Goal: Task Accomplishment & Management: Use online tool/utility

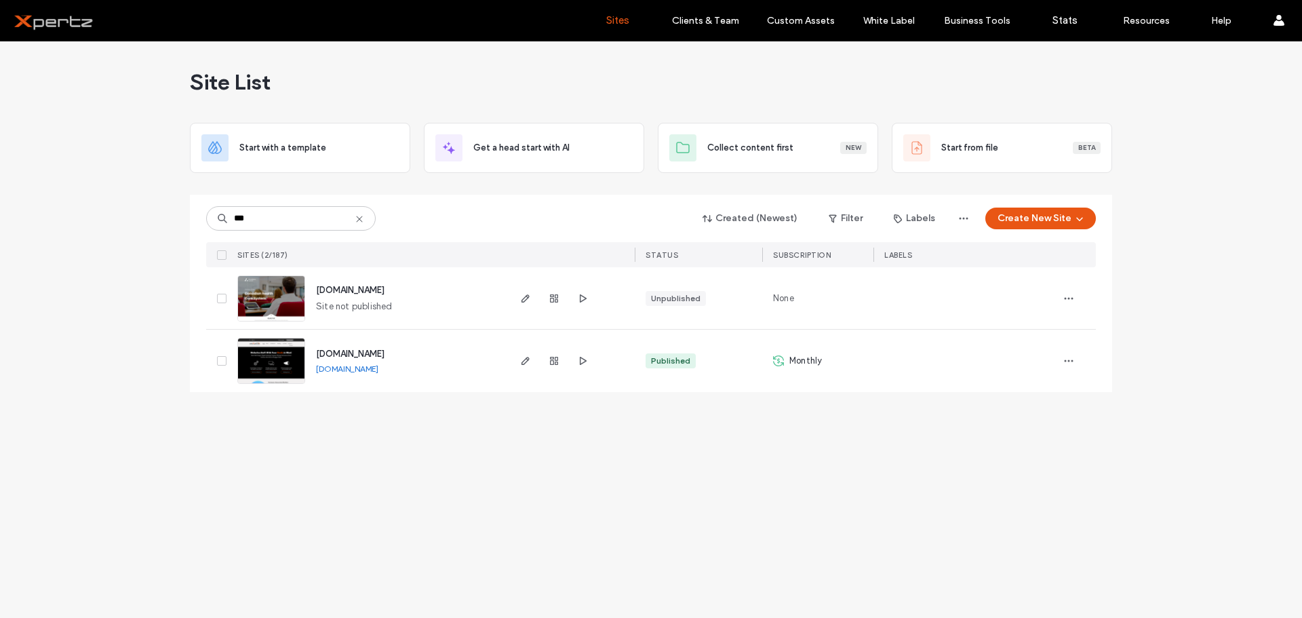
type input "***"
click at [356, 370] on link "[DOMAIN_NAME]" at bounding box center [347, 368] width 62 height 10
click at [525, 366] on span "button" at bounding box center [525, 361] width 16 height 16
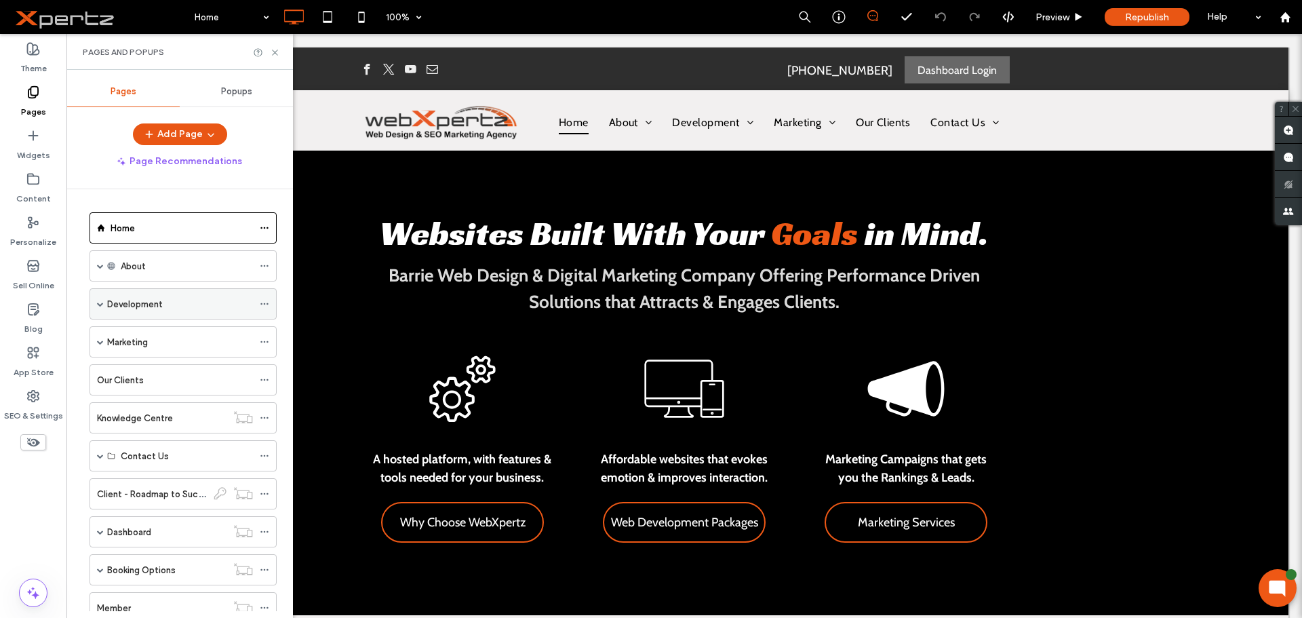
scroll to position [160, 0]
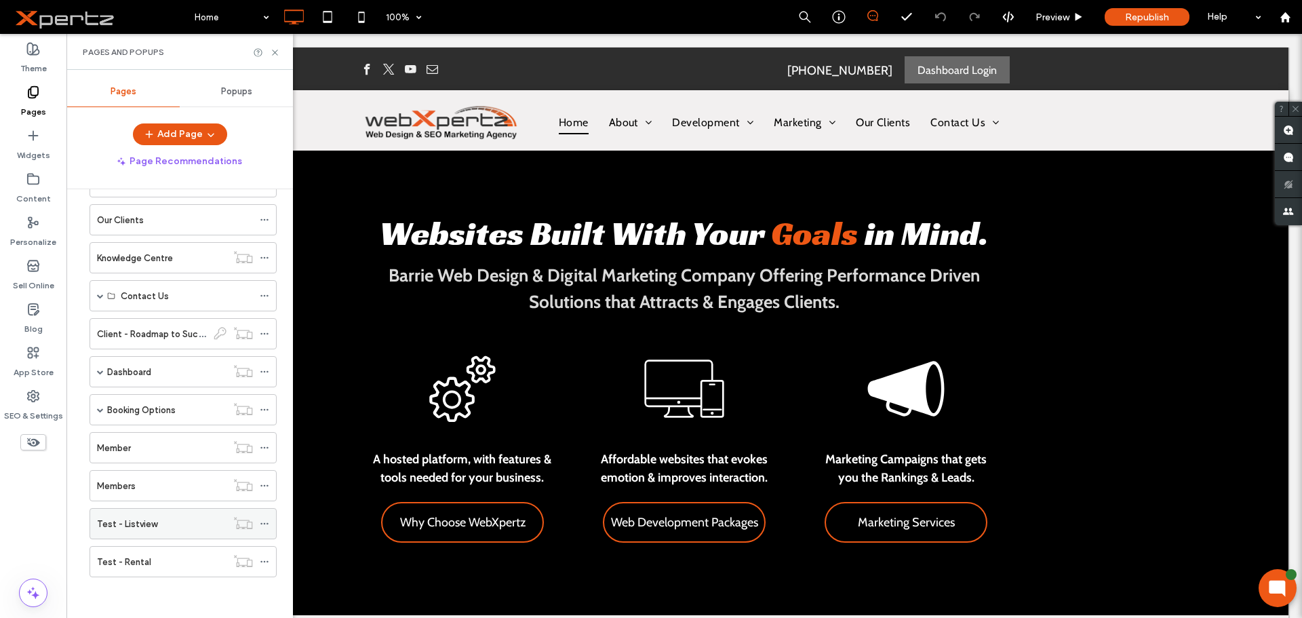
click at [265, 523] on icon at bounding box center [264, 523] width 9 height 9
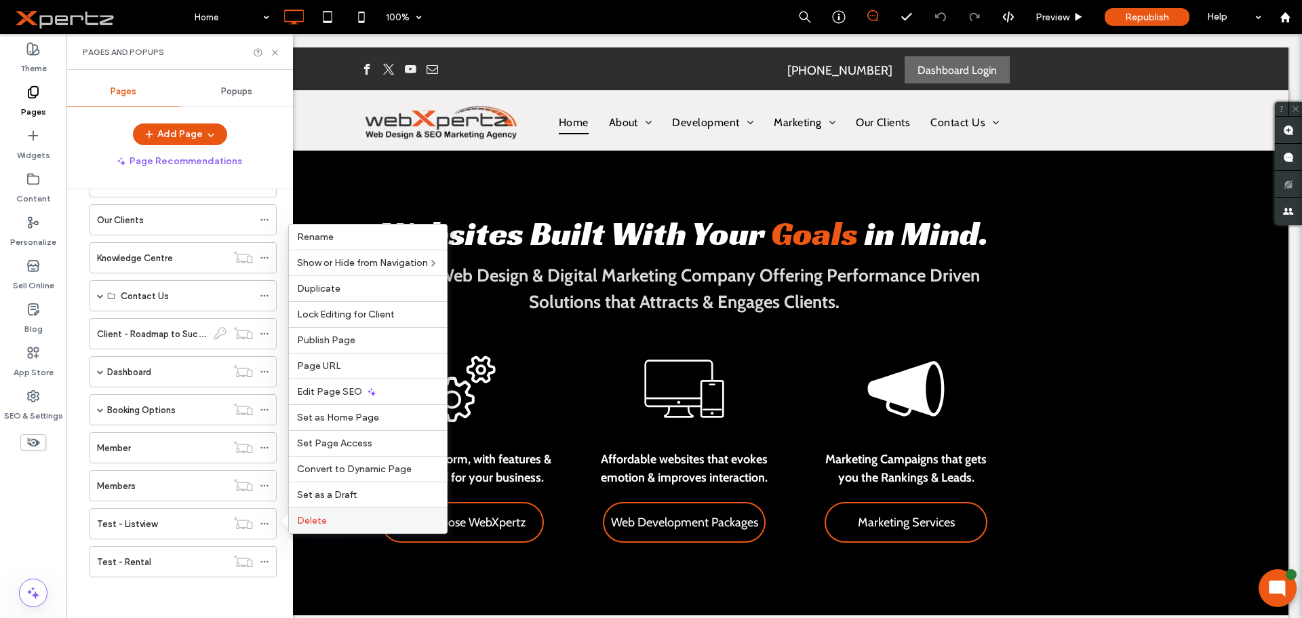
click at [304, 523] on span "Delete" at bounding box center [312, 521] width 30 height 12
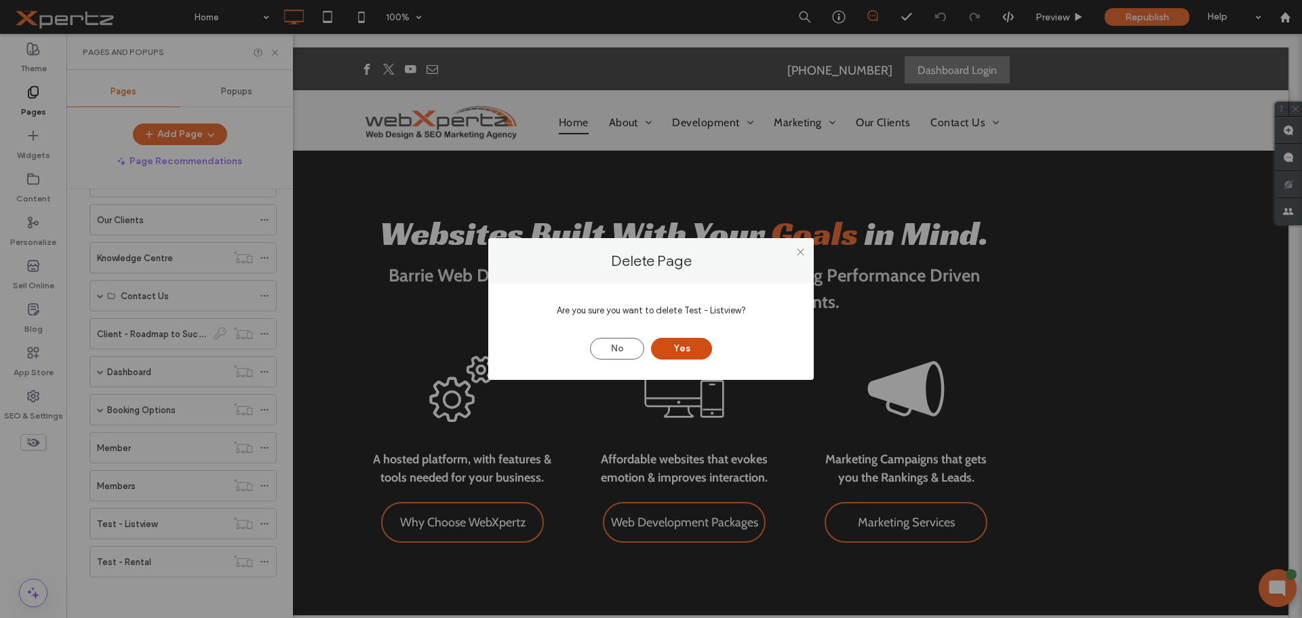
click at [673, 344] on button "Yes" at bounding box center [681, 349] width 61 height 22
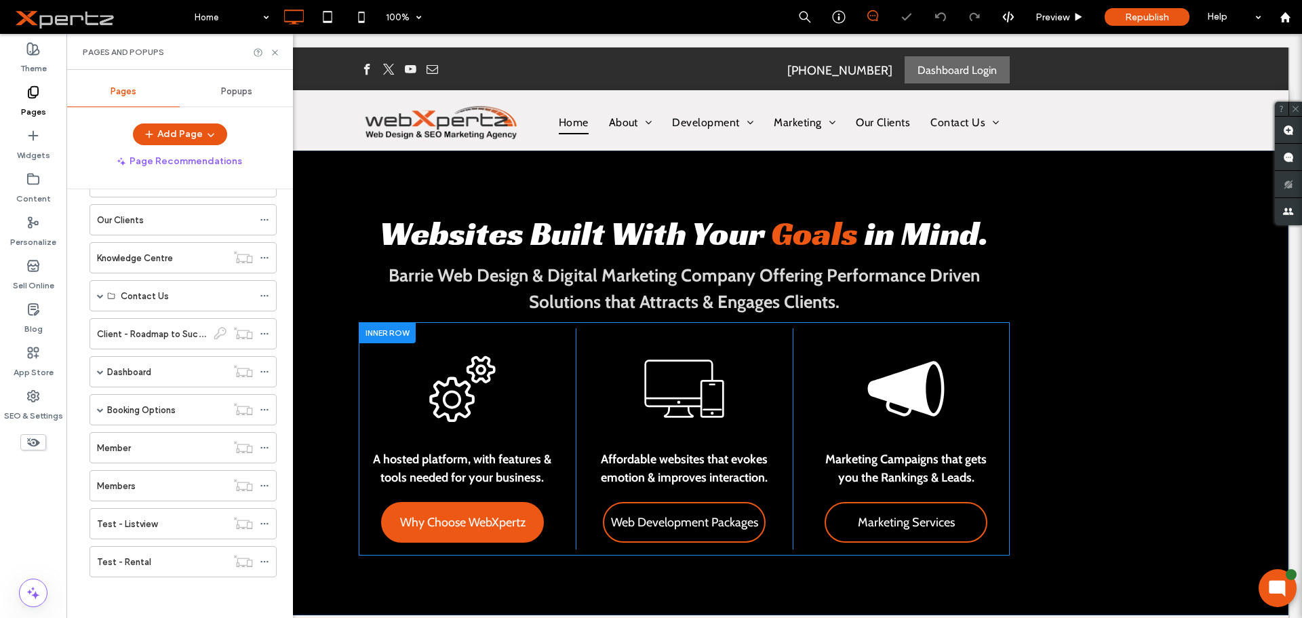
scroll to position [122, 0]
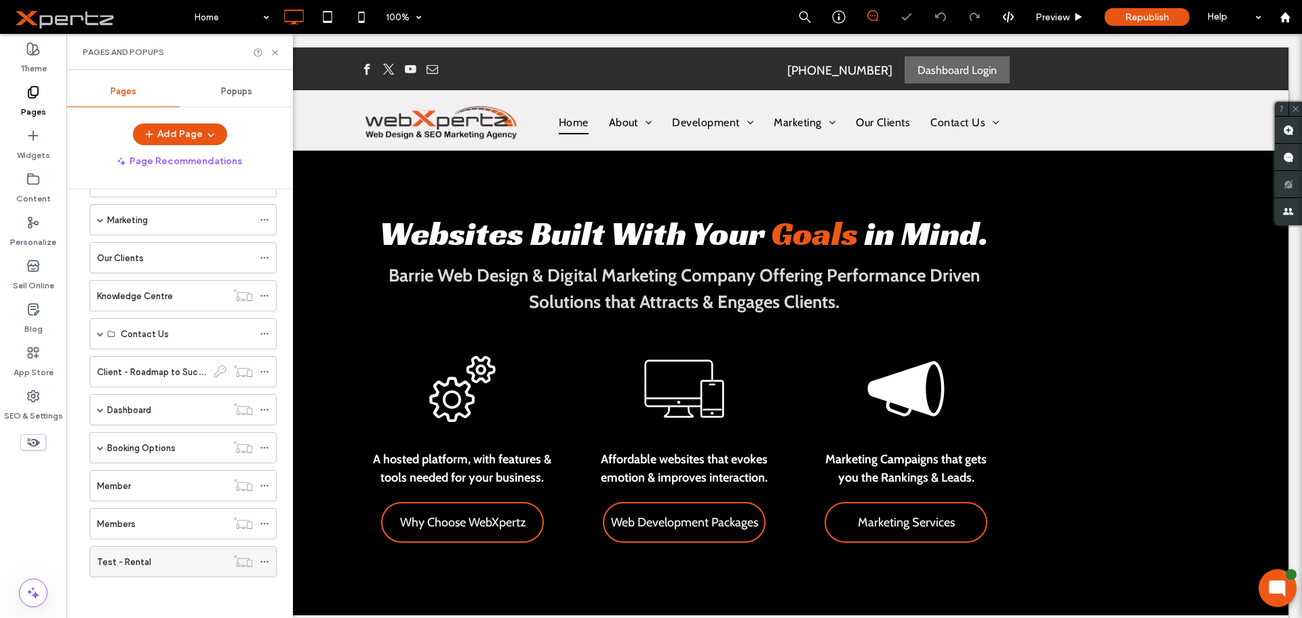
click at [266, 557] on icon at bounding box center [264, 561] width 9 height 9
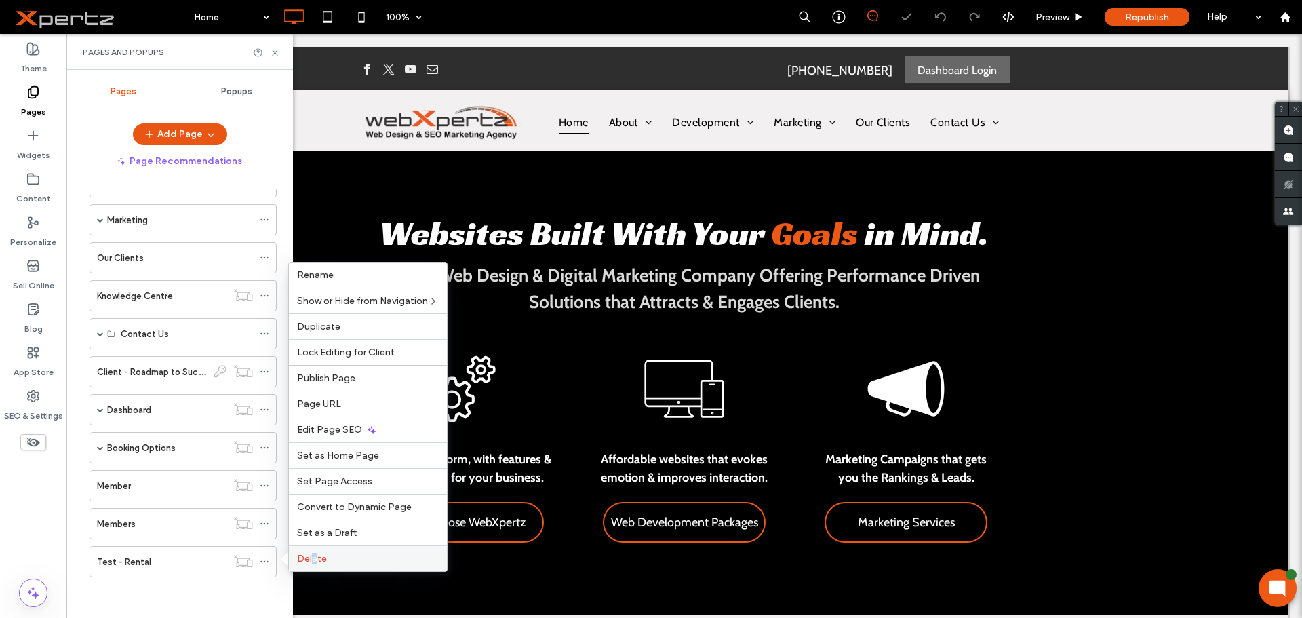
click at [315, 555] on span "Delete" at bounding box center [312, 559] width 30 height 12
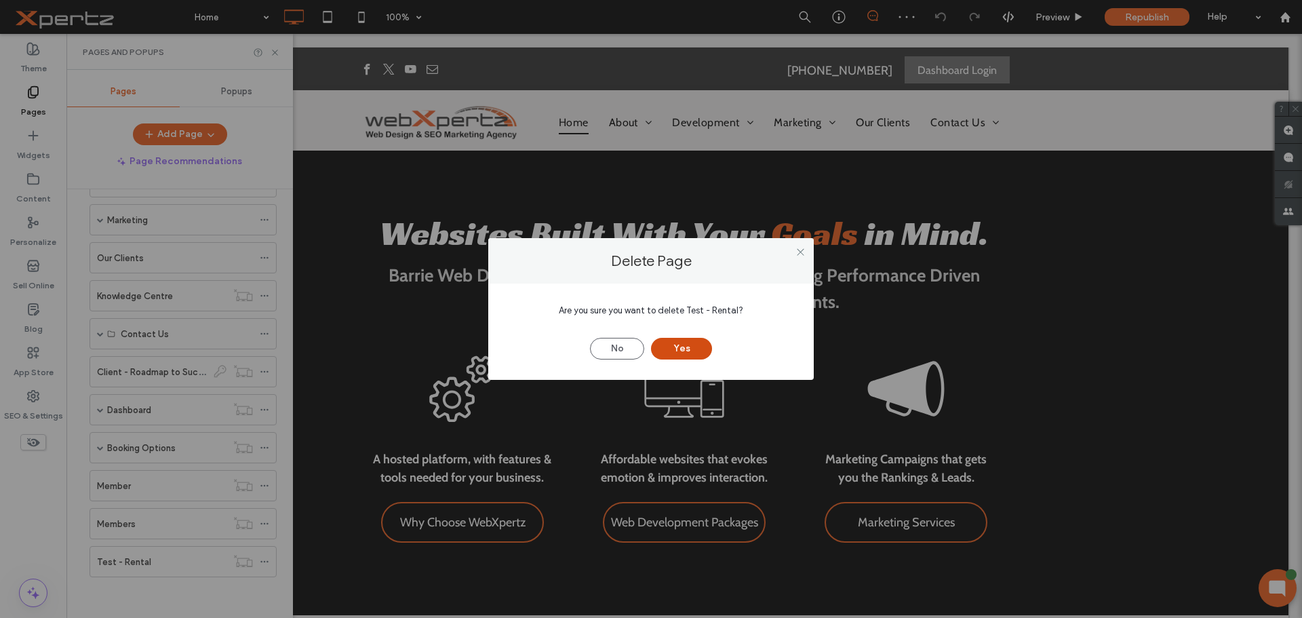
click at [699, 348] on button "Yes" at bounding box center [681, 349] width 61 height 22
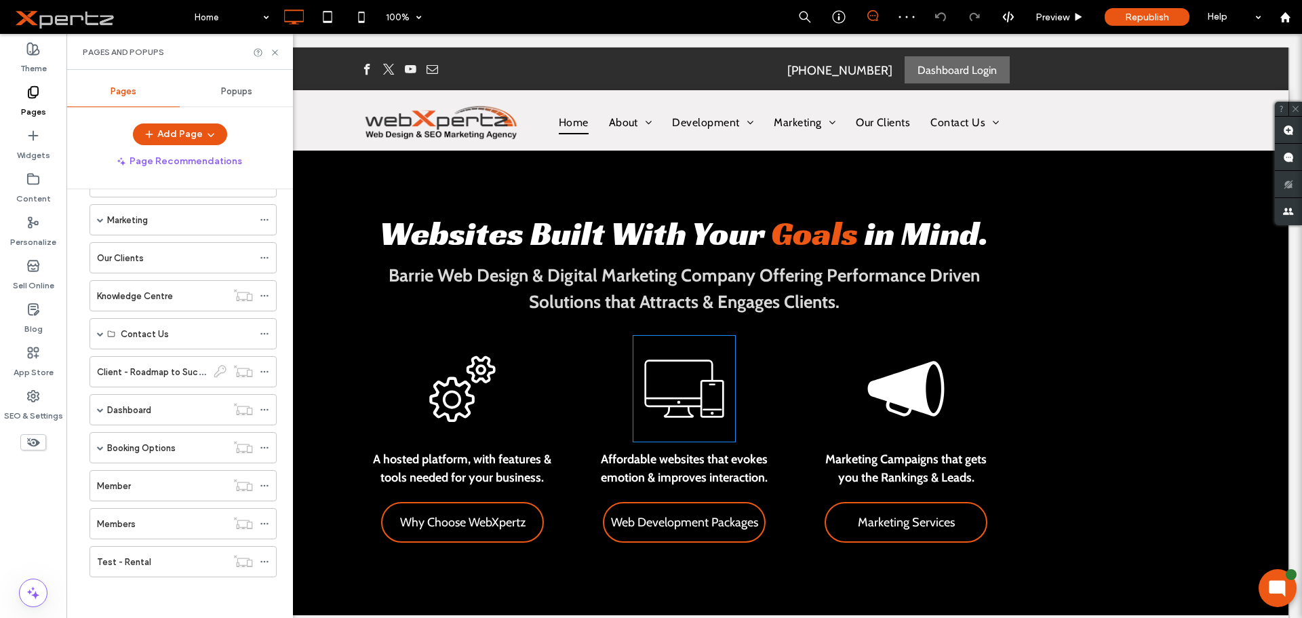
scroll to position [84, 0]
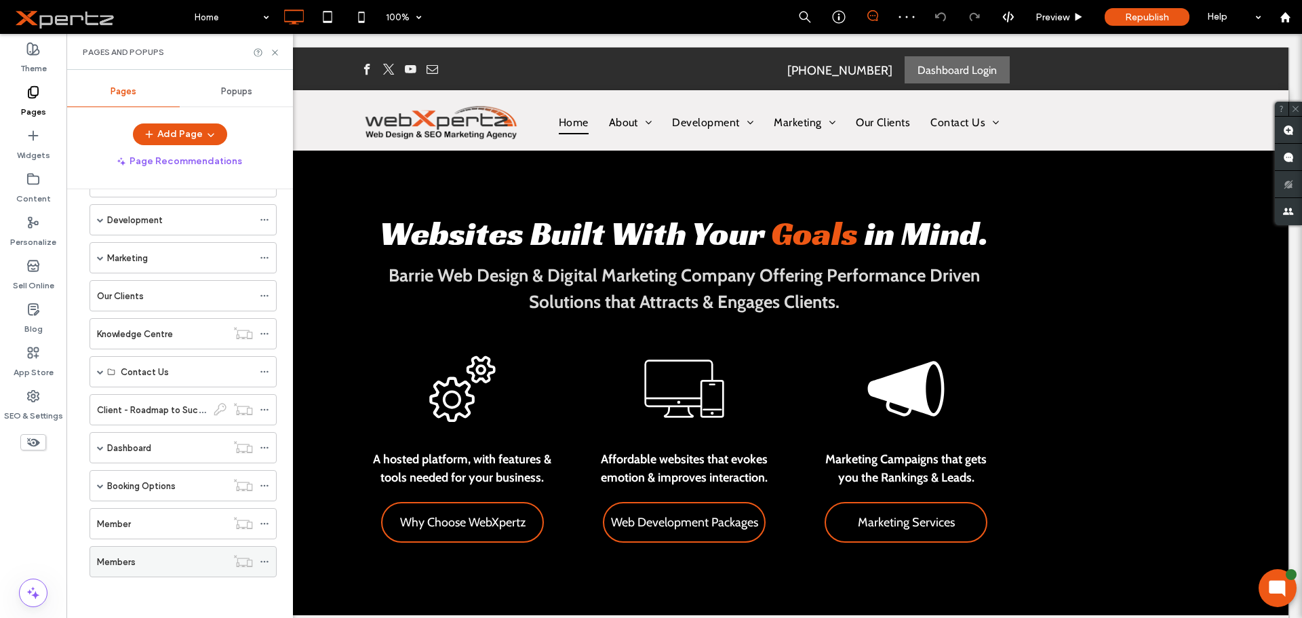
click at [176, 553] on div "Members" at bounding box center [161, 561] width 129 height 30
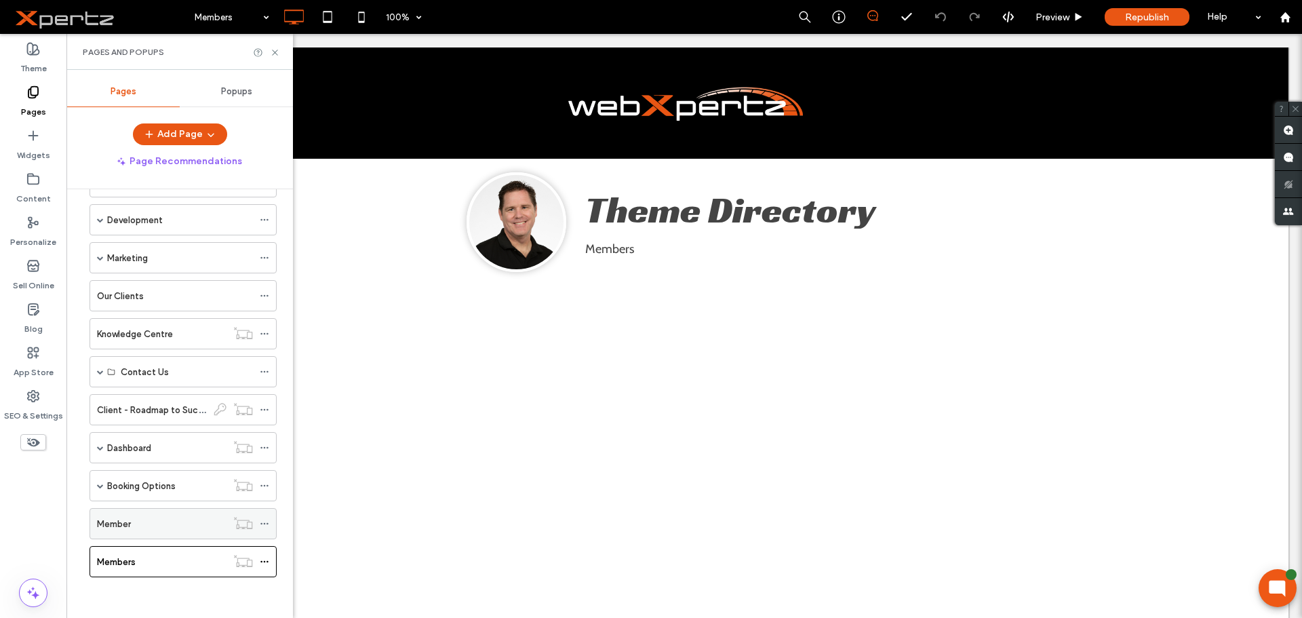
click at [166, 523] on div "Member" at bounding box center [161, 524] width 129 height 14
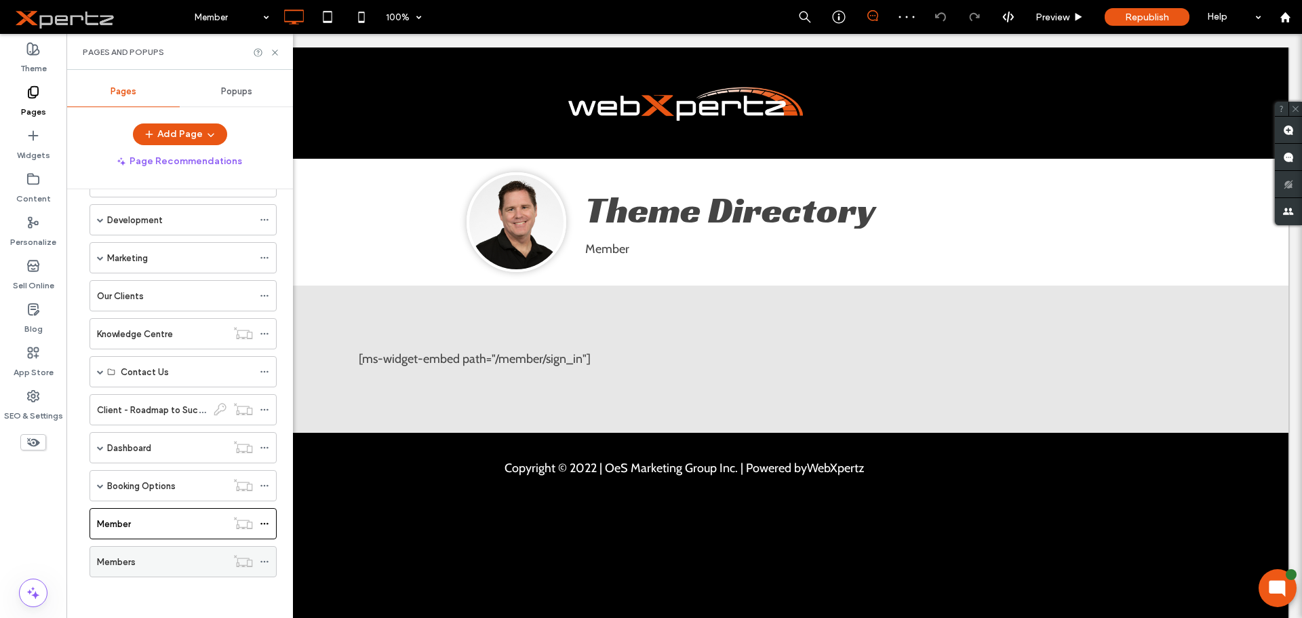
click at [201, 555] on div "Members" at bounding box center [161, 562] width 129 height 14
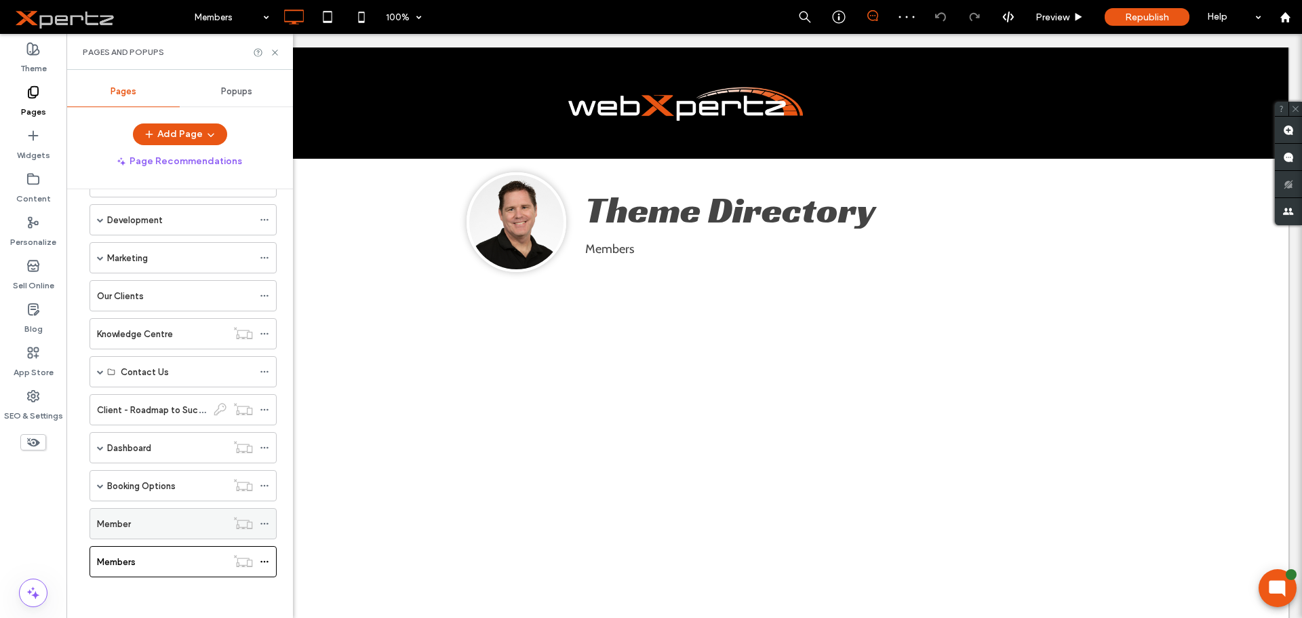
click at [201, 525] on div "Member" at bounding box center [161, 524] width 129 height 14
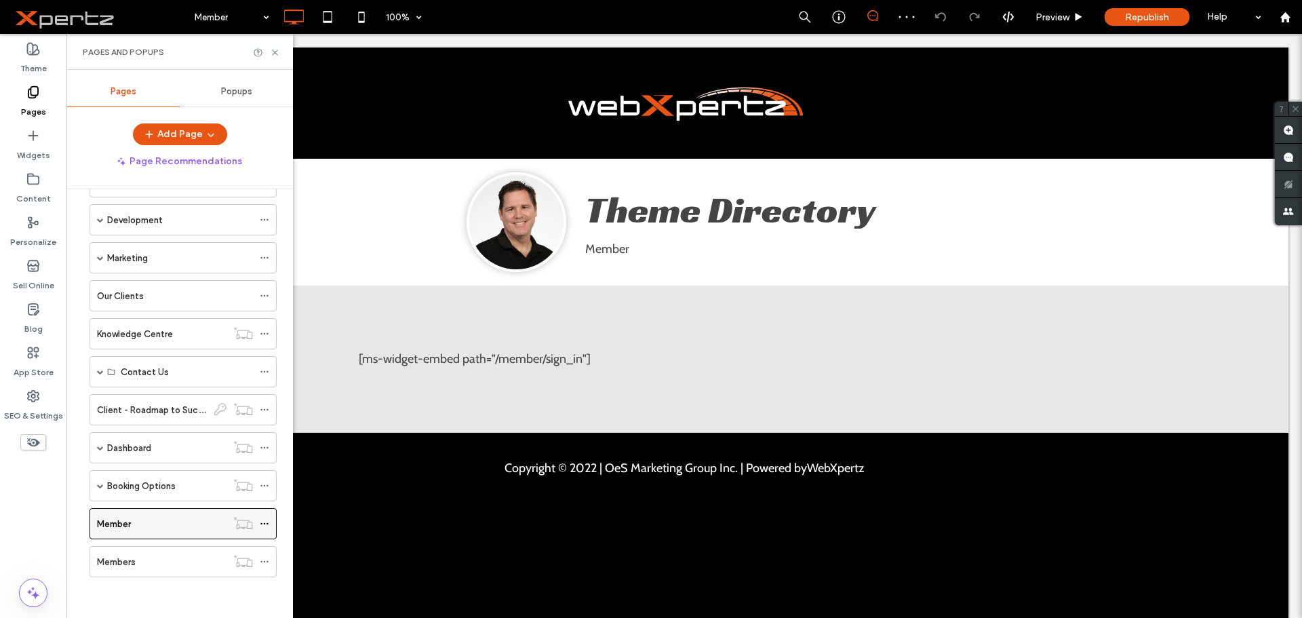
click at [263, 521] on icon at bounding box center [264, 523] width 9 height 9
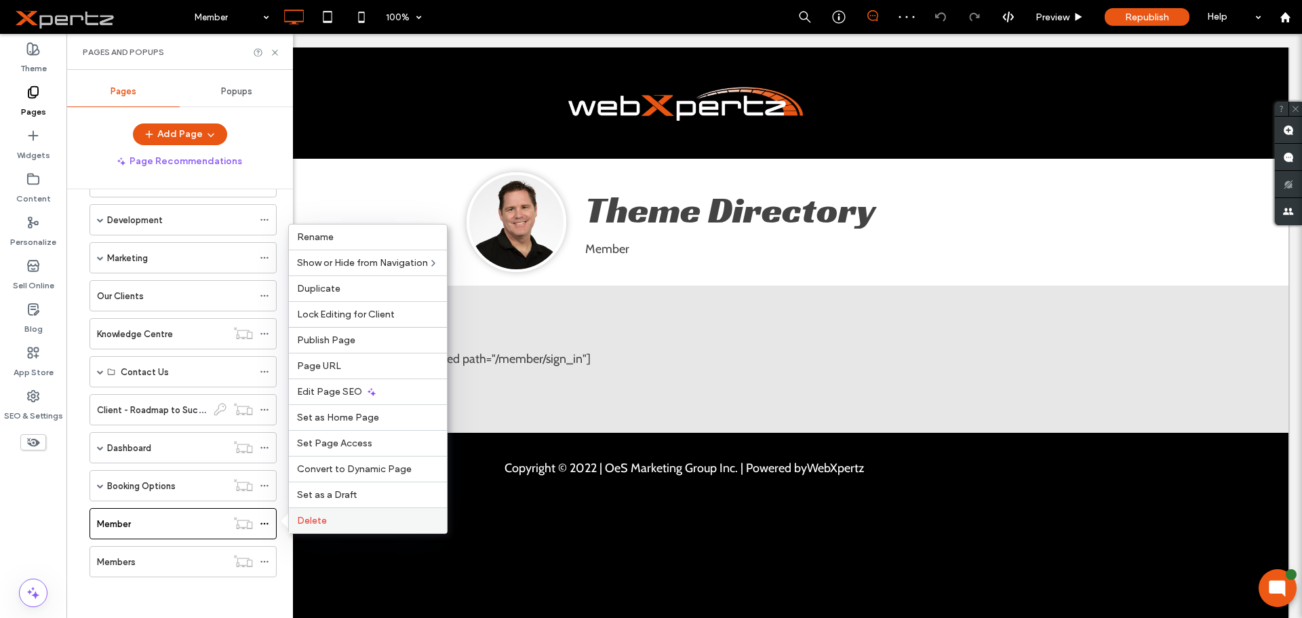
click at [304, 521] on span "Delete" at bounding box center [312, 521] width 30 height 12
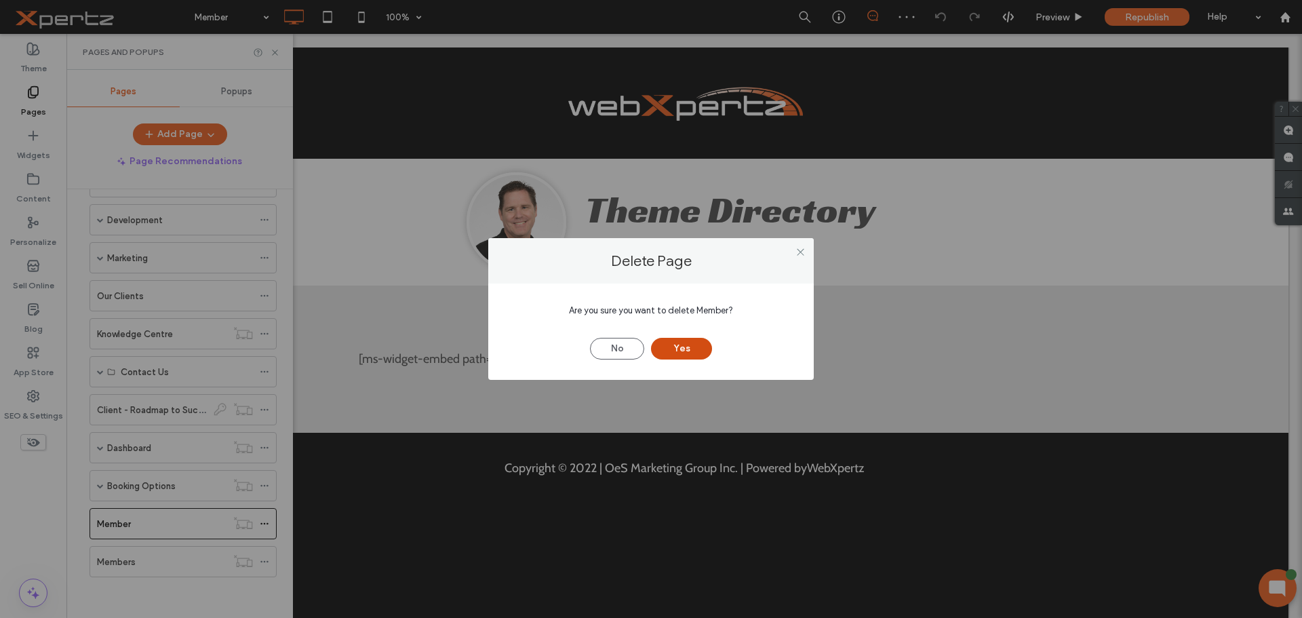
click at [670, 353] on button "Yes" at bounding box center [681, 349] width 61 height 22
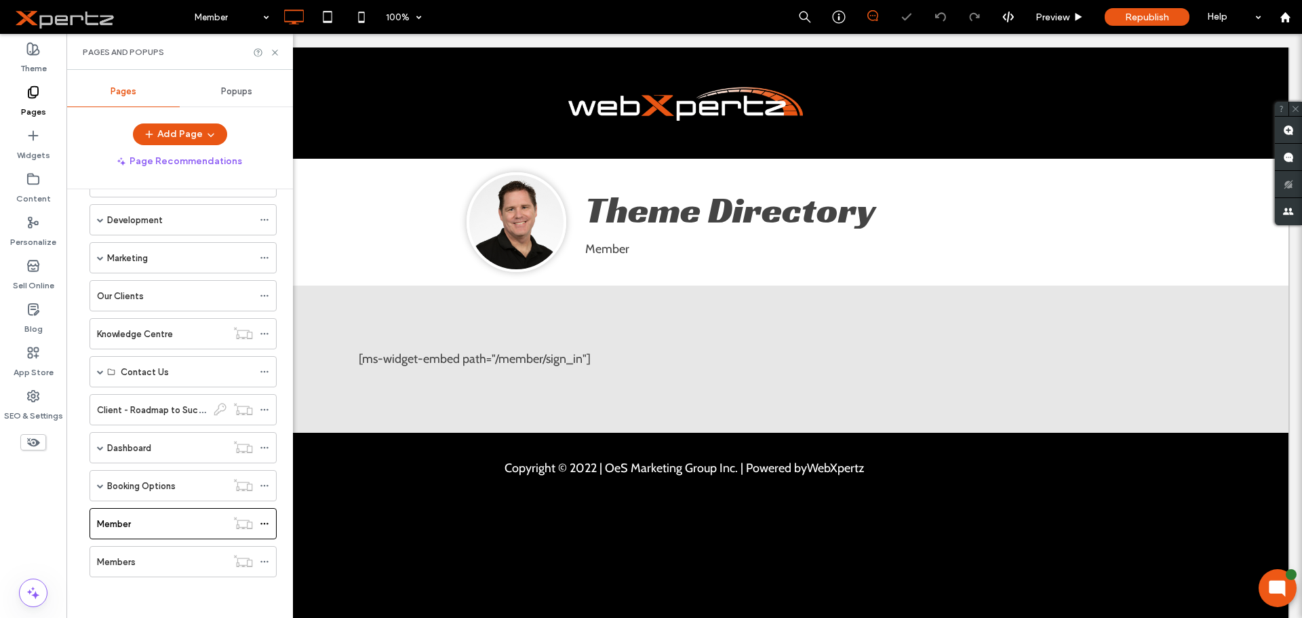
scroll to position [46, 0]
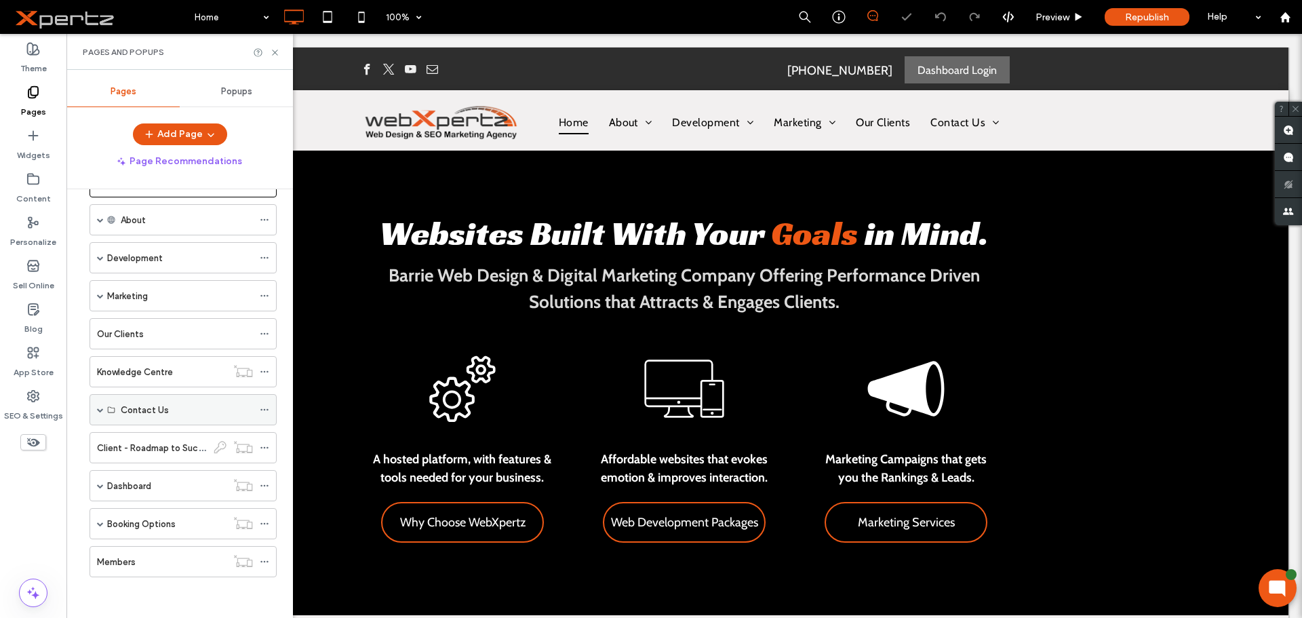
click at [211, 409] on div "Contact Us" at bounding box center [187, 410] width 132 height 14
click at [102, 407] on span at bounding box center [100, 409] width 7 height 7
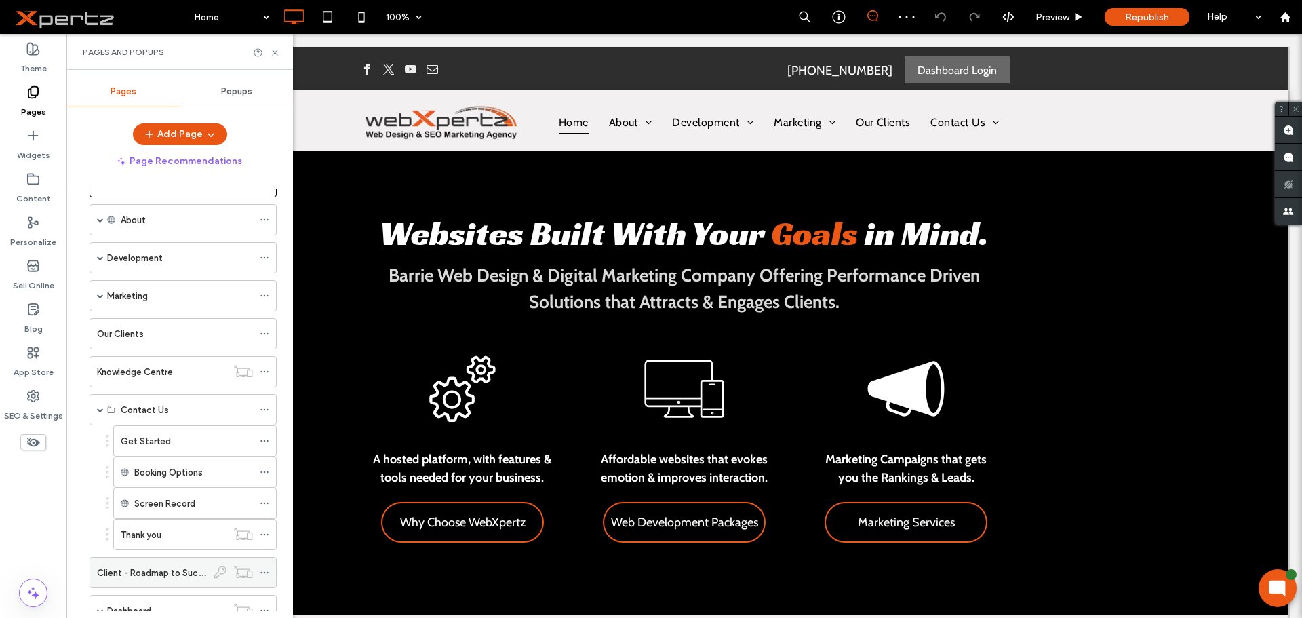
scroll to position [160, 0]
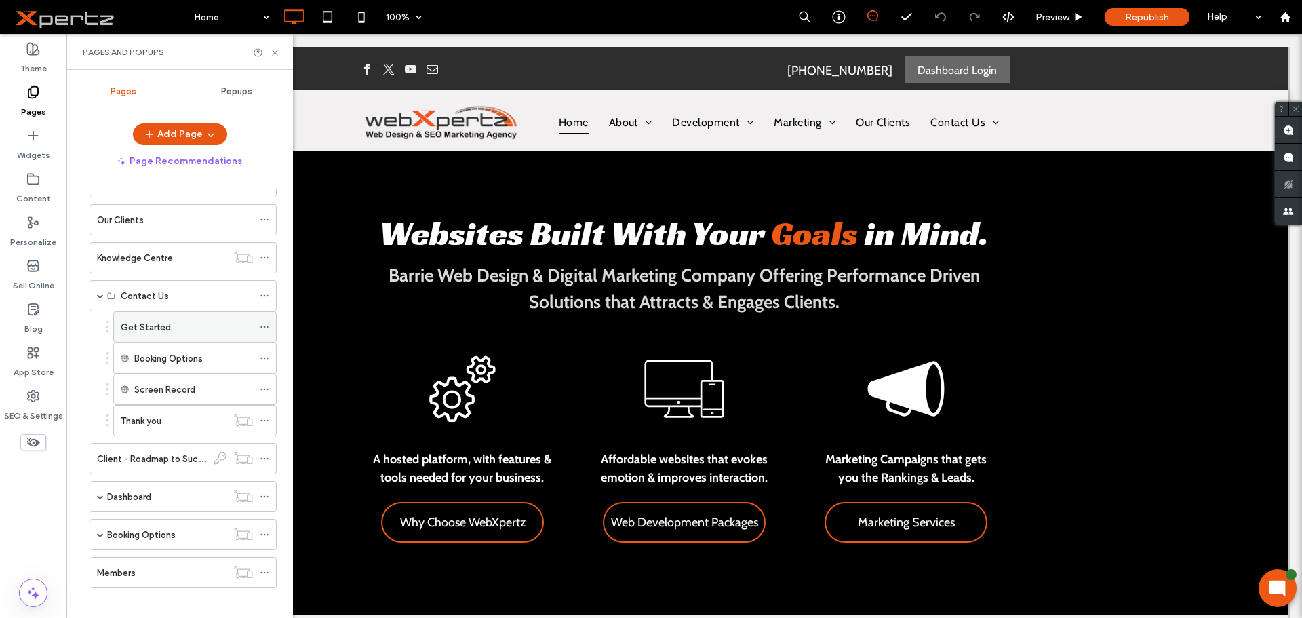
click at [212, 319] on div "Get Started" at bounding box center [187, 327] width 132 height 30
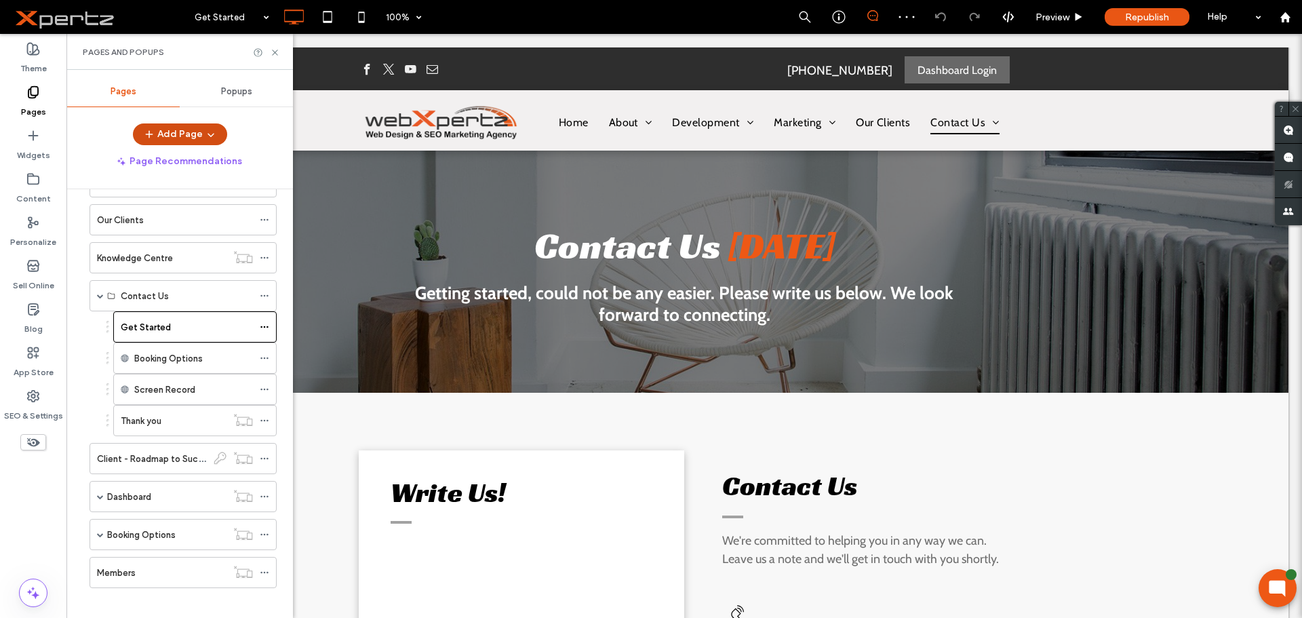
click at [176, 132] on button "Add Page" at bounding box center [180, 134] width 94 height 22
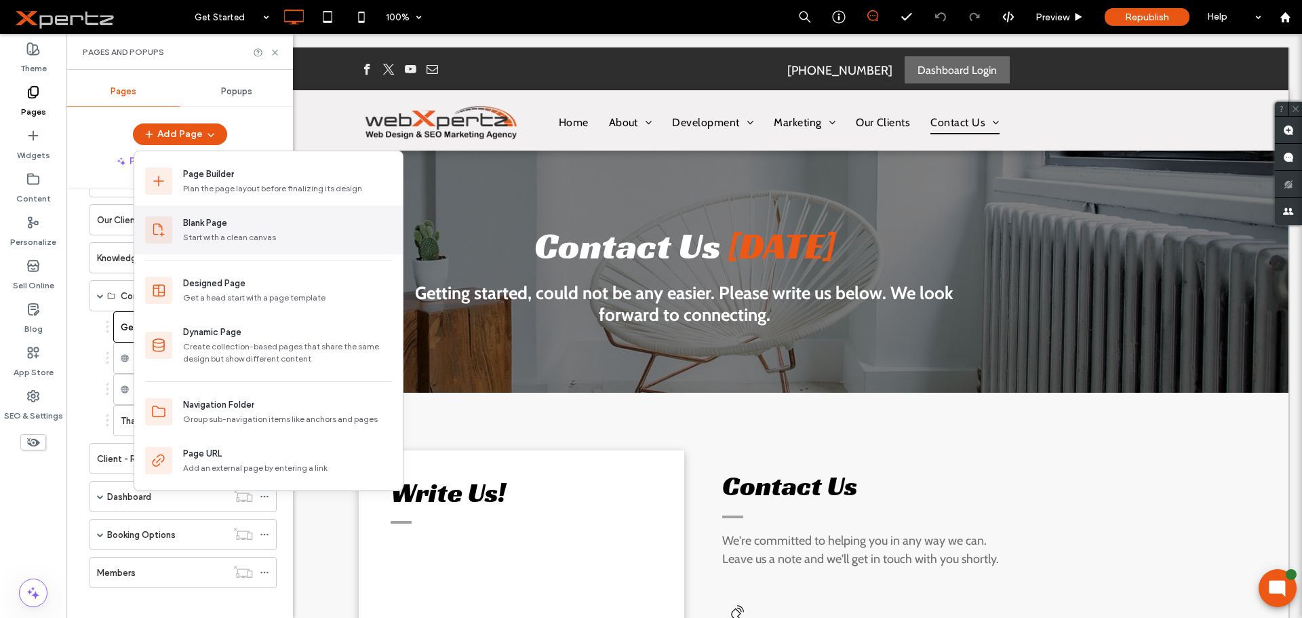
click at [225, 219] on div "Blank Page" at bounding box center [205, 223] width 44 height 14
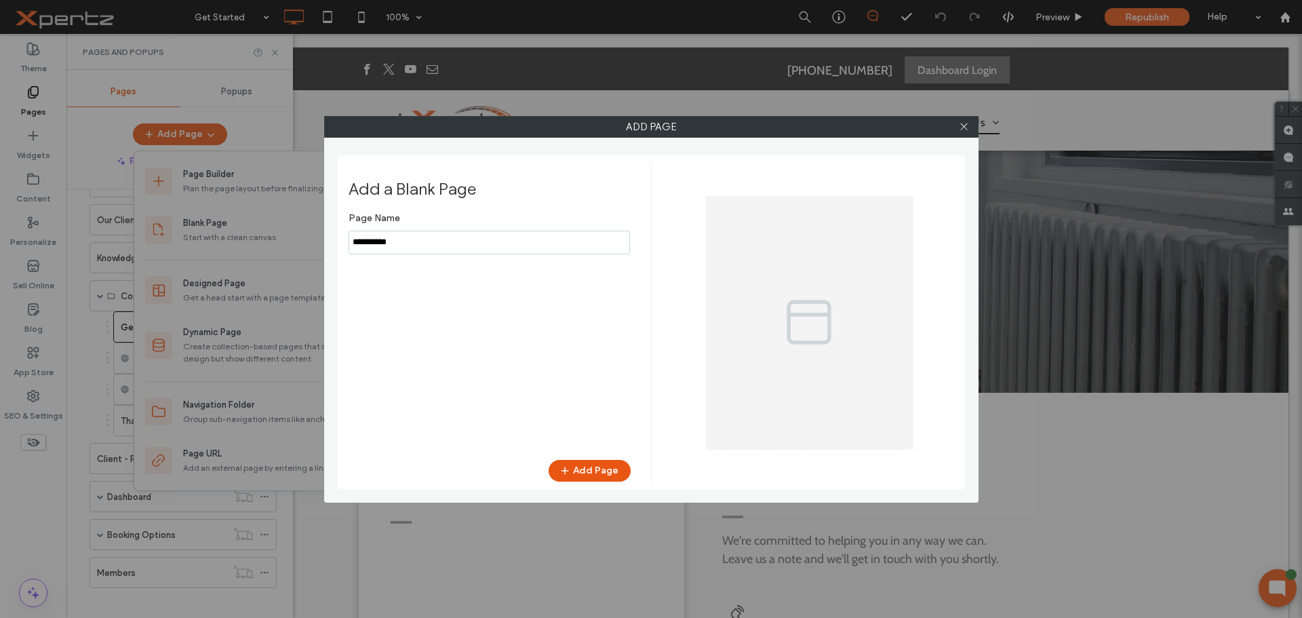
drag, startPoint x: 433, startPoint y: 252, endPoint x: 342, endPoint y: 244, distance: 91.2
click at [342, 244] on div "Add a Blank Page Page Name Add Page" at bounding box center [651, 322] width 627 height 334
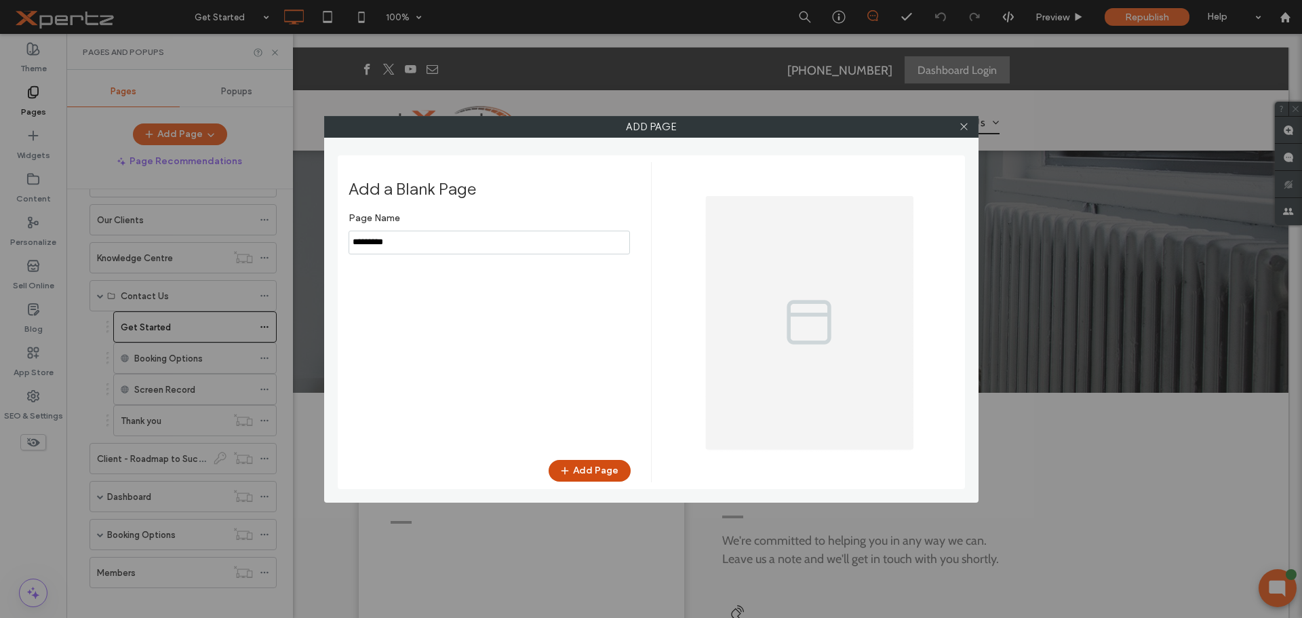
type input "*********"
click at [568, 471] on icon "button" at bounding box center [564, 470] width 11 height 11
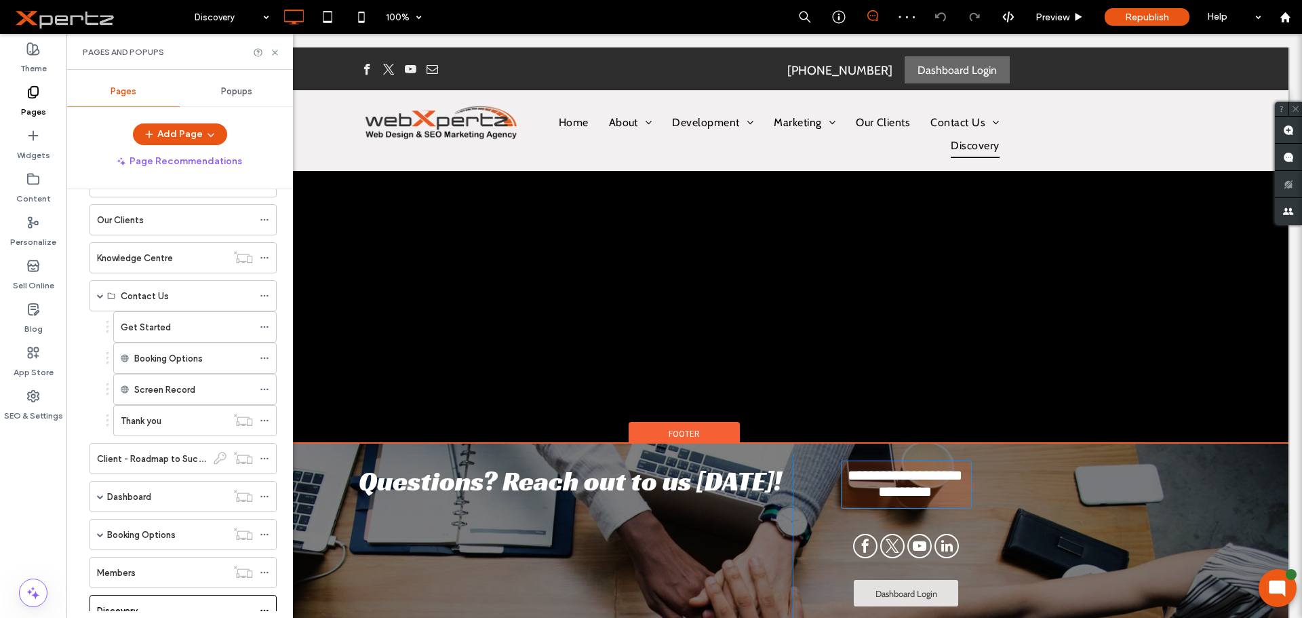
scroll to position [45, 0]
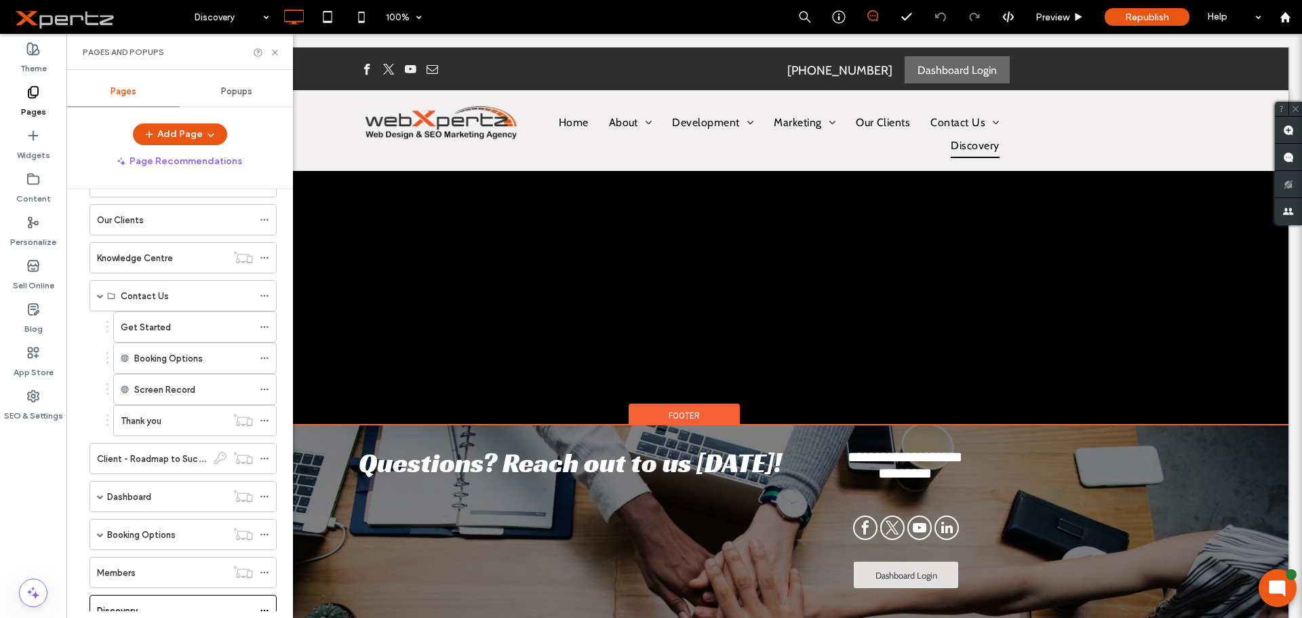
click at [720, 414] on div "Footer" at bounding box center [683, 413] width 111 height 20
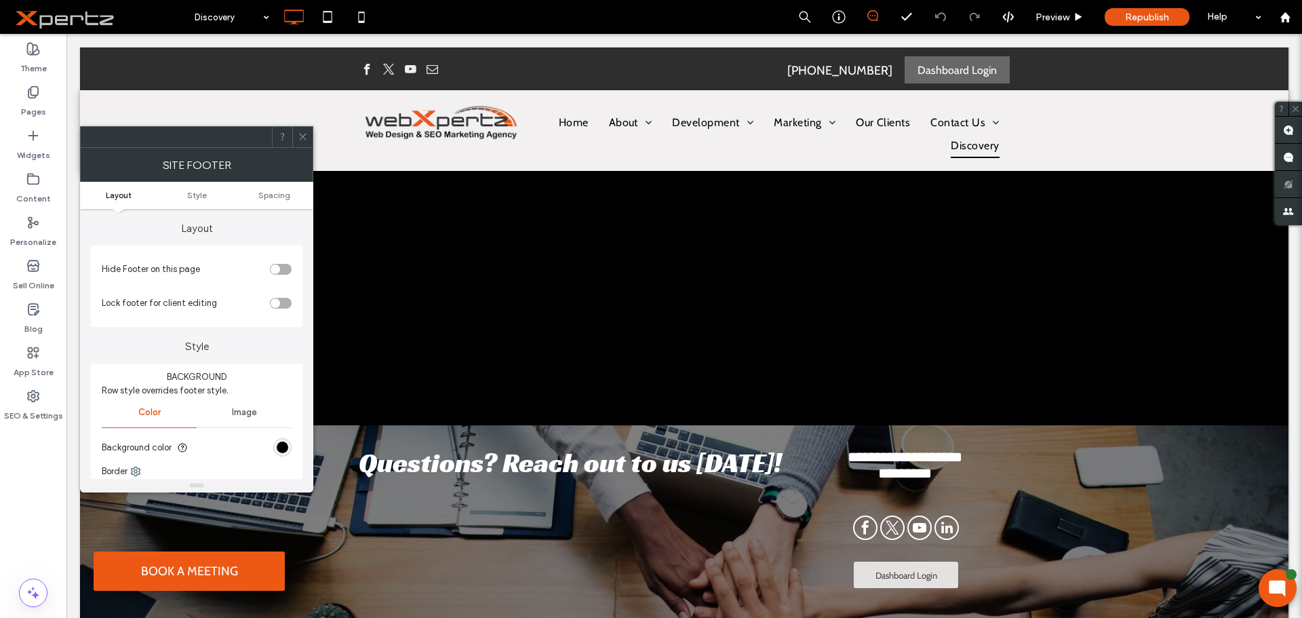
click at [287, 273] on div "toggle" at bounding box center [281, 269] width 22 height 11
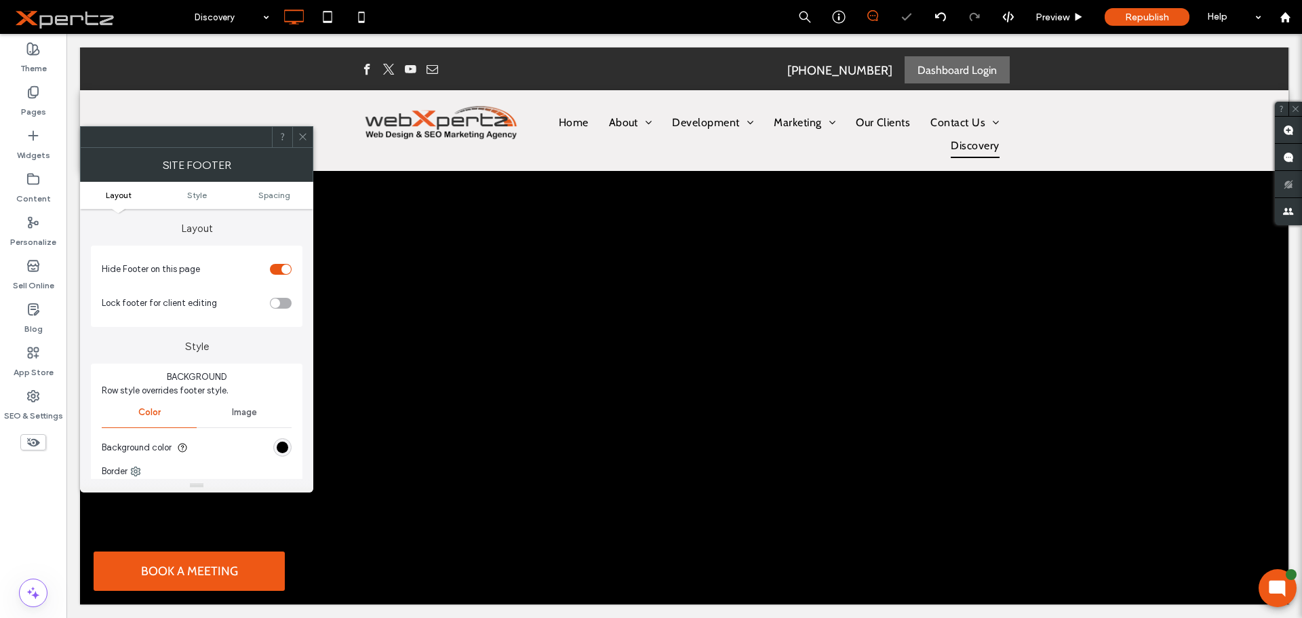
scroll to position [0, 0]
click at [304, 131] on span at bounding box center [303, 137] width 10 height 20
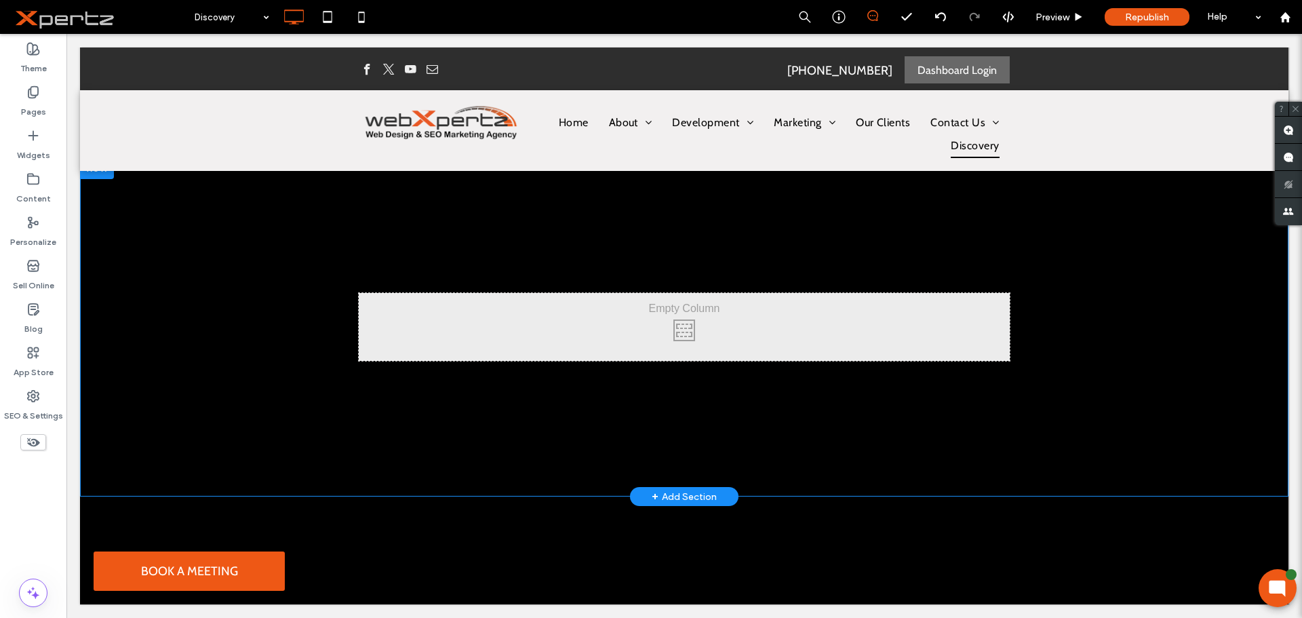
click at [473, 308] on div "Click To Paste" at bounding box center [684, 327] width 651 height 68
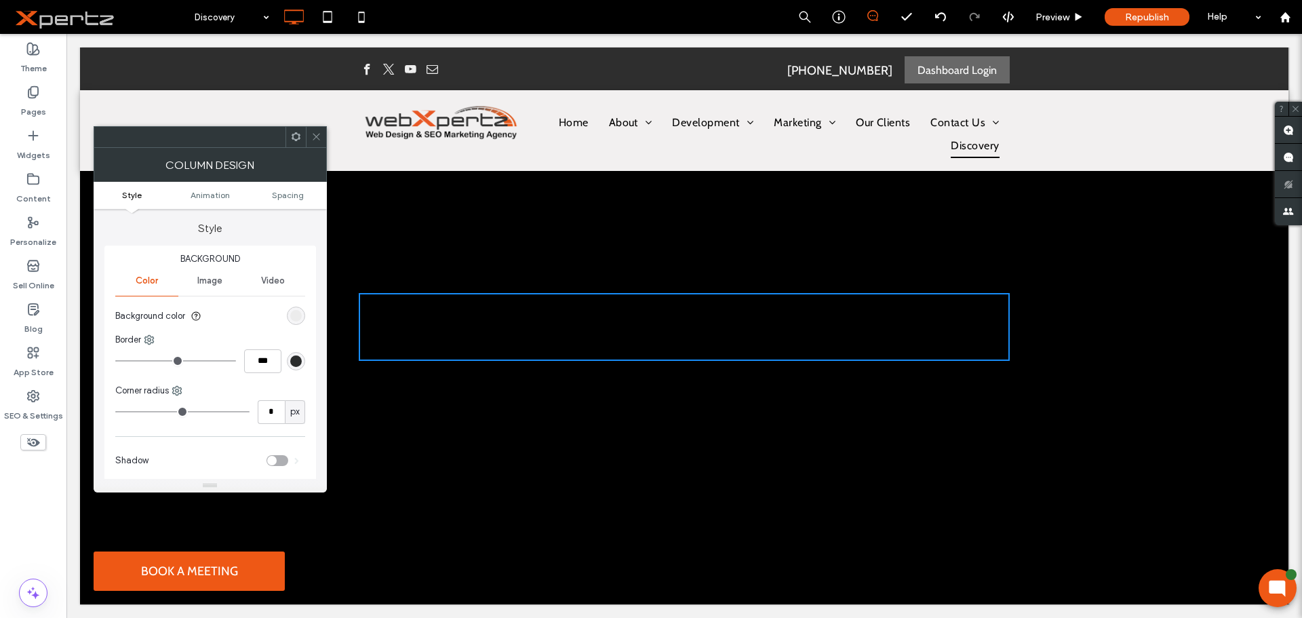
click at [321, 129] on span at bounding box center [316, 137] width 10 height 20
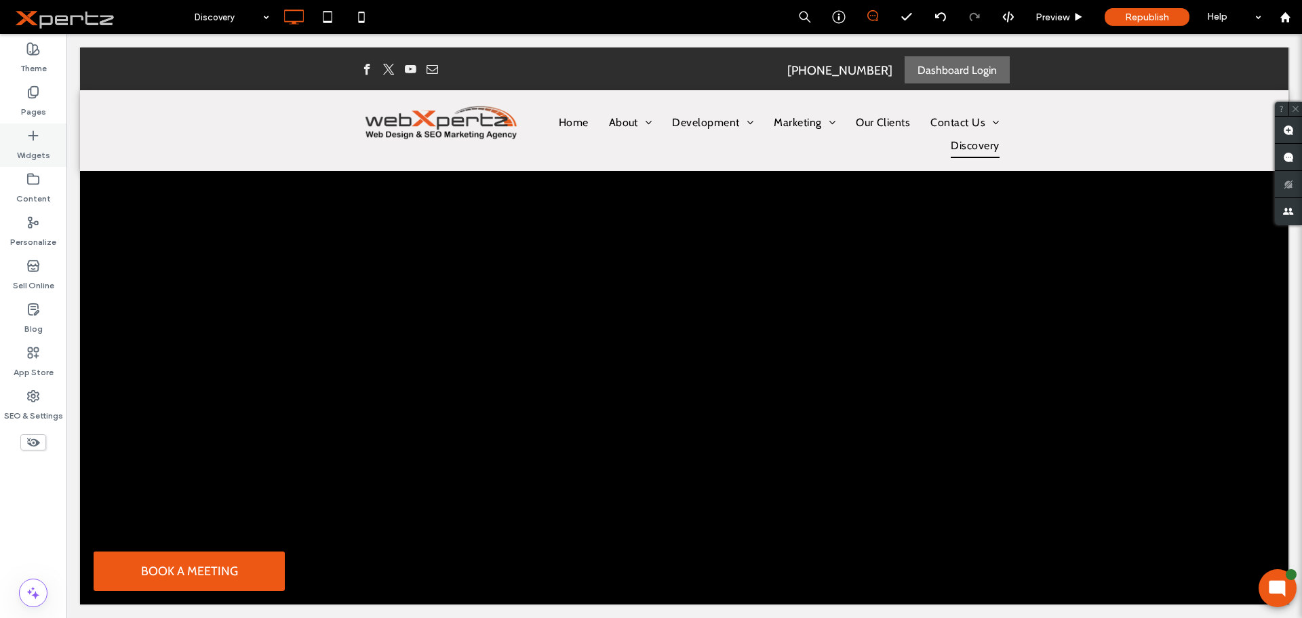
click at [40, 134] on div "Widgets" at bounding box center [33, 144] width 66 height 43
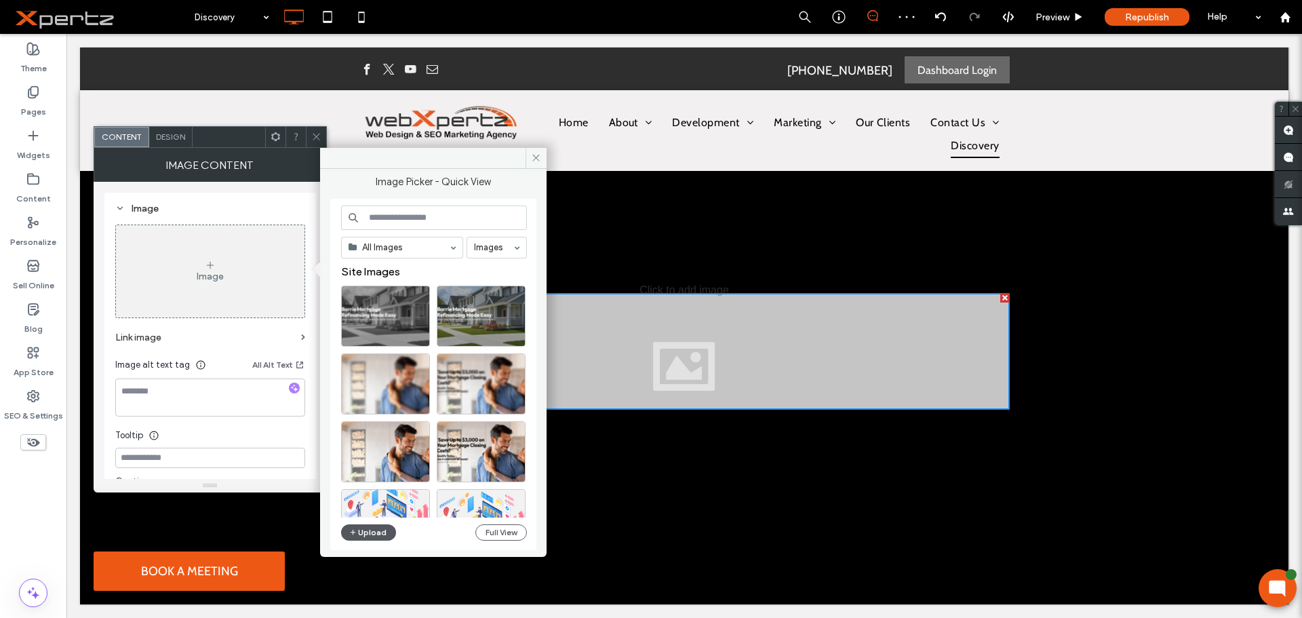
click at [369, 531] on button "Upload" at bounding box center [369, 532] width 56 height 16
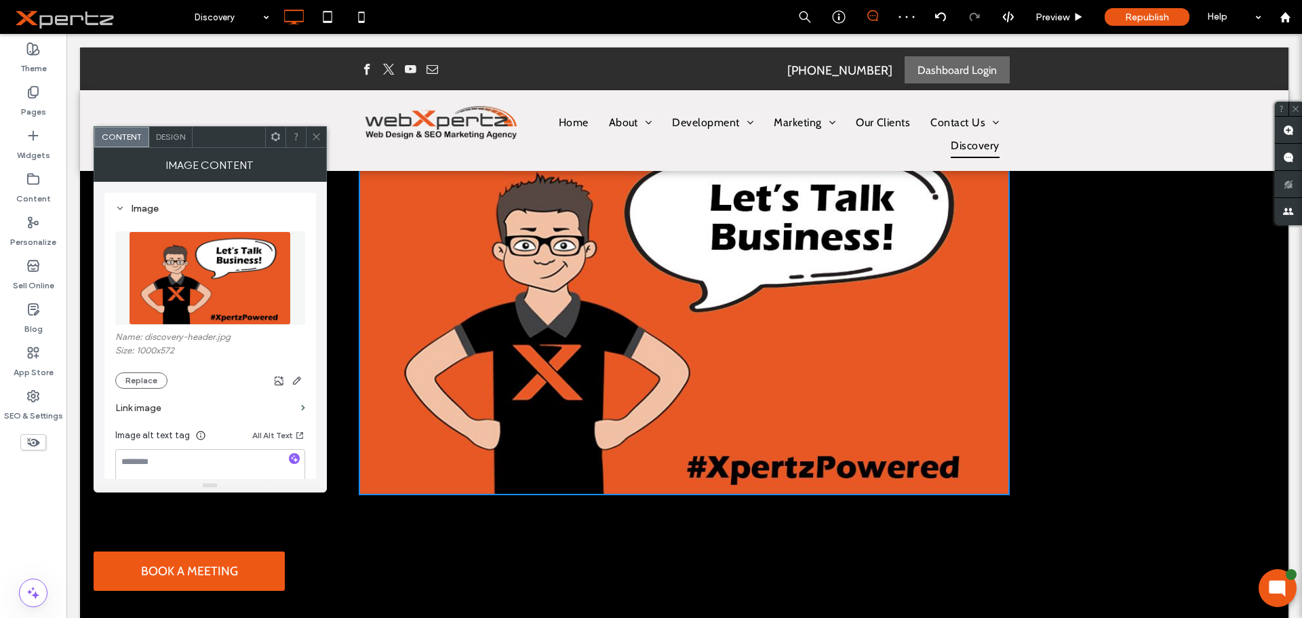
scroll to position [210, 0]
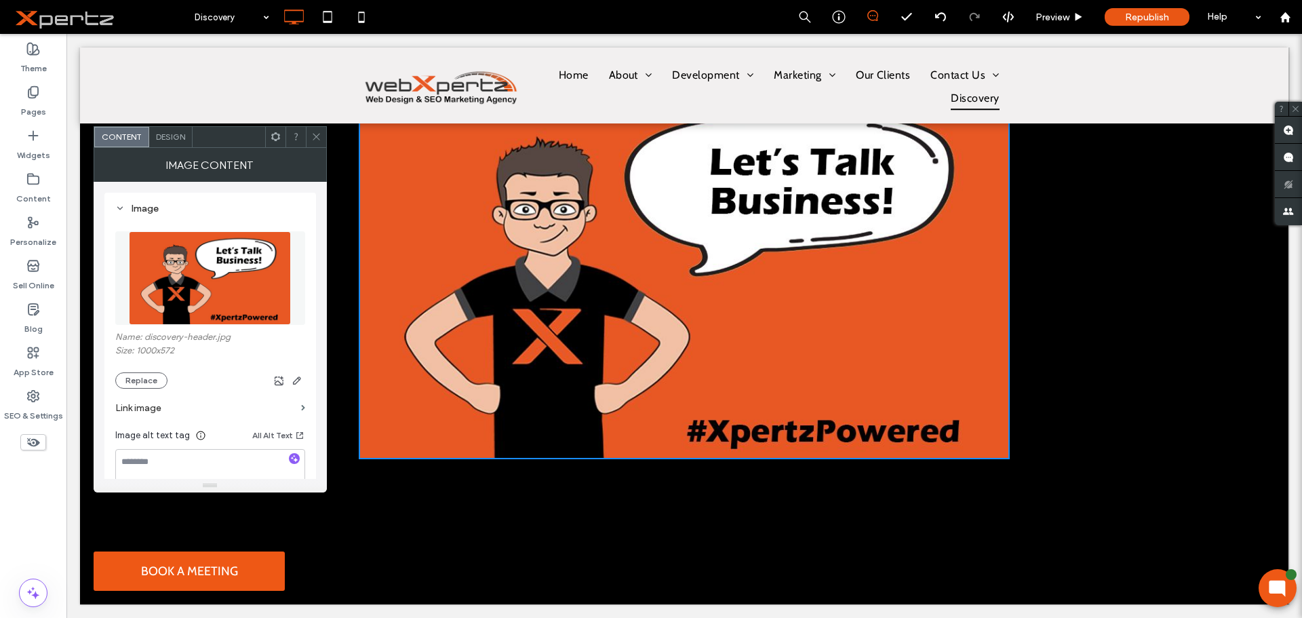
click at [319, 136] on icon at bounding box center [316, 137] width 10 height 10
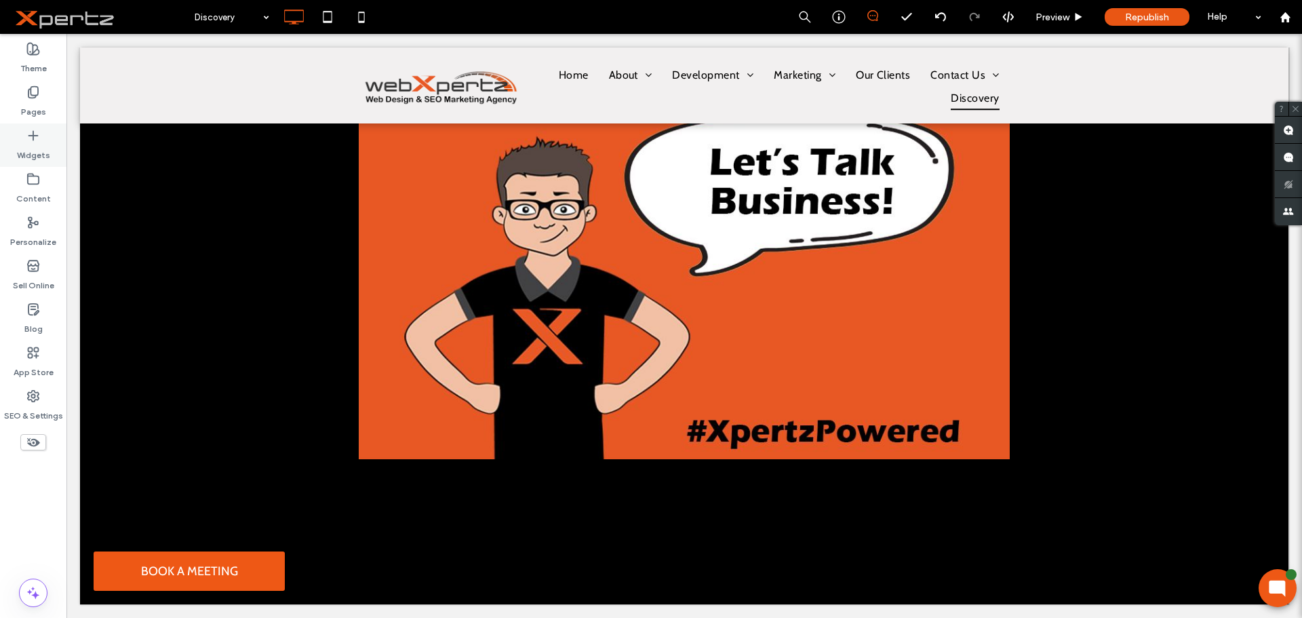
click at [4, 147] on div "Widgets" at bounding box center [33, 144] width 66 height 43
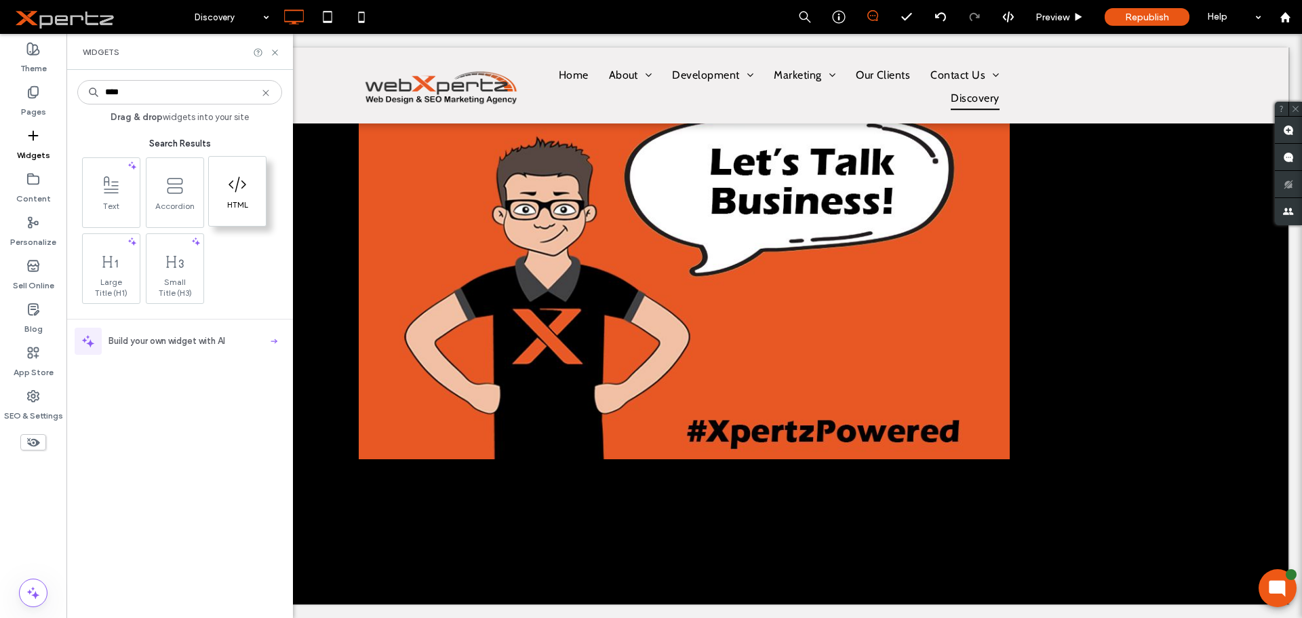
type input "****"
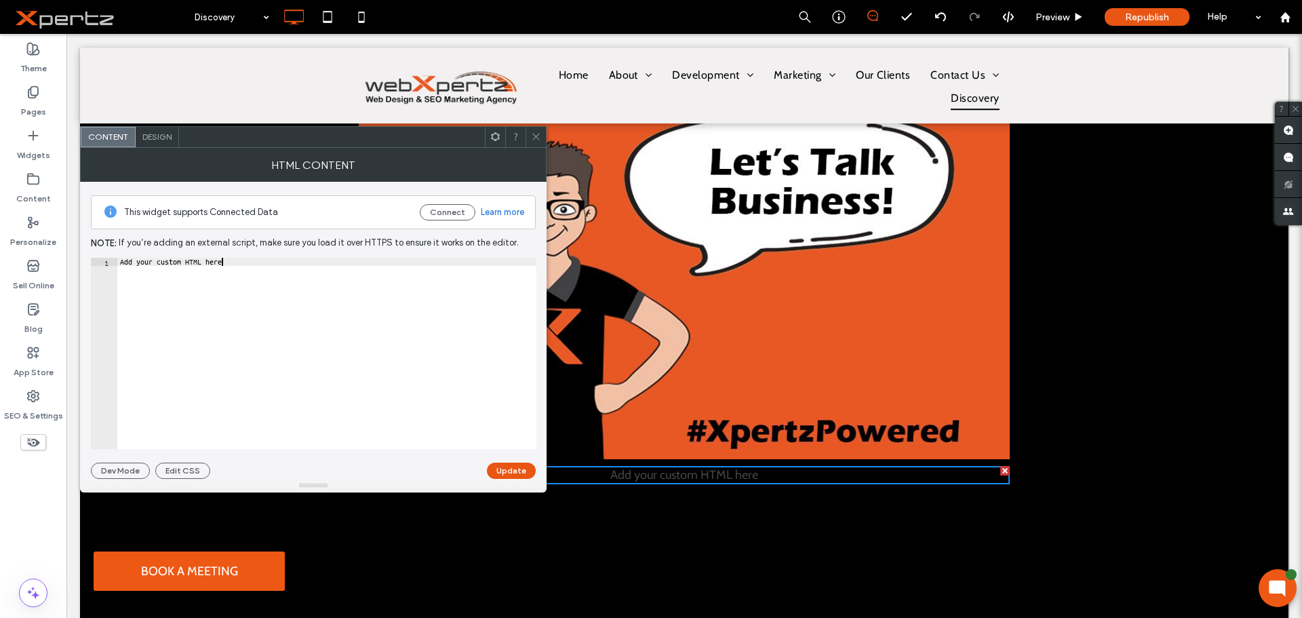
click at [252, 260] on div "Add your custom HTML here" at bounding box center [326, 361] width 419 height 207
paste textarea "Cursor at row 1"
type textarea "**********"
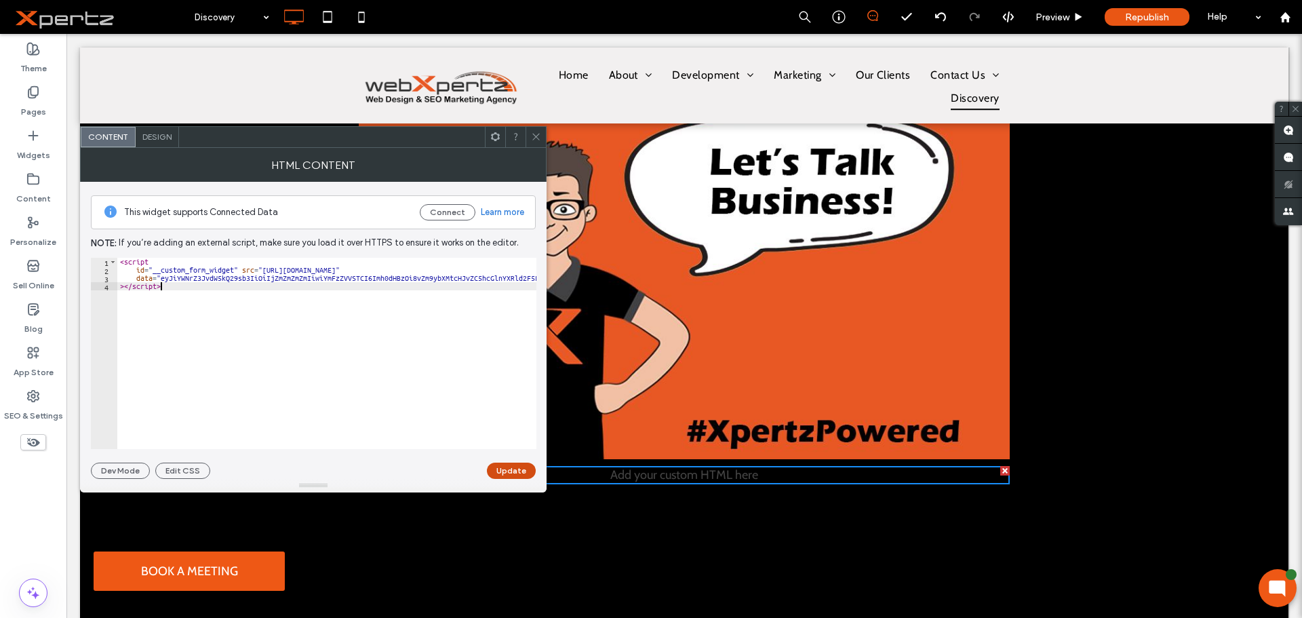
click at [506, 468] on button "Update" at bounding box center [511, 470] width 49 height 16
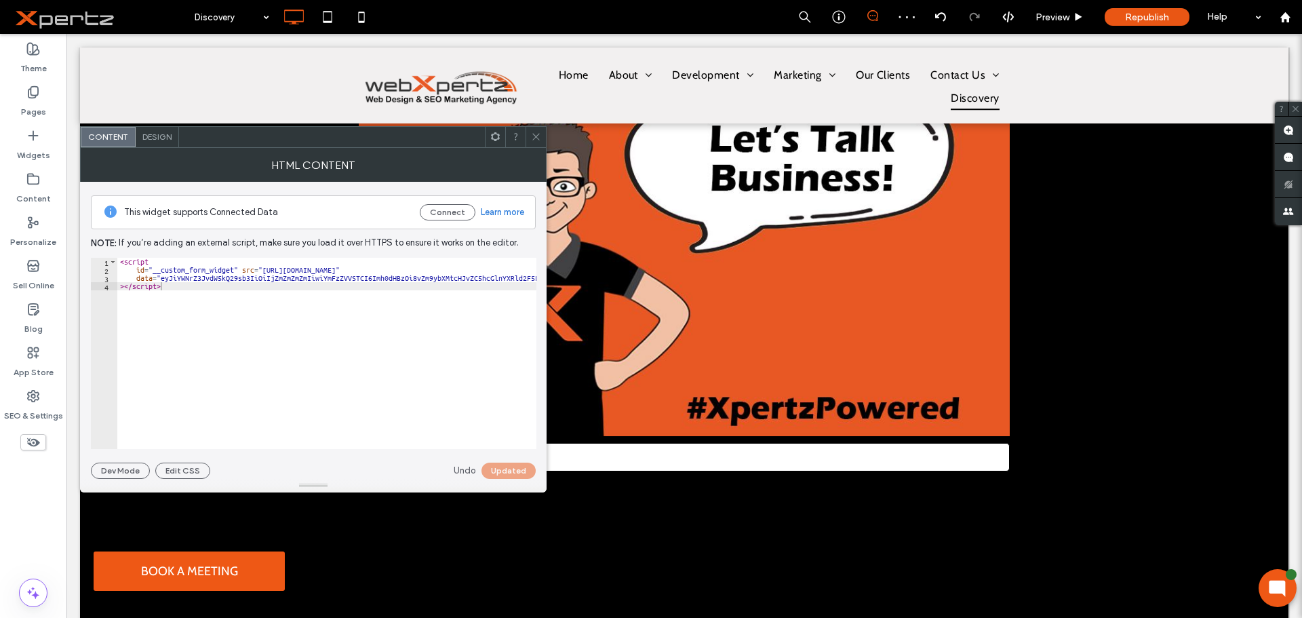
scroll to position [252, 0]
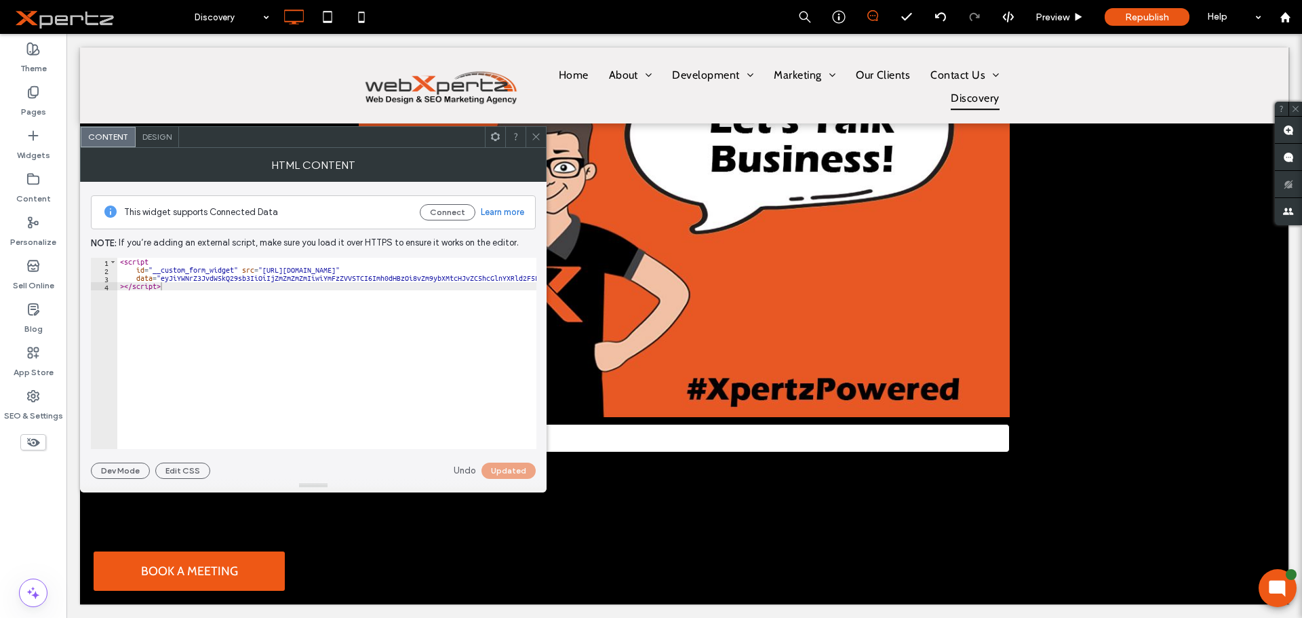
click at [154, 142] on div "Design" at bounding box center [157, 137] width 43 height 20
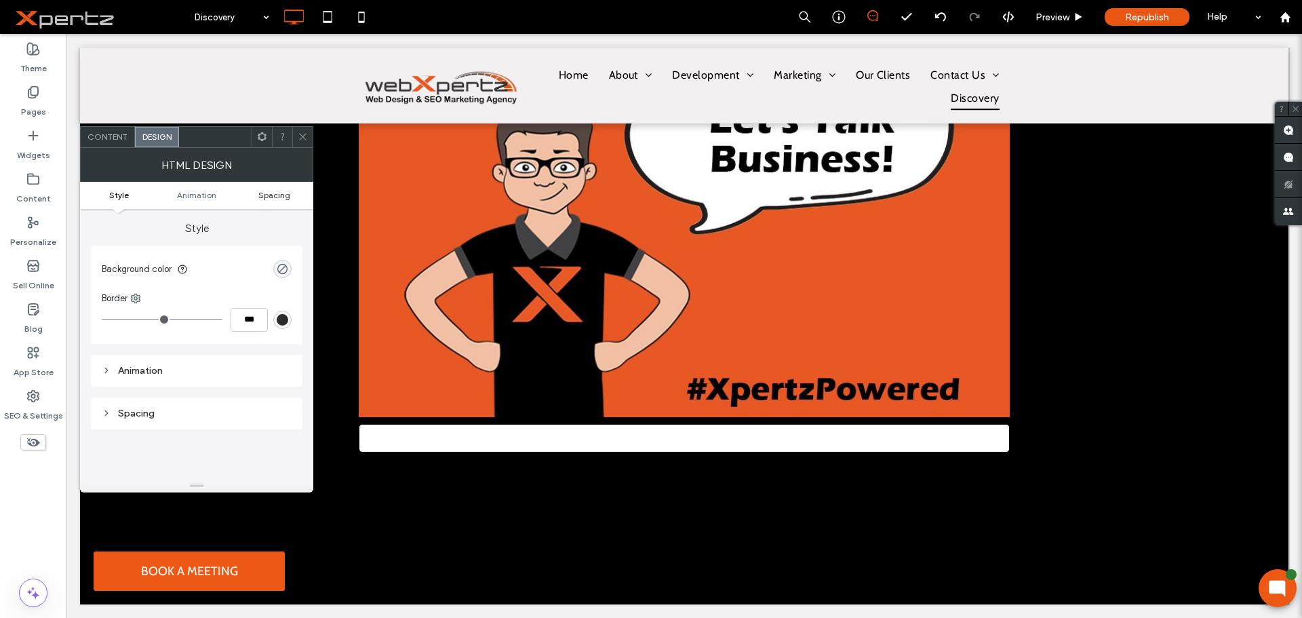
click at [269, 198] on span "Spacing" at bounding box center [274, 195] width 32 height 10
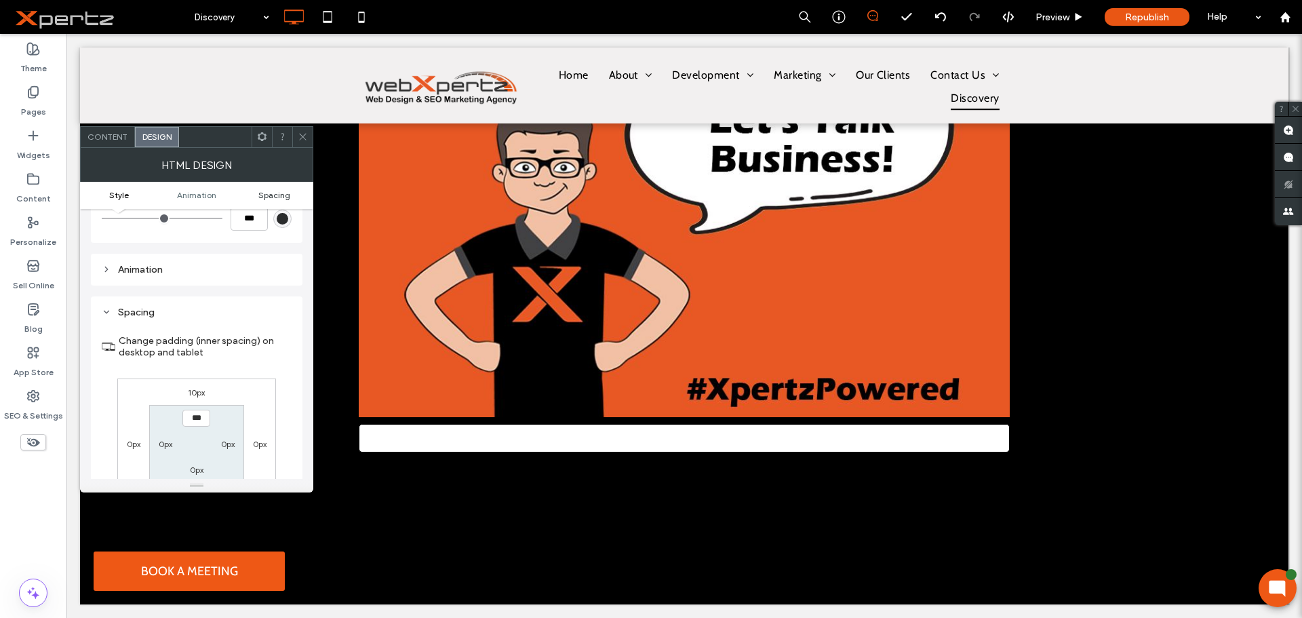
scroll to position [178, 0]
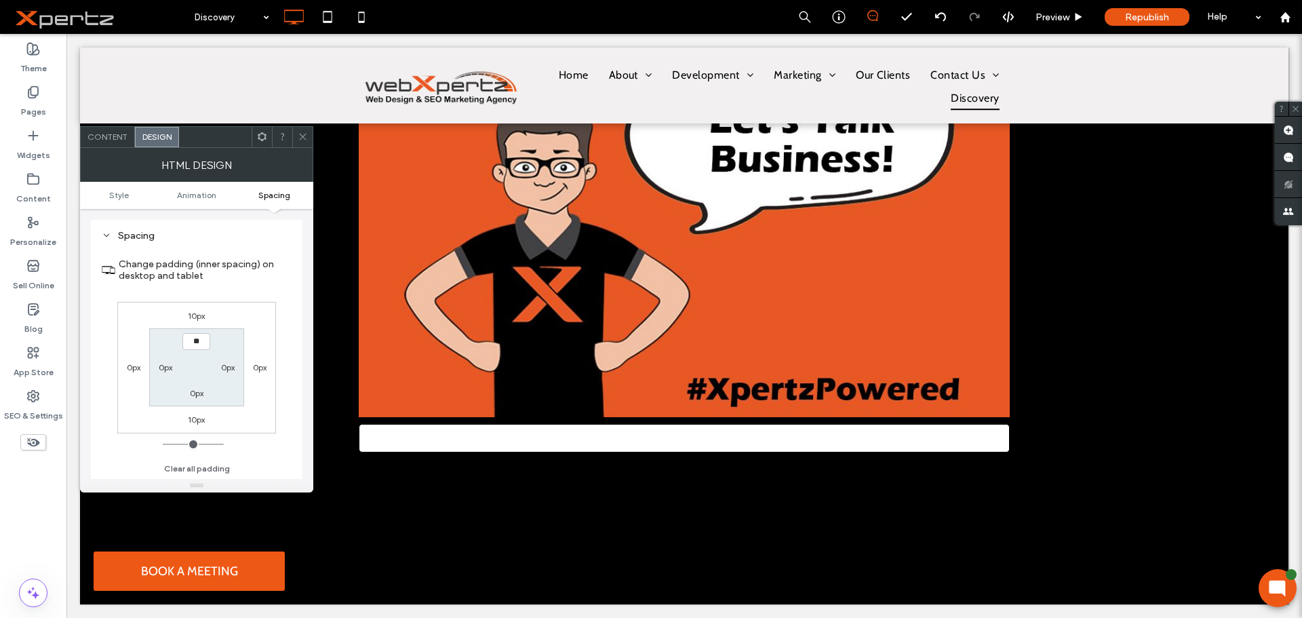
type input "****"
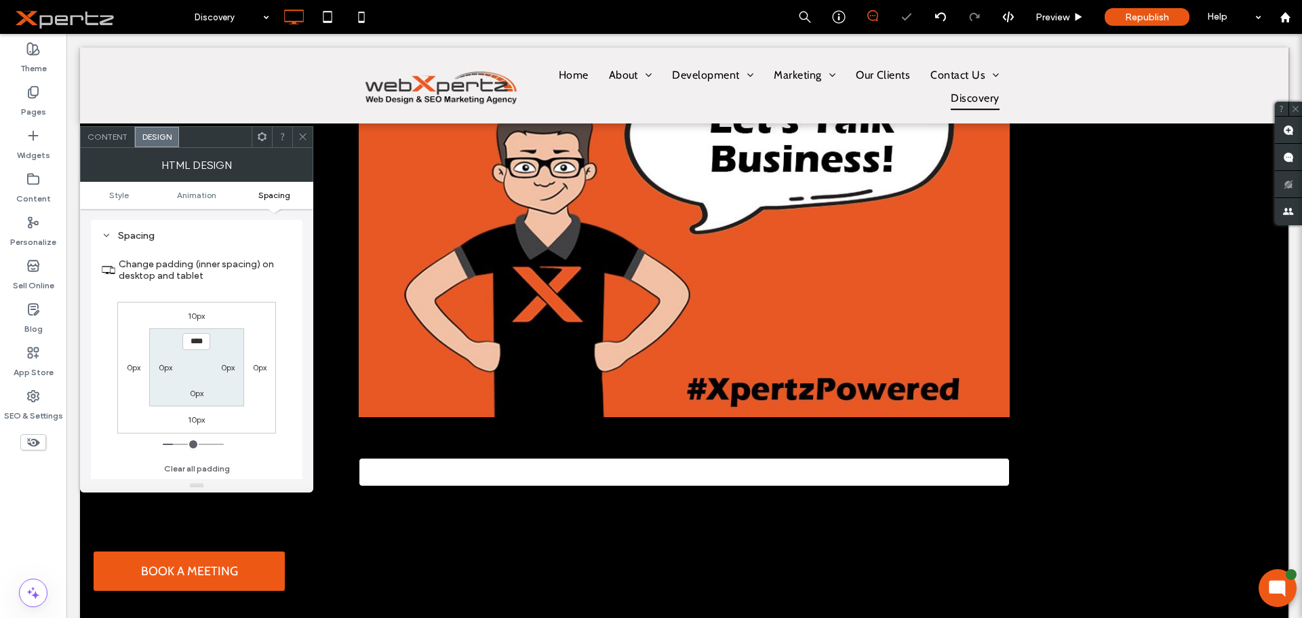
click at [171, 367] on label "0px" at bounding box center [166, 367] width 14 height 10
type input "*"
type input "**"
type input "****"
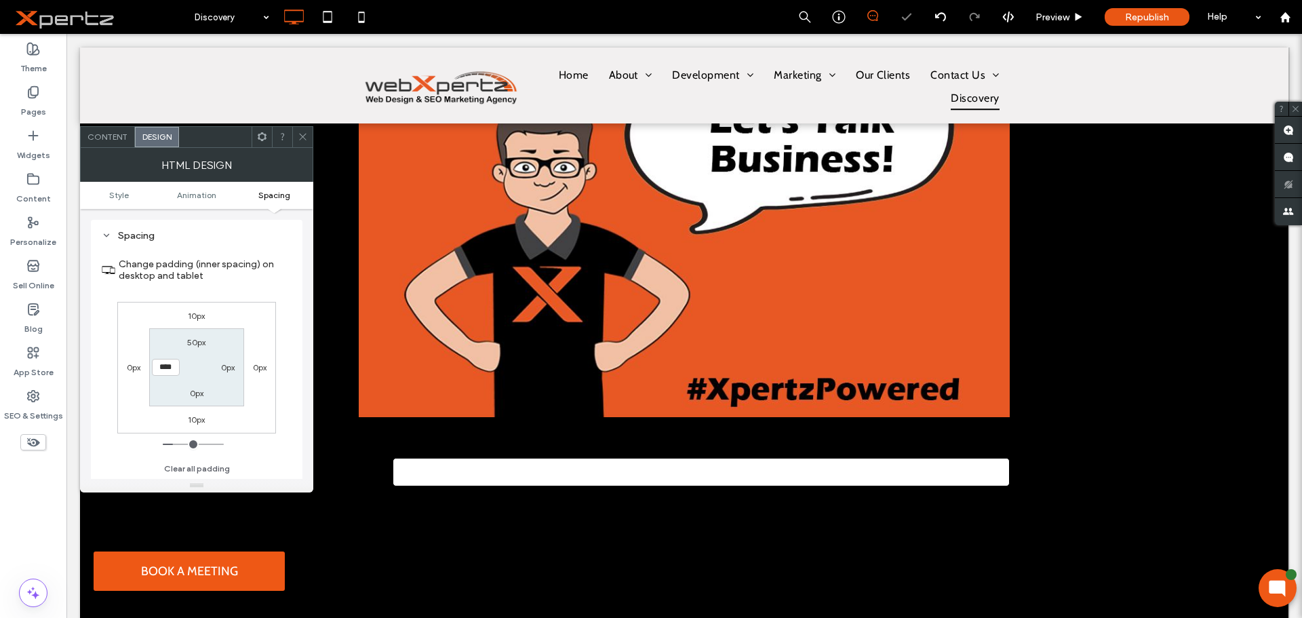
click at [232, 369] on label "0px" at bounding box center [228, 367] width 14 height 10
type input "*"
type input "**"
type input "****"
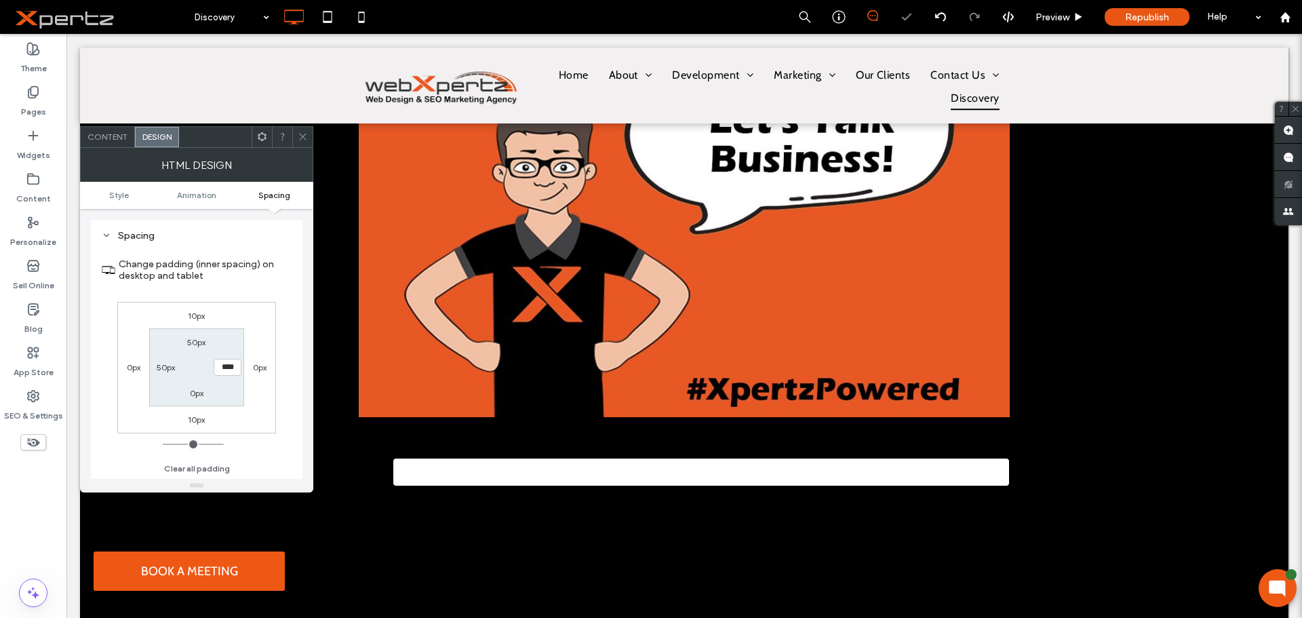
click at [200, 392] on label "0px" at bounding box center [197, 393] width 14 height 10
type input "*"
type input "**"
type input "****"
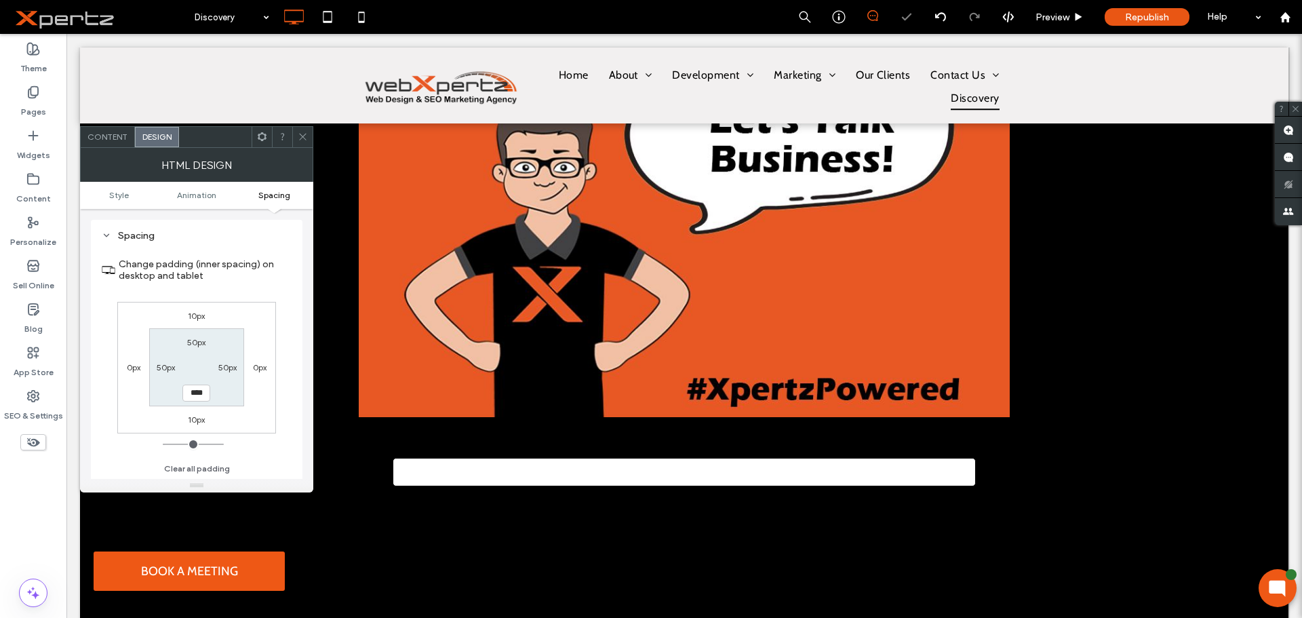
click at [226, 397] on section "50px 50px **** 50px" at bounding box center [196, 367] width 94 height 78
click at [119, 200] on ul "Style Animation Spacing" at bounding box center [196, 195] width 233 height 27
click at [119, 197] on span "Style" at bounding box center [119, 195] width 20 height 10
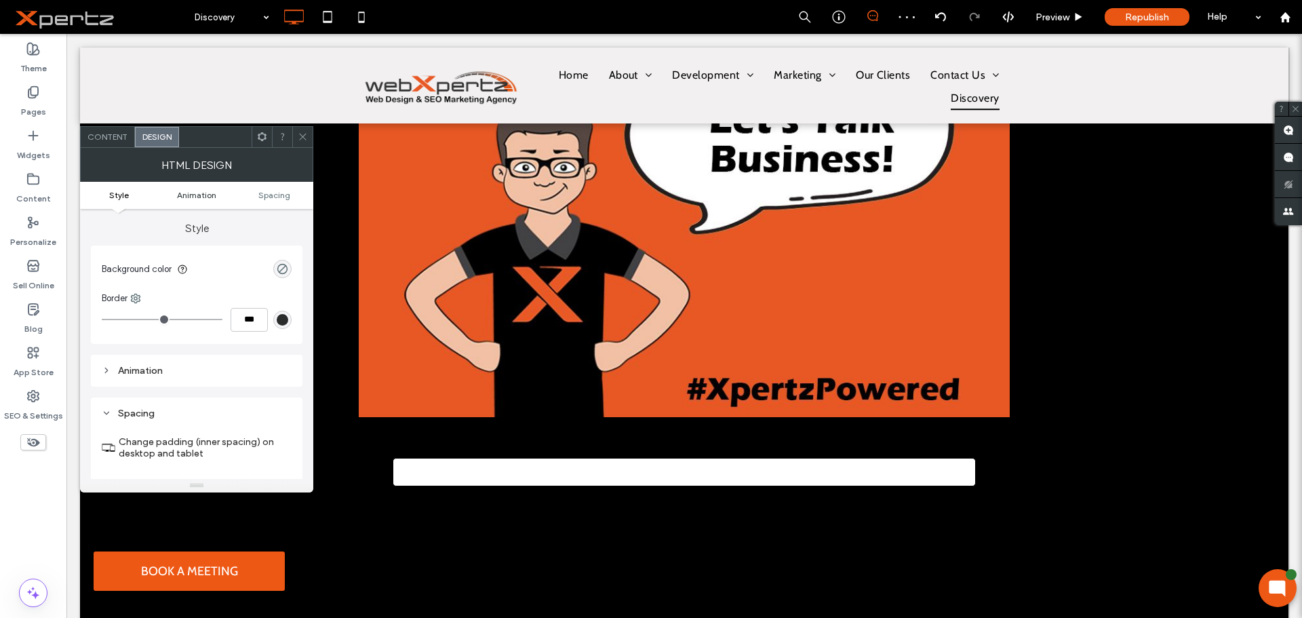
scroll to position [0, 0]
click at [286, 266] on div "rgba(0, 0, 0, 0)" at bounding box center [283, 269] width 12 height 12
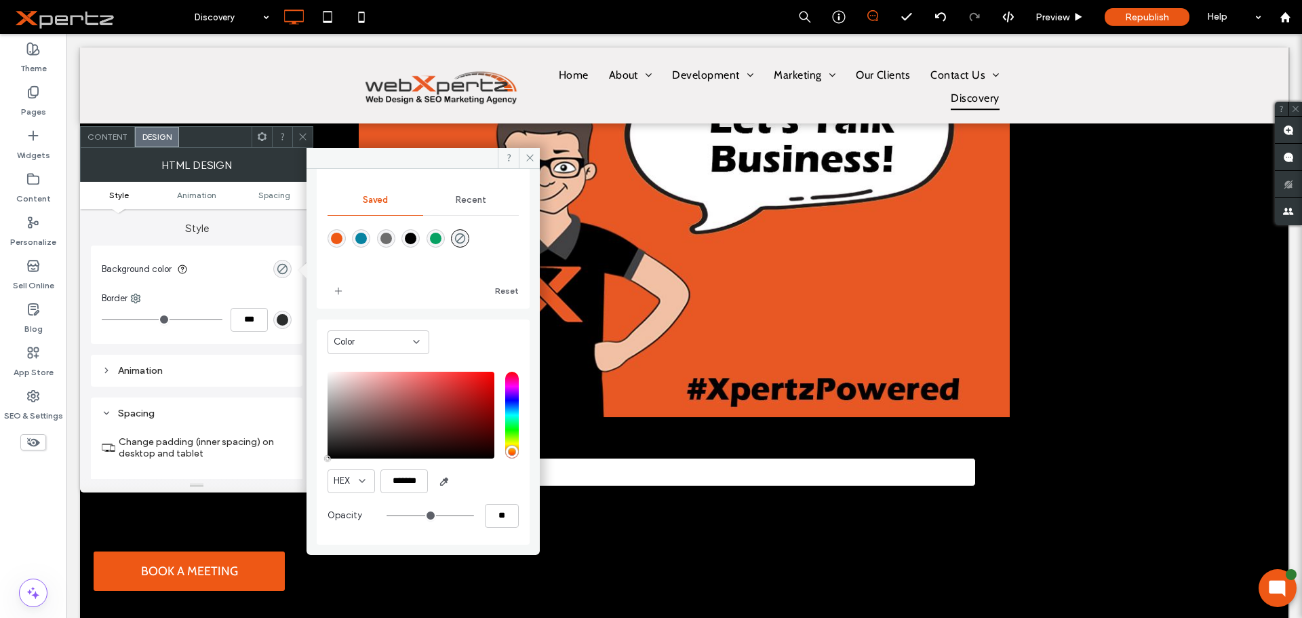
scroll to position [113, 0]
type input "*******"
type input "***"
type input "****"
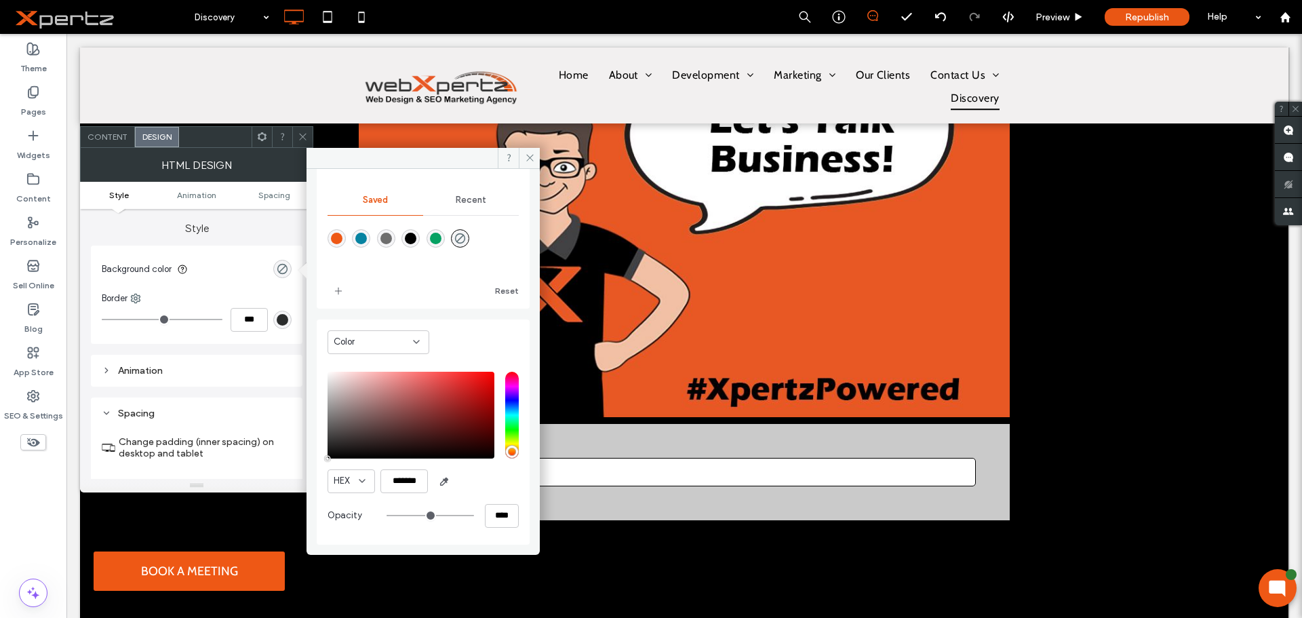
type input "*******"
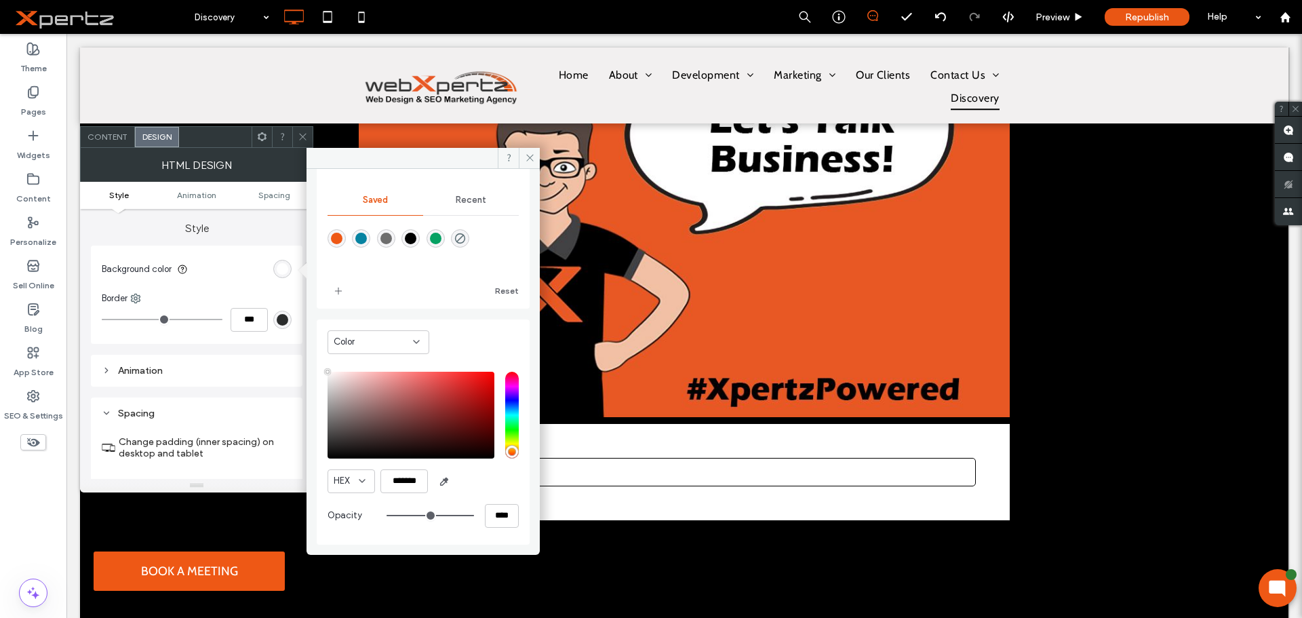
drag, startPoint x: 333, startPoint y: 397, endPoint x: 261, endPoint y: 346, distance: 88.0
click at [261, 346] on div "Theme Colors Save time with Theme Colors Create a color palette to instantly ad…" at bounding box center [196, 320] width 233 height 344
click at [525, 247] on div "Theme Colors Save time with Theme Colors Create a color palette to instantly ad…" at bounding box center [422, 357] width 233 height 376
click at [506, 248] on div at bounding box center [422, 247] width 191 height 51
click at [527, 159] on icon at bounding box center [530, 158] width 10 height 10
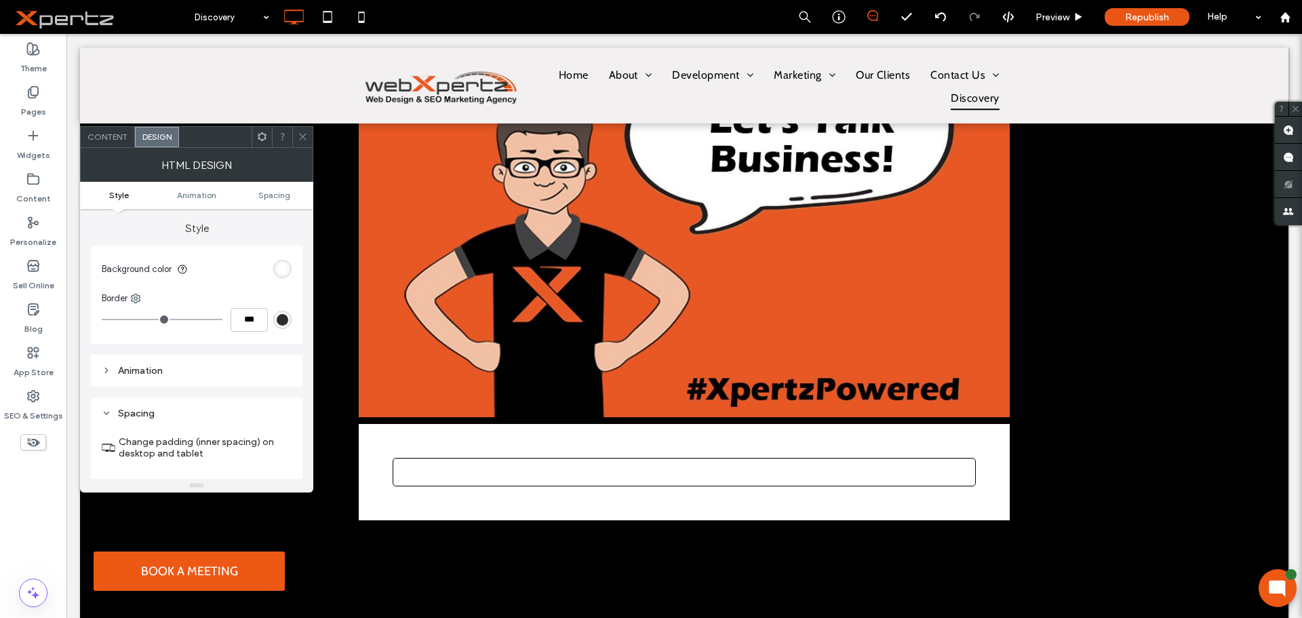
click at [306, 135] on icon at bounding box center [303, 137] width 10 height 10
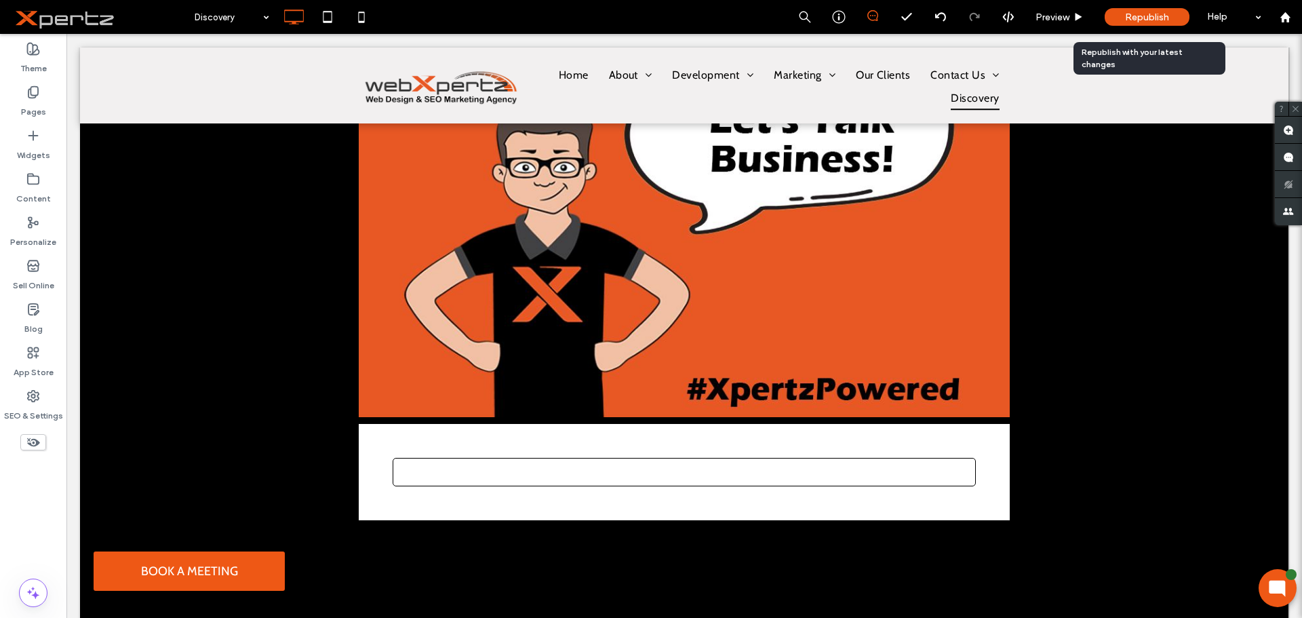
click at [1141, 16] on span "Republish" at bounding box center [1147, 18] width 44 height 12
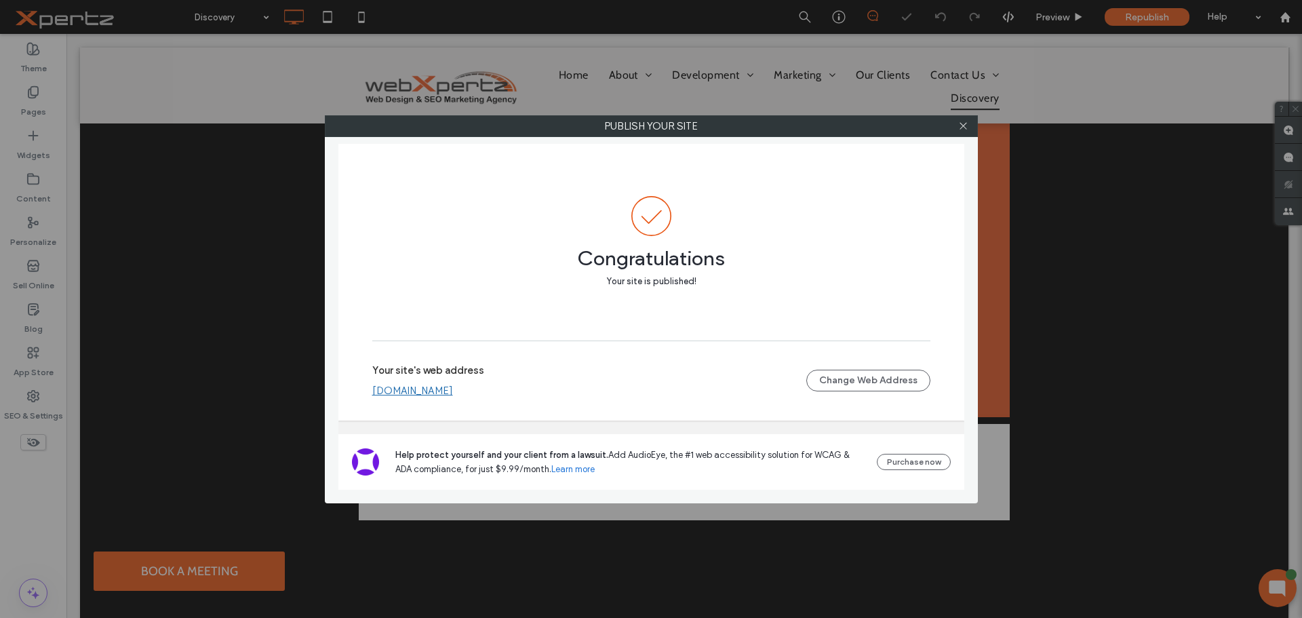
click at [413, 392] on link "[DOMAIN_NAME]" at bounding box center [412, 390] width 81 height 12
drag, startPoint x: 959, startPoint y: 127, endPoint x: 954, endPoint y: 136, distance: 10.3
click at [959, 127] on icon at bounding box center [963, 126] width 10 height 10
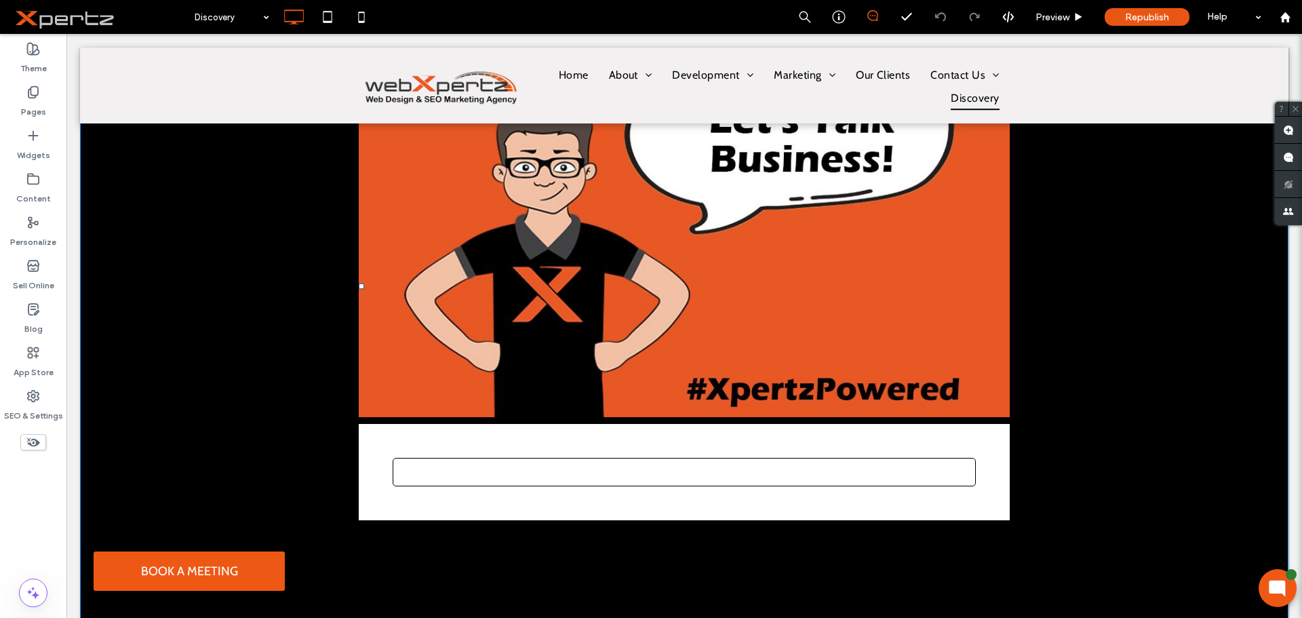
click at [602, 466] on form at bounding box center [684, 472] width 583 height 28
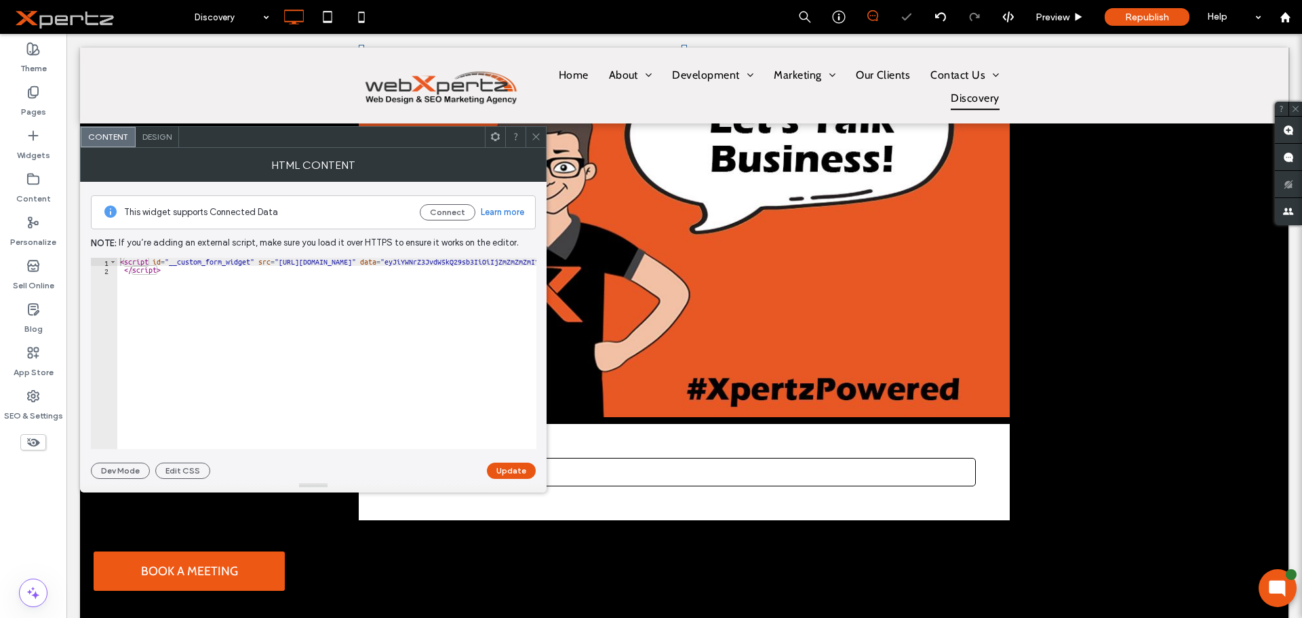
click at [494, 139] on use at bounding box center [495, 136] width 9 height 9
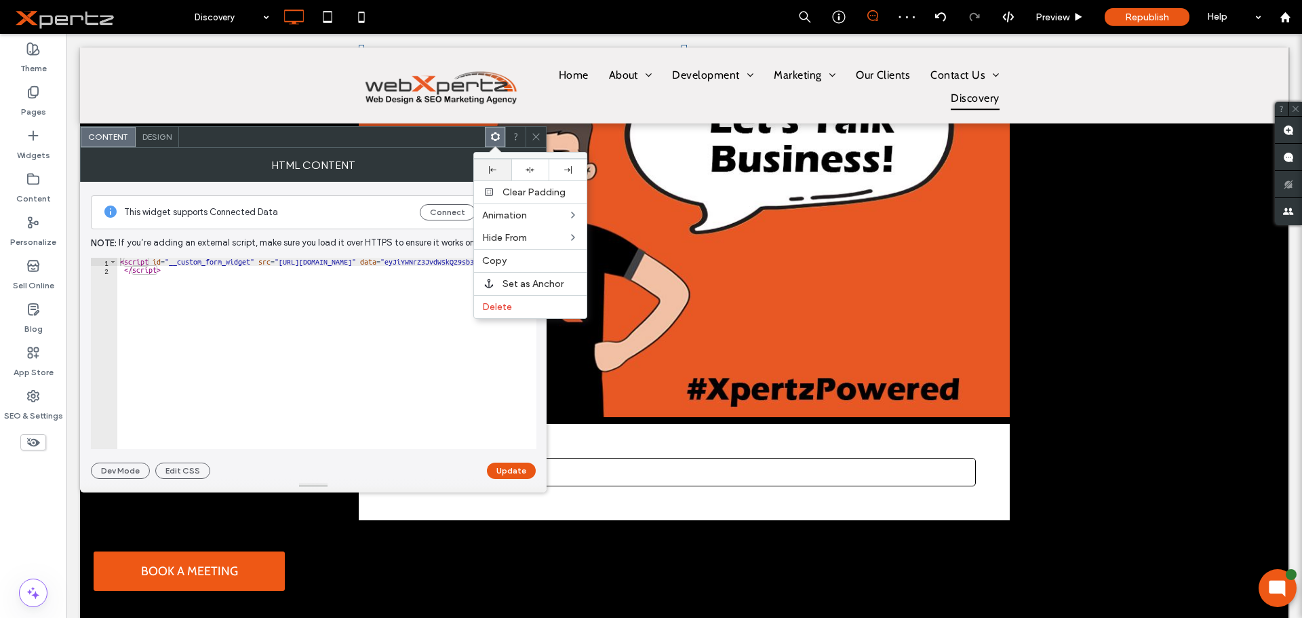
click at [493, 167] on icon at bounding box center [492, 169] width 7 height 7
click at [1137, 13] on span "Republish" at bounding box center [1147, 18] width 44 height 12
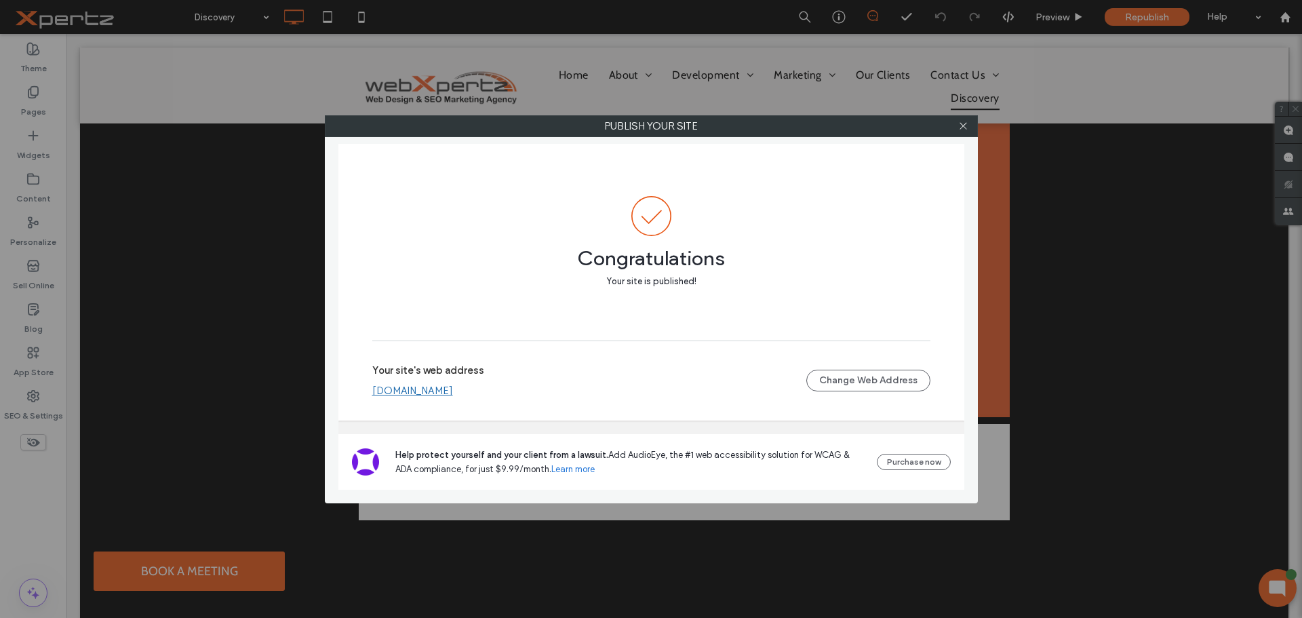
click at [953, 123] on div at bounding box center [963, 126] width 20 height 20
click at [960, 122] on icon at bounding box center [963, 126] width 10 height 10
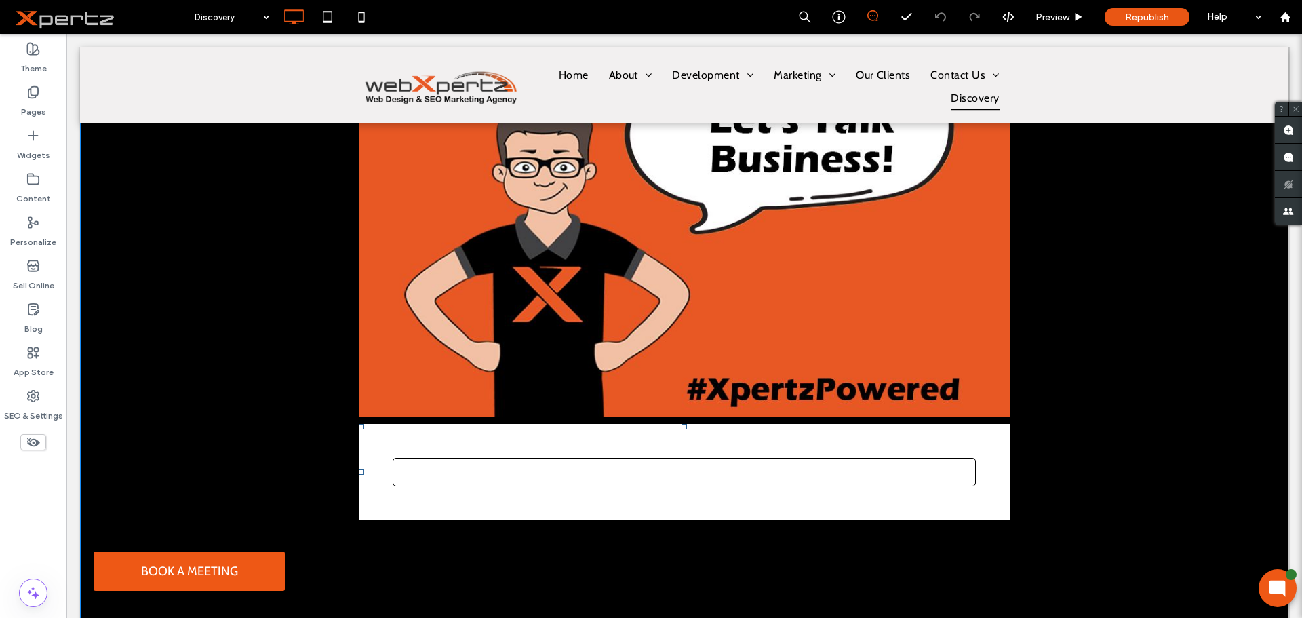
click at [498, 470] on form at bounding box center [684, 472] width 583 height 28
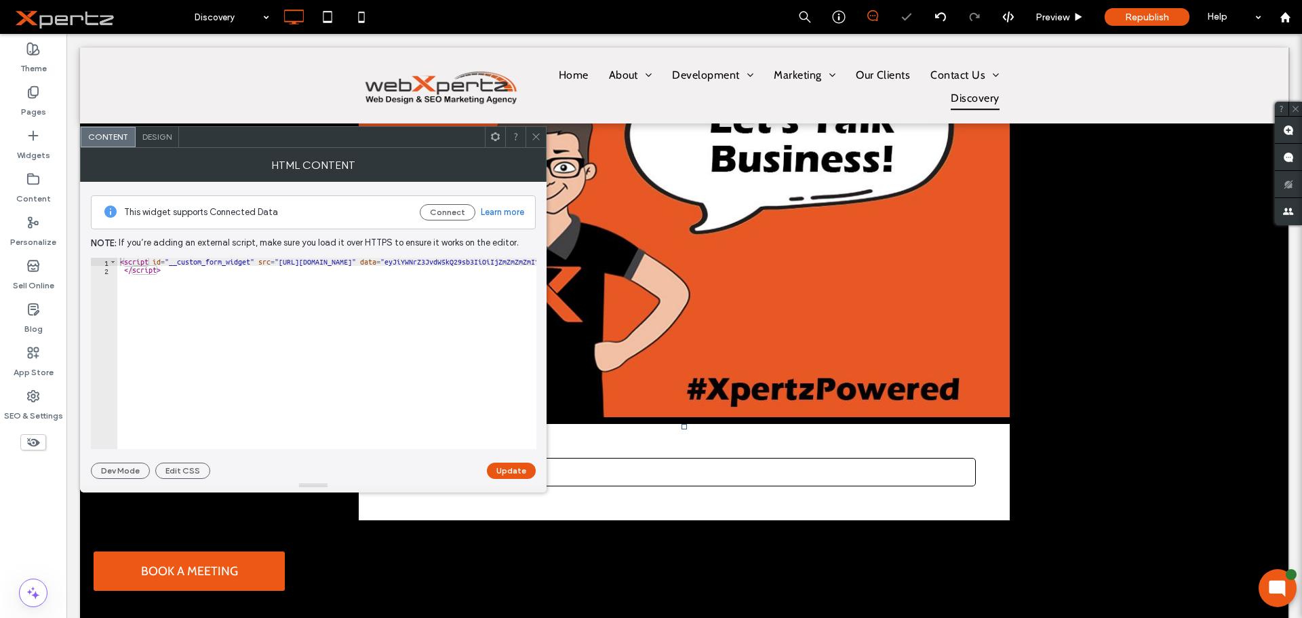
type textarea "*********"
click at [241, 314] on div "< script id = "__custom_form_widget" src = "https://www.cdnstyles.com/static/cu…" at bounding box center [1212, 361] width 2190 height 207
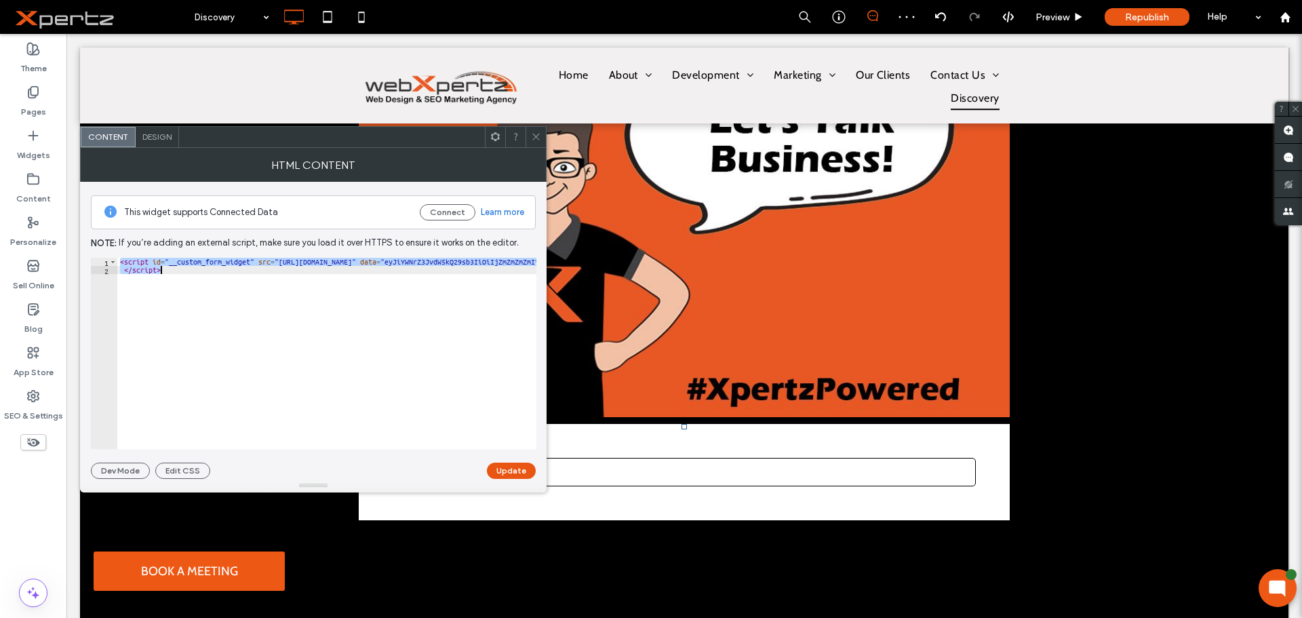
click at [201, 271] on div "< script id = "__custom_form_widget" src = "https://www.cdnstyles.com/static/cu…" at bounding box center [326, 353] width 419 height 191
type textarea "*********"
drag, startPoint x: 162, startPoint y: 267, endPoint x: 93, endPoint y: 252, distance: 70.7
click at [93, 252] on div "This widget supports Connected Data Connect Learn more Note: If you’re adding a…" at bounding box center [313, 330] width 445 height 297
paste textarea "**********"
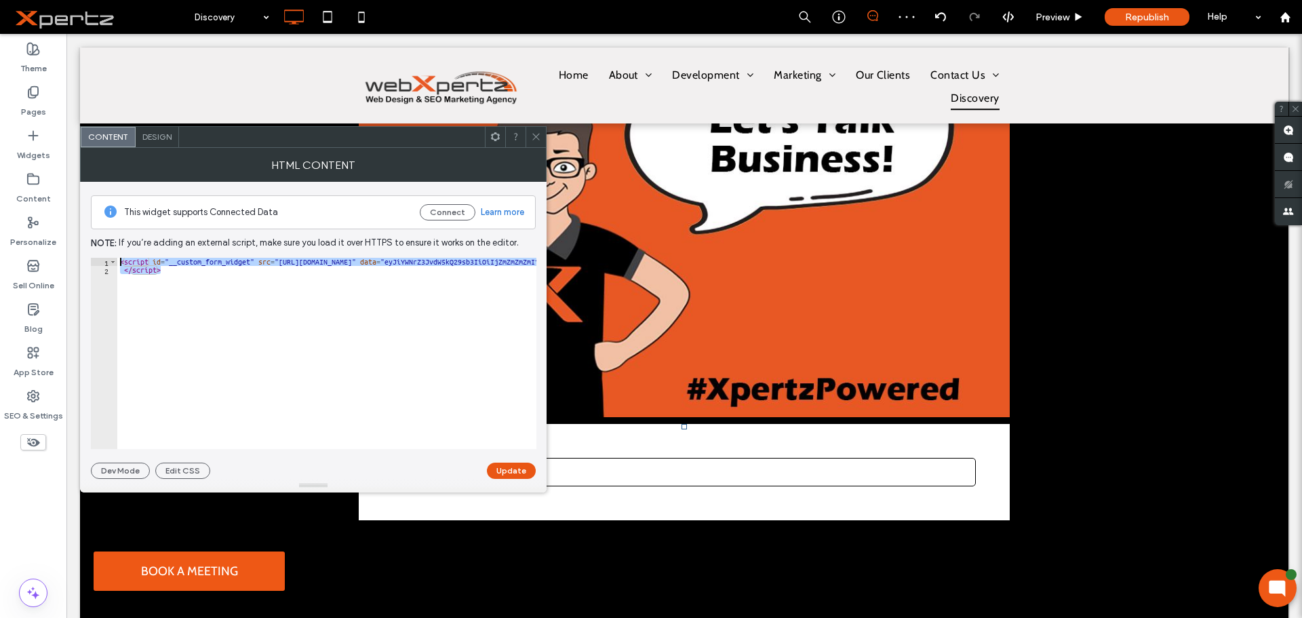
type textarea "**********"
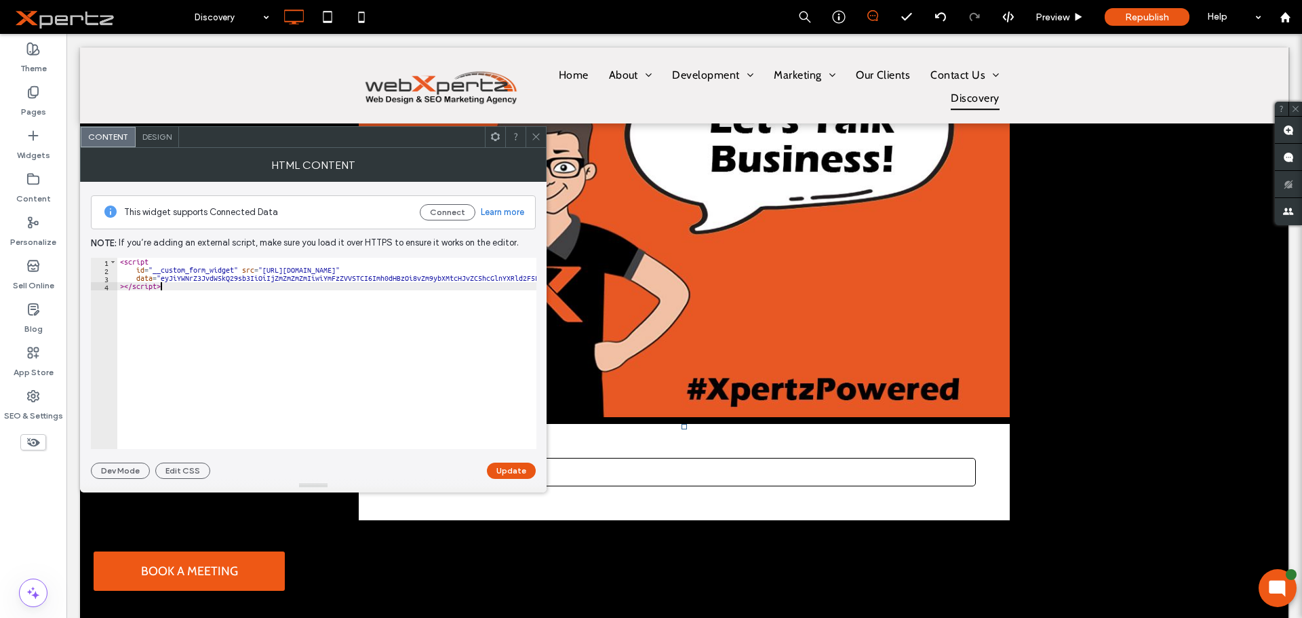
click at [185, 317] on div "< script id = "__custom_form_widget" src = "https://www.cdnstyles.com/static/cu…" at bounding box center [980, 356] width 1726 height 197
click at [504, 468] on button "Update" at bounding box center [511, 470] width 49 height 16
click at [502, 140] on div at bounding box center [495, 137] width 20 height 20
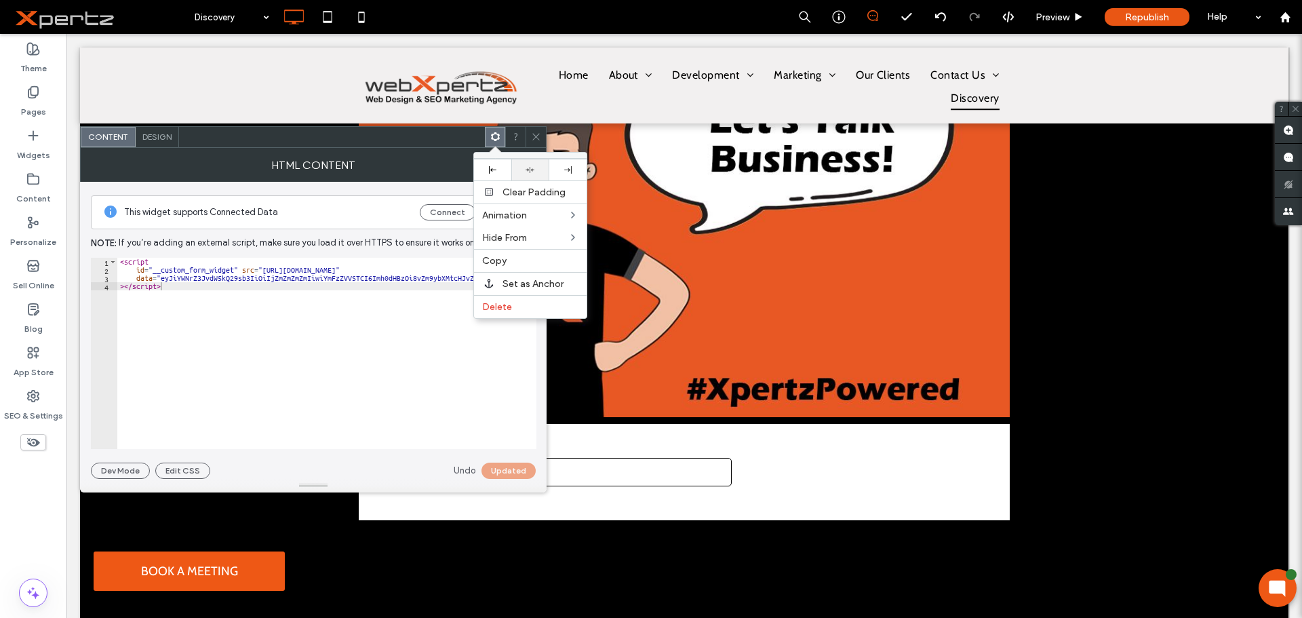
click at [532, 174] on icon at bounding box center [529, 169] width 9 height 9
click at [538, 143] on span at bounding box center [536, 137] width 10 height 20
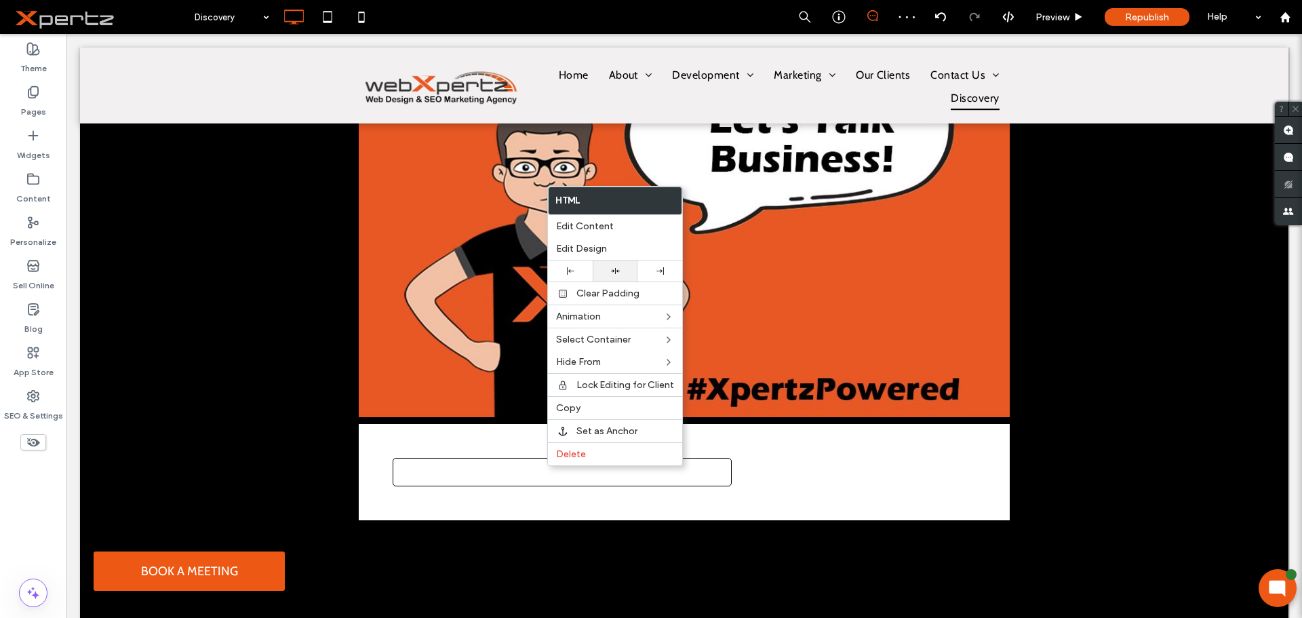
click at [617, 268] on icon at bounding box center [615, 270] width 9 height 9
click at [798, 479] on div at bounding box center [684, 472] width 651 height 96
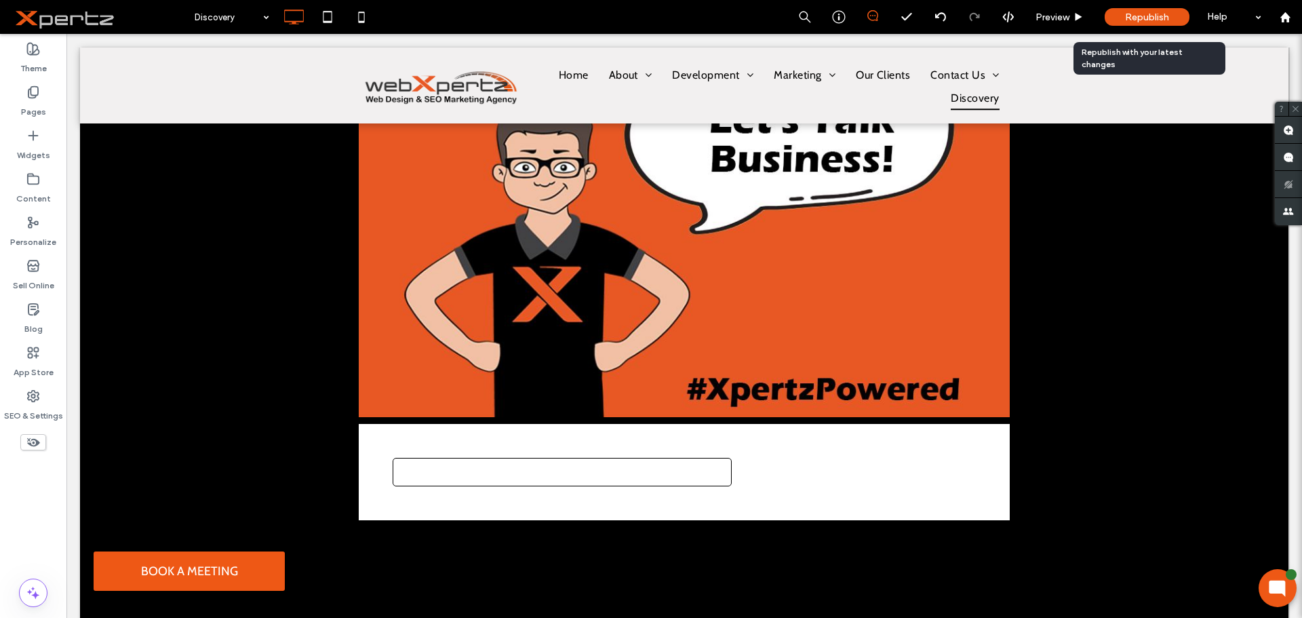
click at [1132, 16] on span "Republish" at bounding box center [1147, 18] width 44 height 12
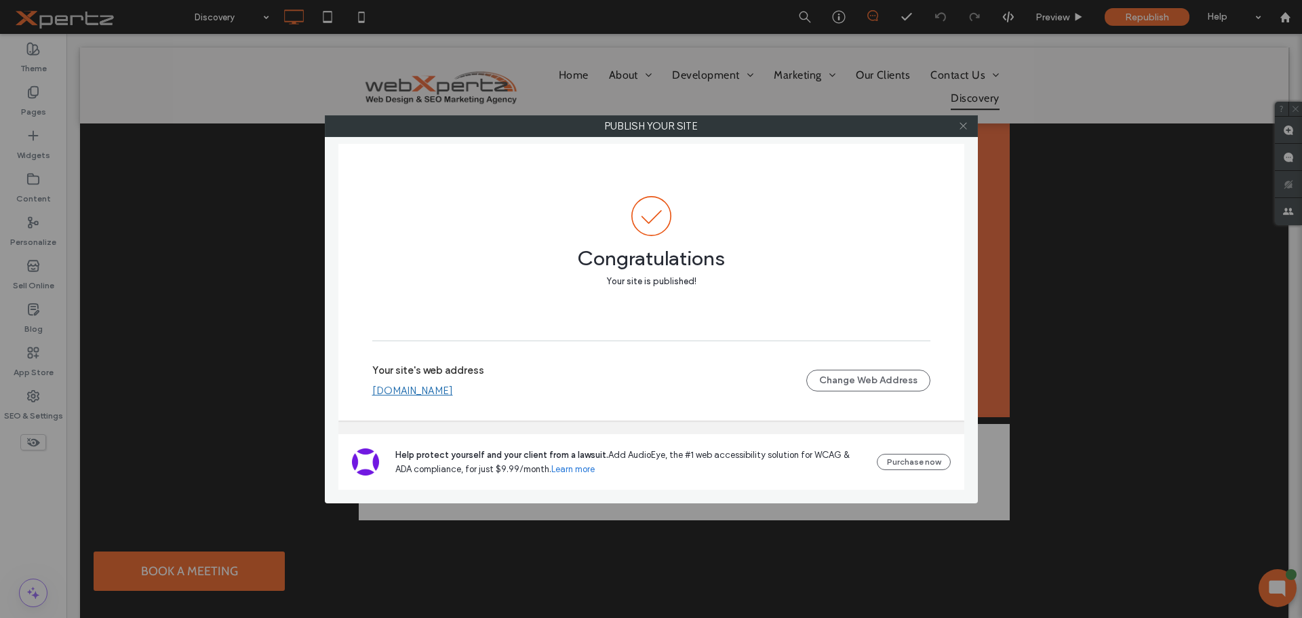
click at [964, 127] on use at bounding box center [962, 126] width 7 height 7
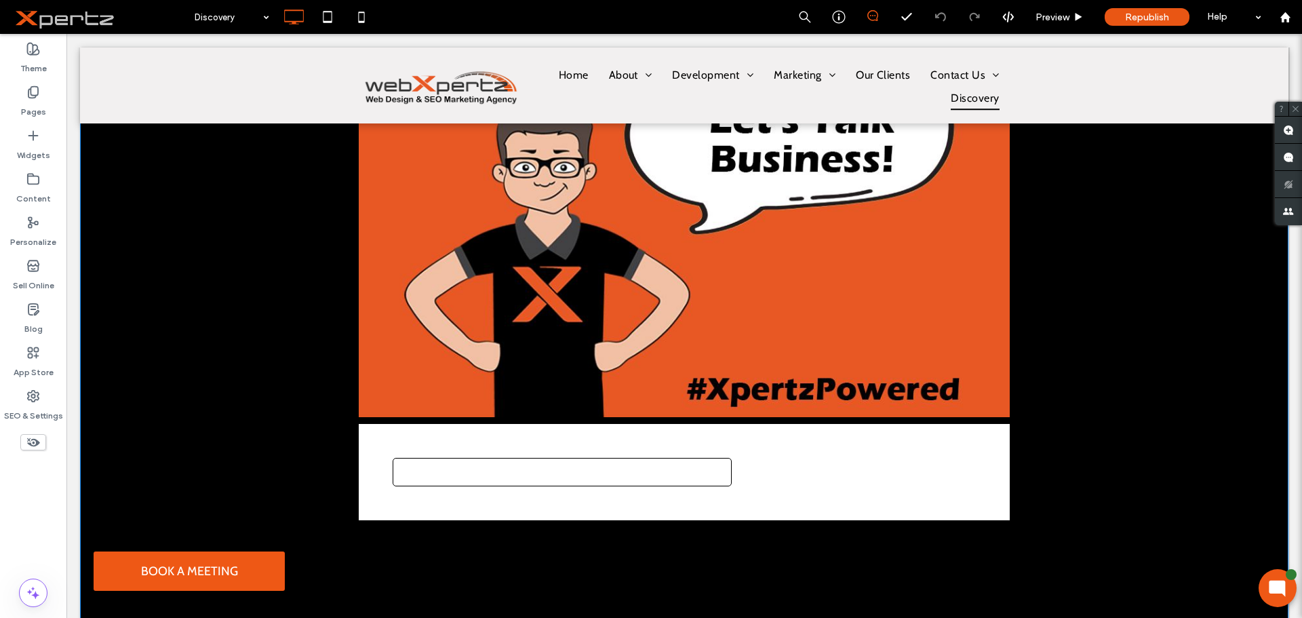
click at [511, 505] on div at bounding box center [684, 472] width 651 height 96
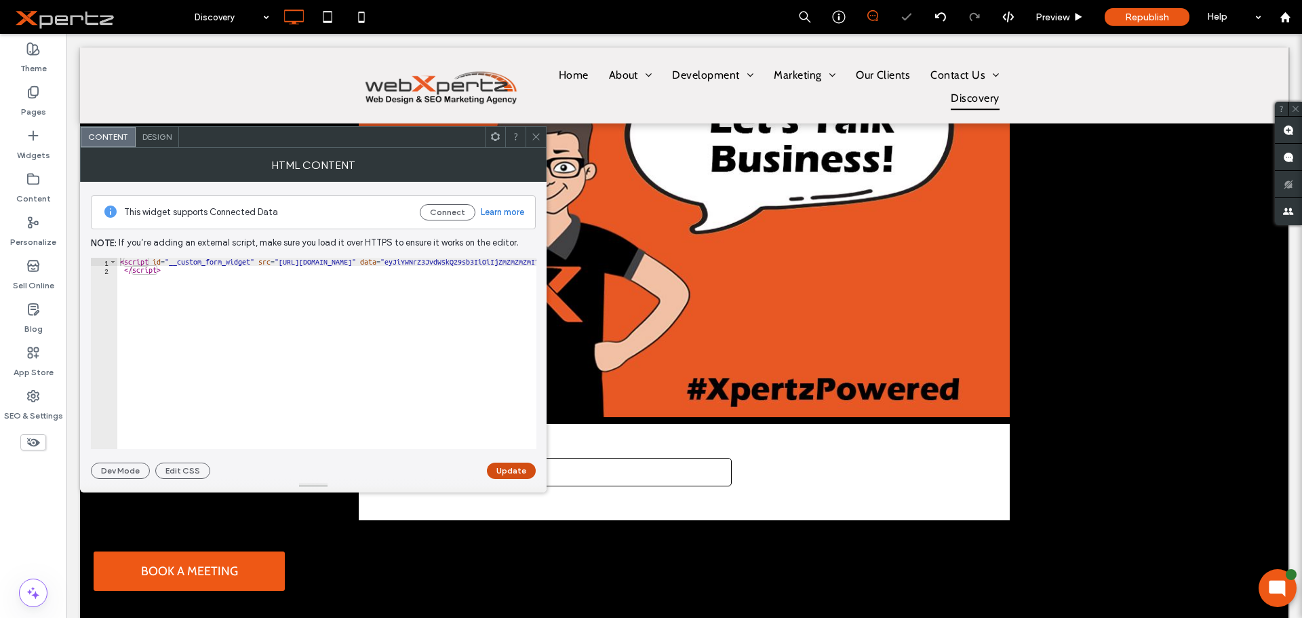
click at [521, 473] on button "Update" at bounding box center [511, 470] width 49 height 16
type textarea "*********"
click at [238, 303] on div "< script id = "__custom_form_widget" src = "https://www.cdnstyles.com/static/cu…" at bounding box center [1212, 361] width 2190 height 207
click at [541, 138] on div at bounding box center [535, 137] width 20 height 20
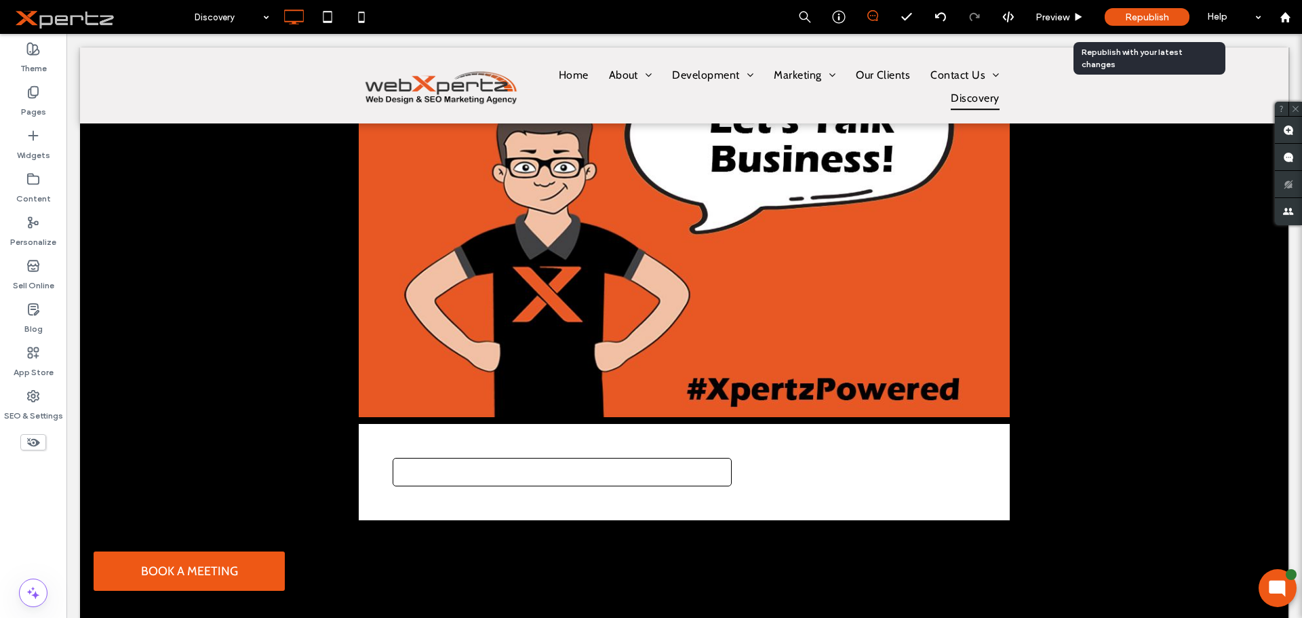
click at [1155, 12] on span "Republish" at bounding box center [1147, 18] width 44 height 12
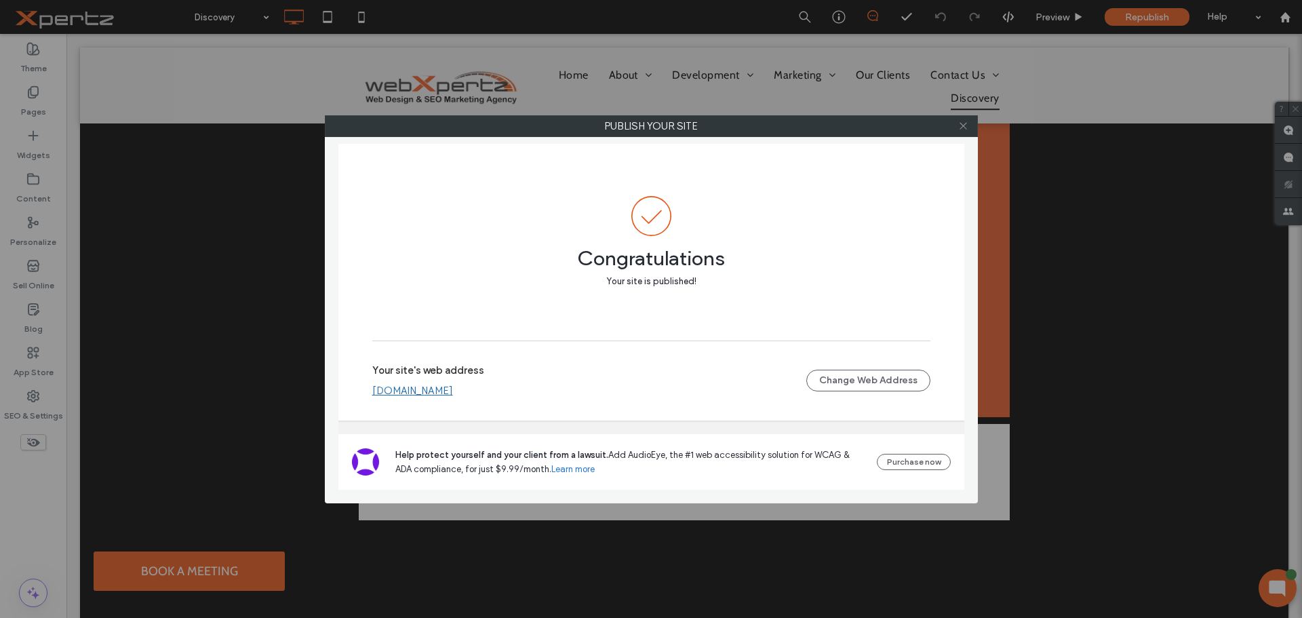
click at [963, 126] on use at bounding box center [962, 126] width 7 height 7
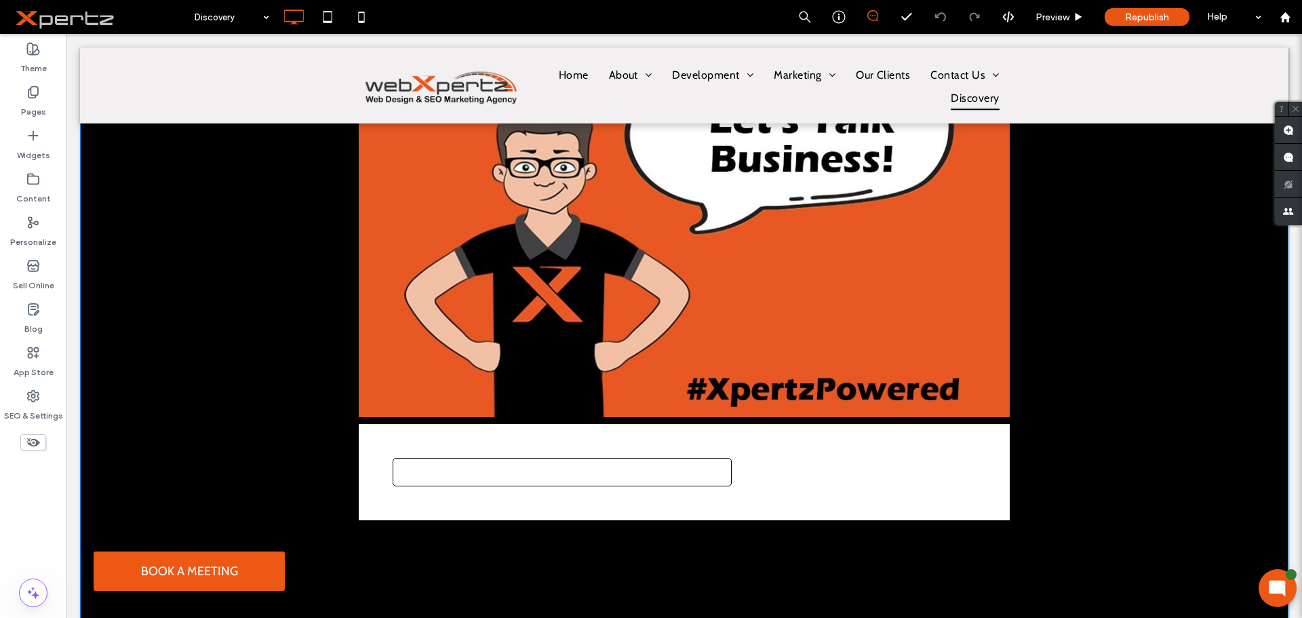
click at [641, 469] on form at bounding box center [562, 472] width 339 height 28
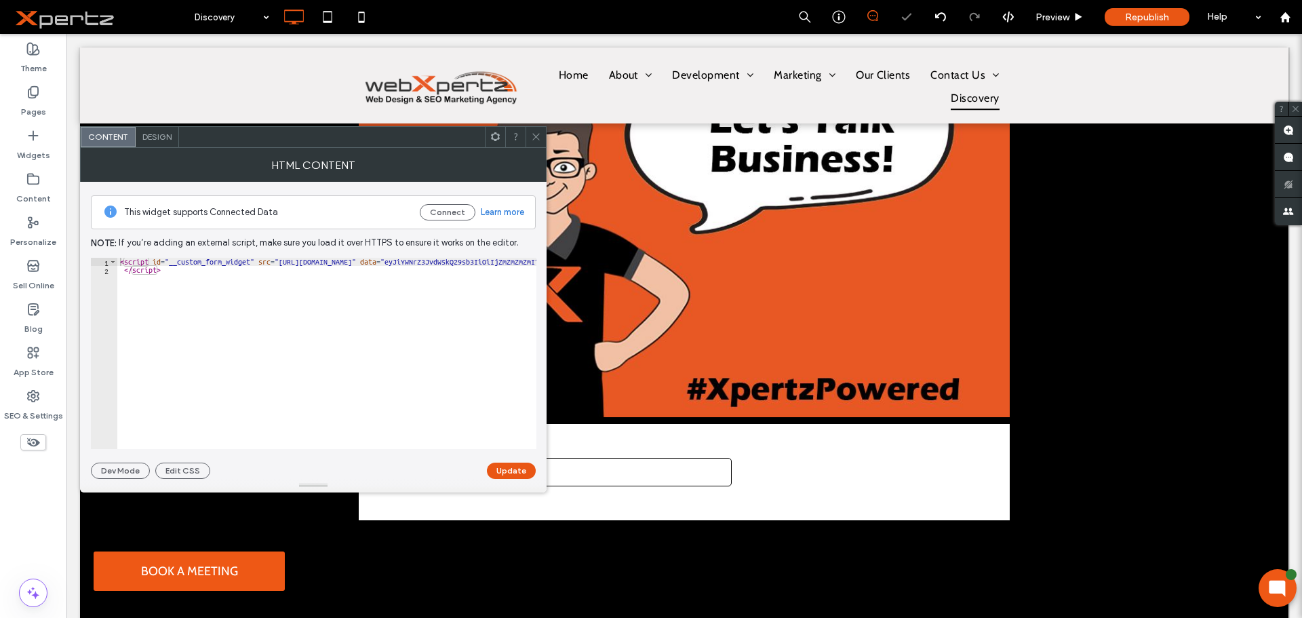
click at [641, 476] on form at bounding box center [562, 472] width 339 height 28
click at [492, 138] on use at bounding box center [495, 136] width 9 height 9
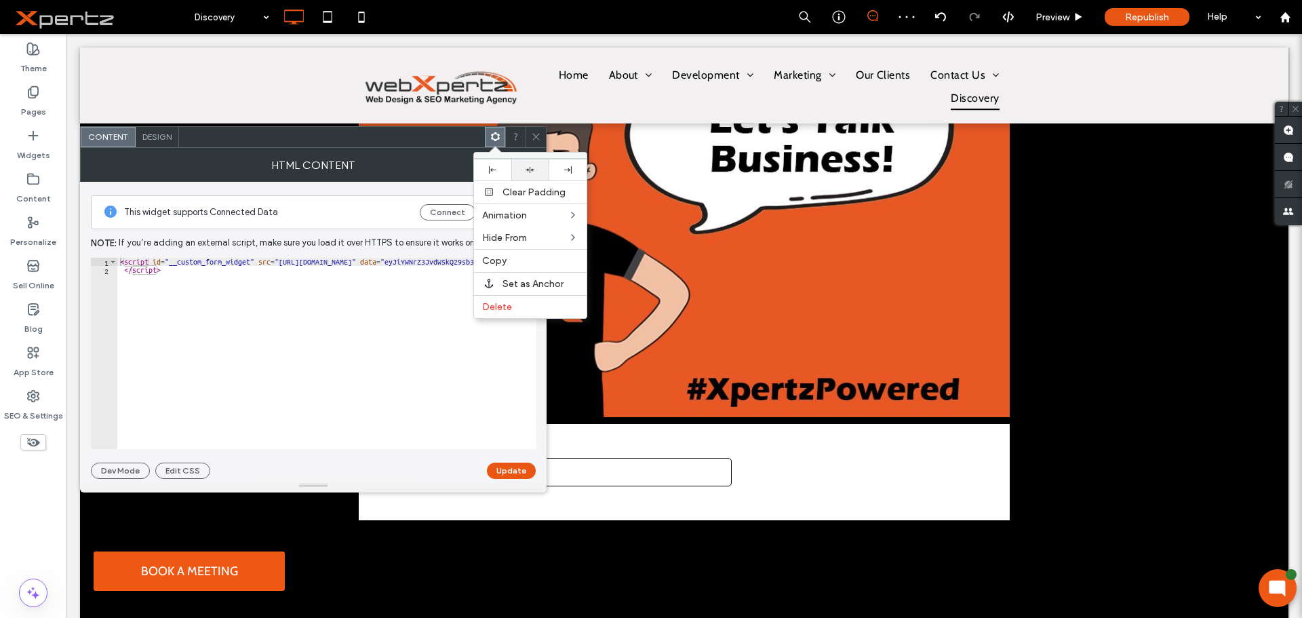
click at [532, 170] on icon at bounding box center [529, 169] width 9 height 9
click at [166, 144] on div "Design" at bounding box center [157, 137] width 43 height 20
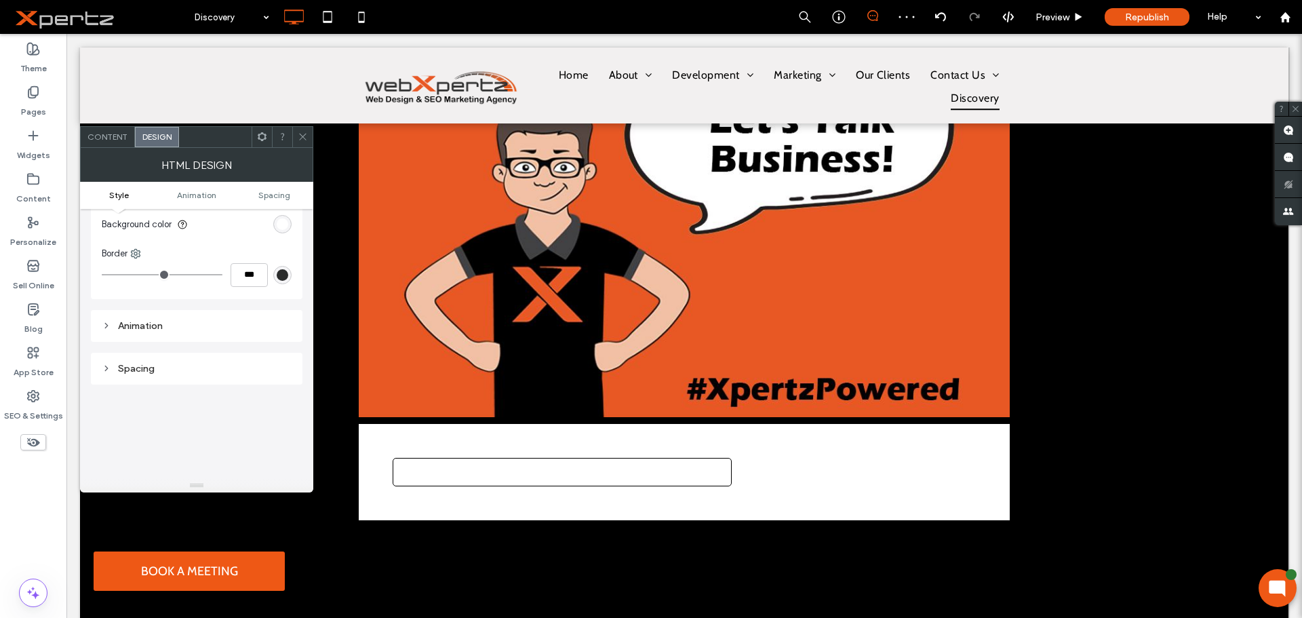
scroll to position [45, 0]
click at [300, 134] on use at bounding box center [302, 137] width 7 height 7
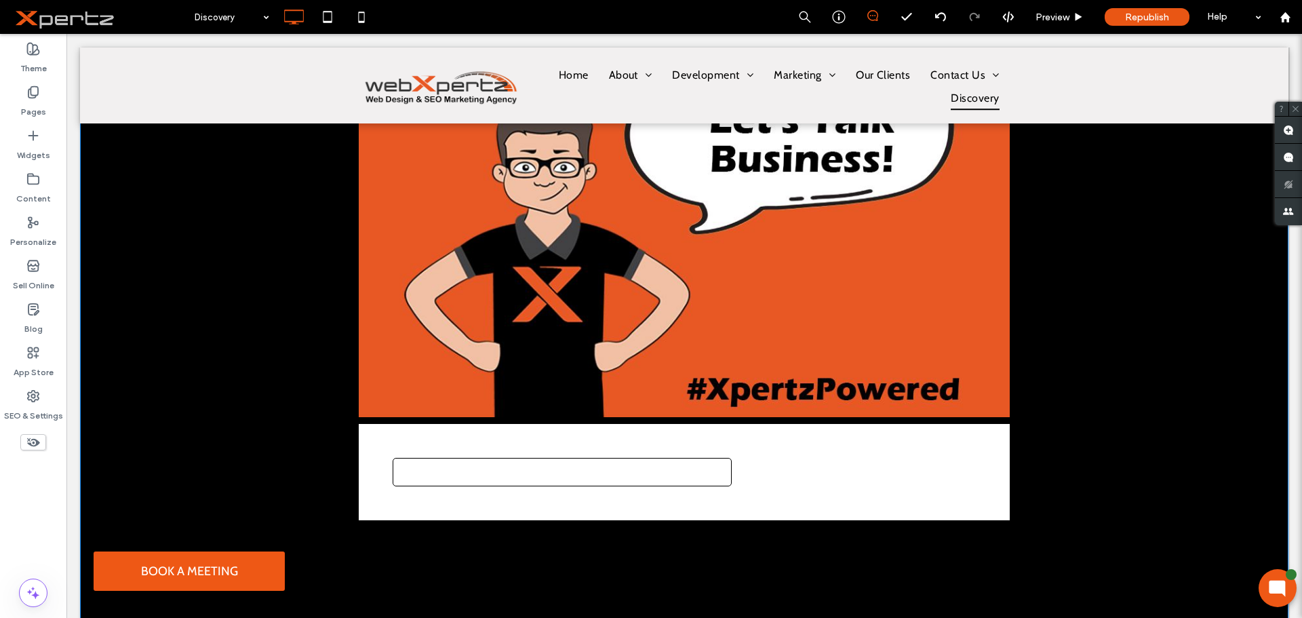
click at [475, 464] on form at bounding box center [562, 472] width 339 height 28
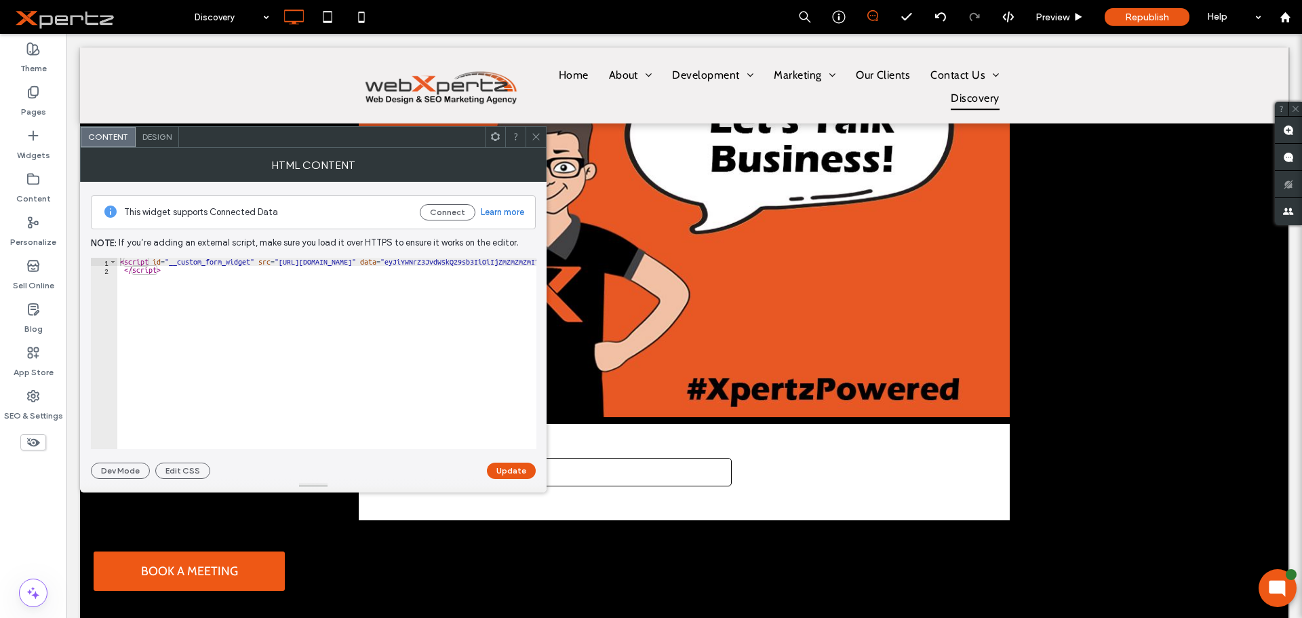
click at [539, 136] on icon at bounding box center [536, 137] width 10 height 10
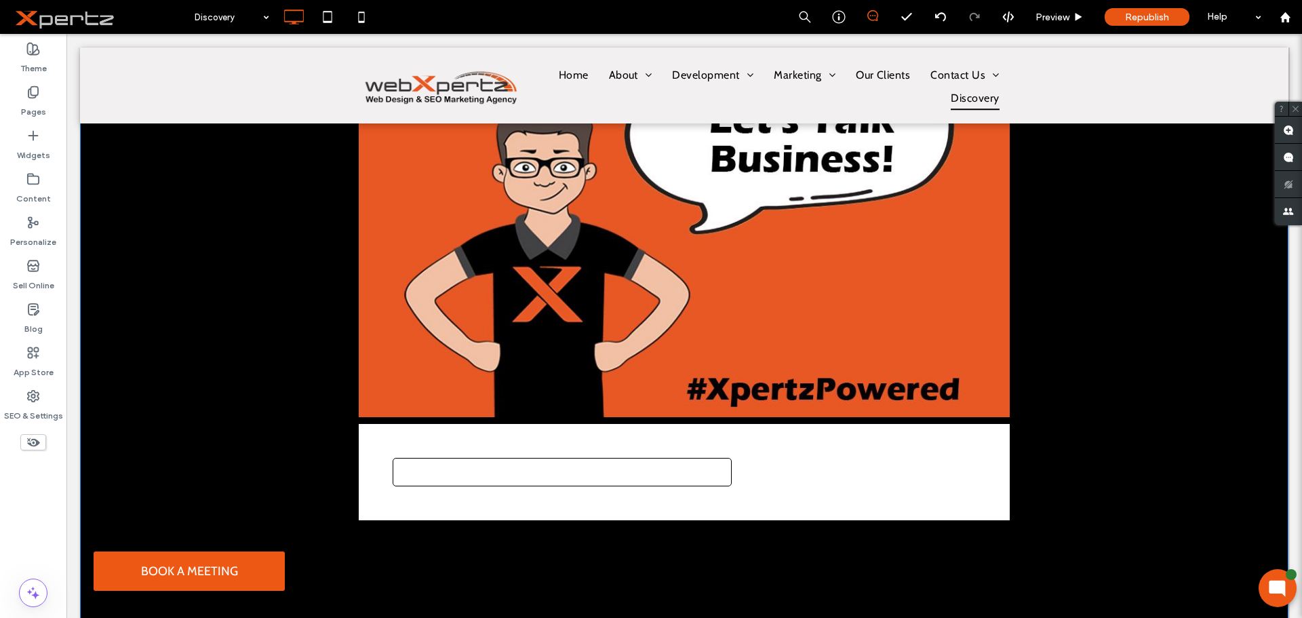
click at [390, 435] on div at bounding box center [684, 472] width 651 height 96
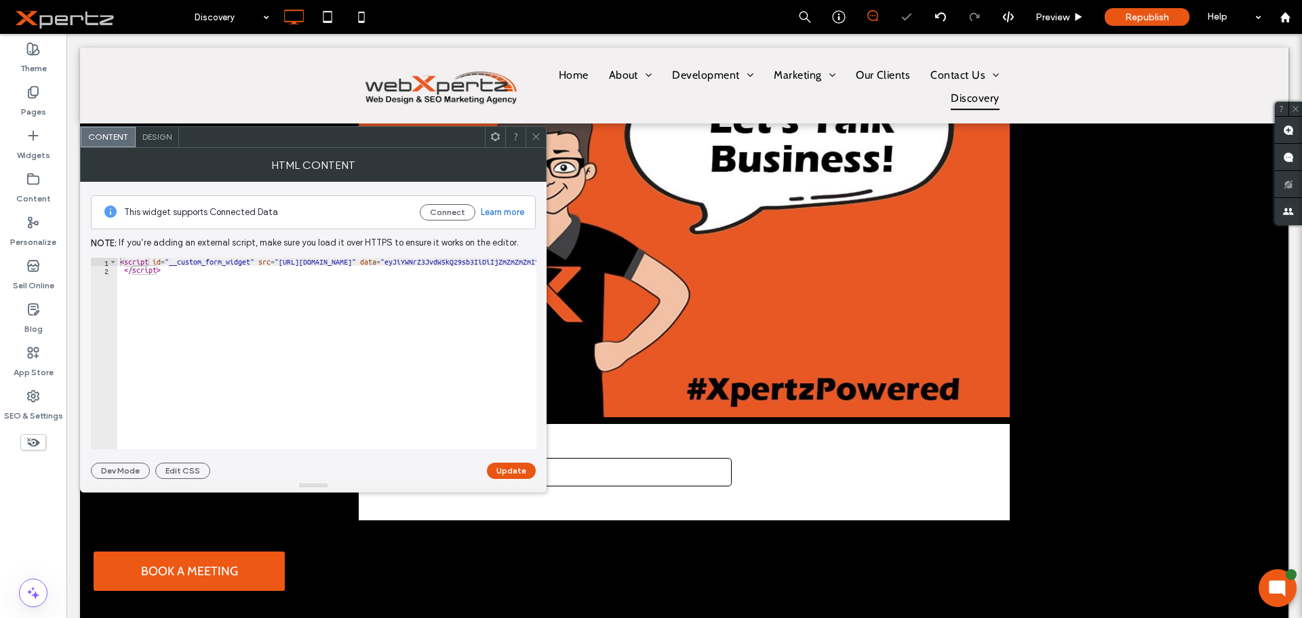
click at [786, 454] on div at bounding box center [684, 472] width 651 height 96
click at [838, 461] on div at bounding box center [684, 472] width 651 height 96
drag, startPoint x: 530, startPoint y: 132, endPoint x: 563, endPoint y: 180, distance: 58.5
click at [530, 132] on div at bounding box center [535, 137] width 20 height 20
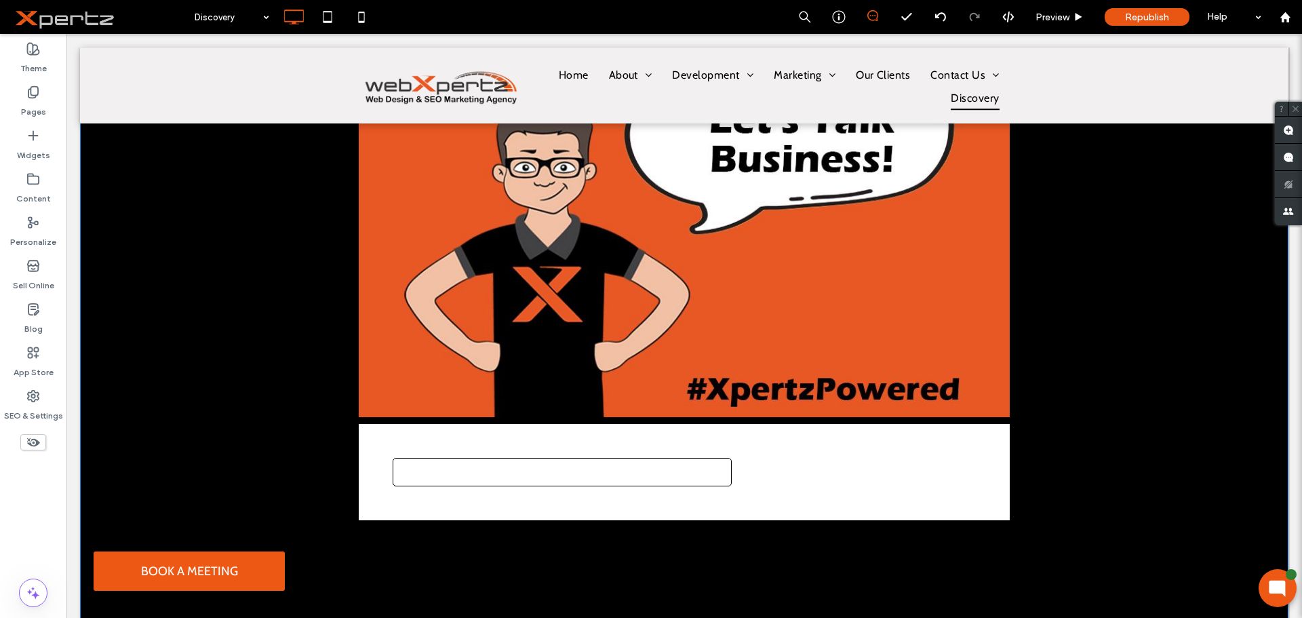
click at [971, 500] on div at bounding box center [684, 472] width 651 height 96
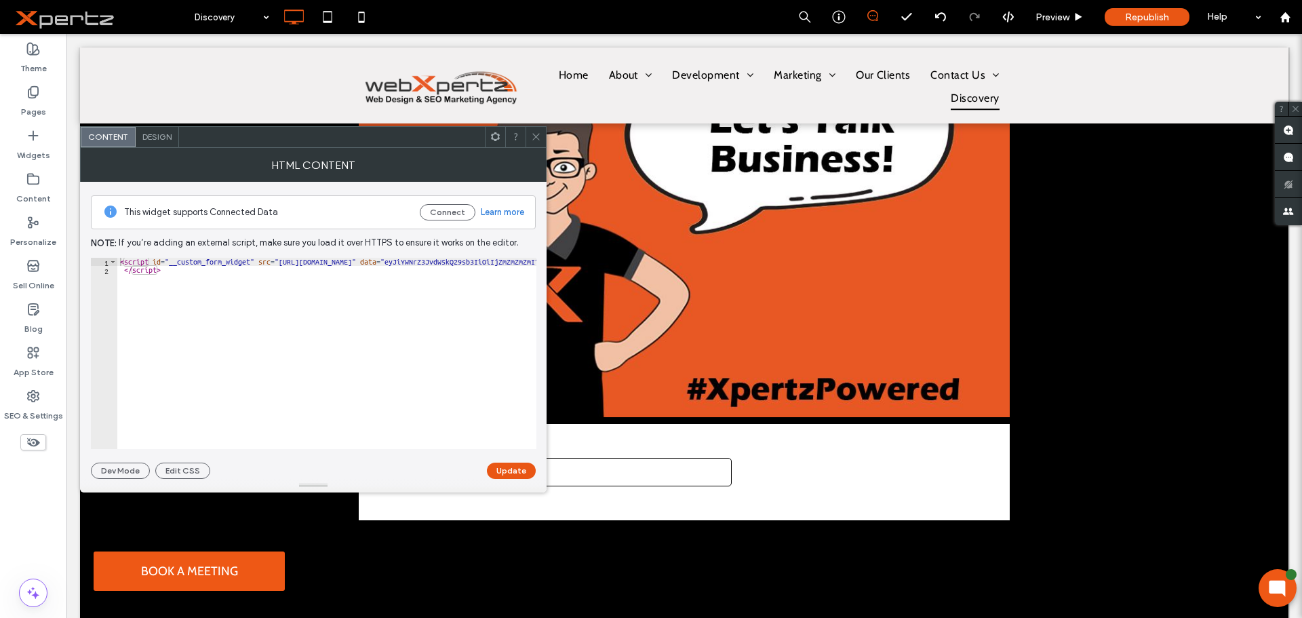
click at [257, 263] on div "< script id = "__custom_form_widget" src = "https://www.cdnstyles.com/static/cu…" at bounding box center [1212, 361] width 2190 height 207
click at [268, 264] on div "< script id = "__custom_form_widget" hieght = "auto" src = "https://www.cdnstyl…" at bounding box center [1240, 356] width 2247 height 197
click at [508, 468] on button "Update" at bounding box center [511, 470] width 49 height 16
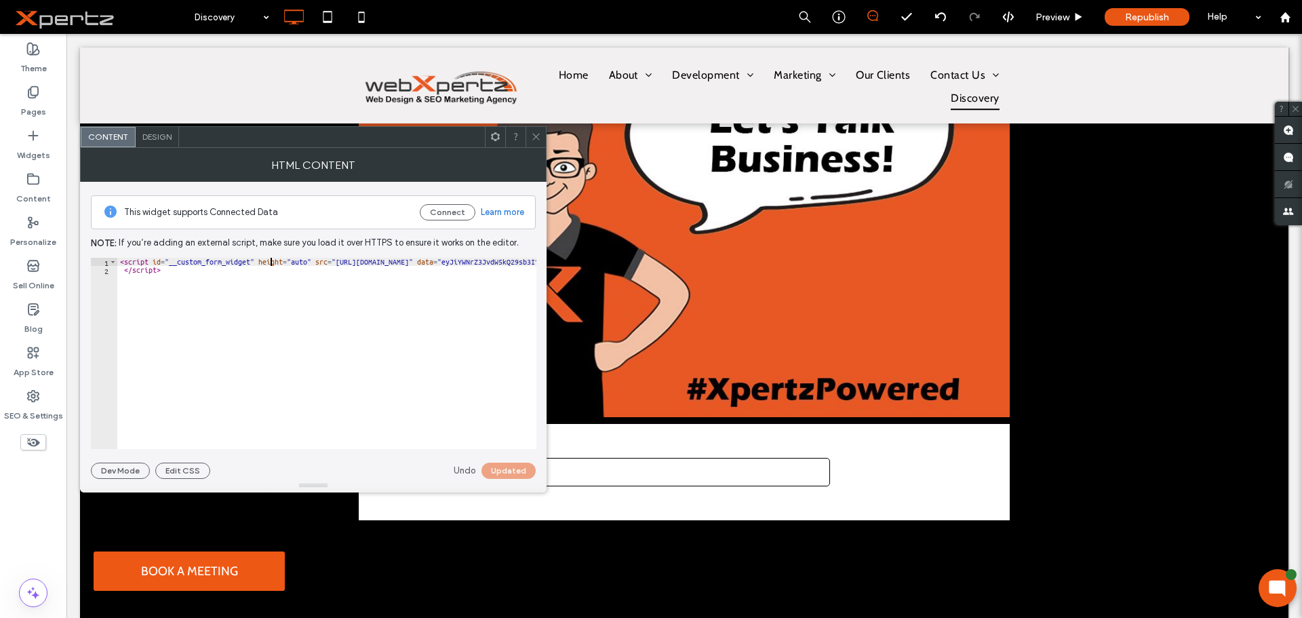
click at [269, 264] on div "< script id = "__custom_form_widget" height = "auto" src = "https://www.cdnstyl…" at bounding box center [1240, 356] width 2247 height 197
click at [456, 363] on div "< script id = "__custom_form_widget" height = "auto" src = "https://www.cdnstyl…" at bounding box center [1240, 356] width 2247 height 197
type textarea "*********"
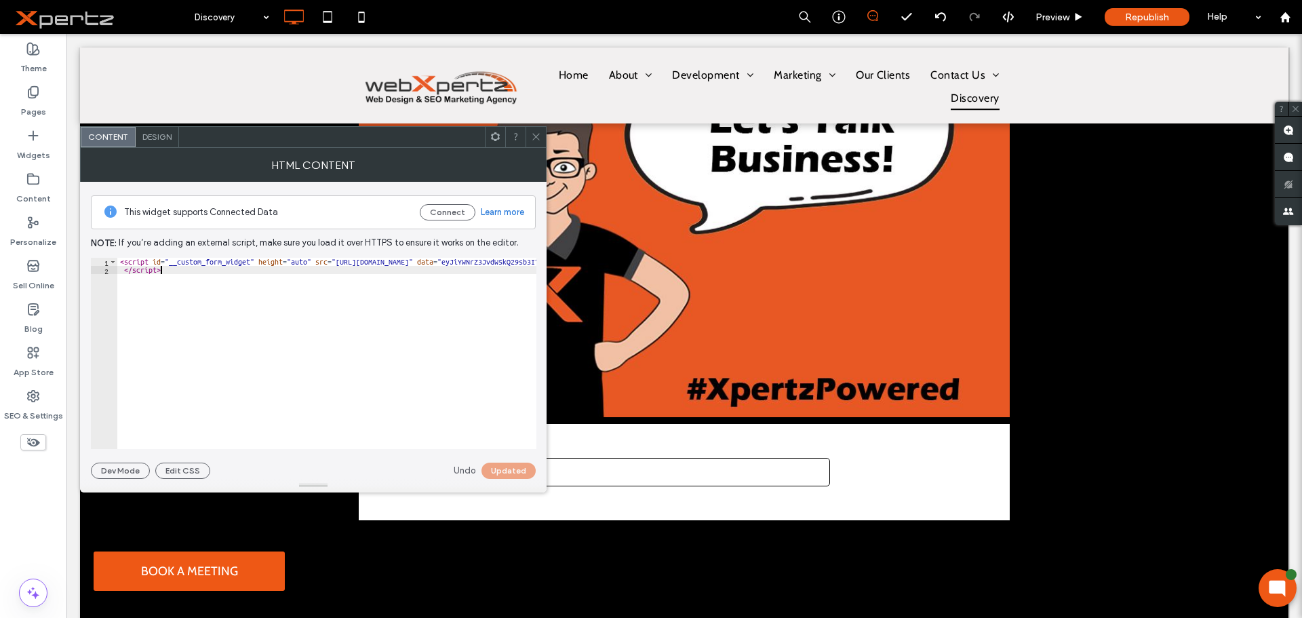
click at [496, 475] on div "Undo Updated" at bounding box center [495, 470] width 82 height 16
click at [532, 136] on icon at bounding box center [536, 137] width 10 height 10
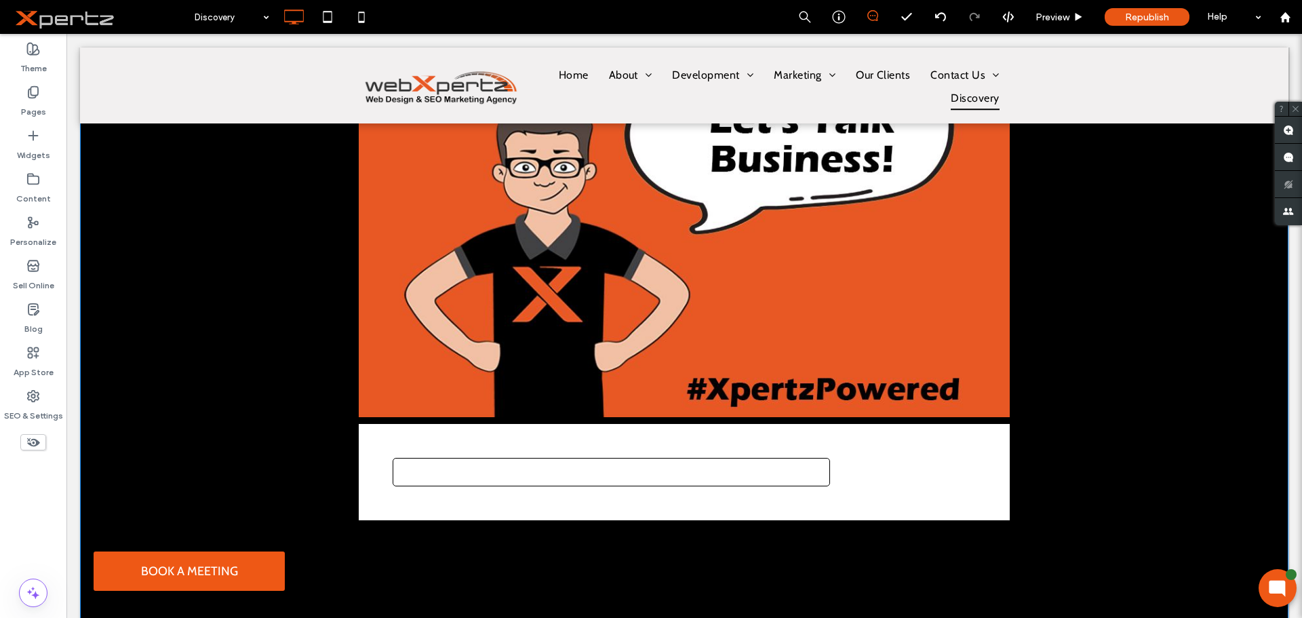
click at [527, 457] on div at bounding box center [684, 472] width 651 height 96
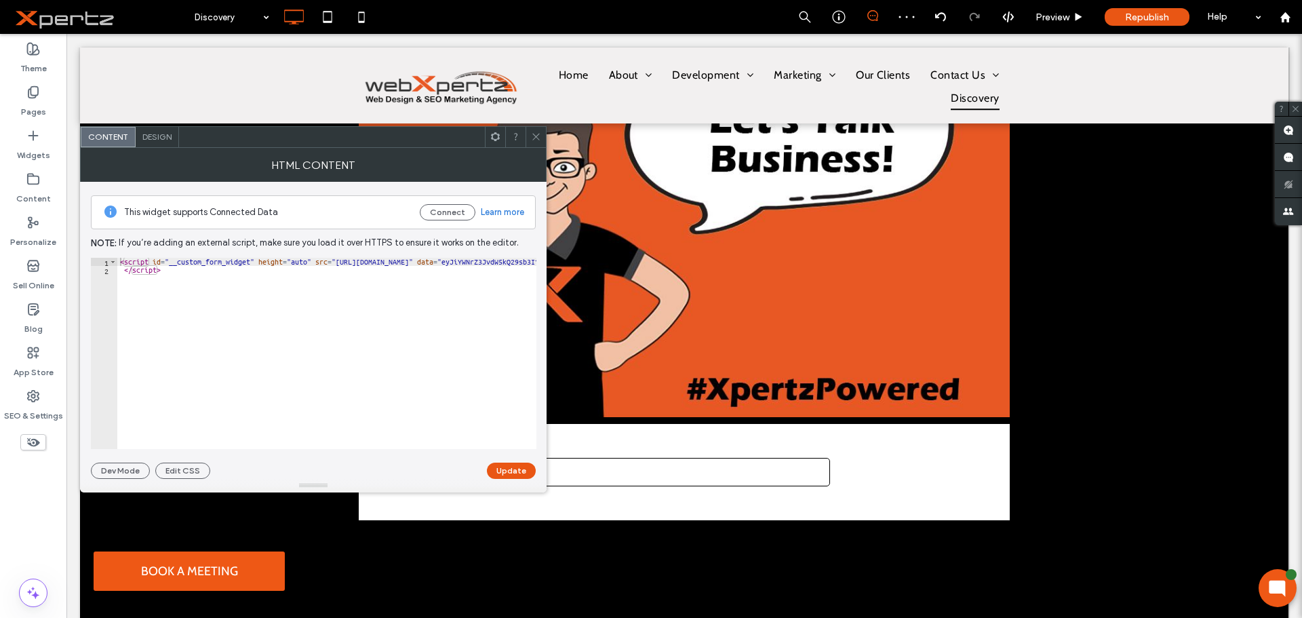
click at [535, 138] on use at bounding box center [535, 137] width 7 height 7
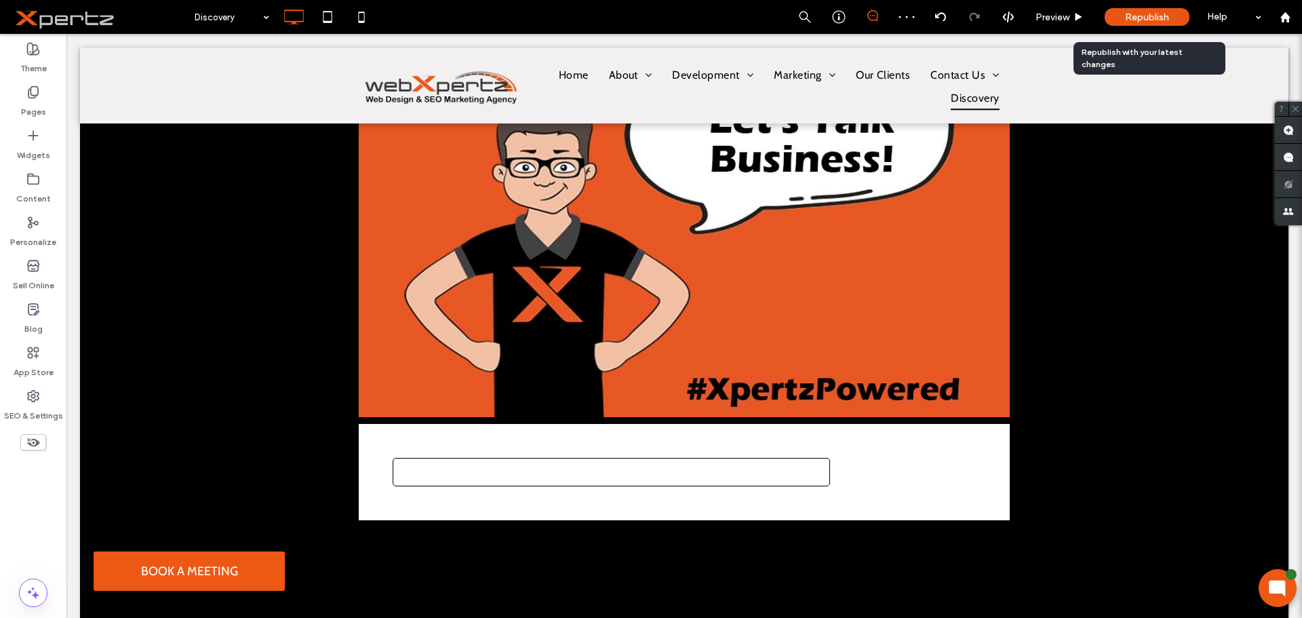
click at [1150, 19] on span "Republish" at bounding box center [1147, 18] width 44 height 12
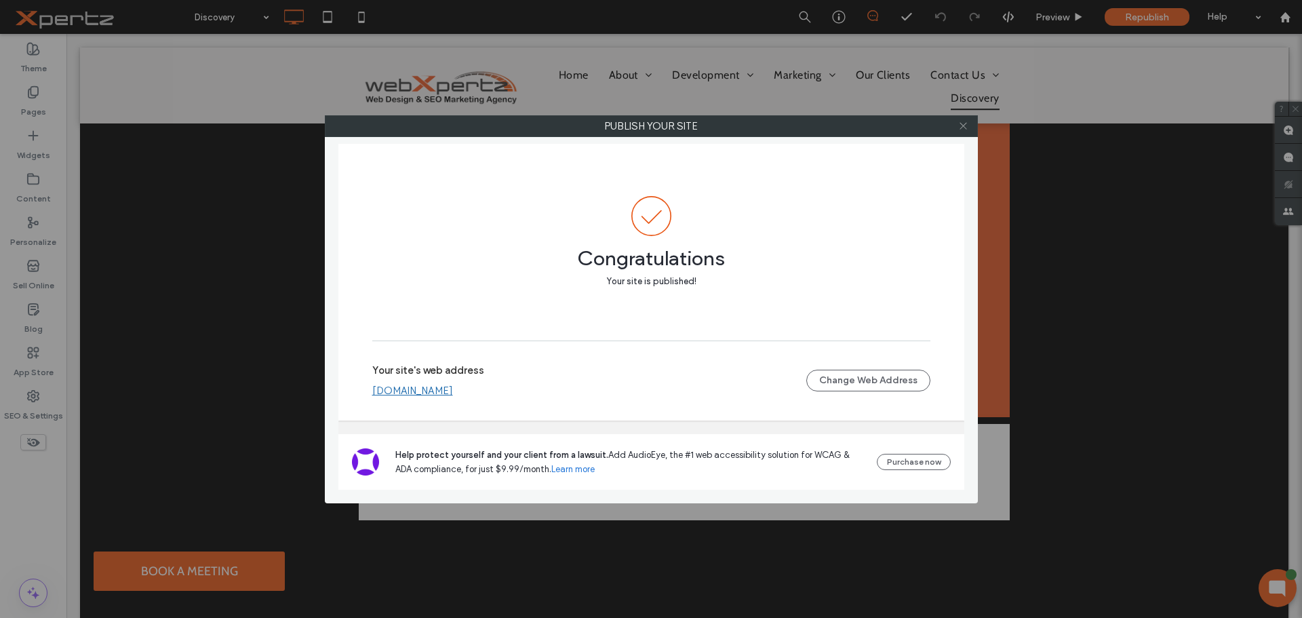
click at [963, 124] on icon at bounding box center [963, 126] width 10 height 10
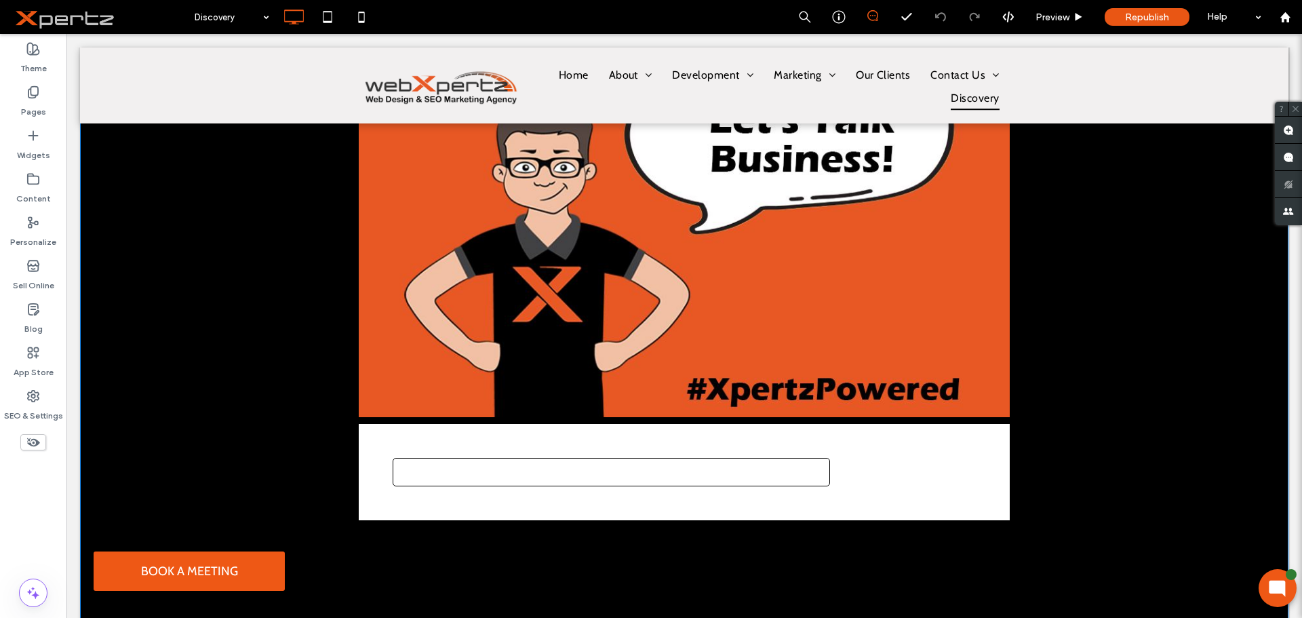
click at [588, 475] on form at bounding box center [611, 472] width 437 height 28
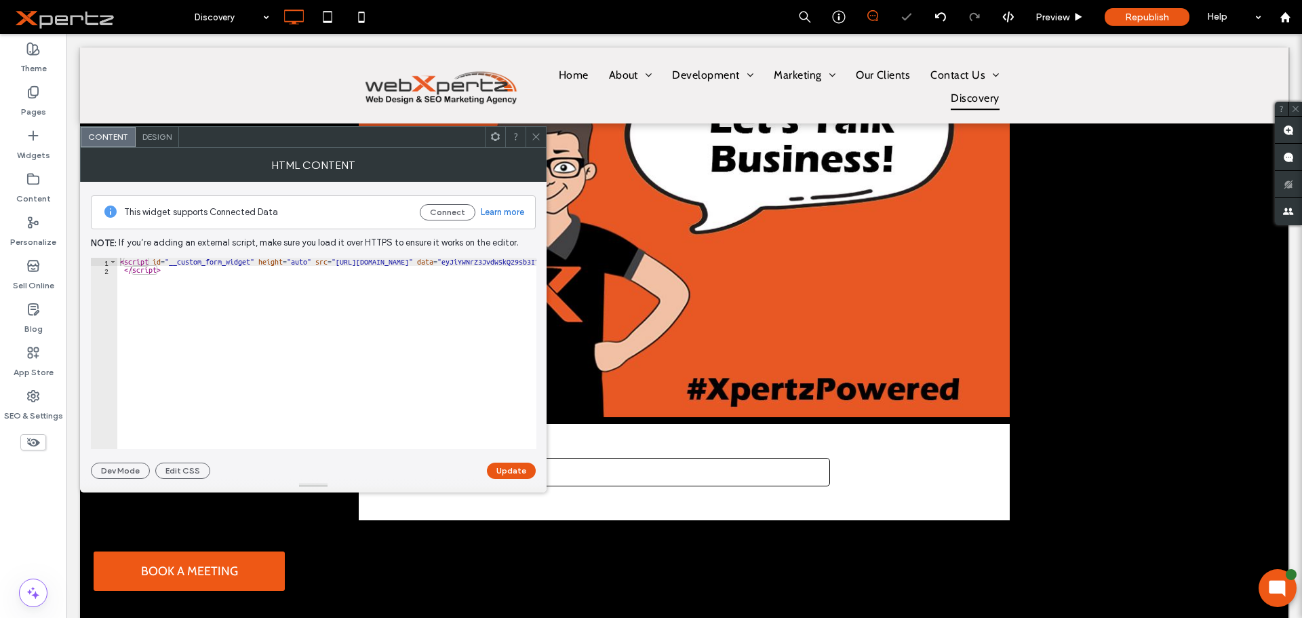
type textarea "*********"
drag, startPoint x: 258, startPoint y: 336, endPoint x: 56, endPoint y: 246, distance: 220.3
click at [56, 246] on body ".wqwq-1{fill:#231f20;} .cls-1q, .cls-2q { fill-rule: evenodd; } .cls-2q { fill:…" at bounding box center [651, 309] width 1302 height 618
paste textarea "**********"
type textarea "**********"
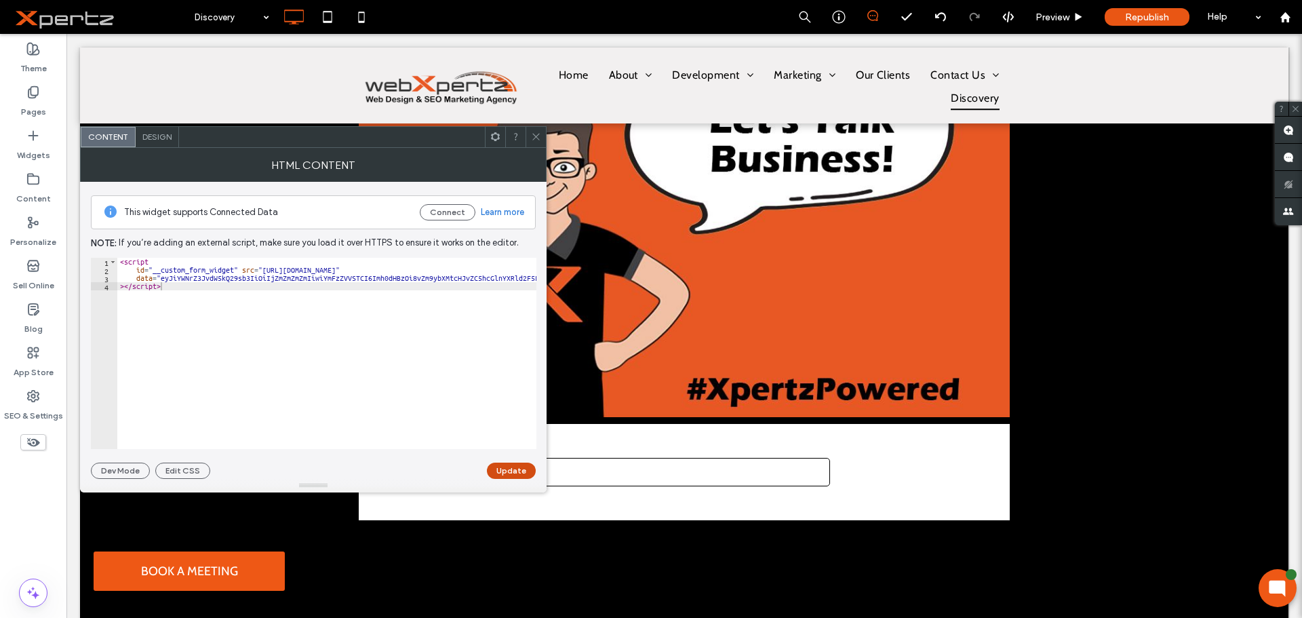
click at [511, 470] on button "Update" at bounding box center [511, 470] width 49 height 16
click at [536, 135] on icon at bounding box center [536, 137] width 10 height 10
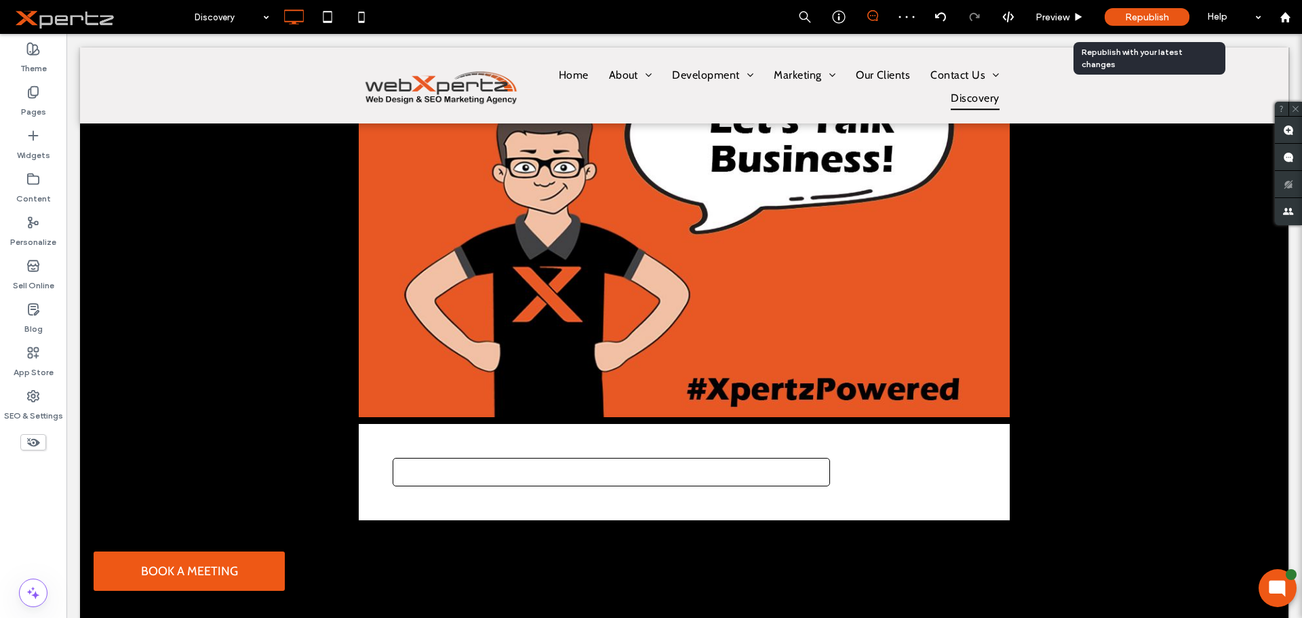
click at [1175, 11] on div "Republish" at bounding box center [1146, 17] width 85 height 18
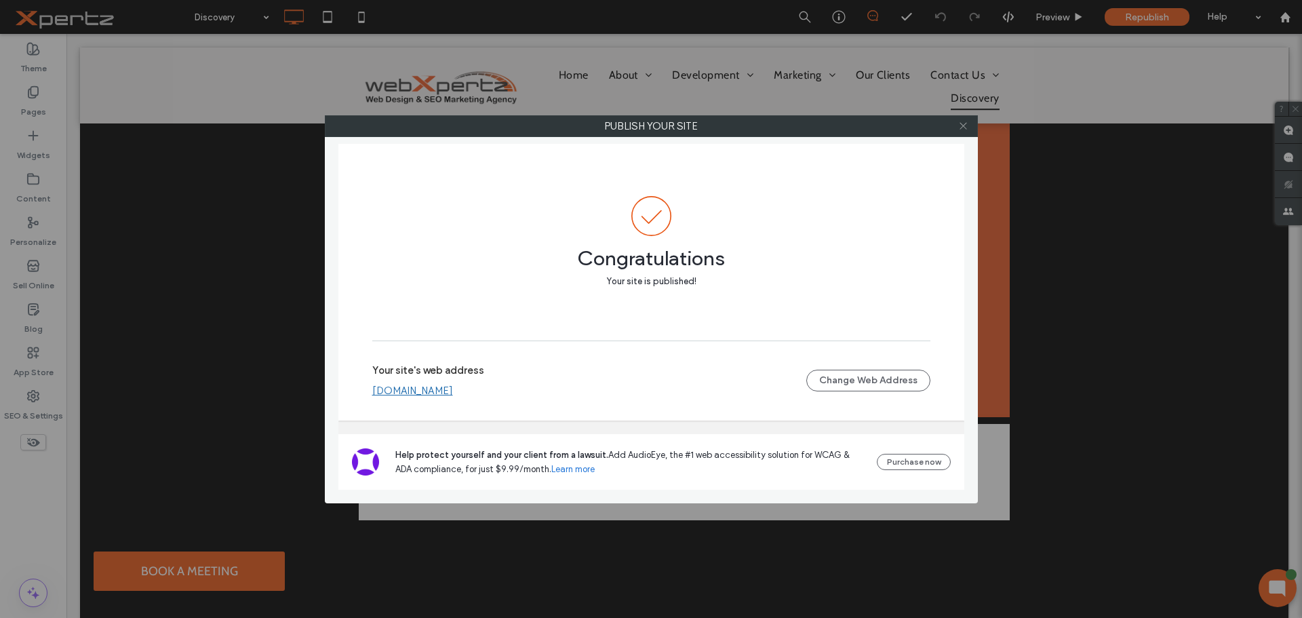
click at [960, 127] on icon at bounding box center [963, 126] width 10 height 10
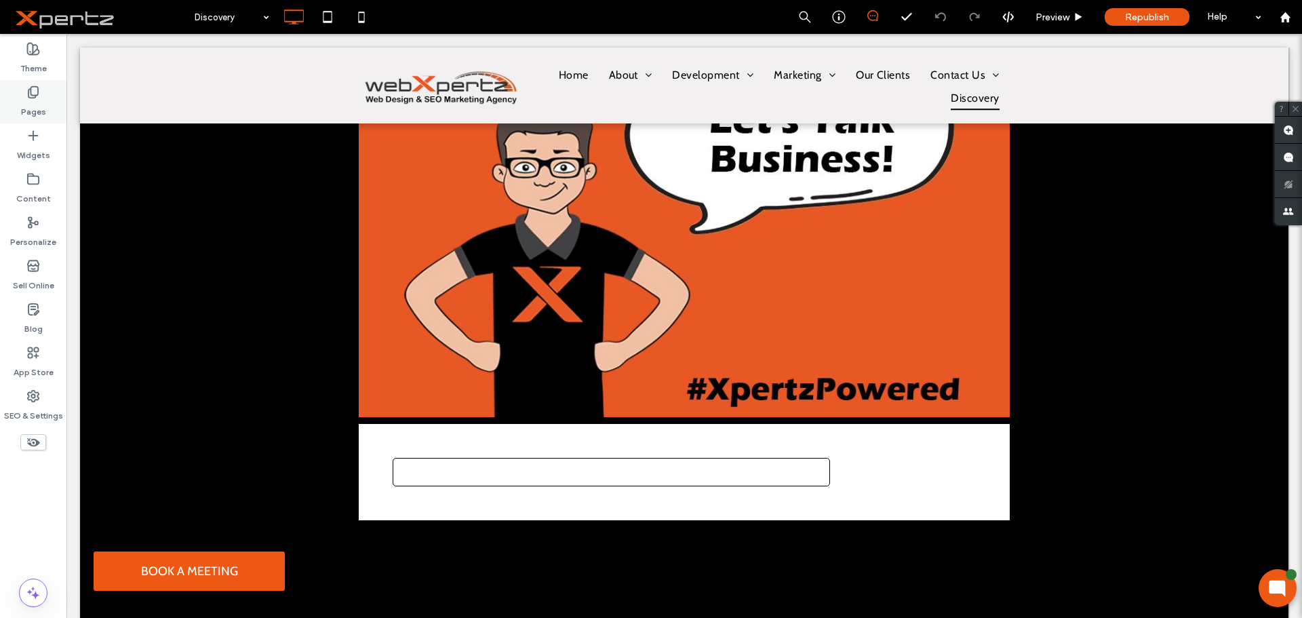
click at [41, 101] on label "Pages" at bounding box center [33, 108] width 25 height 19
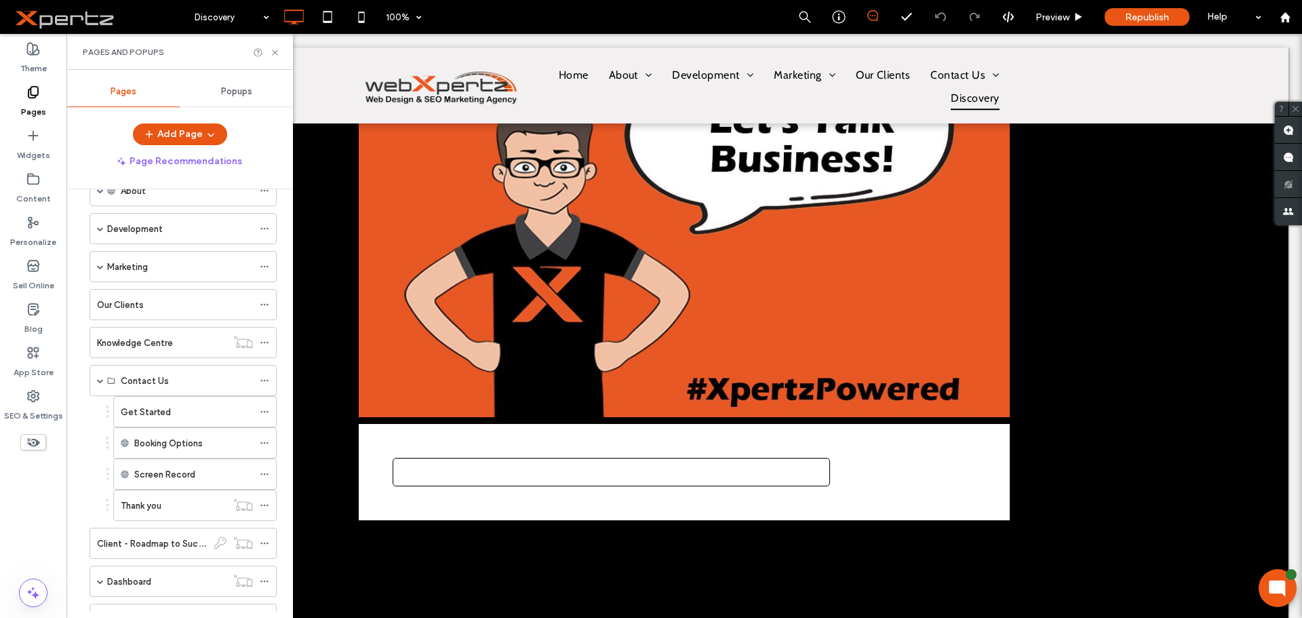
scroll to position [209, 0]
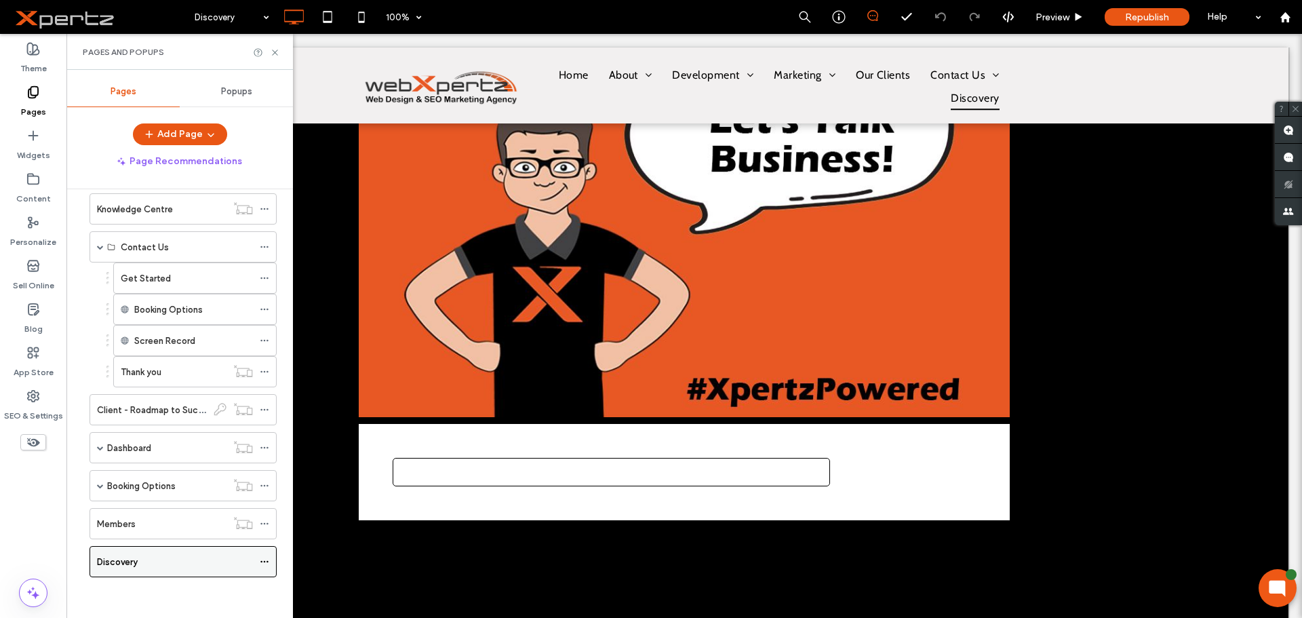
click at [266, 558] on icon at bounding box center [264, 561] width 9 height 9
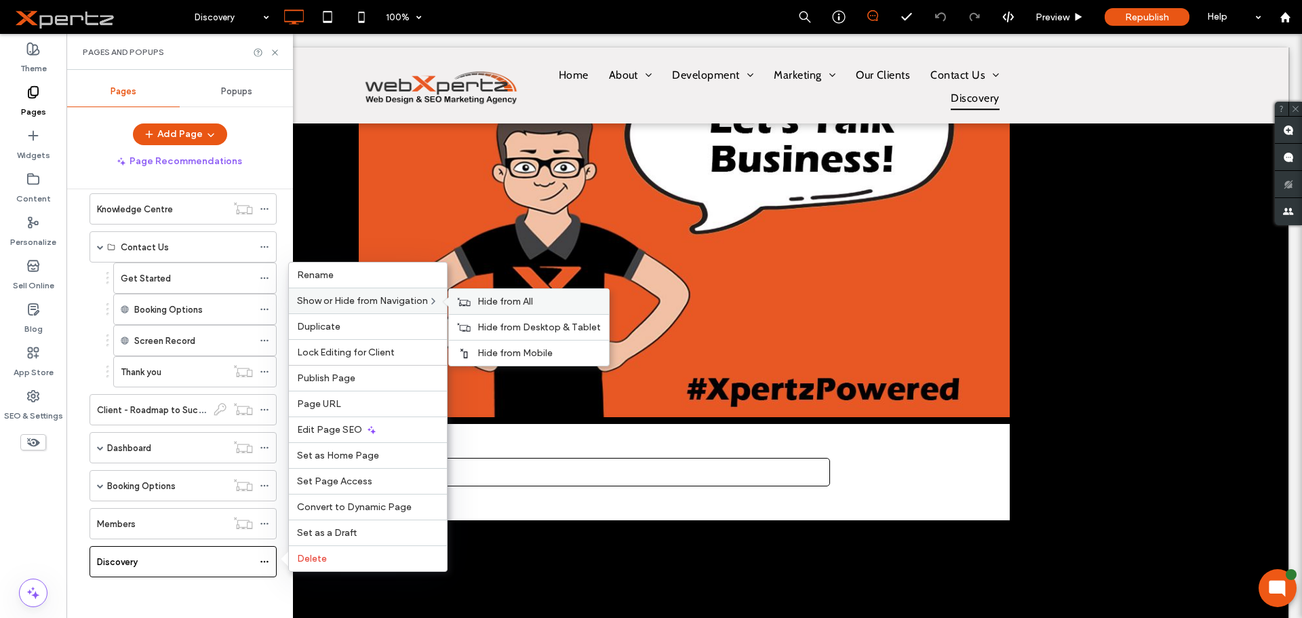
click at [501, 298] on span "Hide from All" at bounding box center [505, 302] width 56 height 12
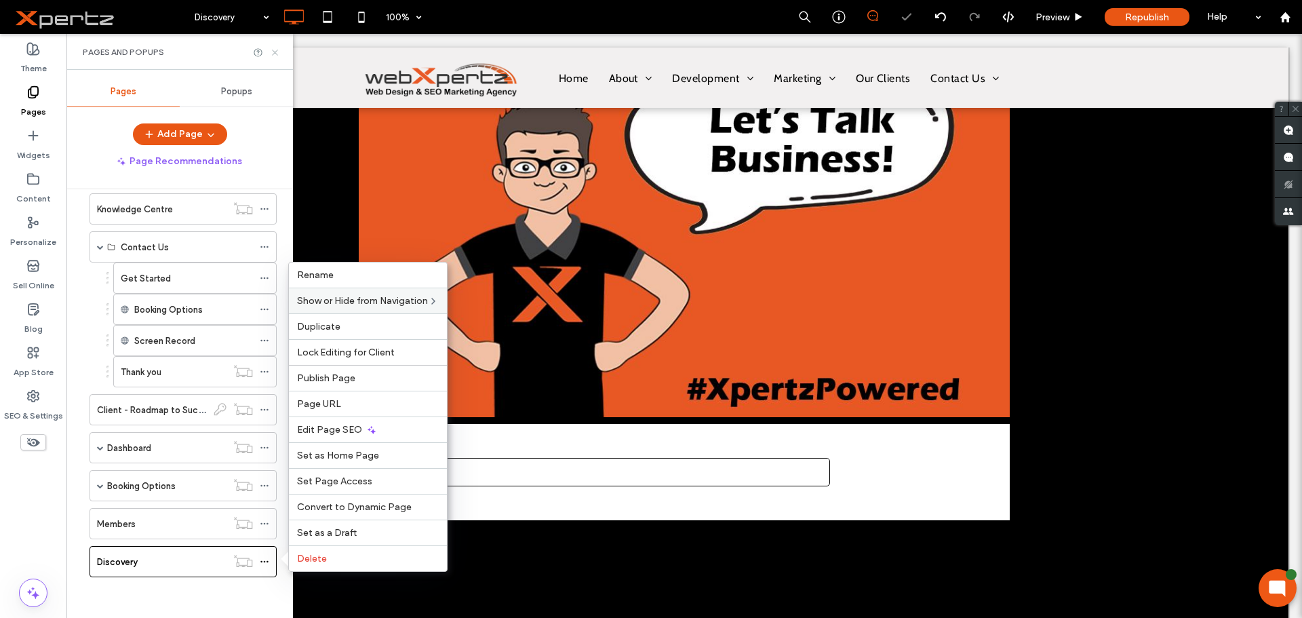
click at [275, 53] on use at bounding box center [274, 51] width 5 height 5
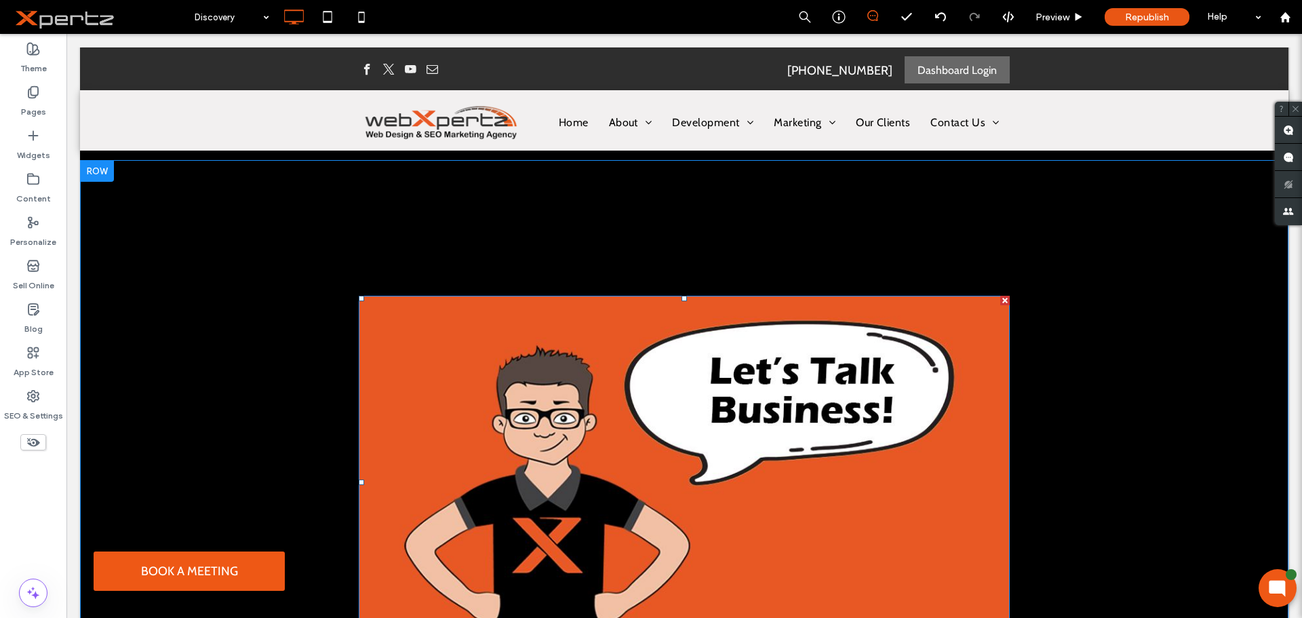
scroll to position [0, 0]
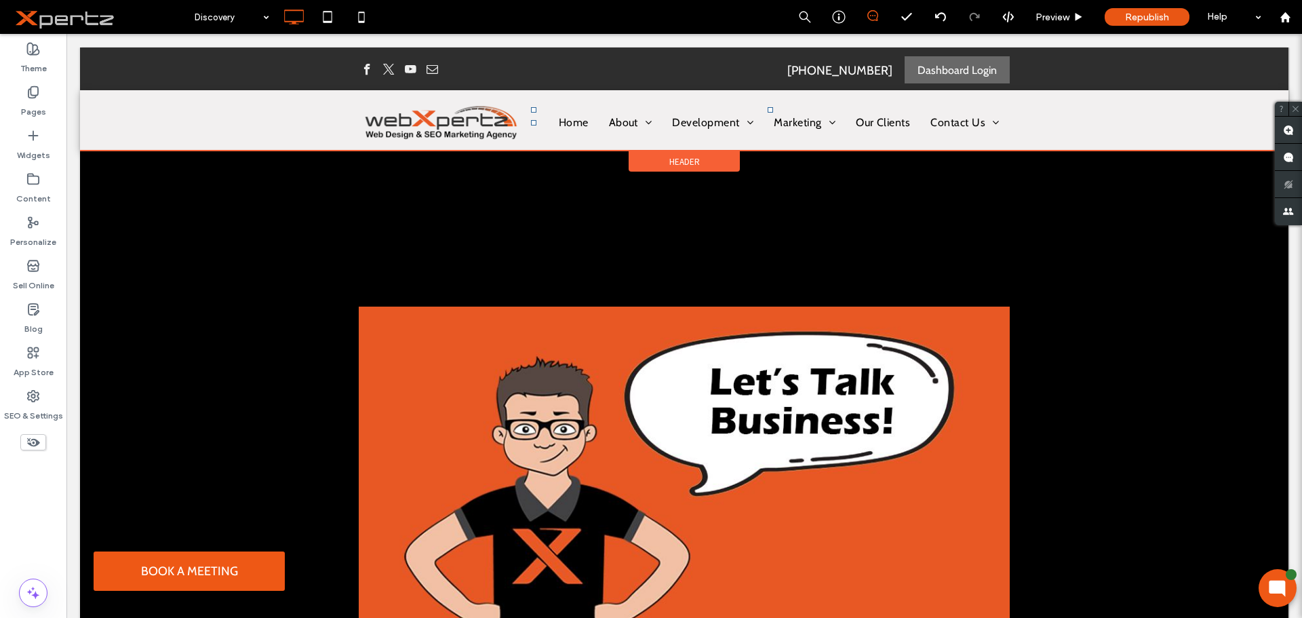
click at [637, 160] on div "Header" at bounding box center [683, 161] width 111 height 20
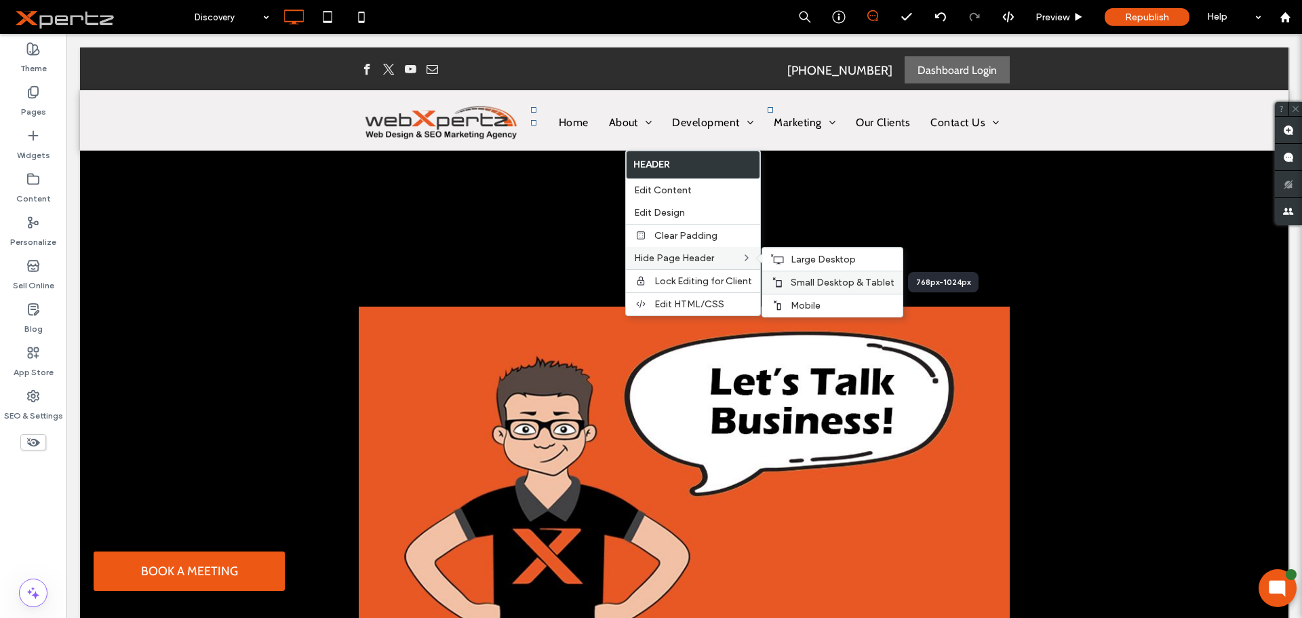
click at [821, 282] on span "Small Desktop & Tablet" at bounding box center [842, 283] width 104 height 12
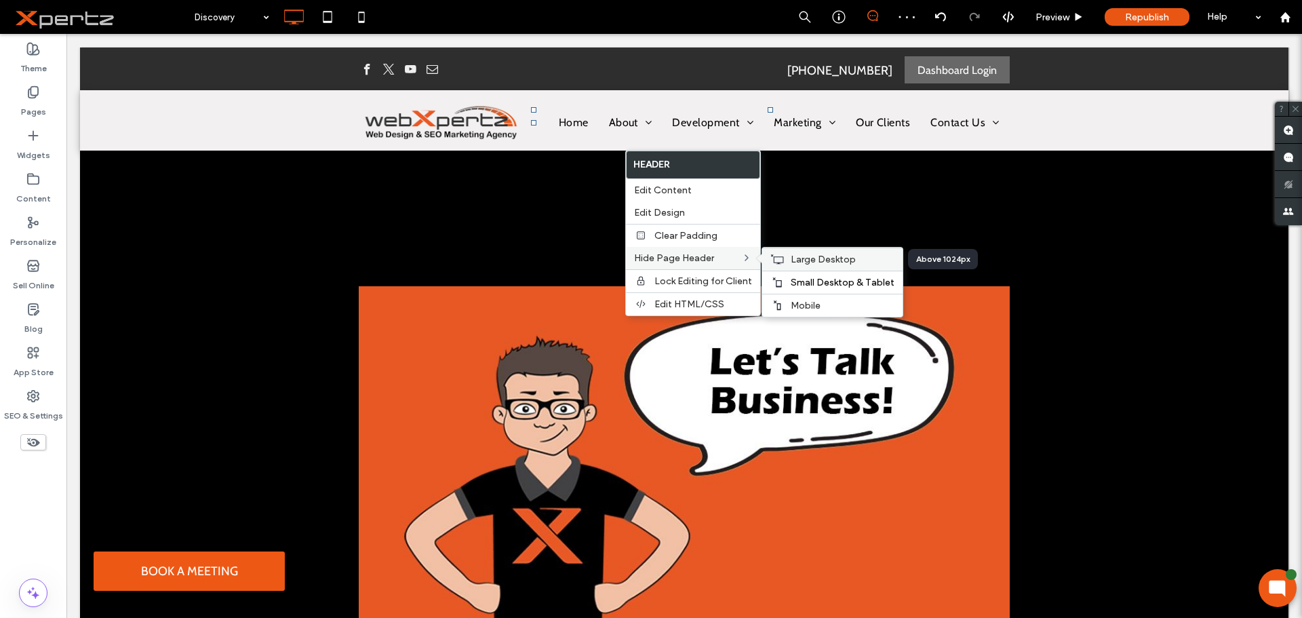
drag, startPoint x: 790, startPoint y: 257, endPoint x: 723, endPoint y: 224, distance: 74.0
click at [790, 257] on span "Large Desktop" at bounding box center [822, 260] width 65 height 12
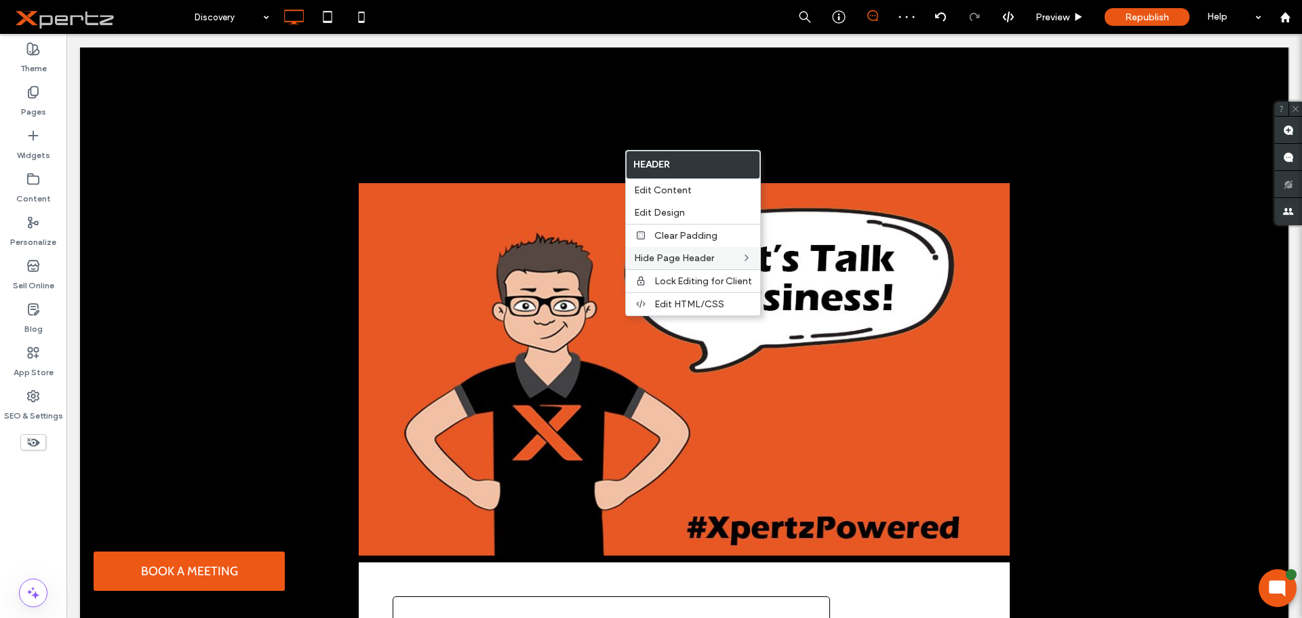
click at [456, 129] on div "Click To Paste Row + Add Section" at bounding box center [684, 423] width 1208 height 753
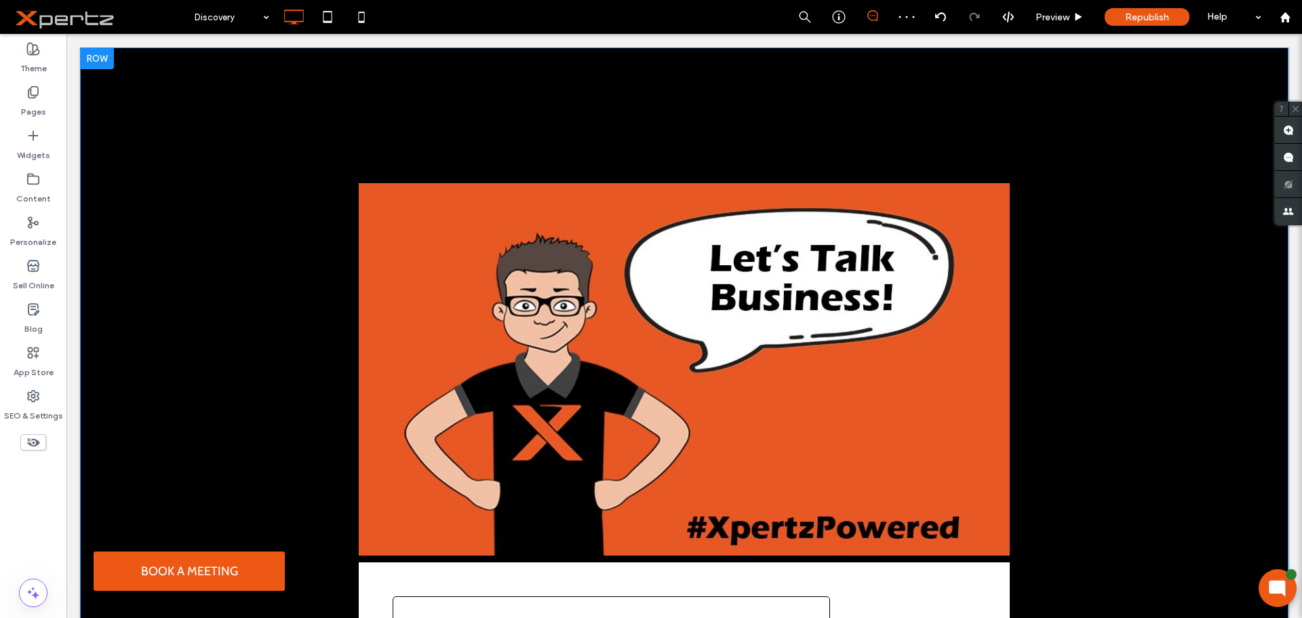
click at [105, 61] on div at bounding box center [97, 58] width 34 height 22
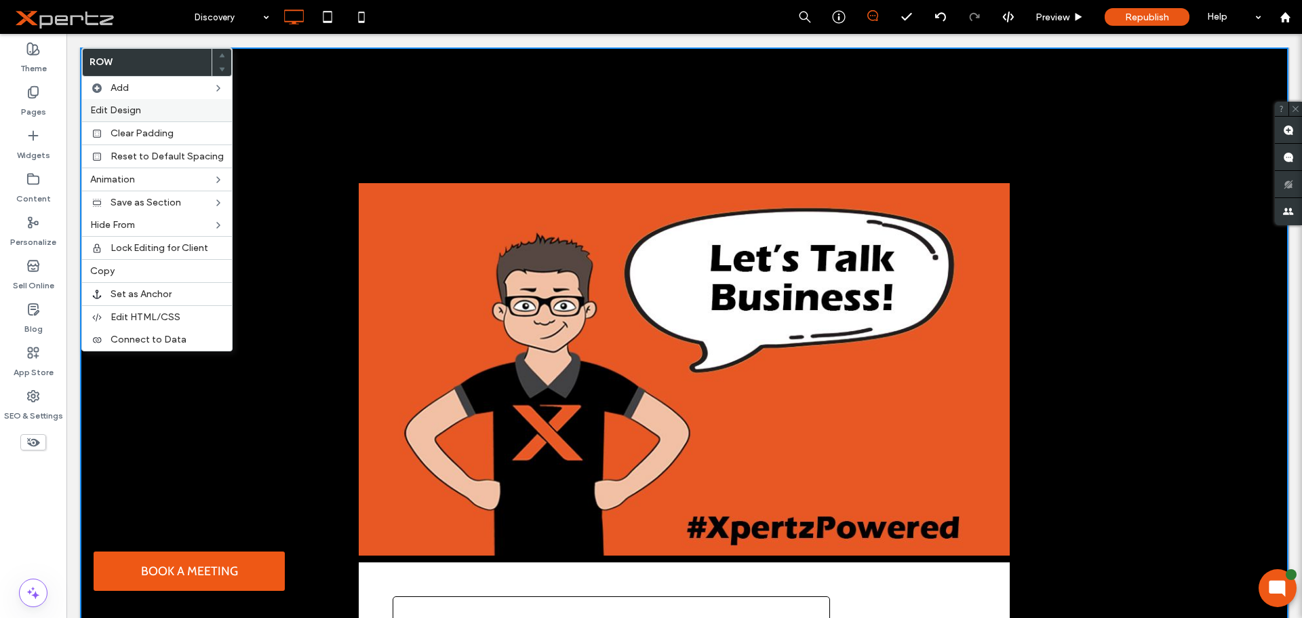
click at [130, 111] on span "Edit Design" at bounding box center [115, 110] width 51 height 12
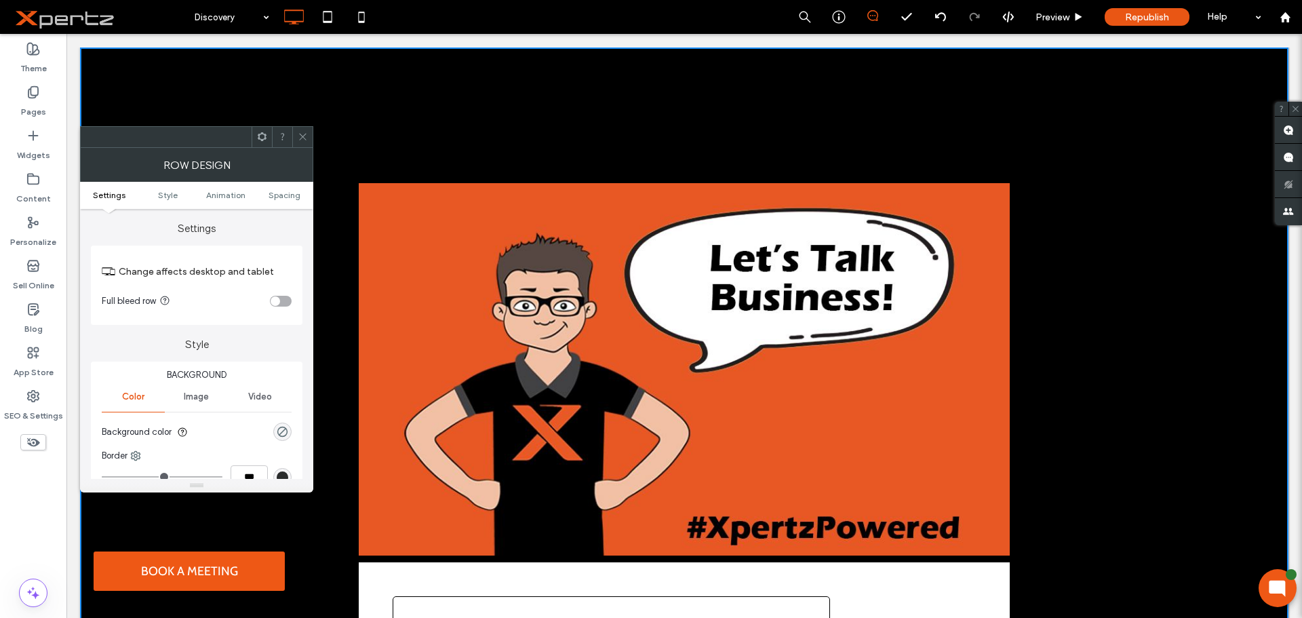
click at [297, 203] on ul "Settings Style Animation Spacing" at bounding box center [196, 195] width 233 height 27
click at [289, 196] on span "Spacing" at bounding box center [284, 195] width 32 height 10
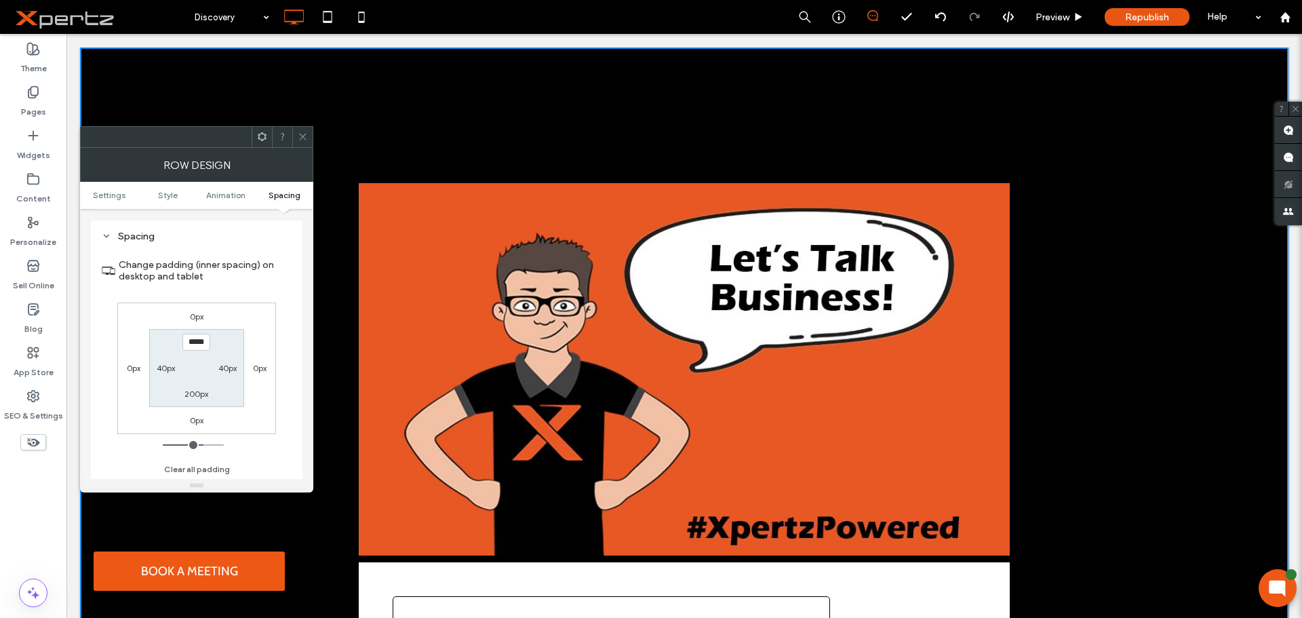
scroll to position [383, 0]
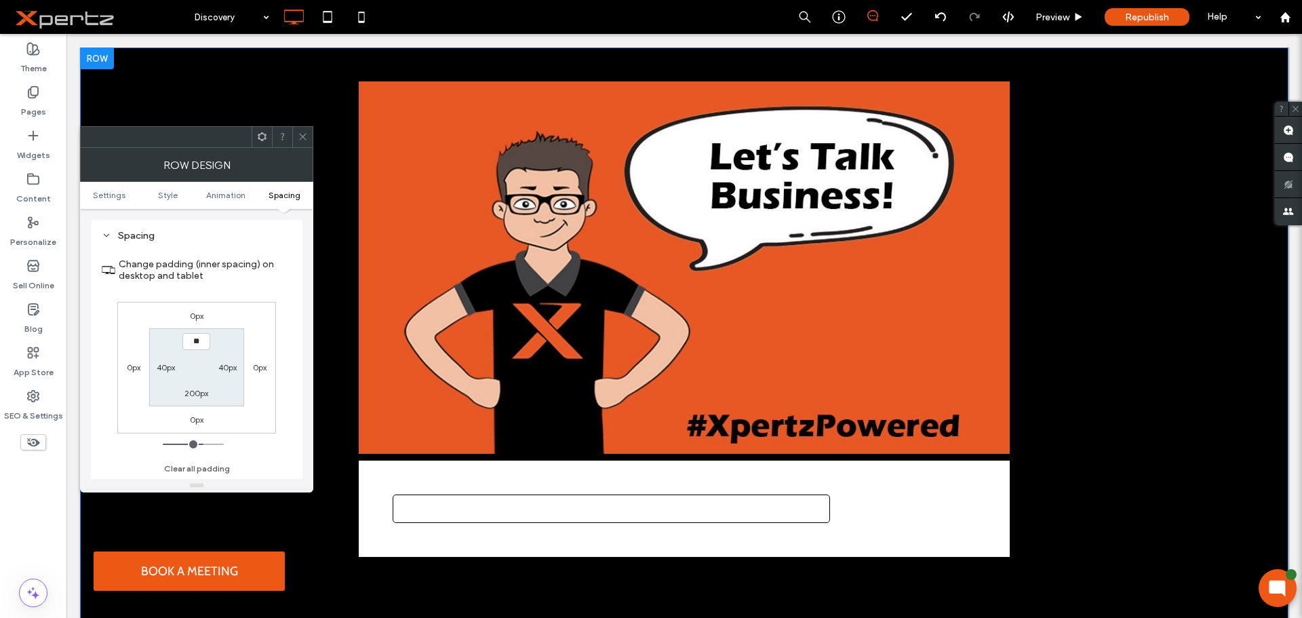
type input "****"
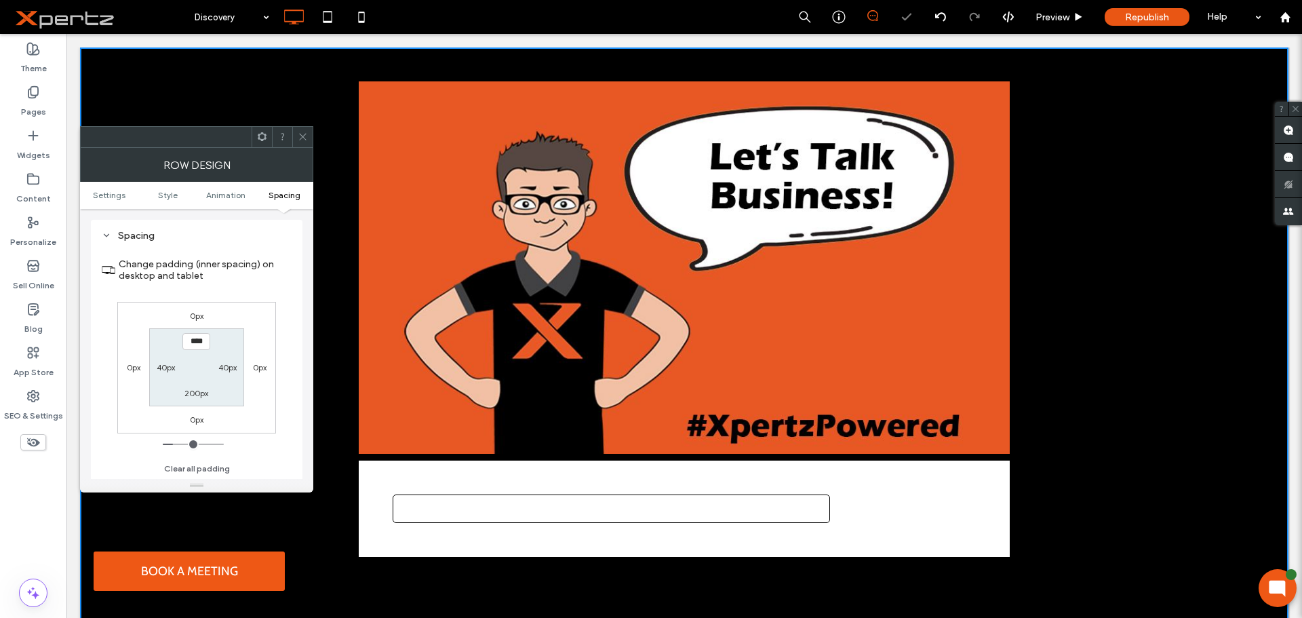
click at [203, 393] on label "200px" at bounding box center [196, 393] width 24 height 10
type input "***"
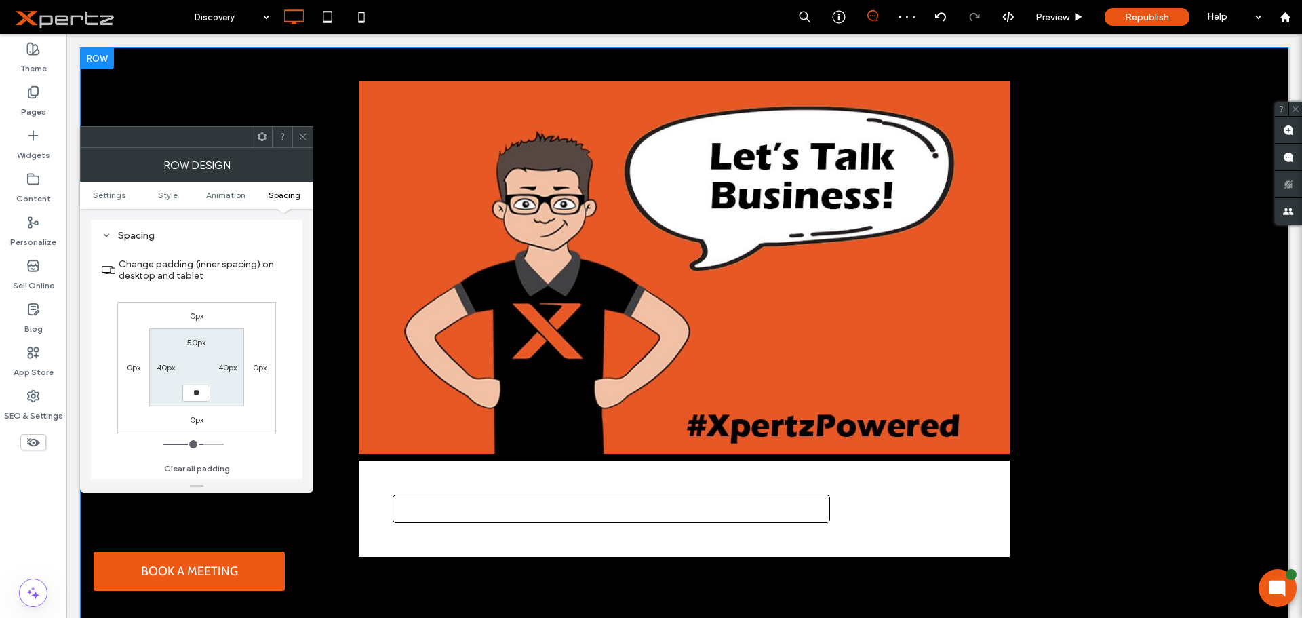
type input "**"
type input "****"
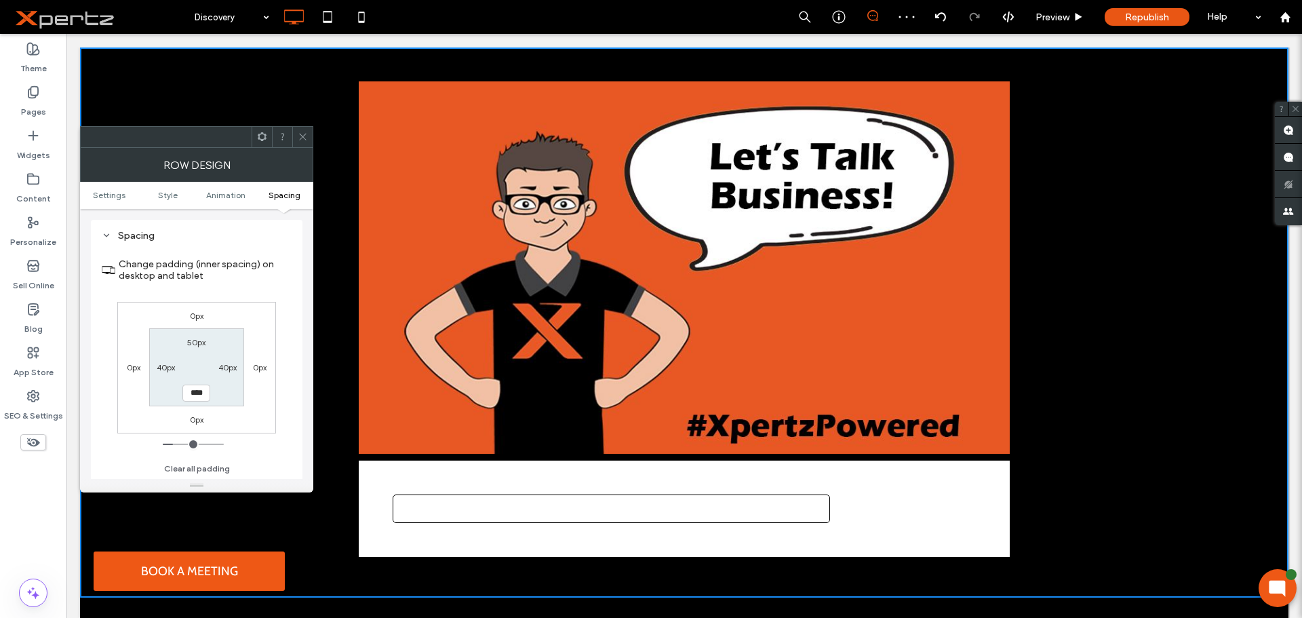
click at [302, 131] on span at bounding box center [303, 137] width 10 height 20
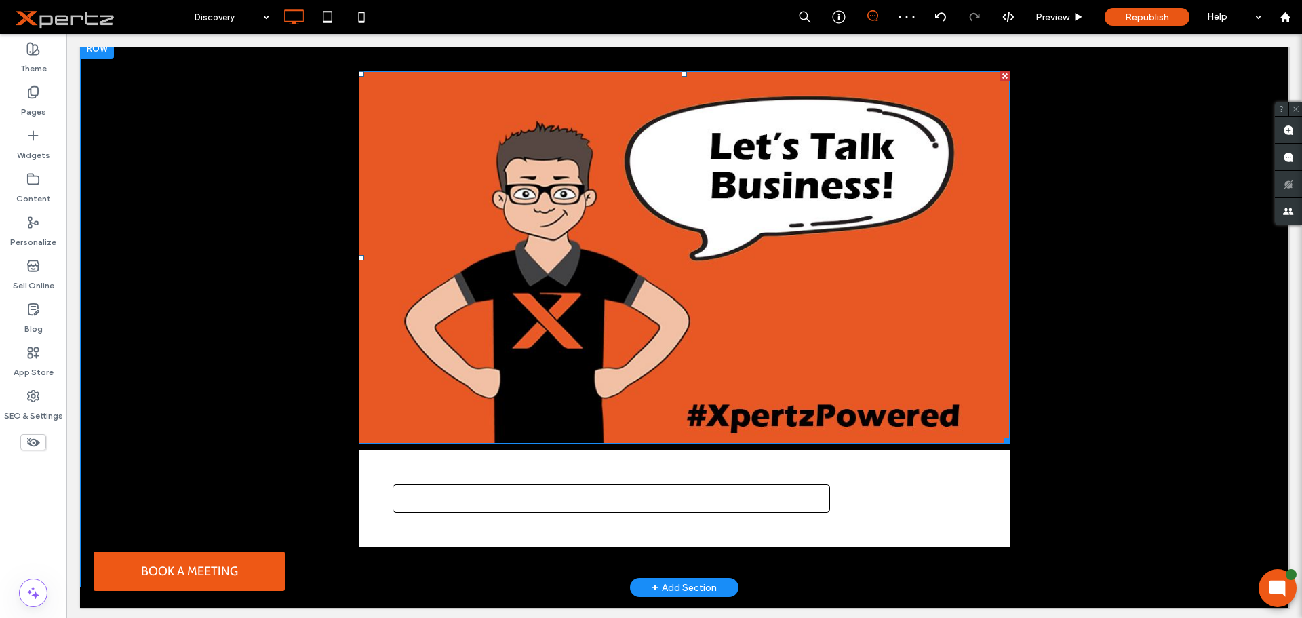
scroll to position [14, 0]
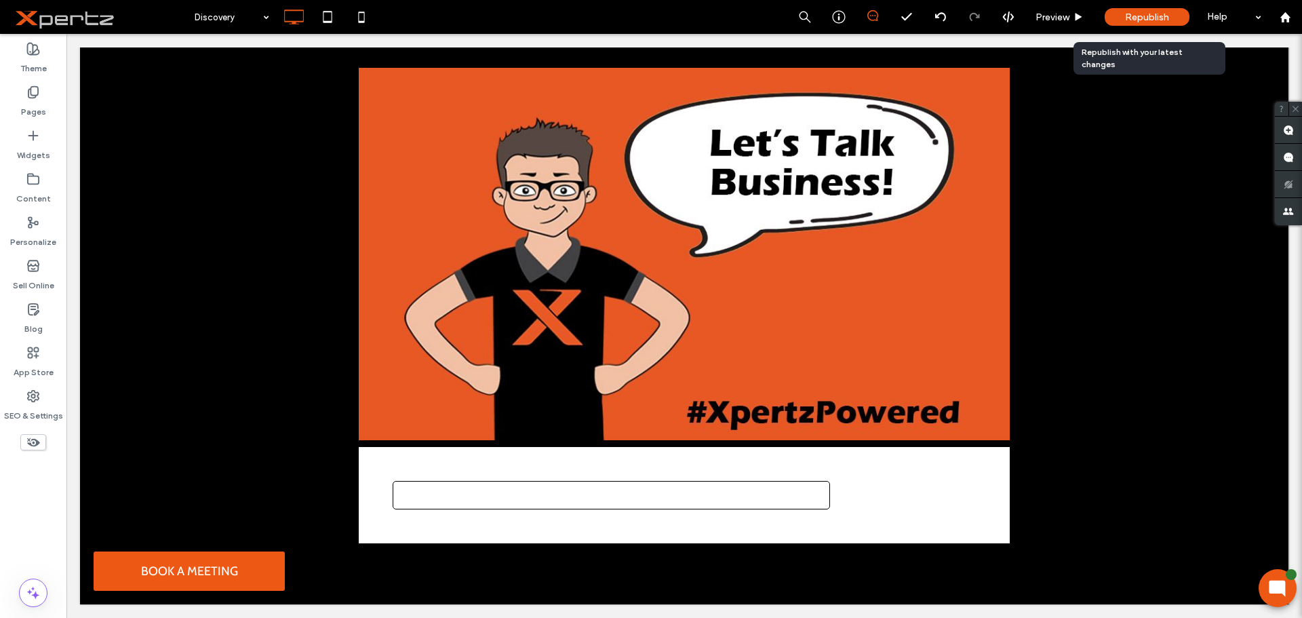
click at [1129, 17] on span "Republish" at bounding box center [1147, 18] width 44 height 12
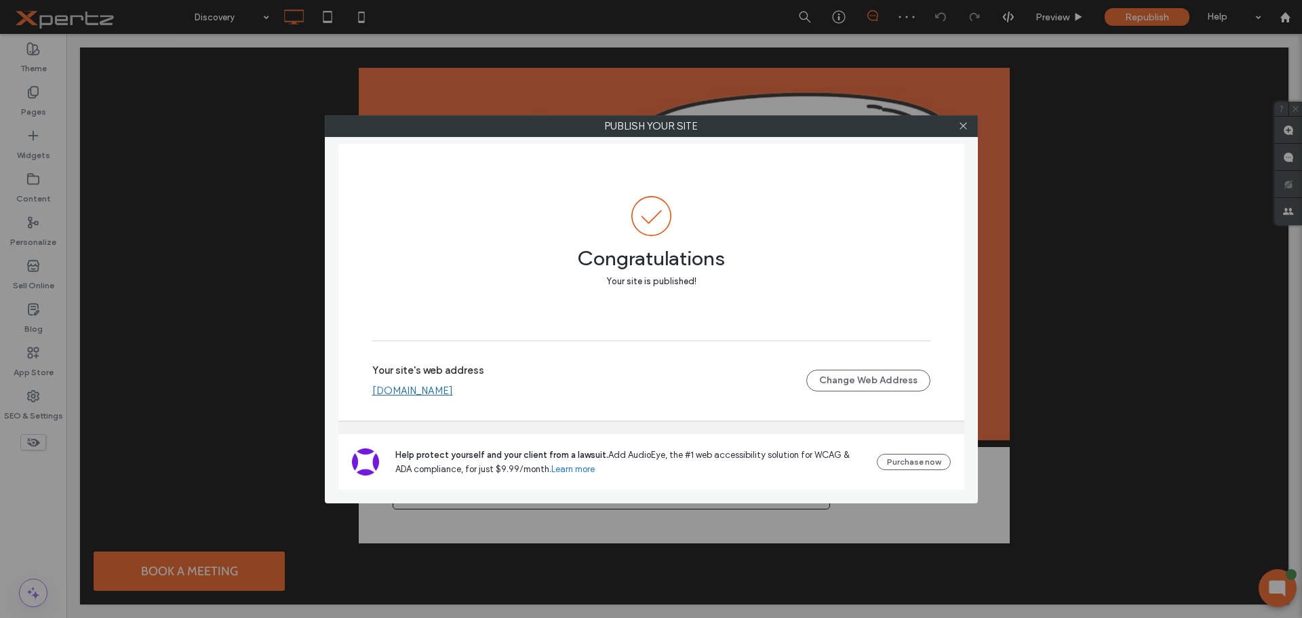
click at [955, 121] on div at bounding box center [963, 126] width 20 height 20
click at [964, 127] on icon at bounding box center [963, 126] width 10 height 10
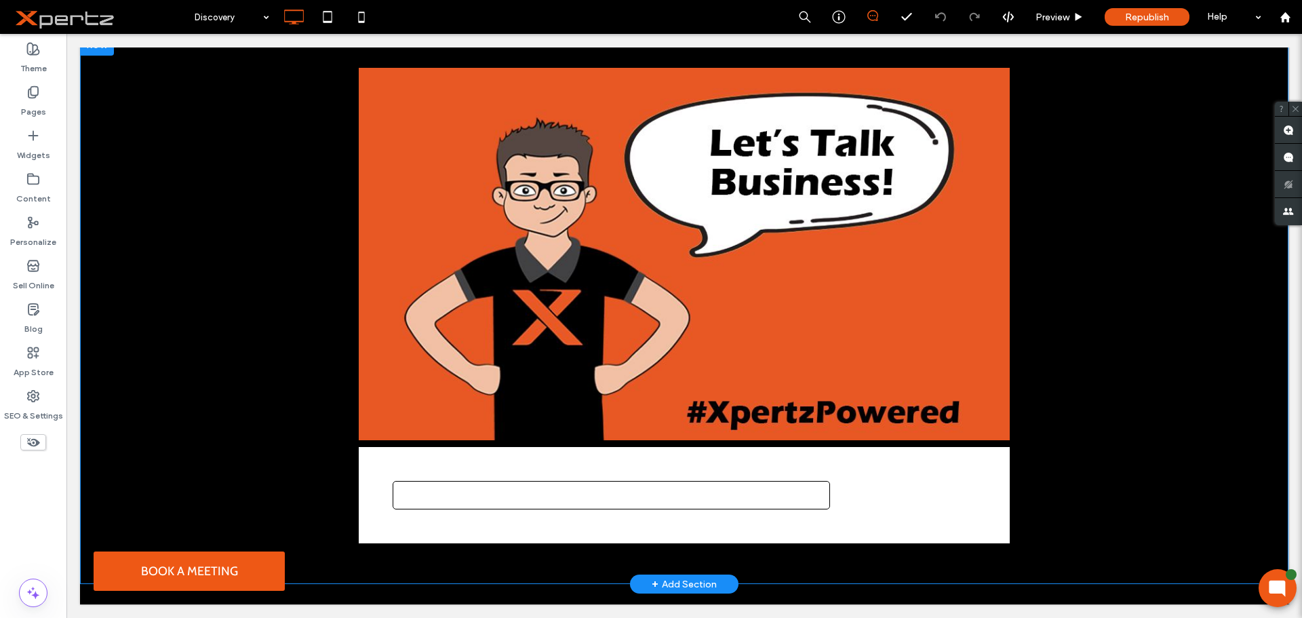
click at [361, 449] on div at bounding box center [684, 495] width 651 height 96
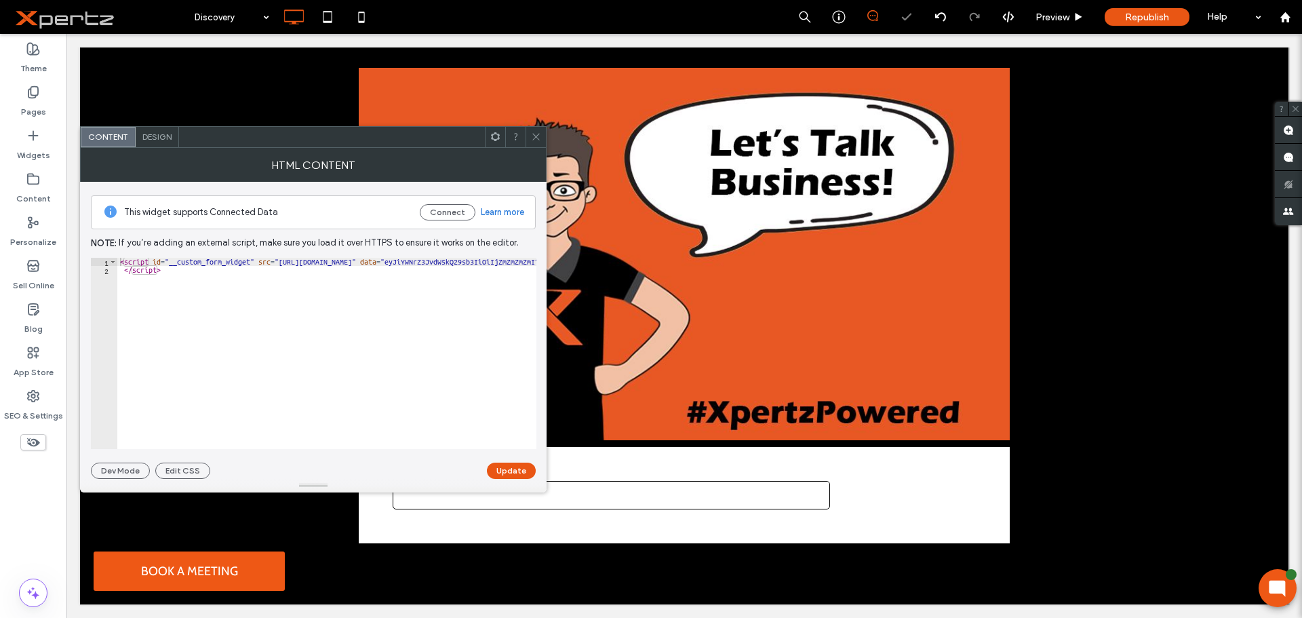
click at [529, 140] on div at bounding box center [535, 137] width 20 height 20
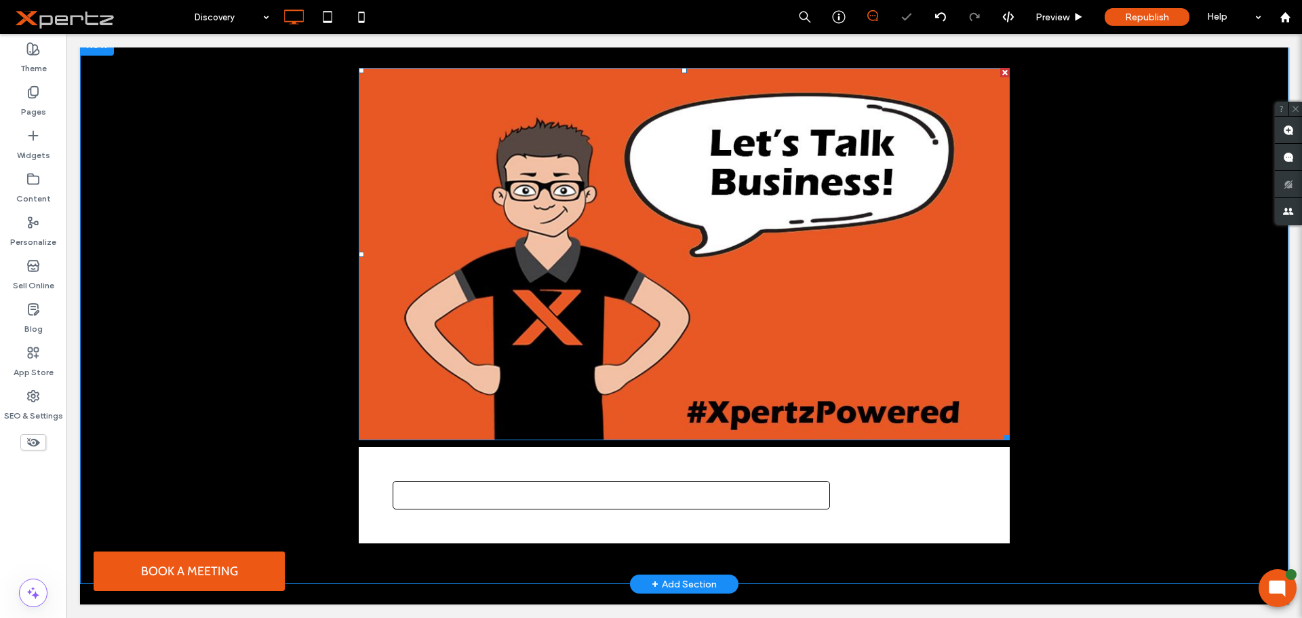
click at [885, 86] on img at bounding box center [684, 254] width 651 height 372
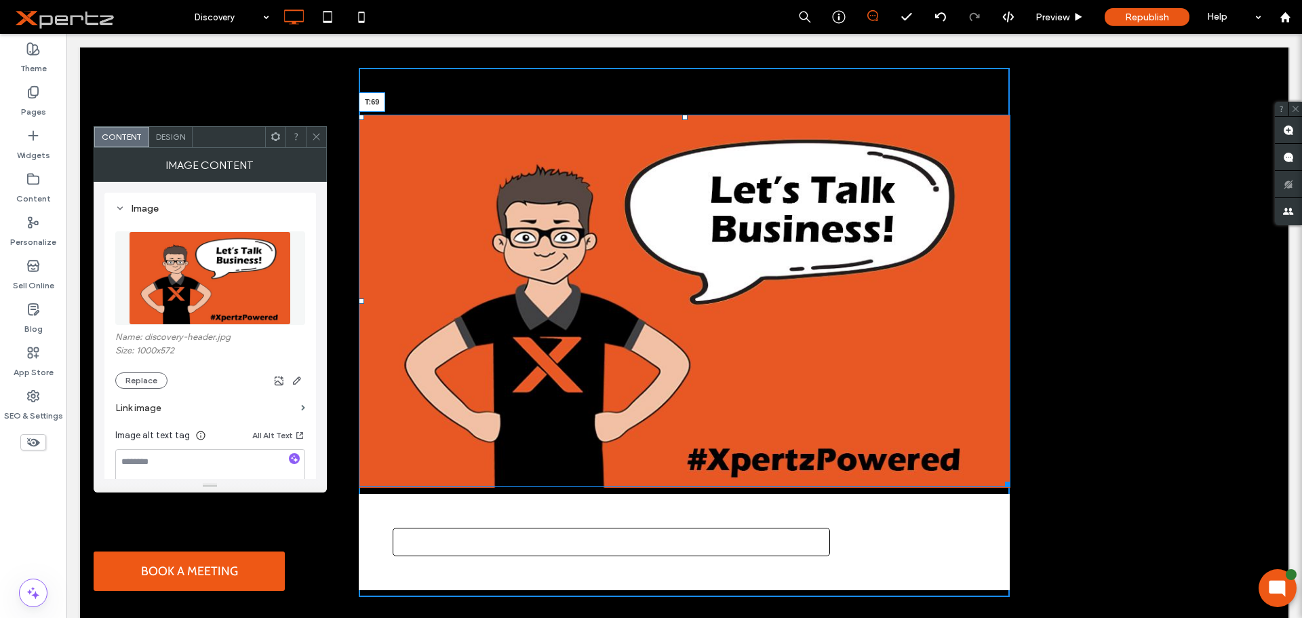
drag, startPoint x: 678, startPoint y: 69, endPoint x: 727, endPoint y: 140, distance: 86.1
click at [682, 116] on div at bounding box center [684, 117] width 5 height 5
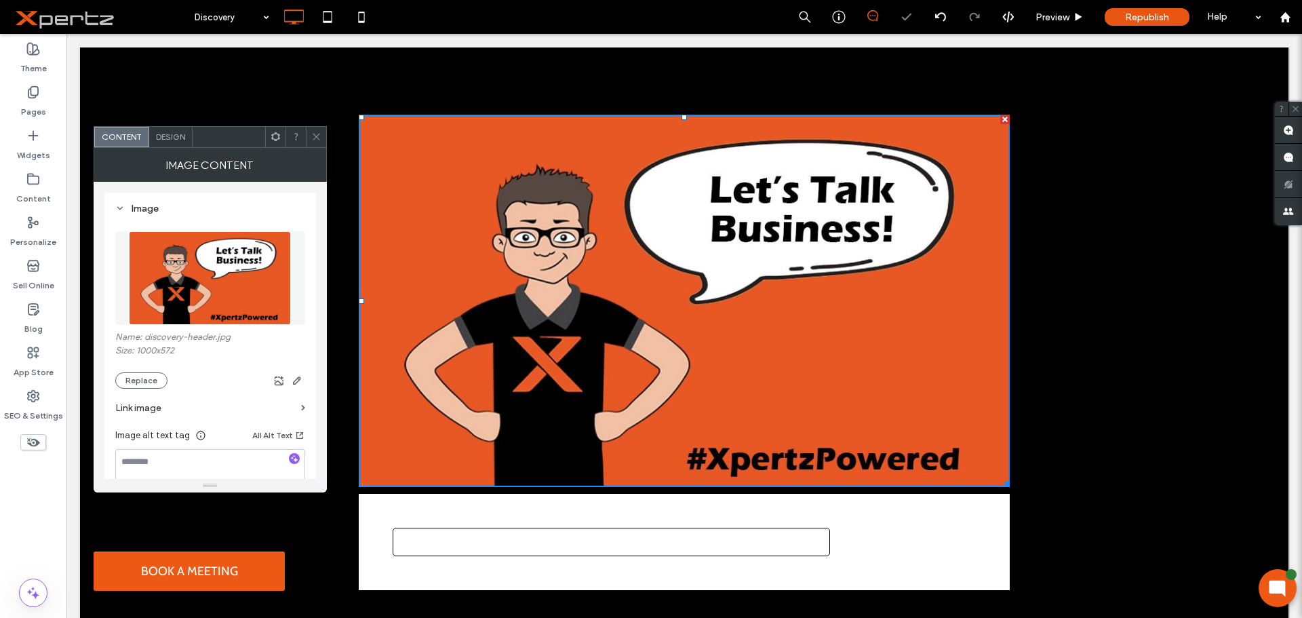
click at [638, 96] on div "Click To Paste" at bounding box center [684, 332] width 651 height 529
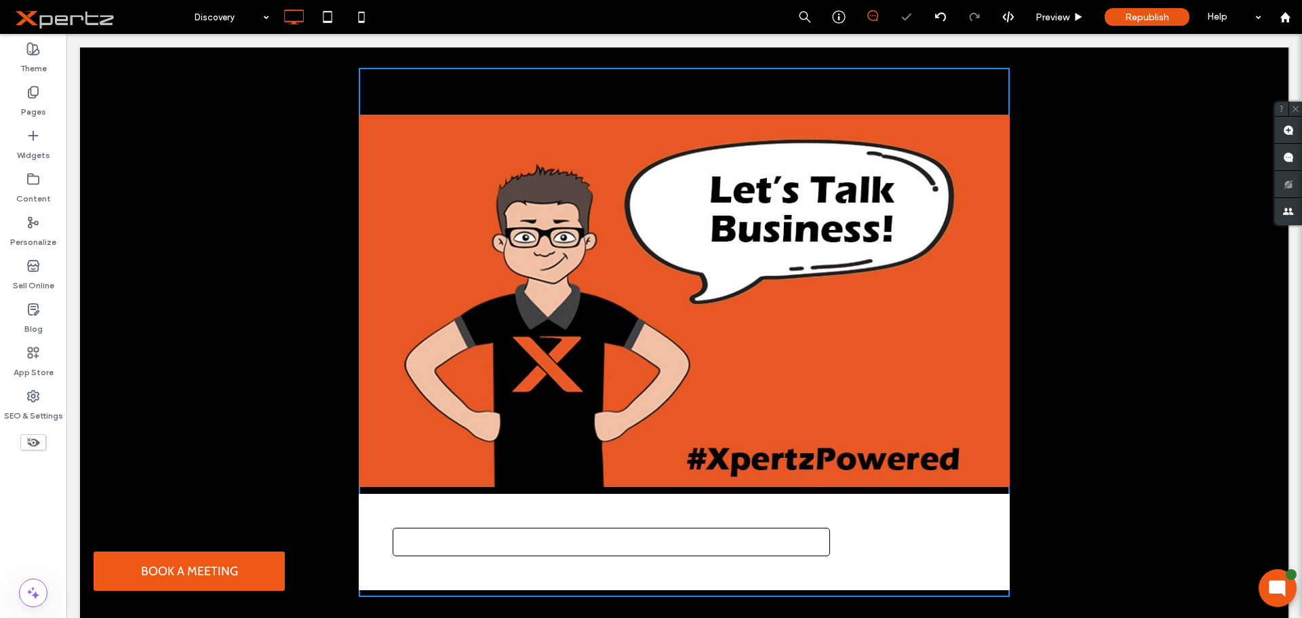
click at [481, 95] on div "Click To Paste" at bounding box center [684, 332] width 651 height 529
click at [467, 92] on div "Click To Paste" at bounding box center [684, 332] width 651 height 529
click at [403, 131] on img at bounding box center [684, 301] width 651 height 372
click at [16, 59] on div "Theme" at bounding box center [33, 58] width 66 height 43
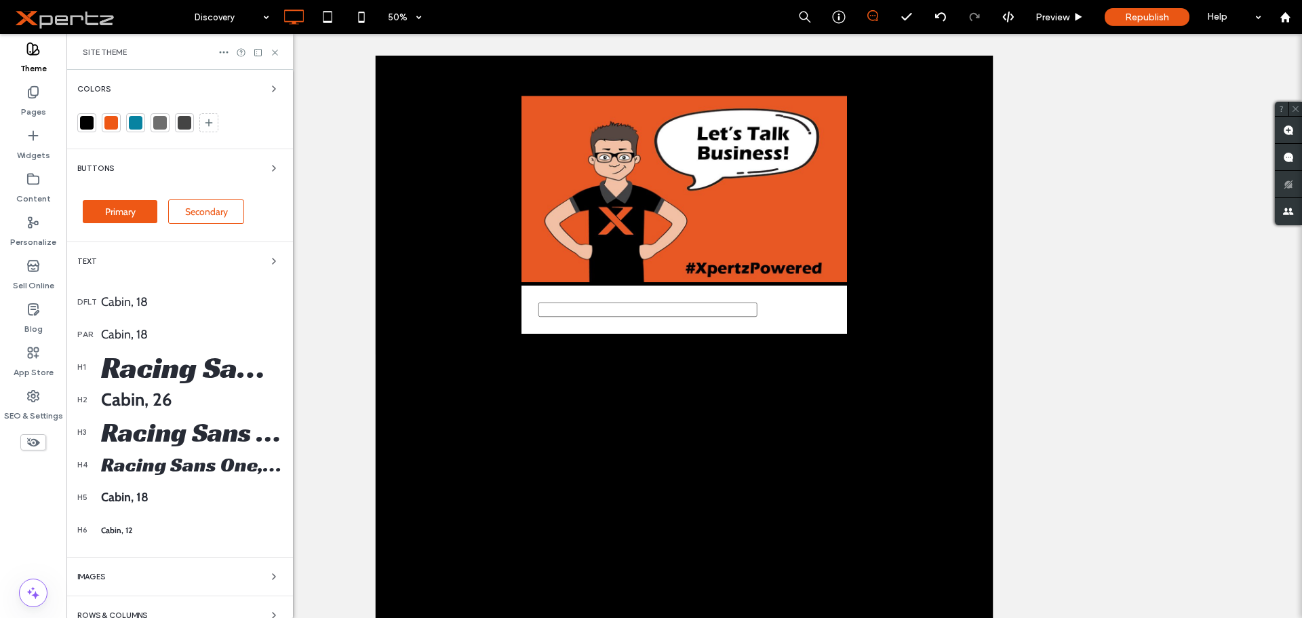
scroll to position [0, 0]
click at [271, 54] on icon at bounding box center [275, 52] width 10 height 10
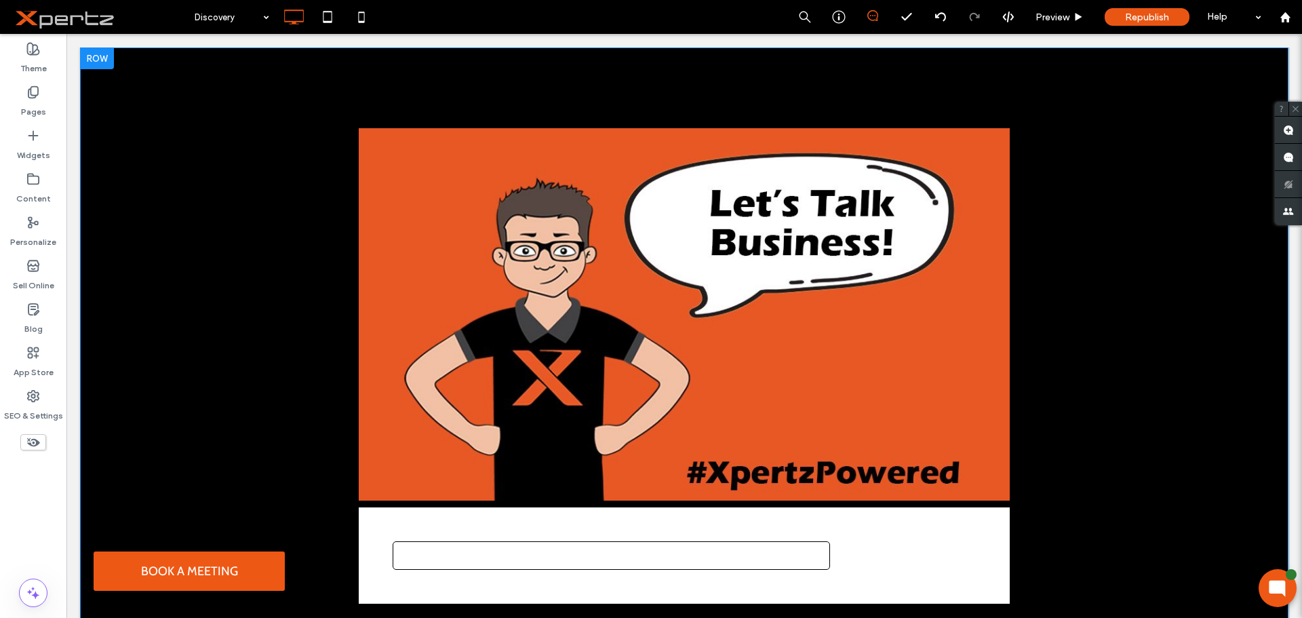
click at [416, 103] on div "Click To Paste" at bounding box center [684, 345] width 651 height 529
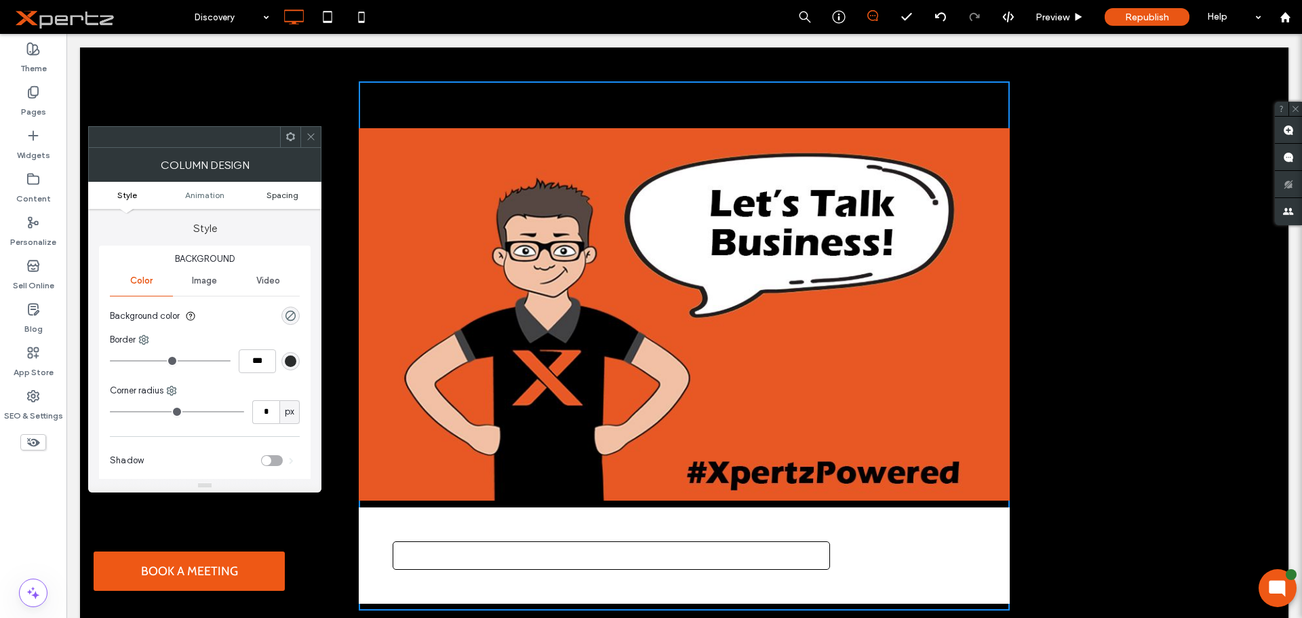
click at [291, 194] on span "Spacing" at bounding box center [282, 195] width 32 height 10
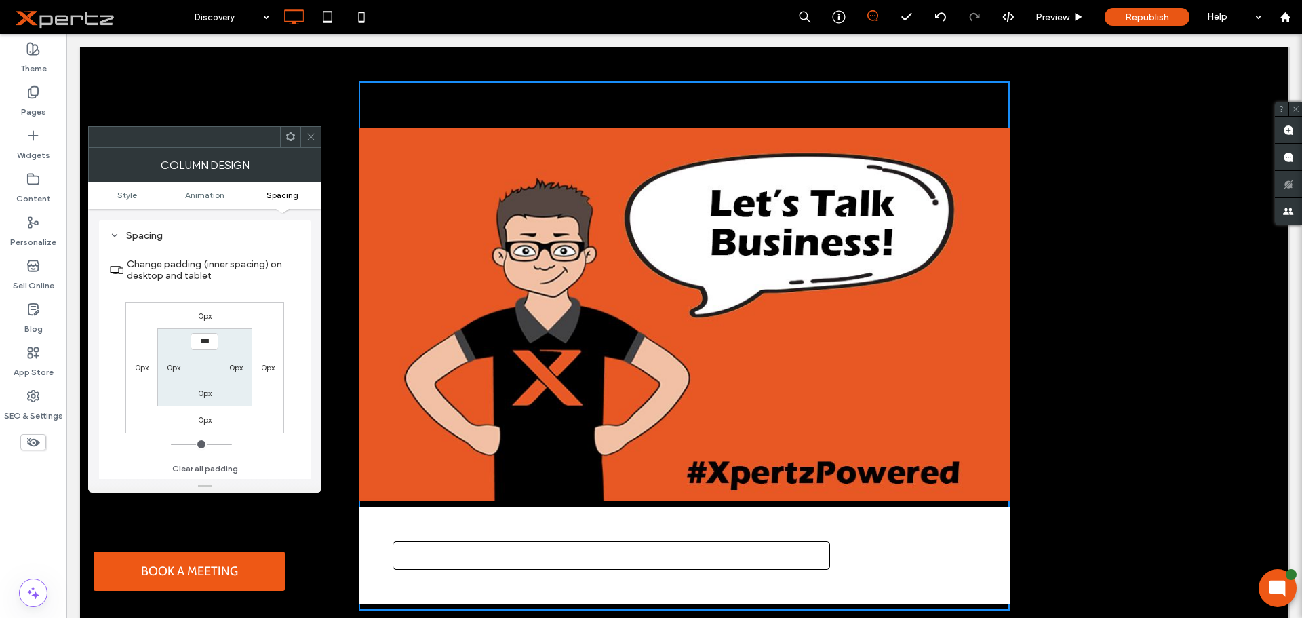
scroll to position [318, 0]
click at [174, 364] on label "0px" at bounding box center [174, 367] width 14 height 10
type input "***"
type input "*****"
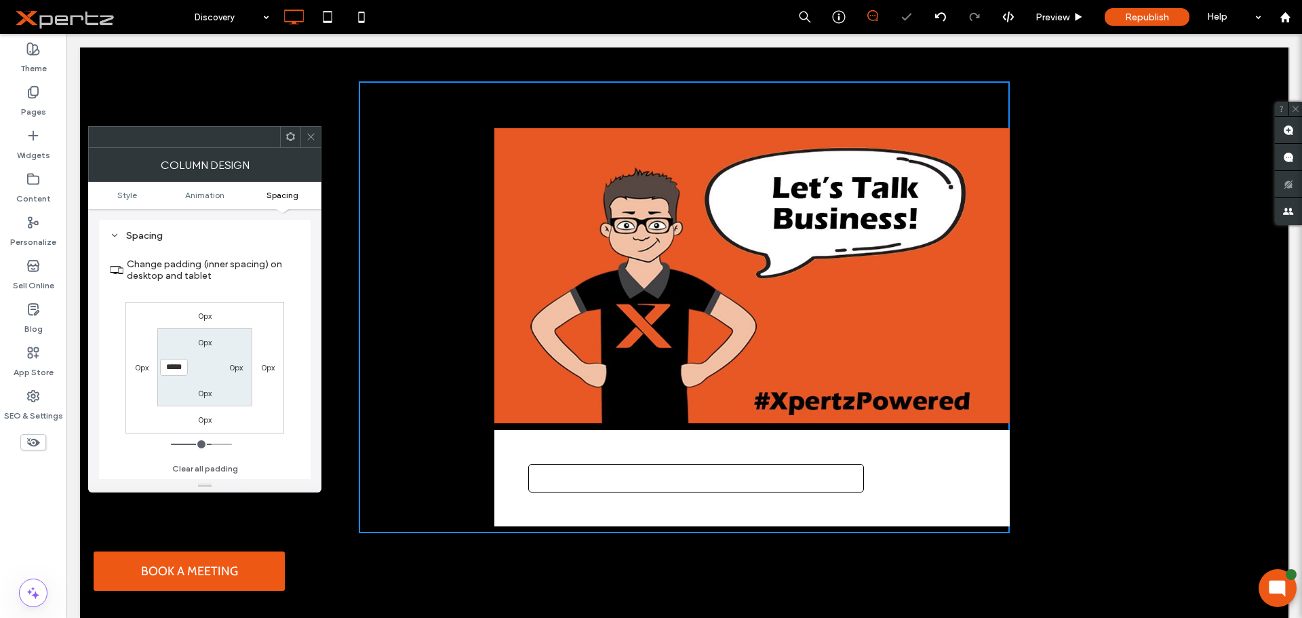
click at [244, 371] on div "0px" at bounding box center [235, 367] width 31 height 14
click at [240, 368] on label "0px" at bounding box center [236, 367] width 14 height 10
type input "*"
type input "***"
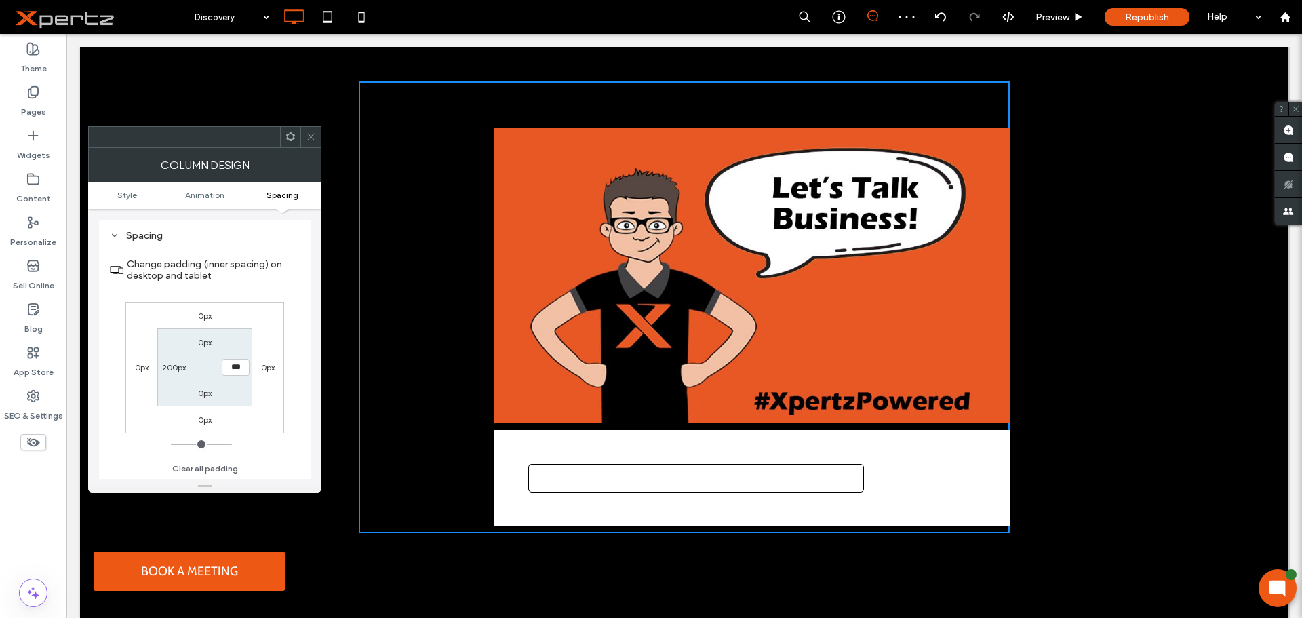
type input "*****"
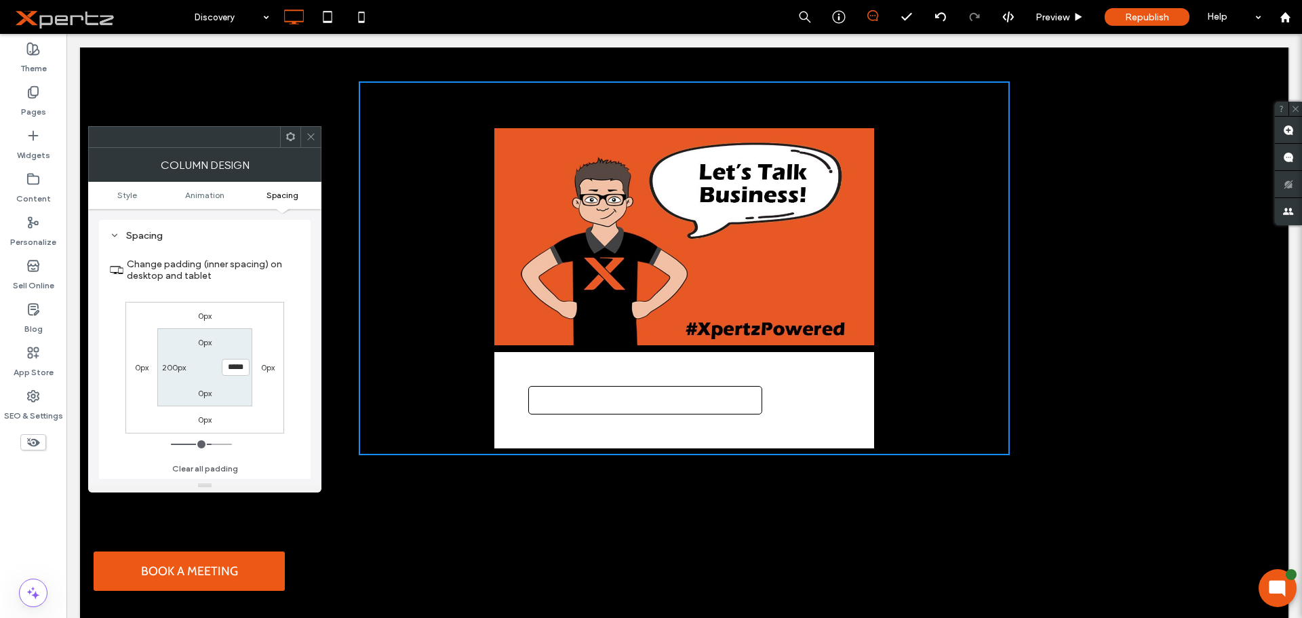
drag, startPoint x: 312, startPoint y: 137, endPoint x: 319, endPoint y: 135, distance: 7.1
click at [312, 136] on icon at bounding box center [311, 137] width 10 height 10
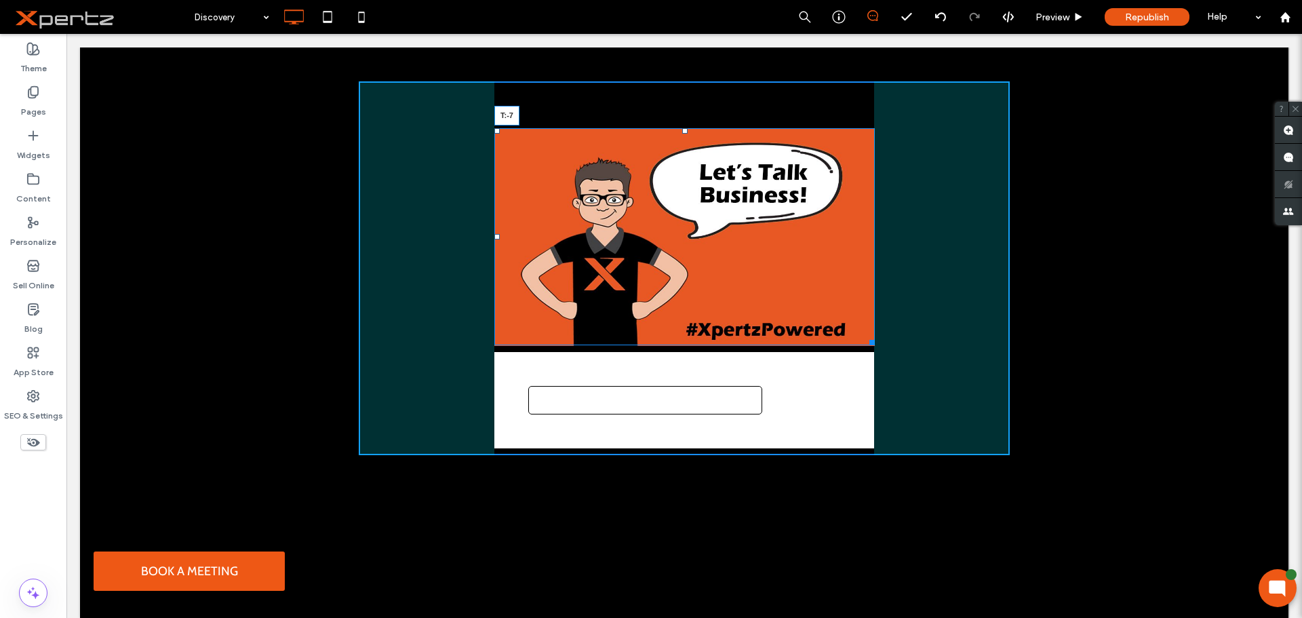
drag, startPoint x: 681, startPoint y: 129, endPoint x: 686, endPoint y: 78, distance: 51.8
click at [686, 78] on div "Click To Paste T:-7 Row + Add Section" at bounding box center [684, 267] width 1208 height 441
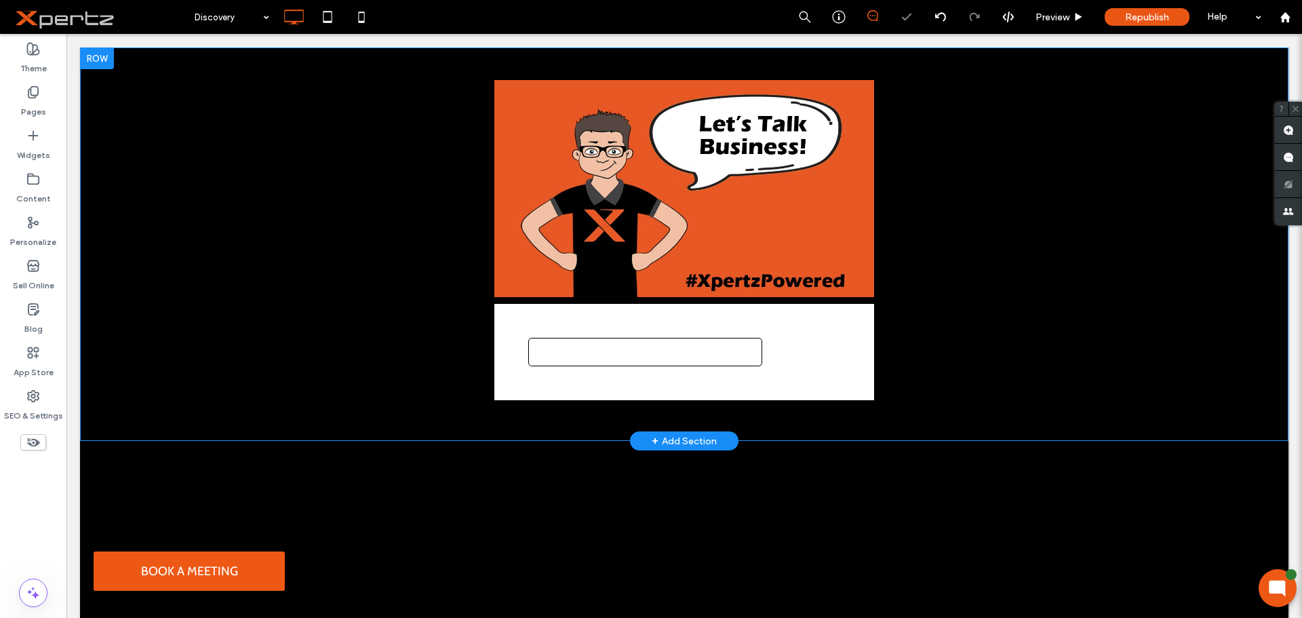
click at [588, 346] on form at bounding box center [645, 352] width 234 height 28
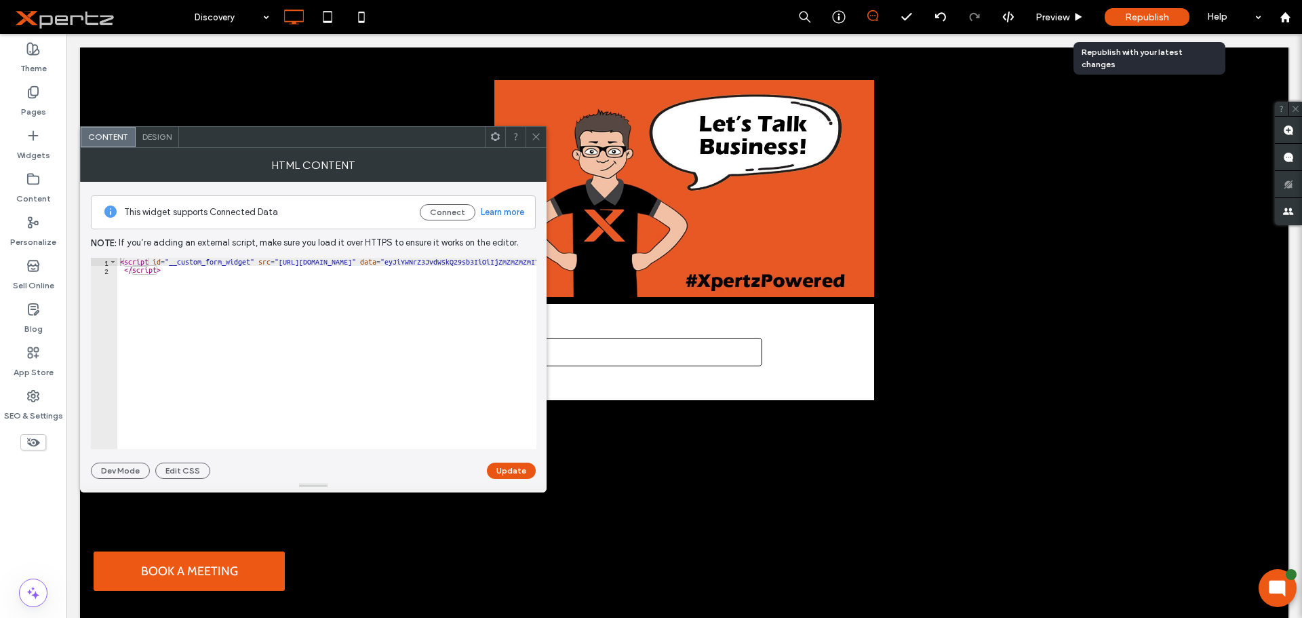
click at [1144, 15] on span "Republish" at bounding box center [1147, 18] width 44 height 12
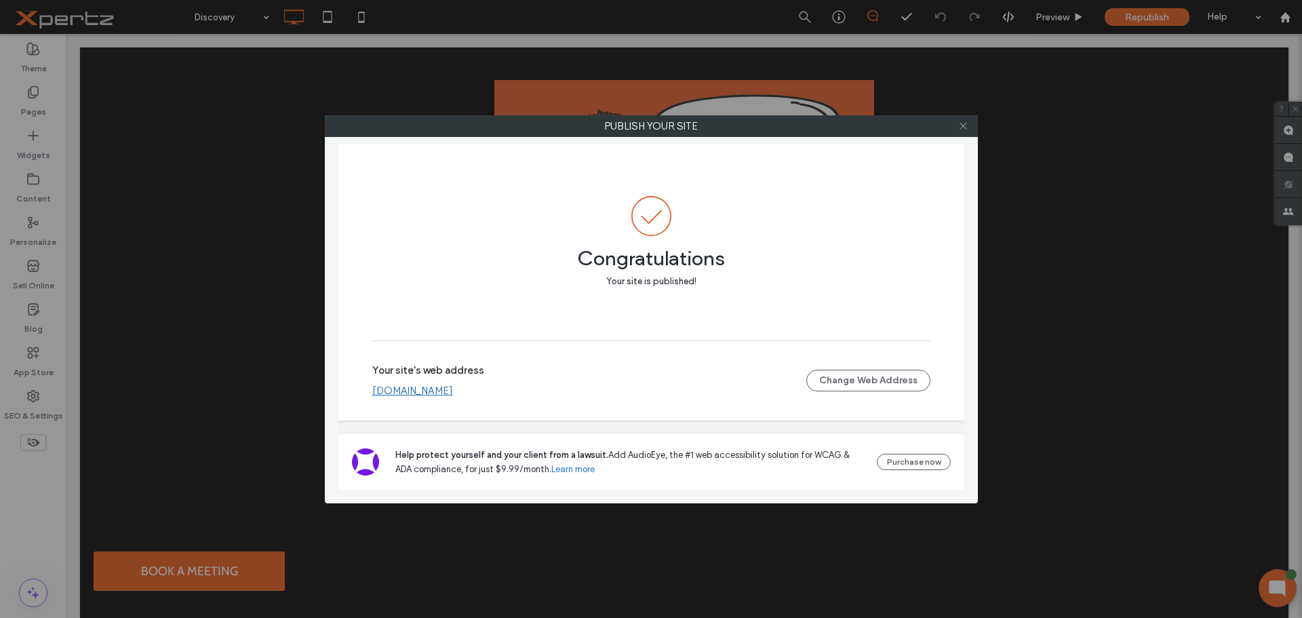
click at [964, 126] on icon at bounding box center [963, 126] width 10 height 10
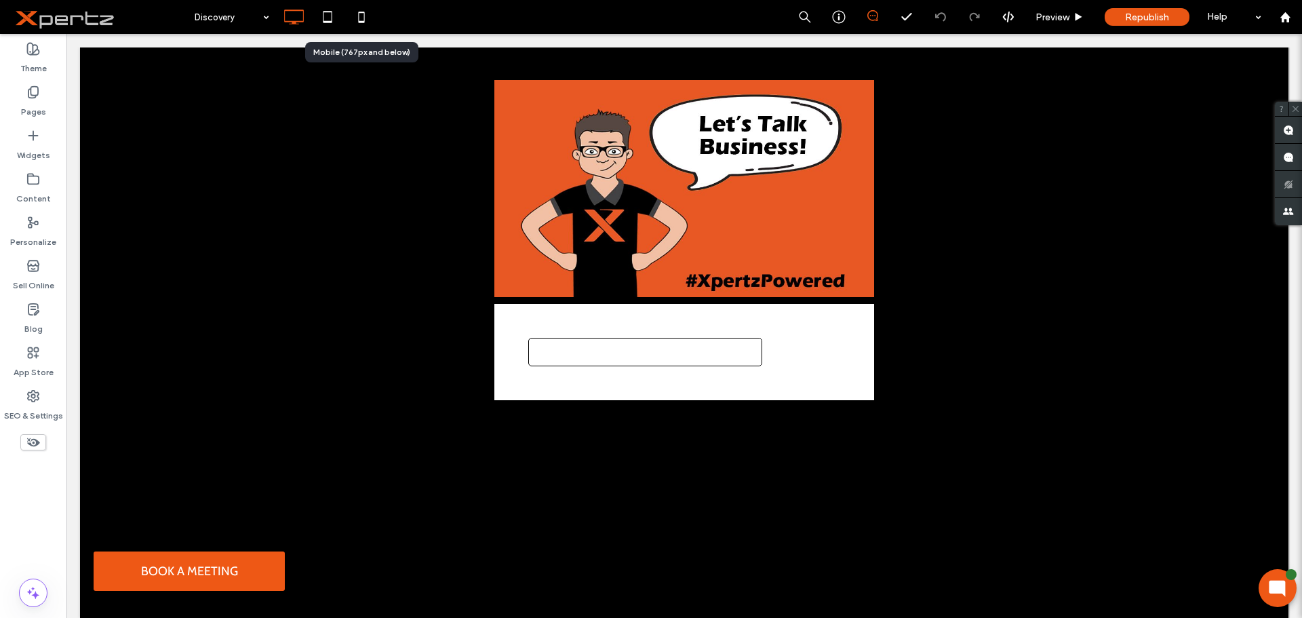
click at [359, 19] on icon at bounding box center [361, 16] width 27 height 27
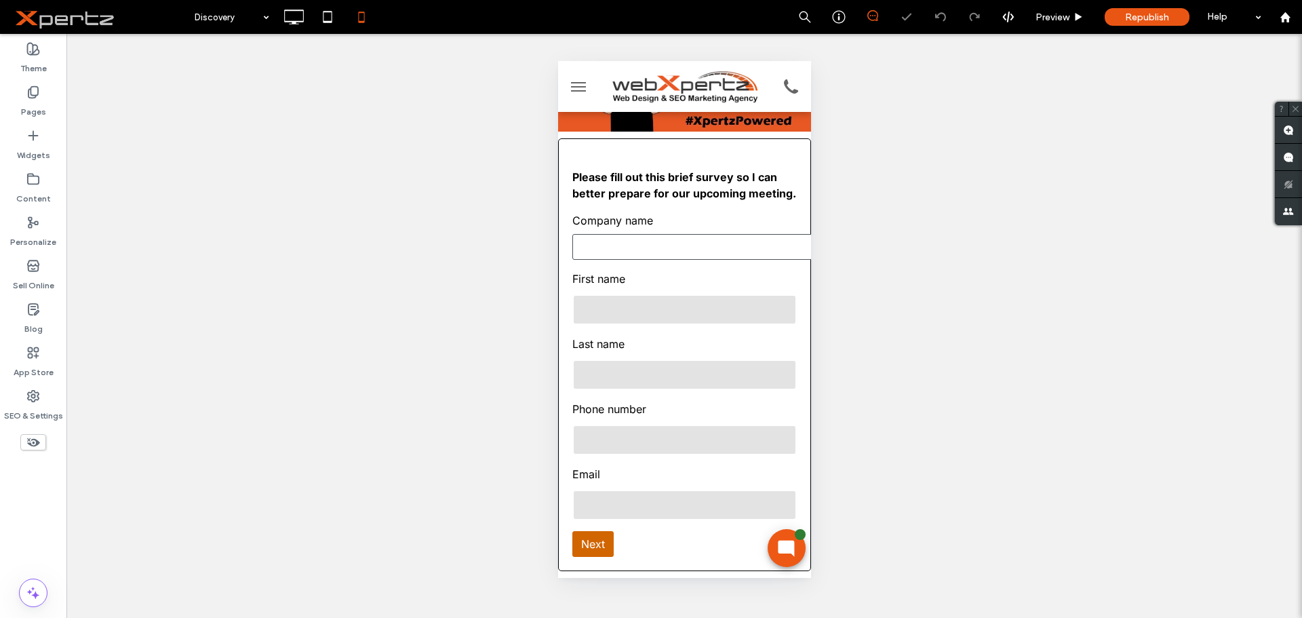
scroll to position [146, 0]
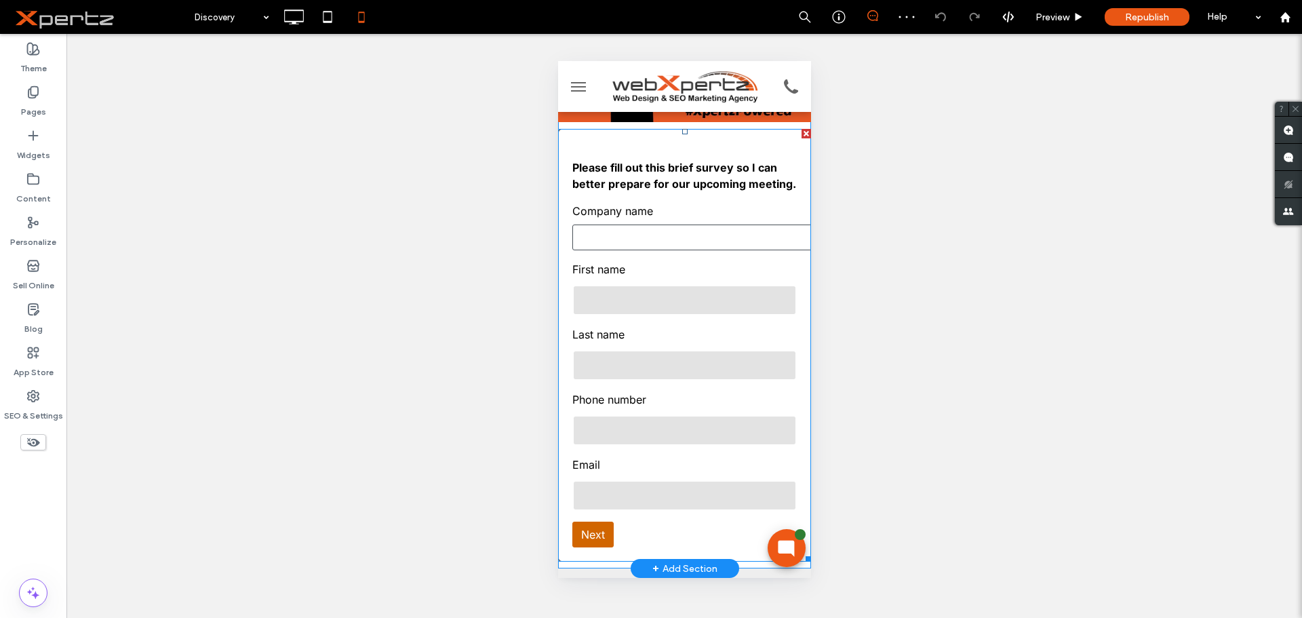
click at [677, 239] on span at bounding box center [683, 345] width 253 height 433
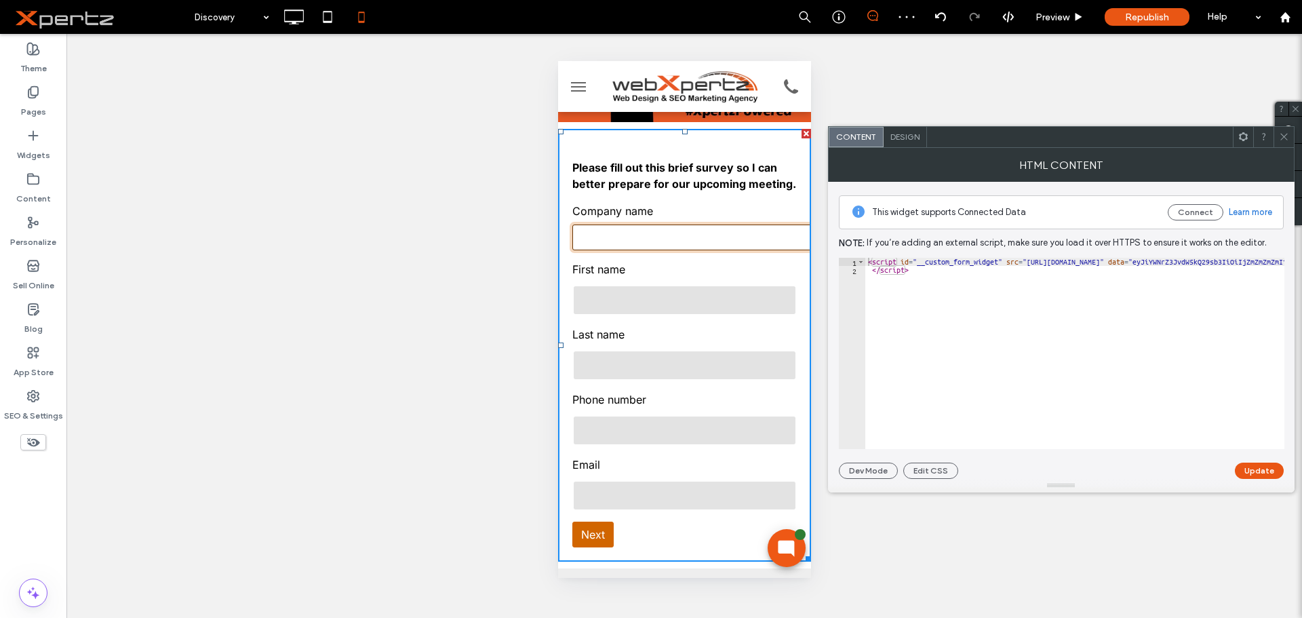
click at [678, 245] on input "Company name" at bounding box center [693, 237] width 242 height 26
type input "*"
click at [513, 272] on div "Unhide? Yes Unhide? Yes Unhide? Yes Unhide? Yes Unhide? Yes Unhide? Yes Unhide?…" at bounding box center [683, 326] width 1235 height 584
click at [298, 9] on icon at bounding box center [293, 16] width 27 height 27
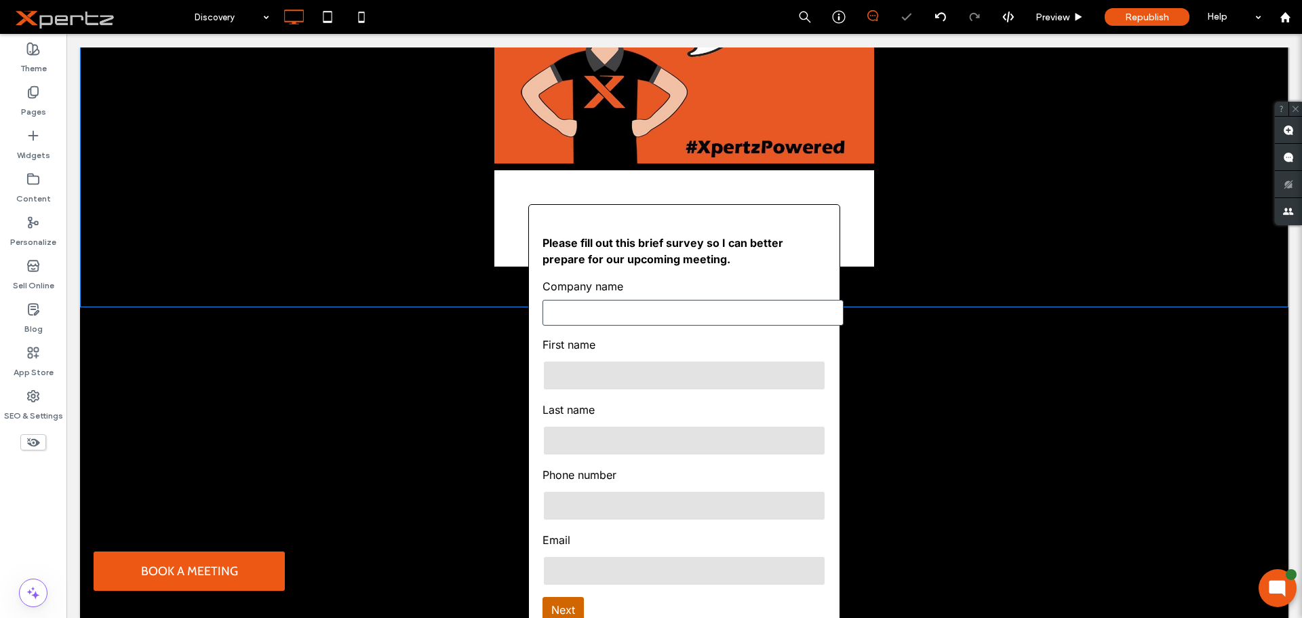
scroll to position [153, 0]
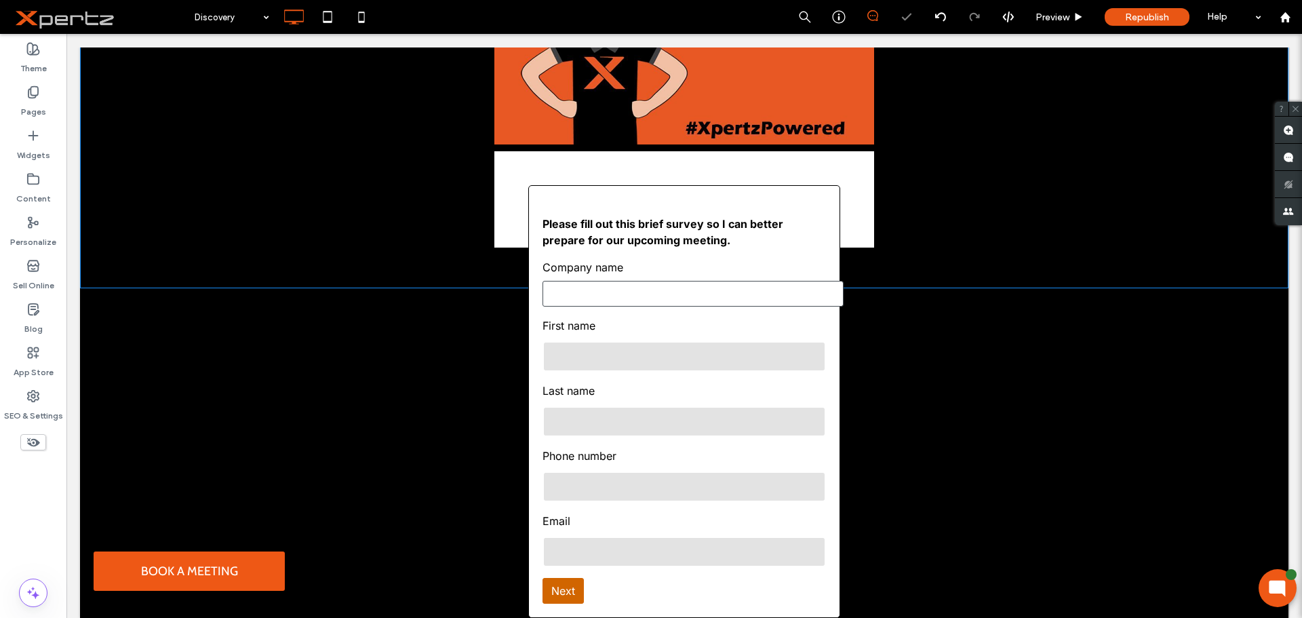
click at [636, 289] on input "Company name" at bounding box center [692, 294] width 301 height 26
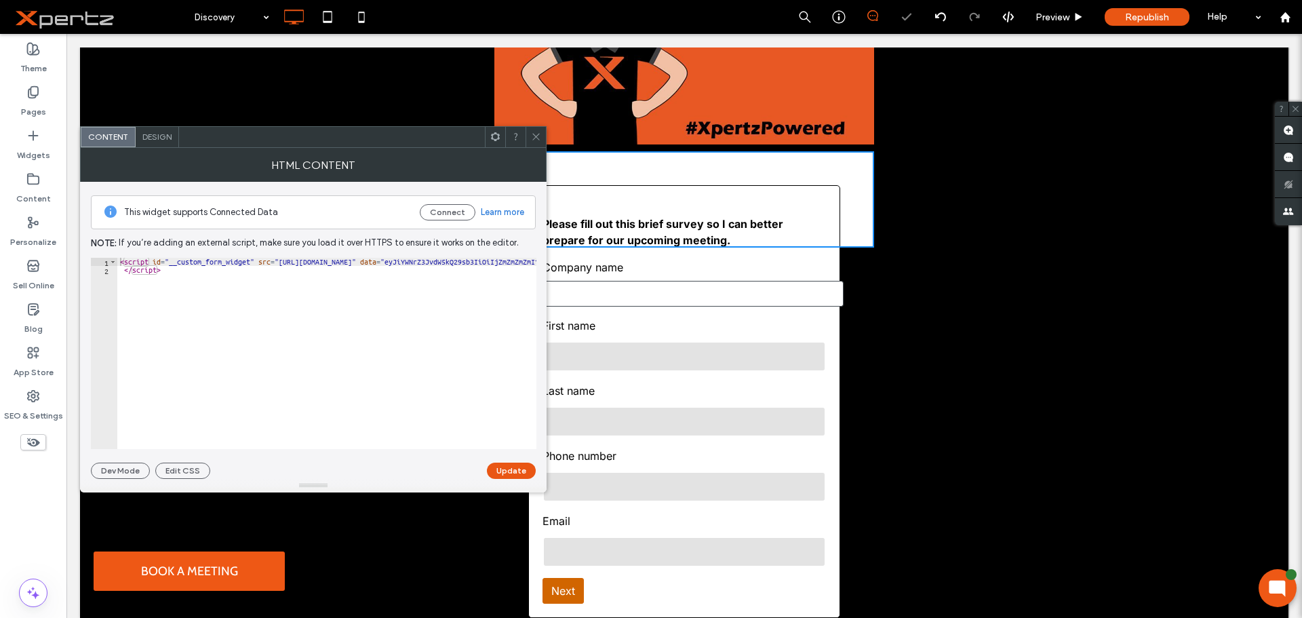
click at [536, 143] on span at bounding box center [536, 137] width 10 height 20
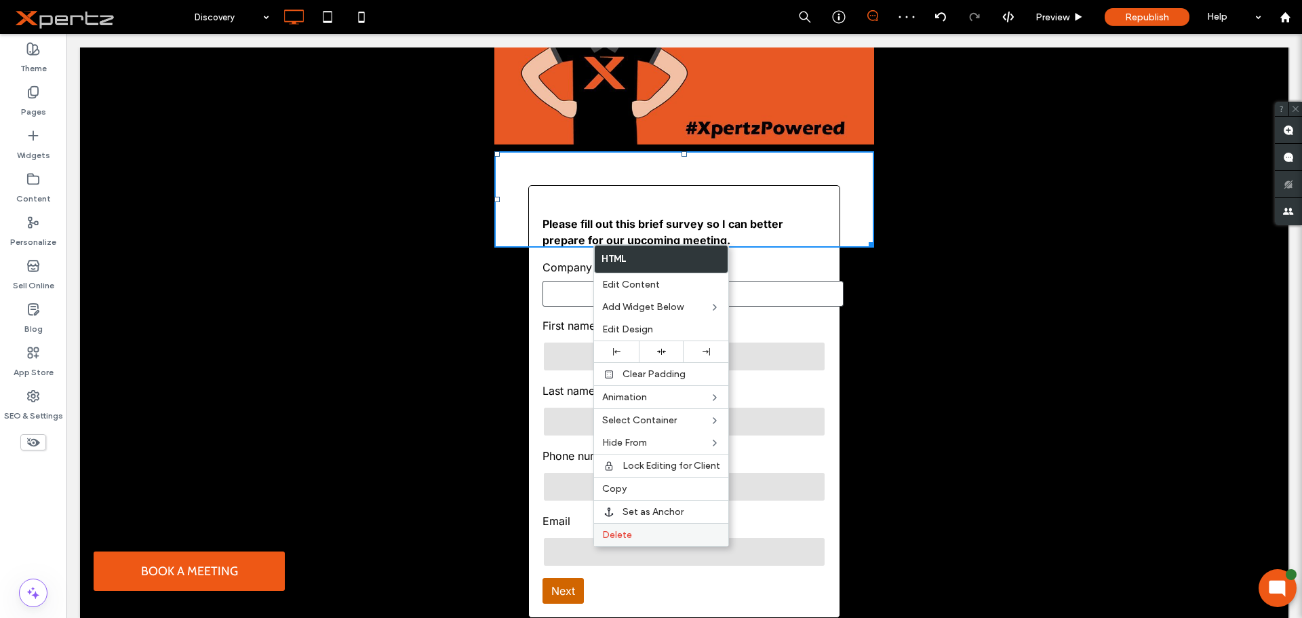
click at [613, 533] on span "Delete" at bounding box center [617, 535] width 30 height 12
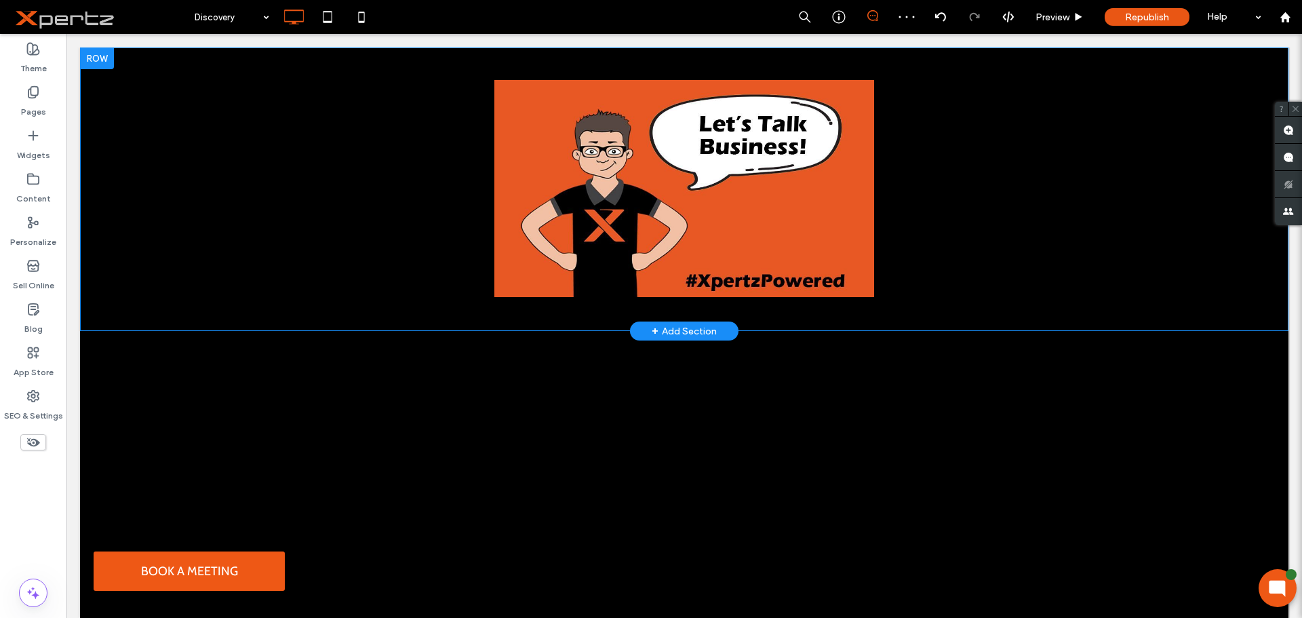
click at [534, 313] on div "Click To Paste Row + Add Section" at bounding box center [684, 188] width 1208 height 283
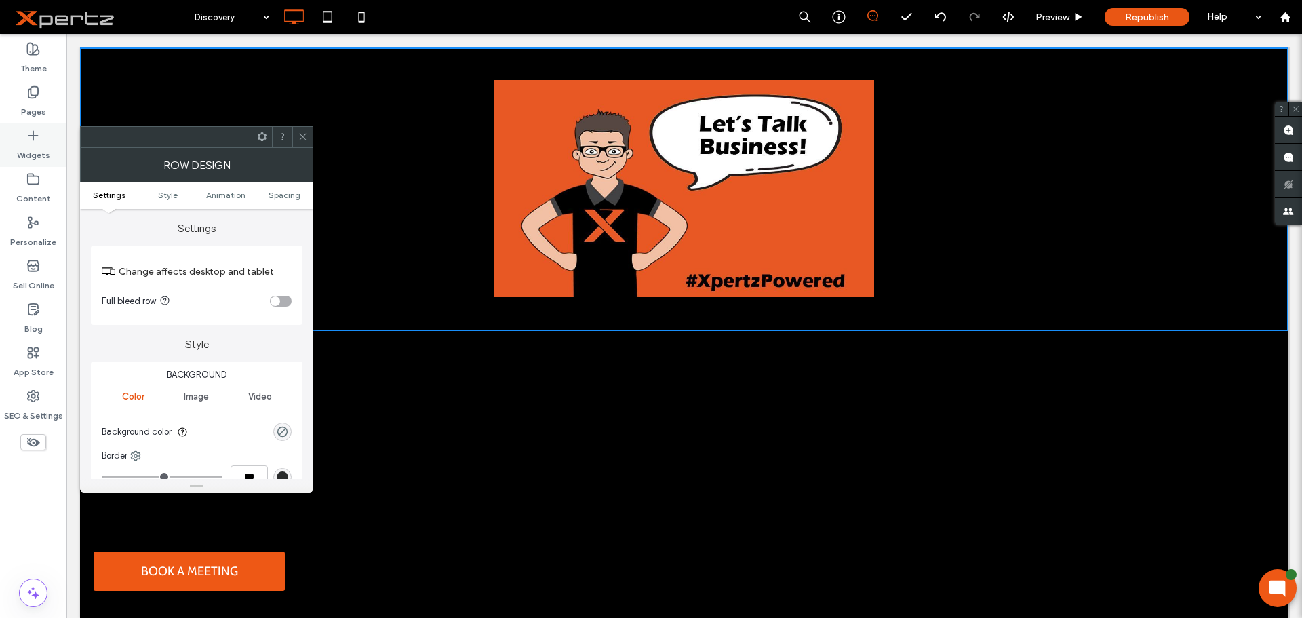
click at [49, 155] on label "Widgets" at bounding box center [33, 151] width 33 height 19
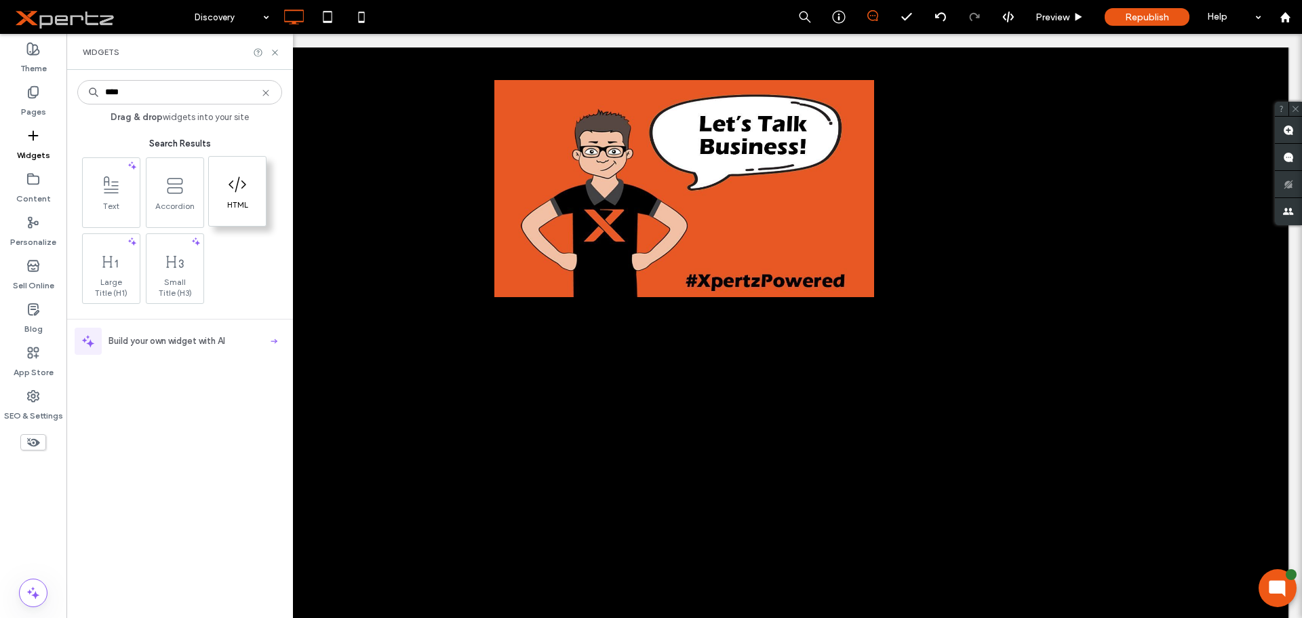
type input "****"
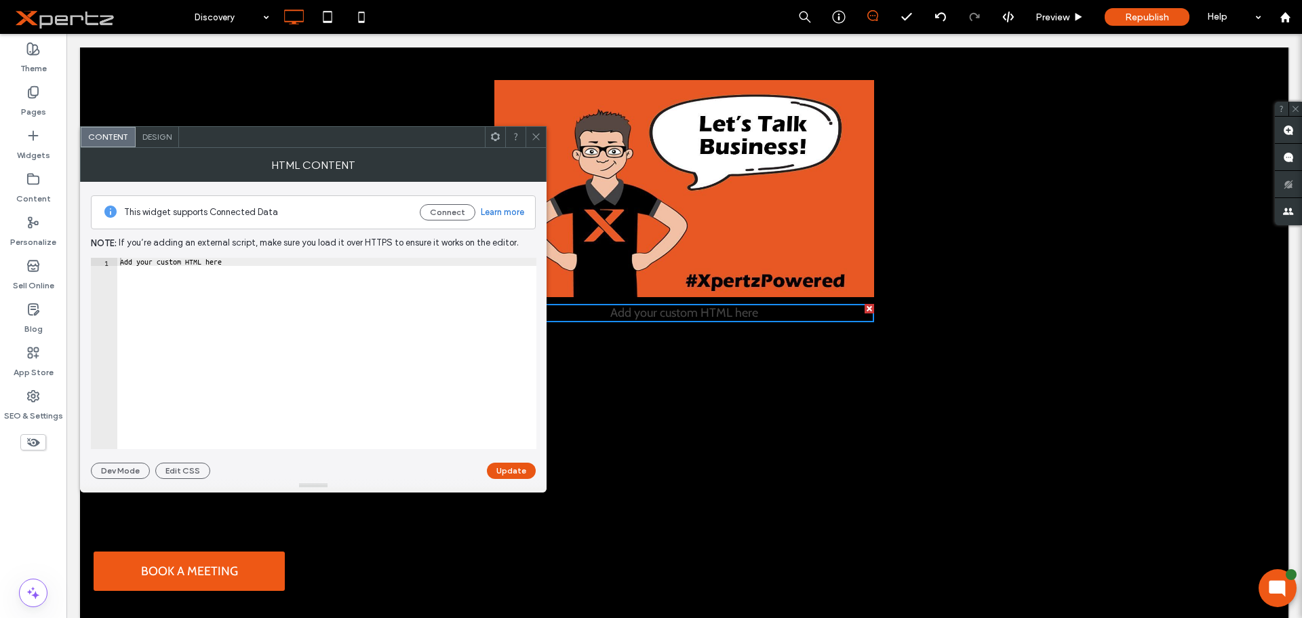
click at [144, 142] on div "Design" at bounding box center [157, 137] width 43 height 20
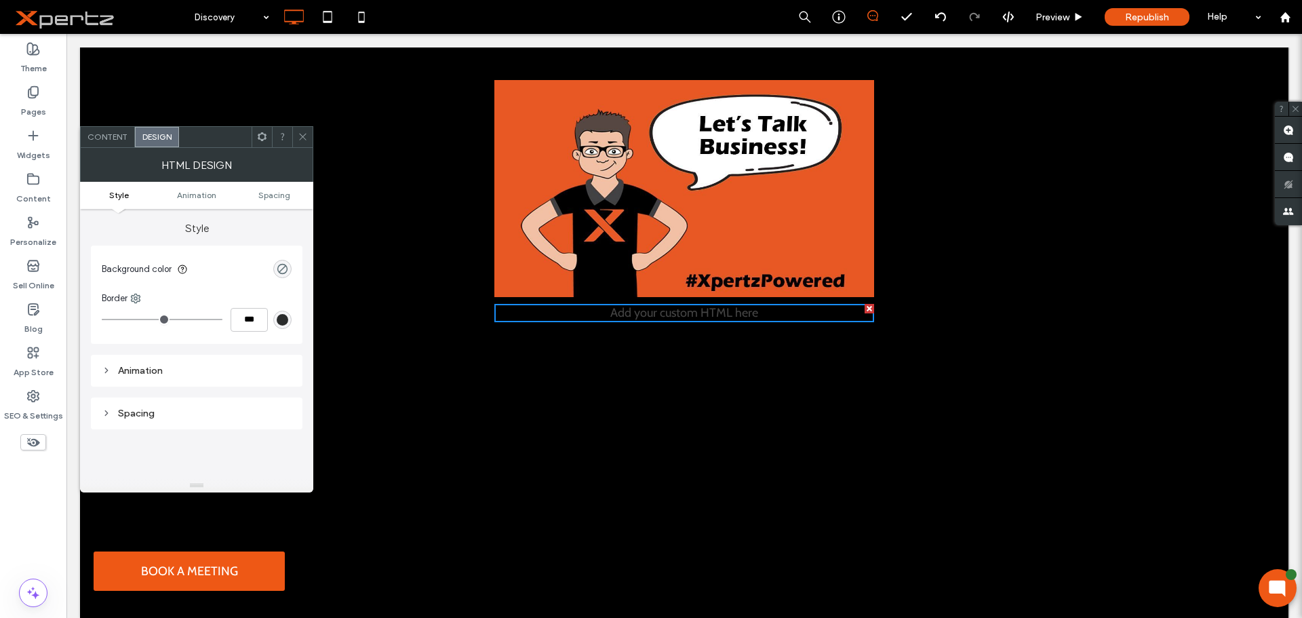
click at [268, 260] on section "Background color" at bounding box center [197, 269] width 190 height 34
click at [277, 265] on icon "rgba(0, 0, 0, 0)" at bounding box center [283, 269] width 12 height 12
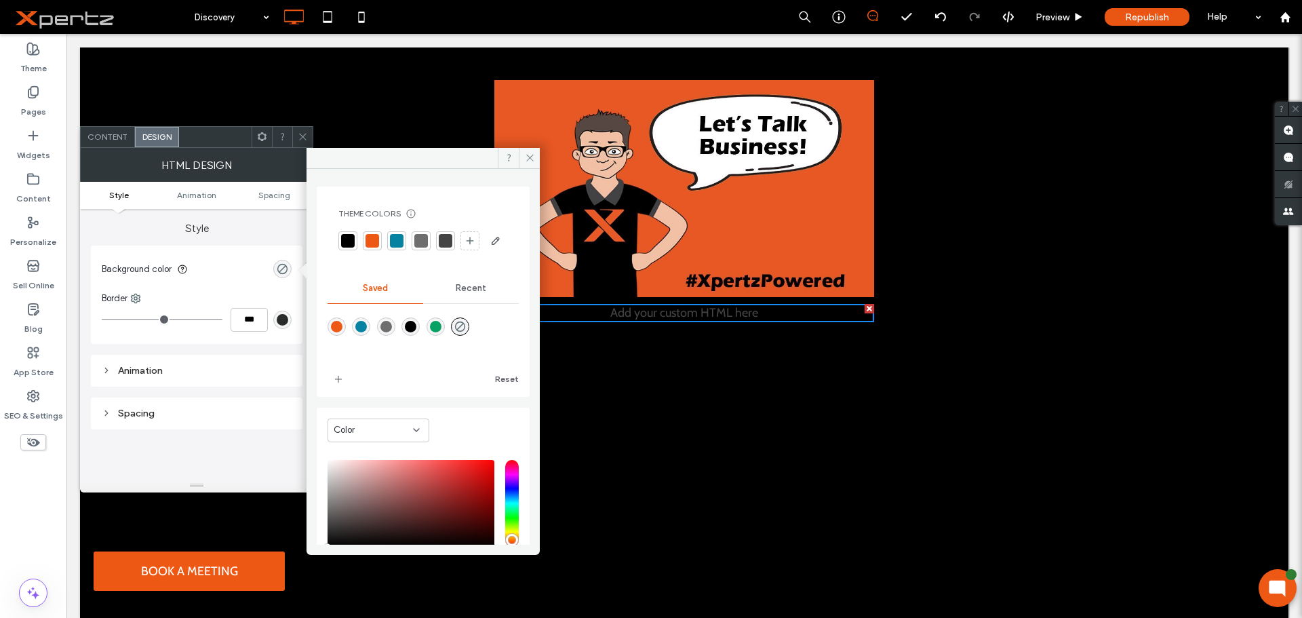
type input "*******"
type input "***"
type input "****"
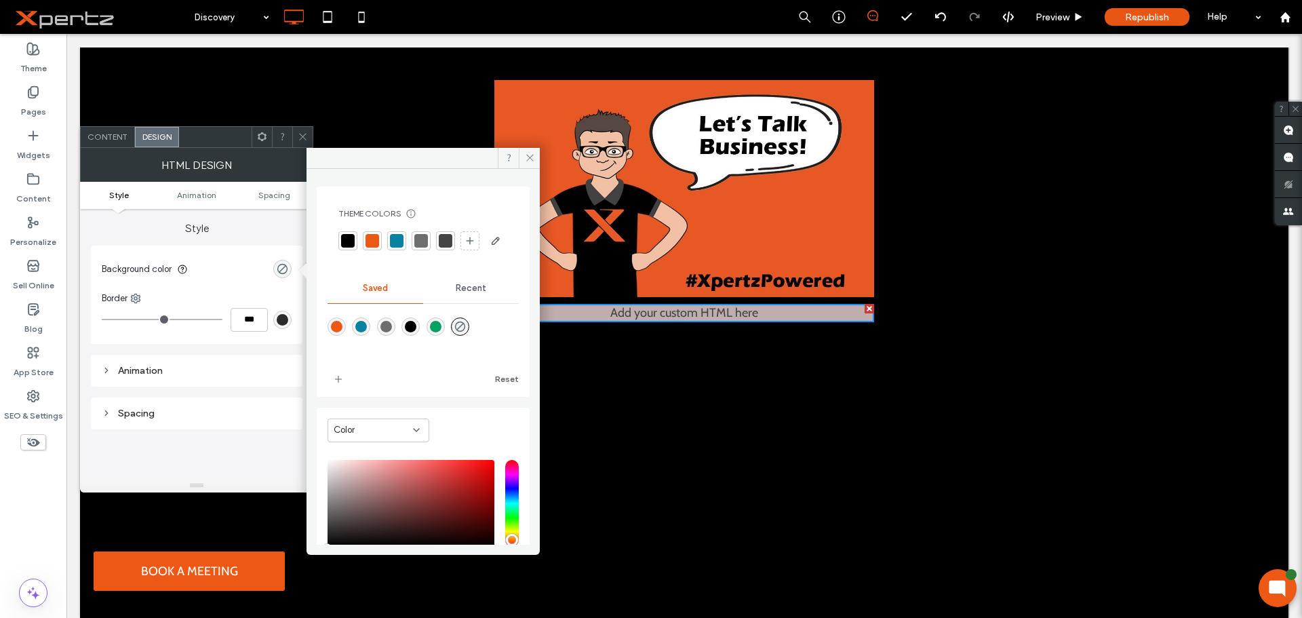
type input "*******"
drag, startPoint x: 319, startPoint y: 490, endPoint x: 281, endPoint y: 426, distance: 74.2
click at [281, 432] on div "Theme Colors Save time with Theme Colors Create a color palette to instantly ad…" at bounding box center [196, 320] width 233 height 344
click at [527, 157] on icon at bounding box center [530, 158] width 10 height 10
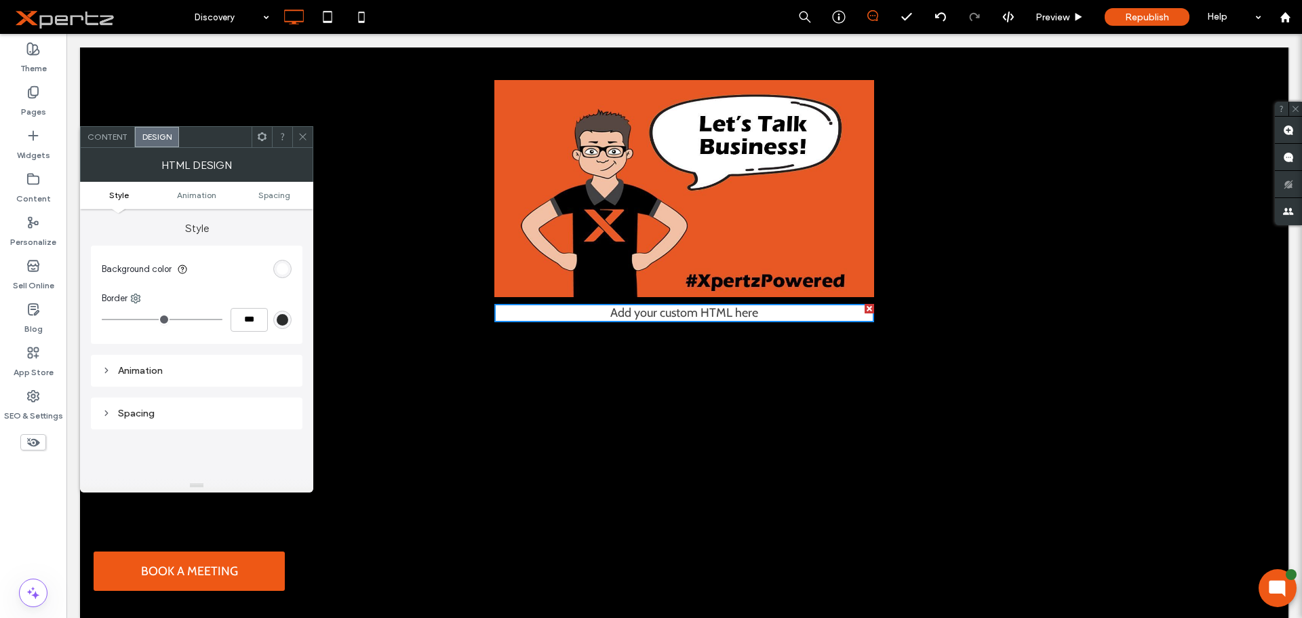
click at [306, 137] on icon at bounding box center [303, 137] width 10 height 10
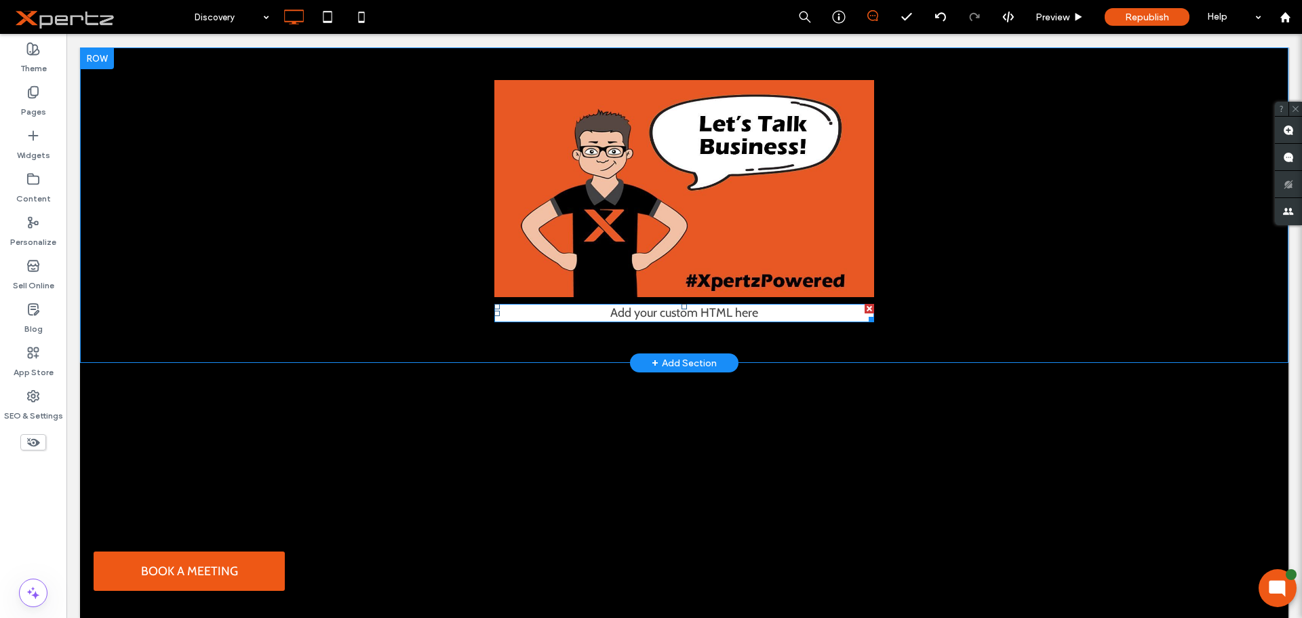
click at [606, 313] on span at bounding box center [684, 313] width 380 height 18
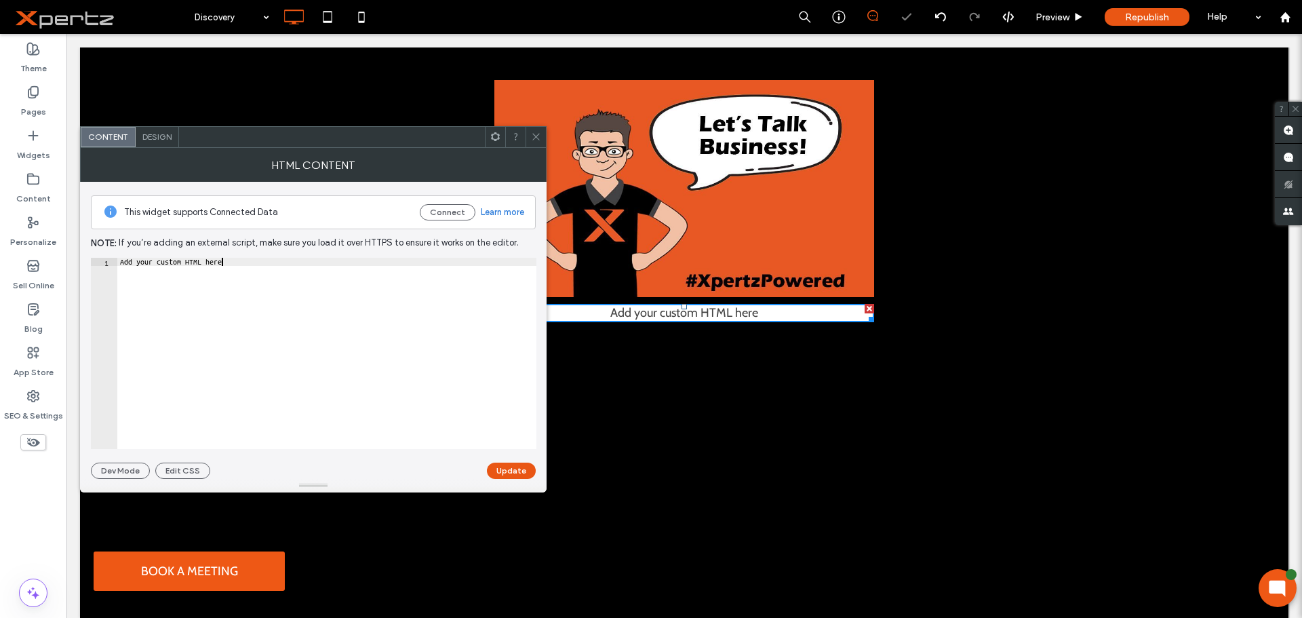
click at [245, 263] on div "Add your custom HTML here" at bounding box center [326, 361] width 419 height 207
click at [341, 260] on div "Add your custom HTML here" at bounding box center [326, 361] width 419 height 207
paste textarea "Cursor at row 1"
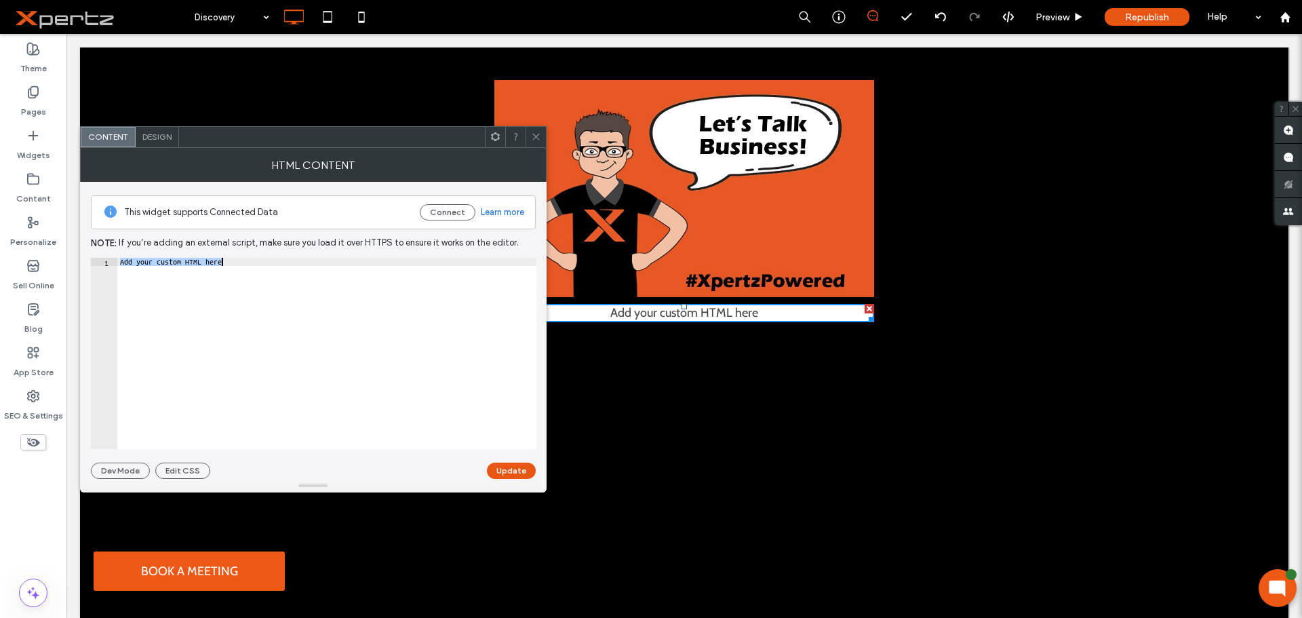
type textarea "**********"
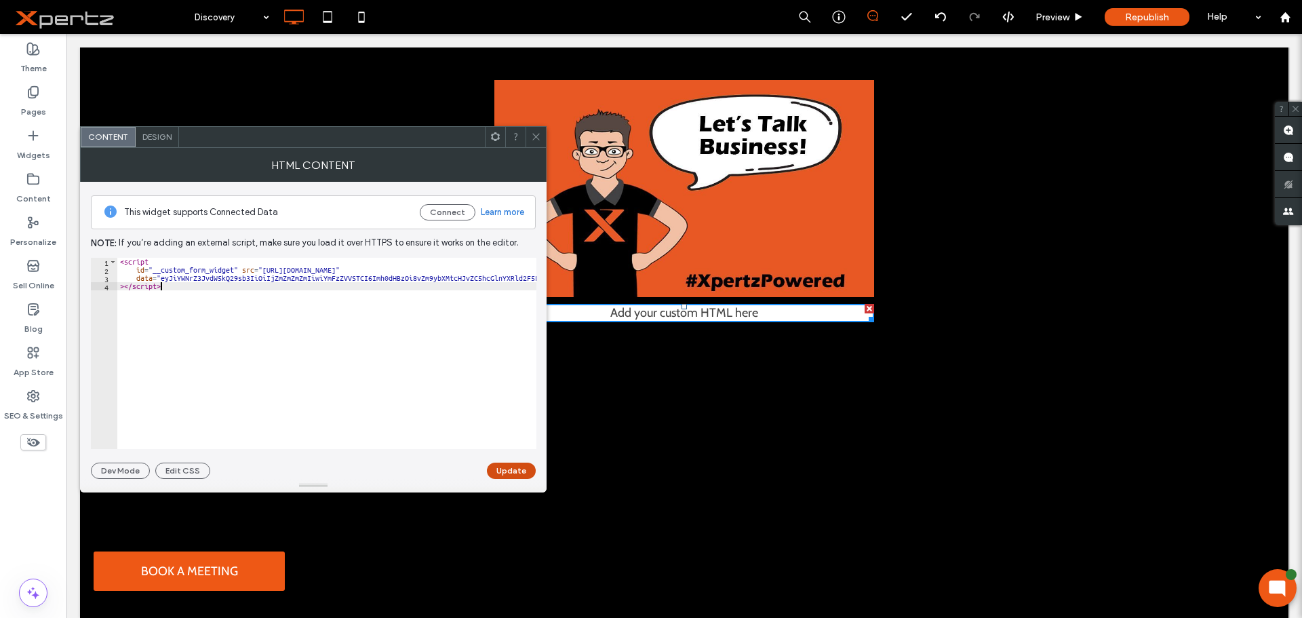
click at [515, 469] on button "Update" at bounding box center [511, 470] width 49 height 16
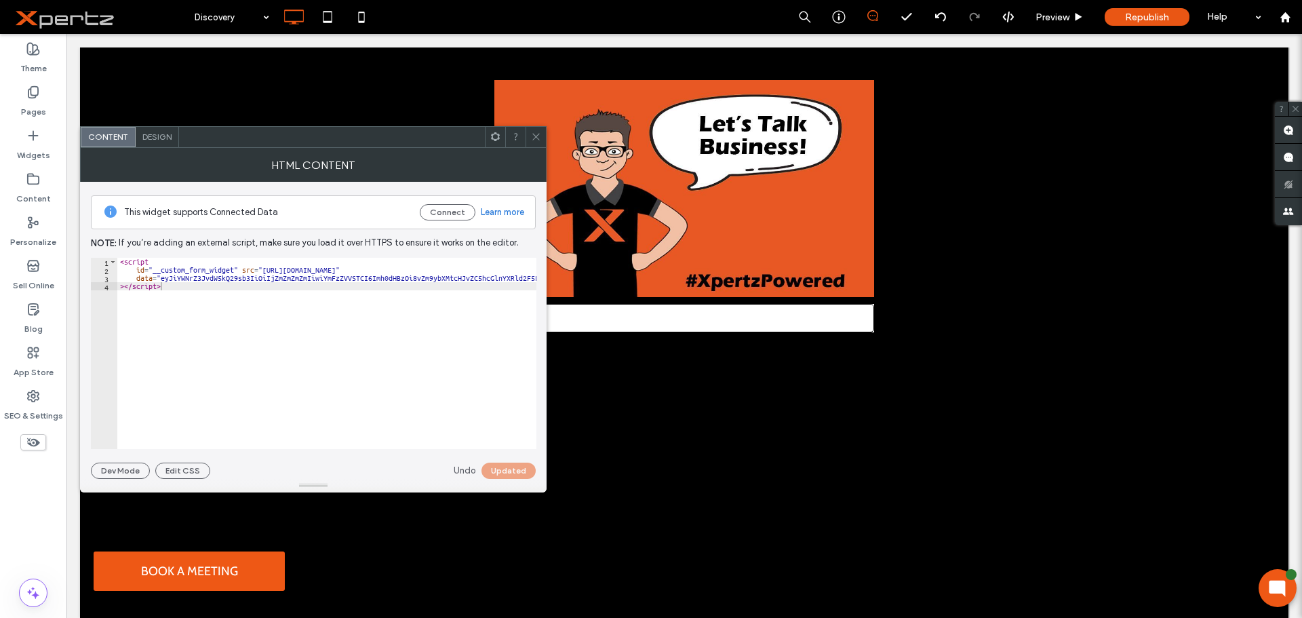
click at [816, 184] on img at bounding box center [684, 188] width 380 height 217
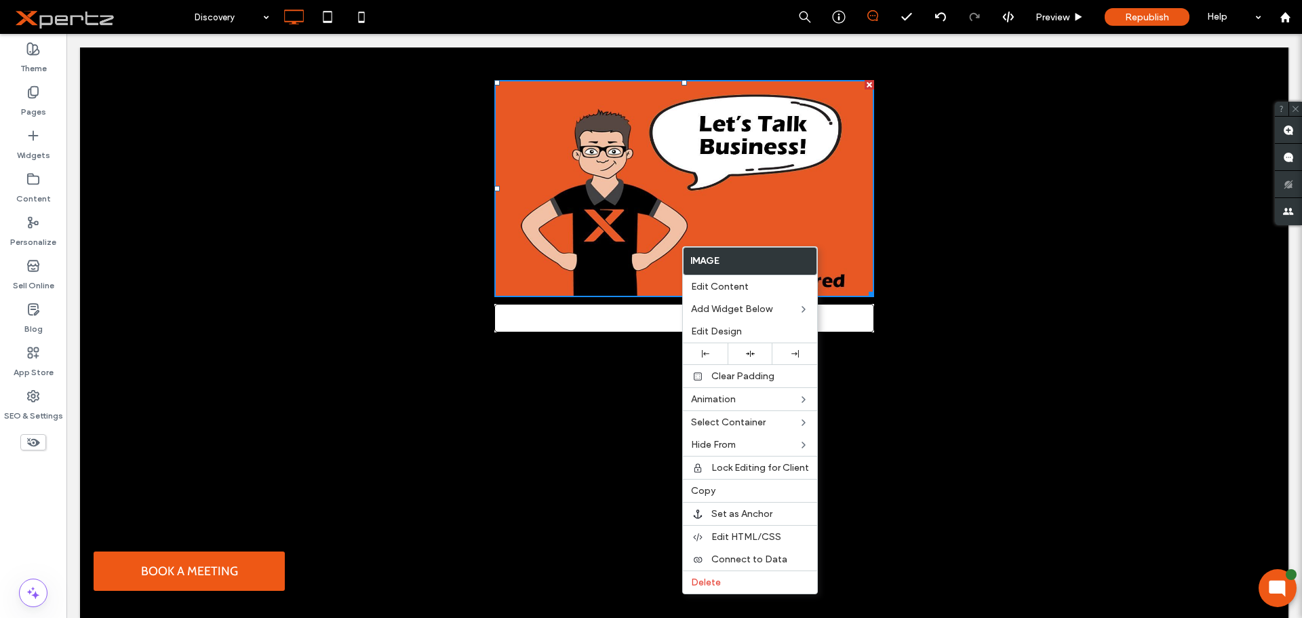
click at [681, 245] on img at bounding box center [684, 188] width 380 height 217
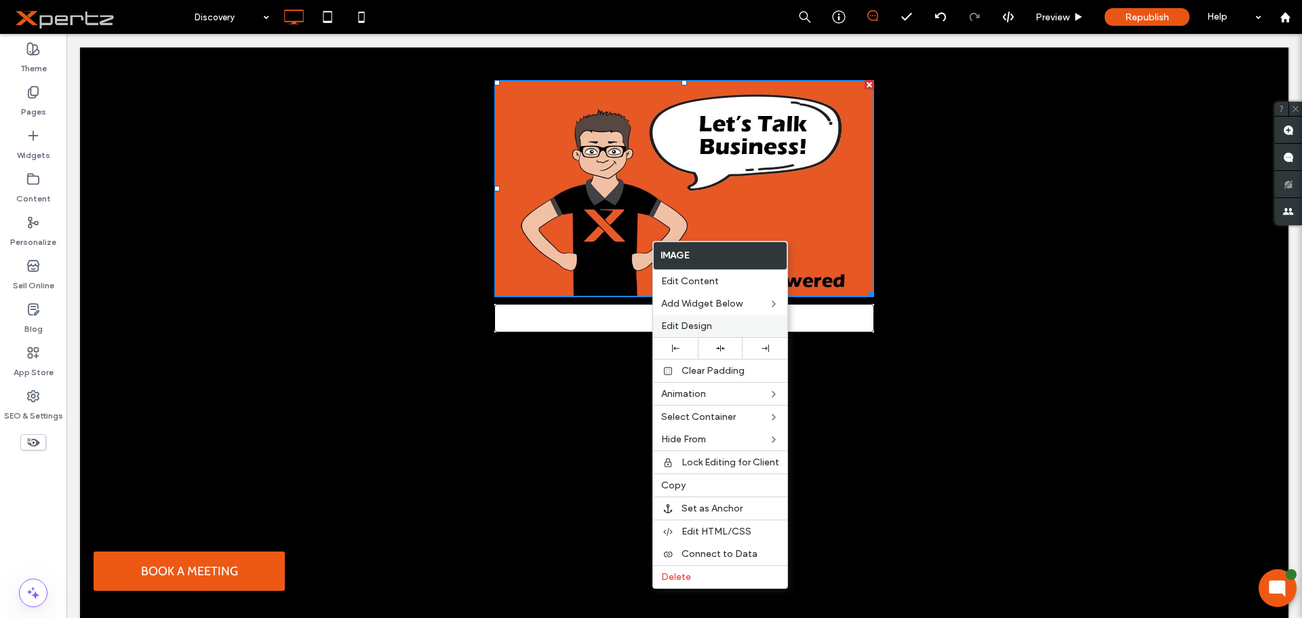
click at [698, 327] on span "Edit Design" at bounding box center [686, 326] width 51 height 12
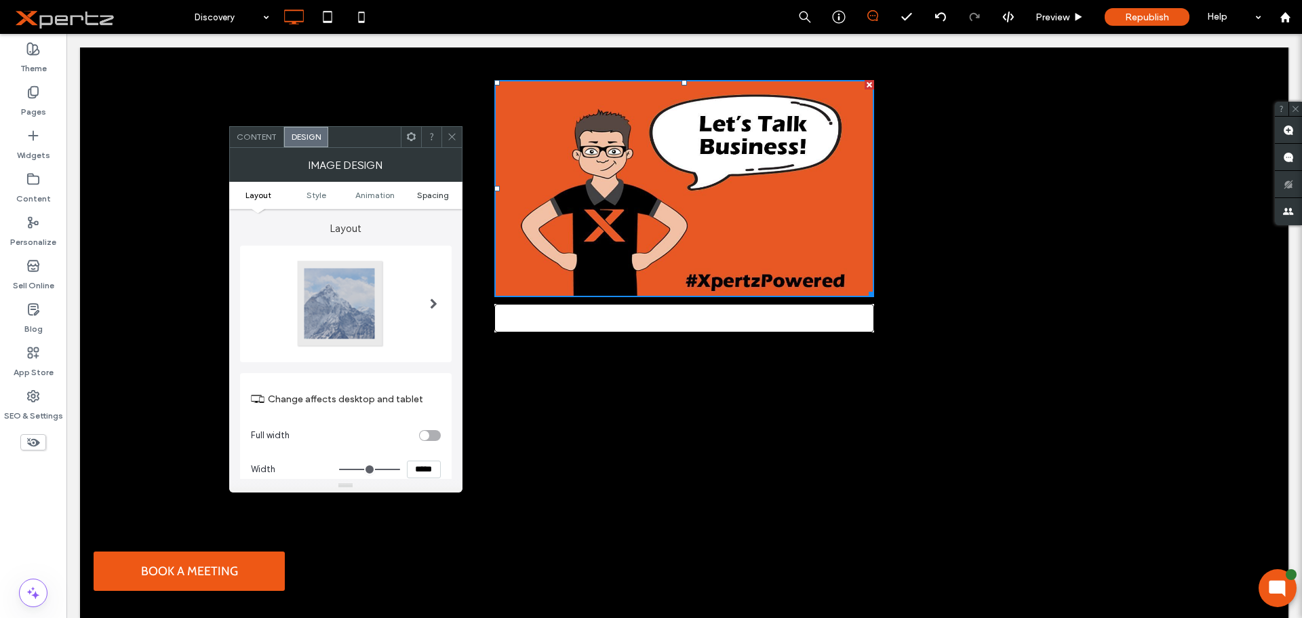
click at [421, 199] on span "Spacing" at bounding box center [433, 195] width 32 height 10
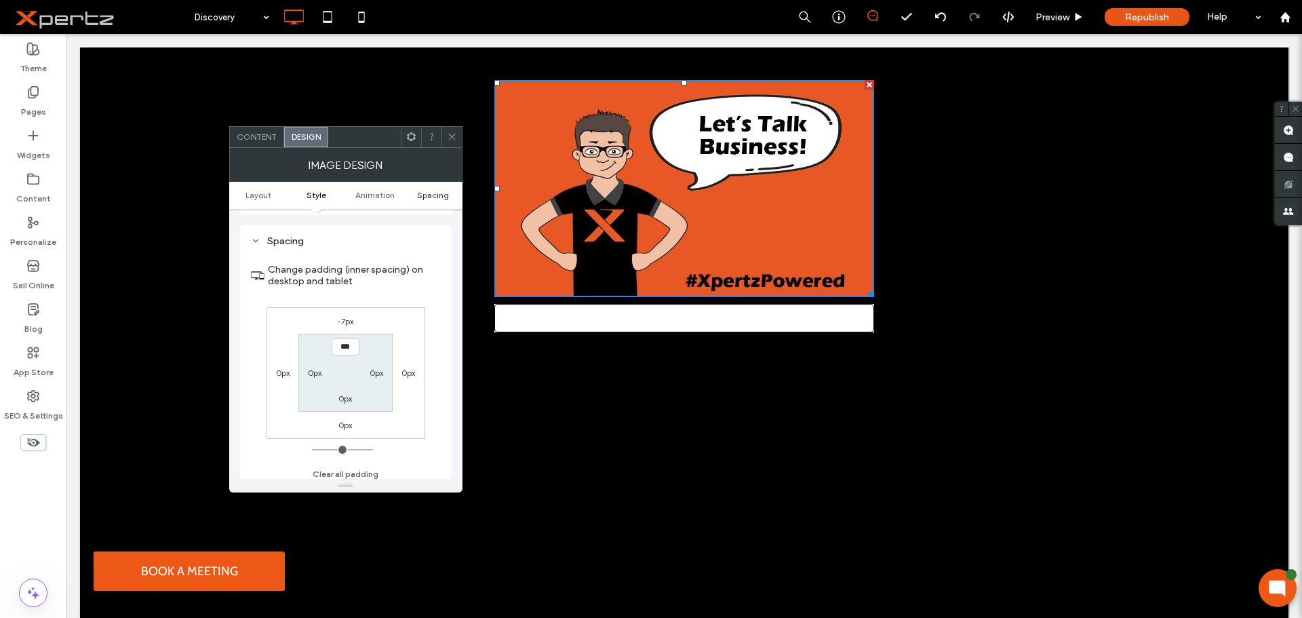
scroll to position [682, 0]
click at [344, 318] on label "-7px" at bounding box center [345, 315] width 16 height 10
type input "*"
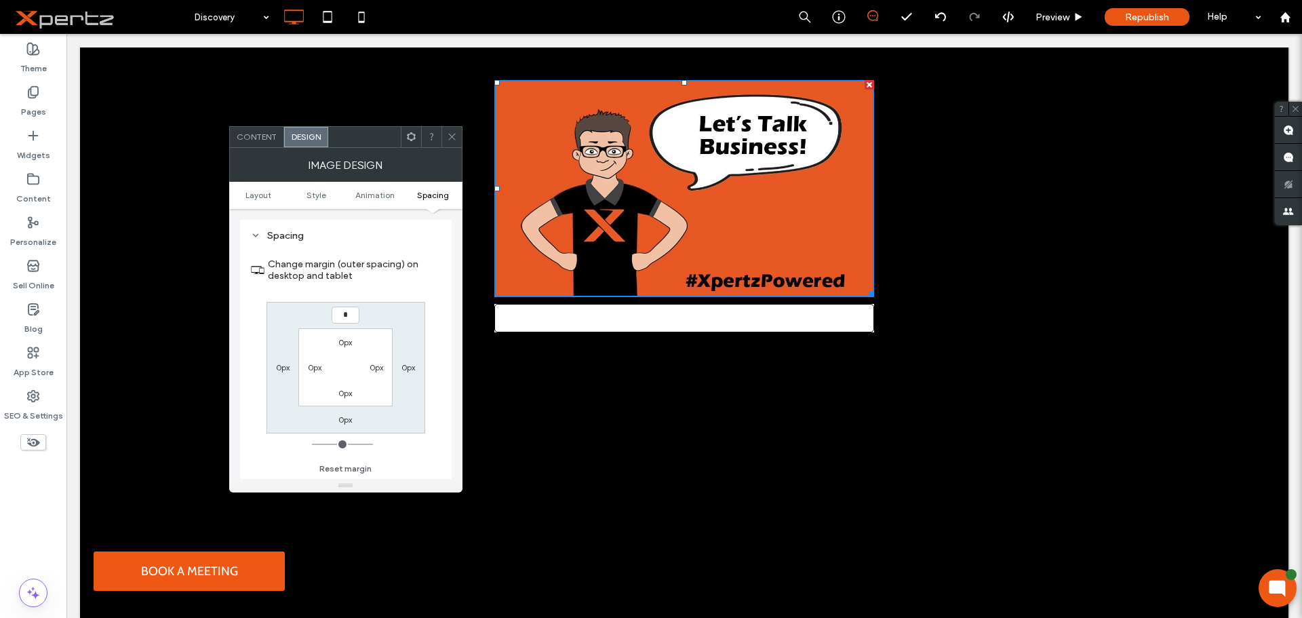
type input "*"
type input "***"
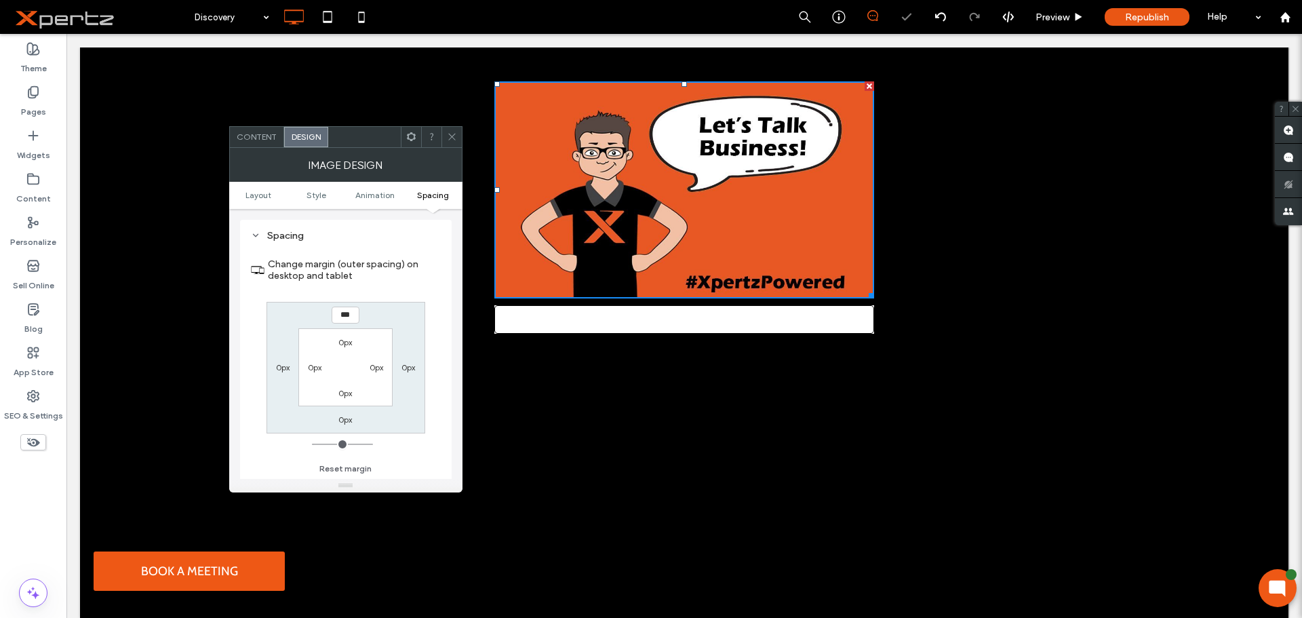
click at [456, 142] on span at bounding box center [452, 137] width 10 height 20
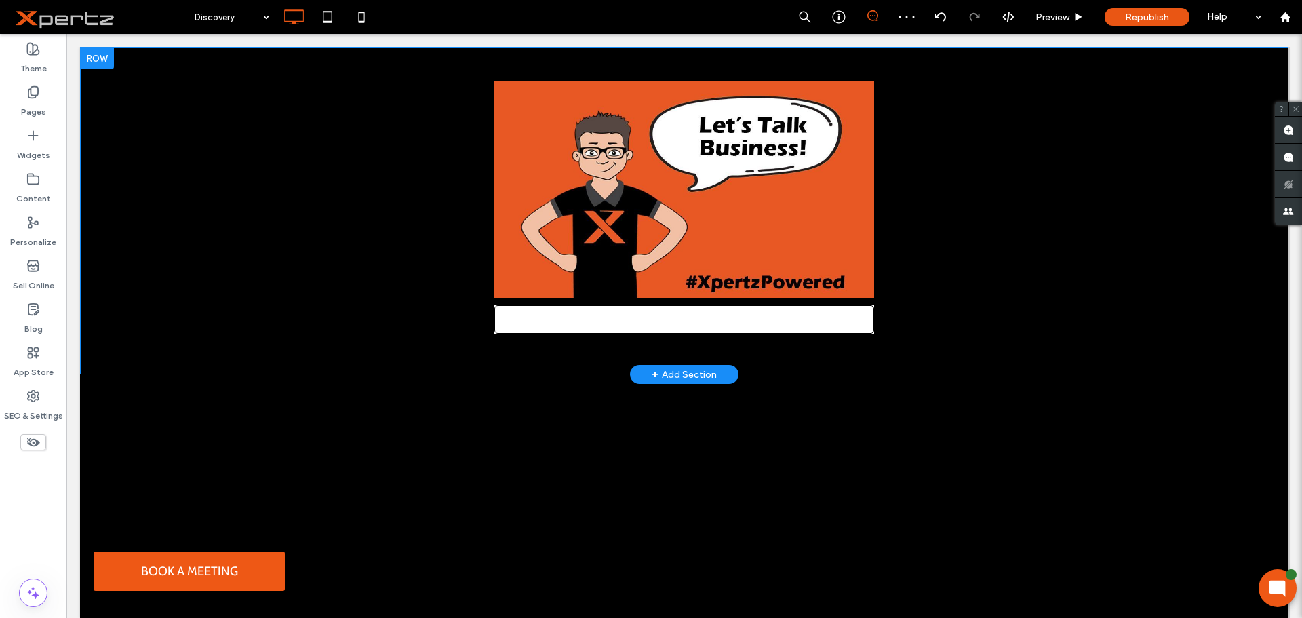
click at [687, 309] on form at bounding box center [684, 319] width 380 height 28
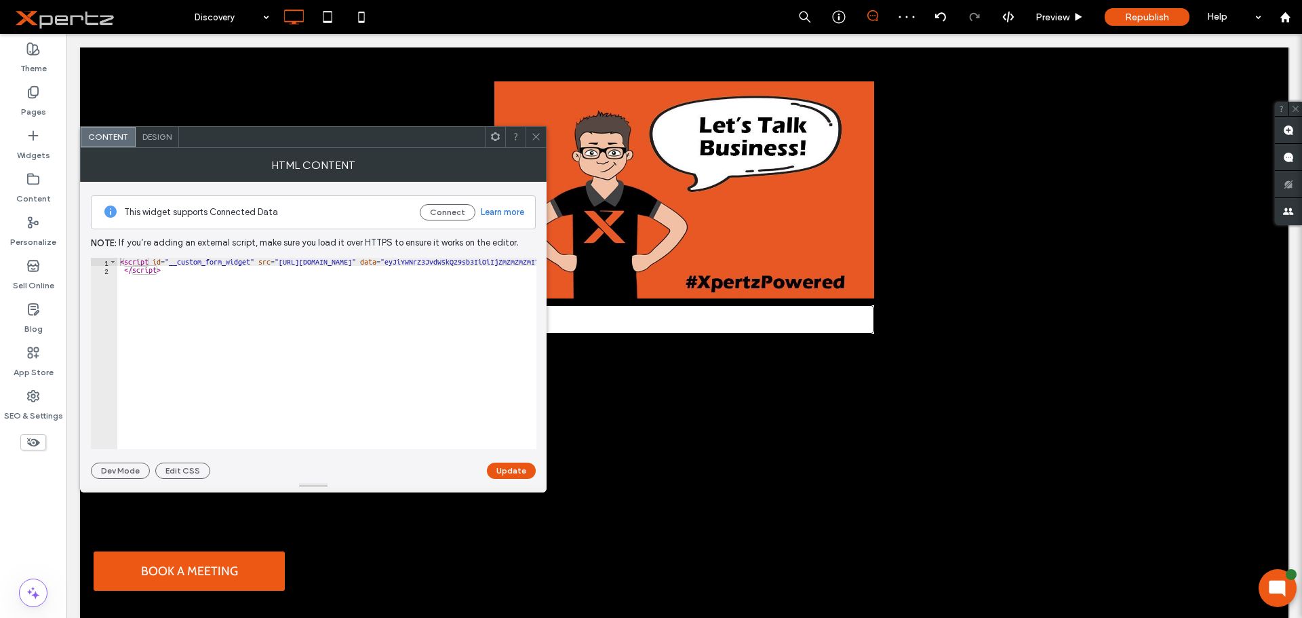
click at [500, 144] on span at bounding box center [495, 137] width 10 height 20
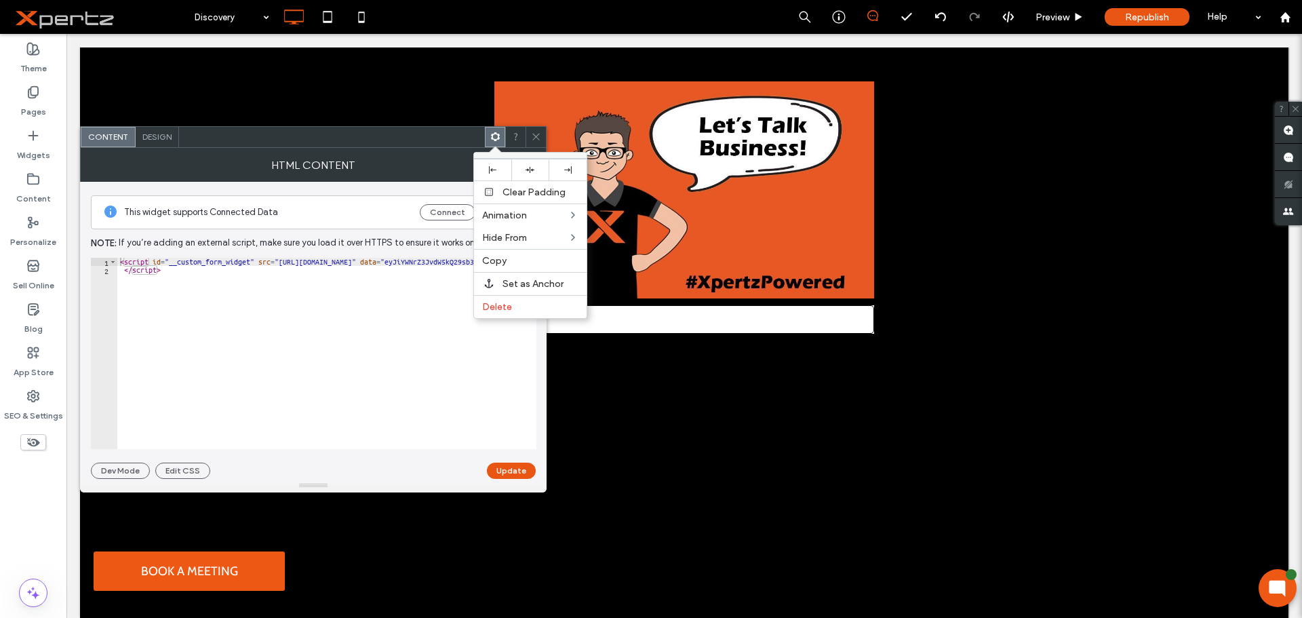
click at [153, 131] on div "Design" at bounding box center [157, 137] width 43 height 20
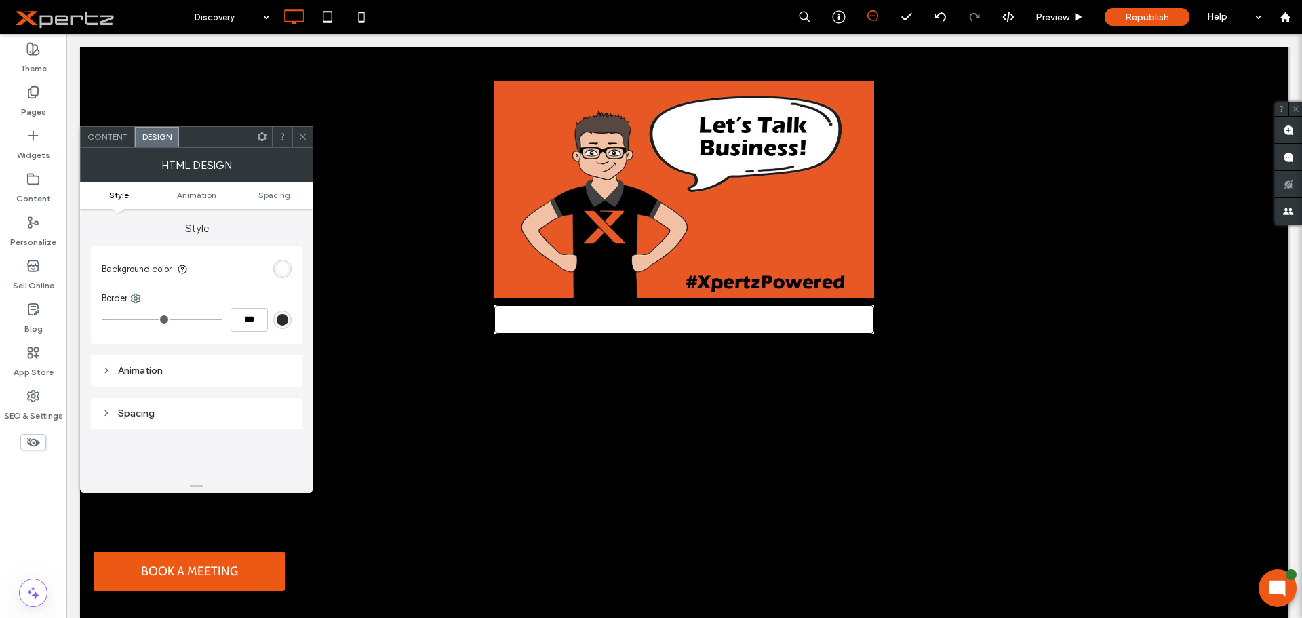
click at [269, 203] on ul "Style Animation Spacing" at bounding box center [196, 195] width 233 height 27
click at [270, 197] on span "Spacing" at bounding box center [274, 195] width 32 height 10
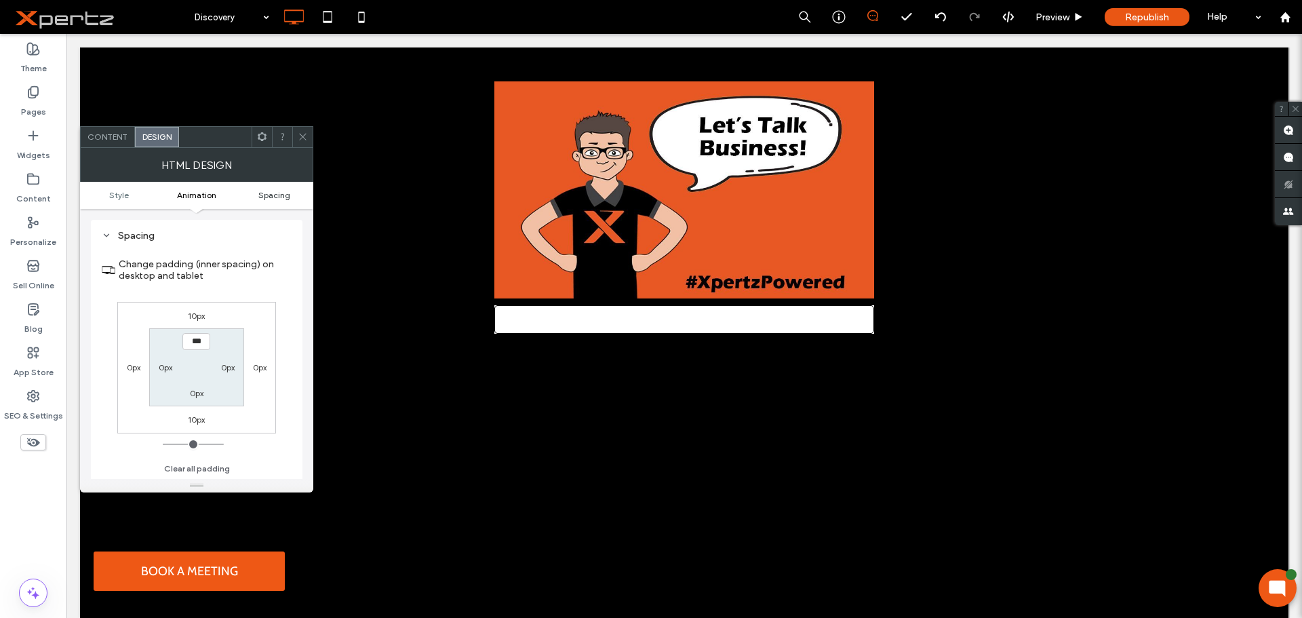
scroll to position [178, 0]
click at [196, 313] on label "10px" at bounding box center [196, 315] width 17 height 10
type input "**"
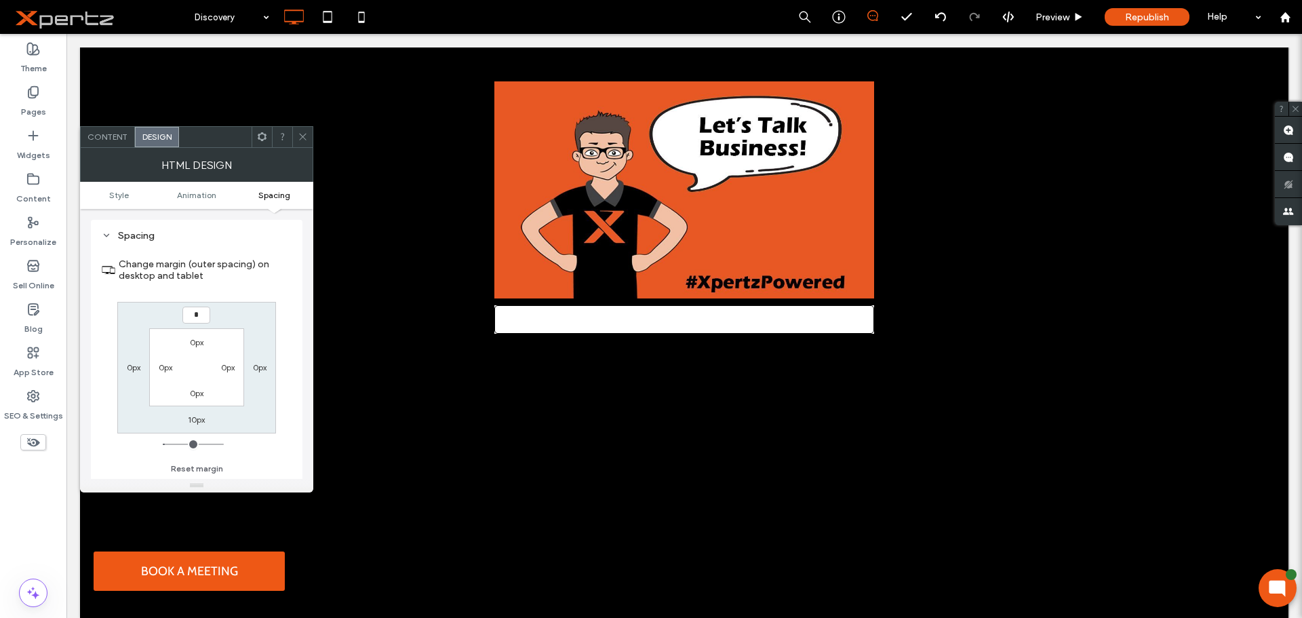
type input "*"
type input "***"
click at [197, 420] on label "10px" at bounding box center [196, 419] width 17 height 10
type input "**"
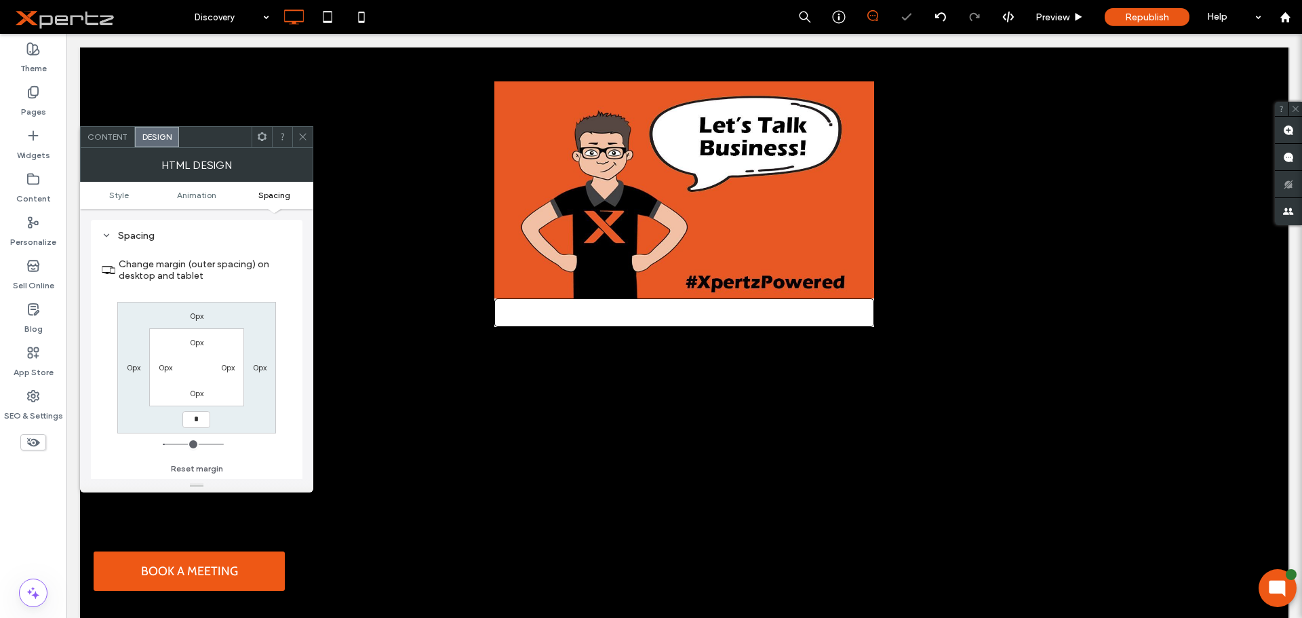
type input "*"
type input "***"
click at [243, 420] on div "0px 0px *** 0px 0px 0px 0px 0px" at bounding box center [196, 368] width 159 height 132
click at [308, 138] on div at bounding box center [302, 137] width 20 height 20
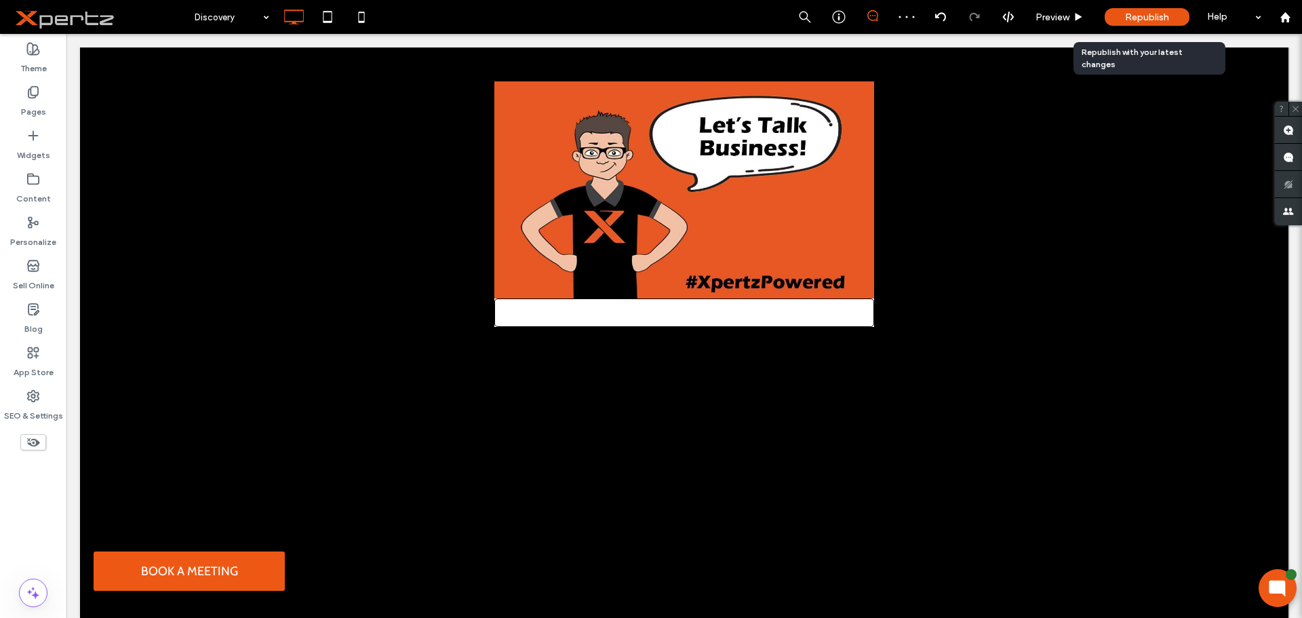
click at [1128, 12] on span "Republish" at bounding box center [1147, 18] width 44 height 12
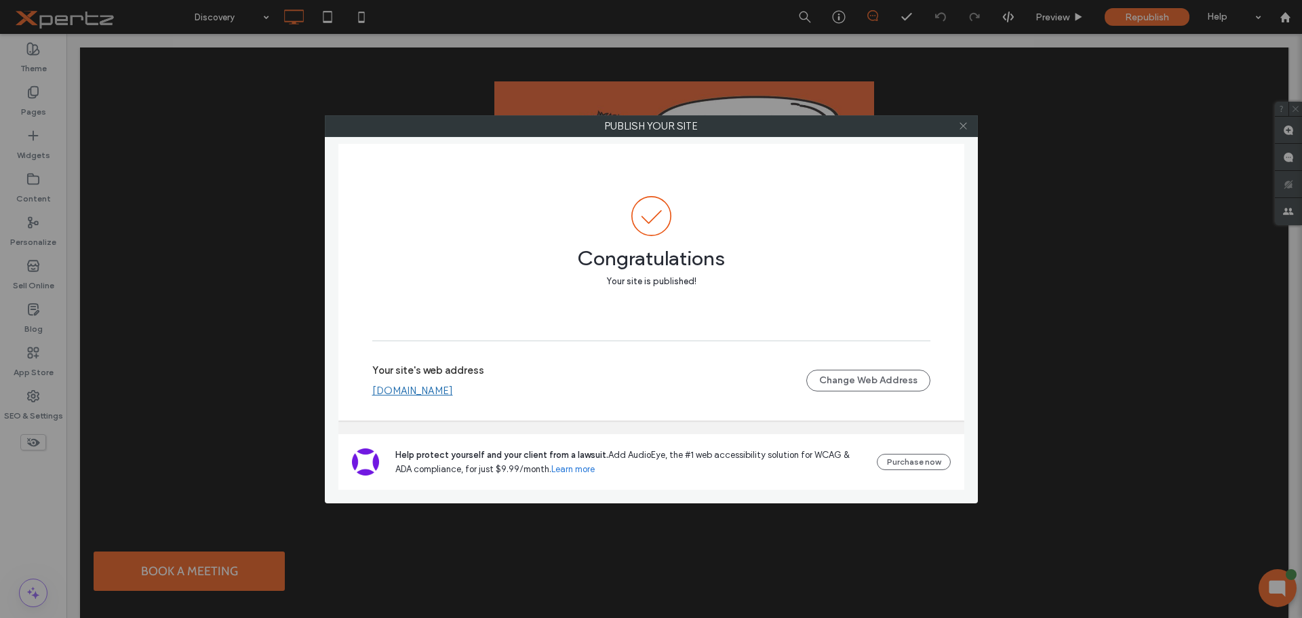
click at [963, 128] on icon at bounding box center [963, 126] width 10 height 10
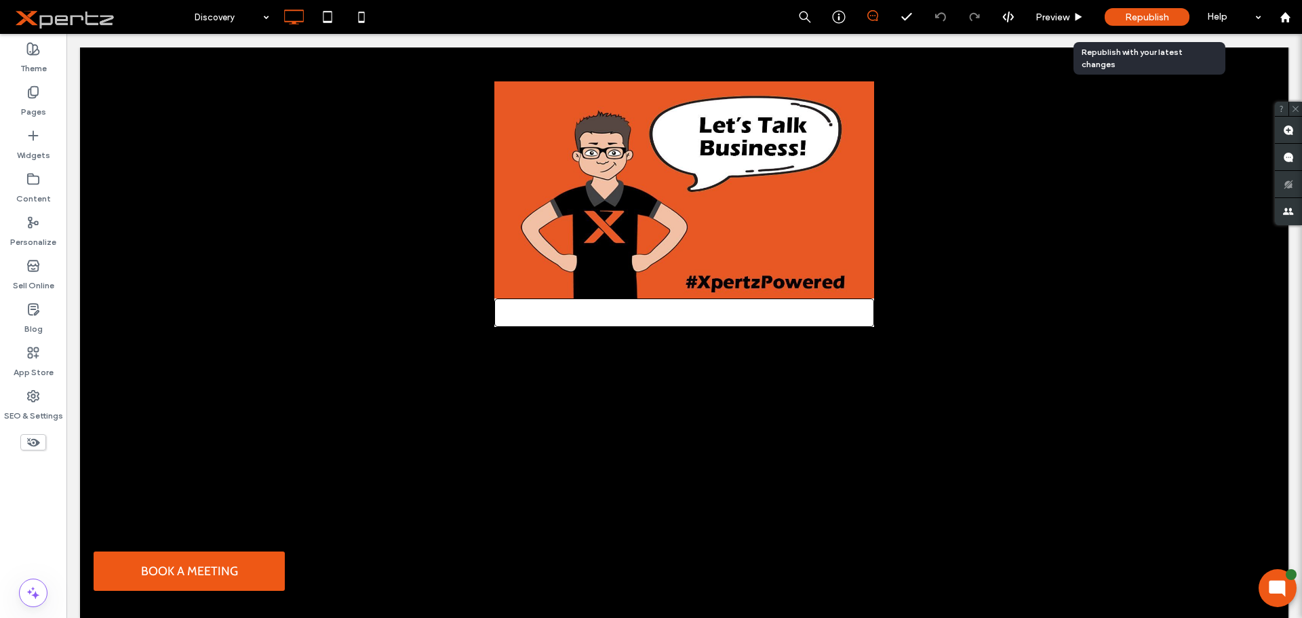
click at [1133, 17] on span "Republish" at bounding box center [1147, 18] width 44 height 12
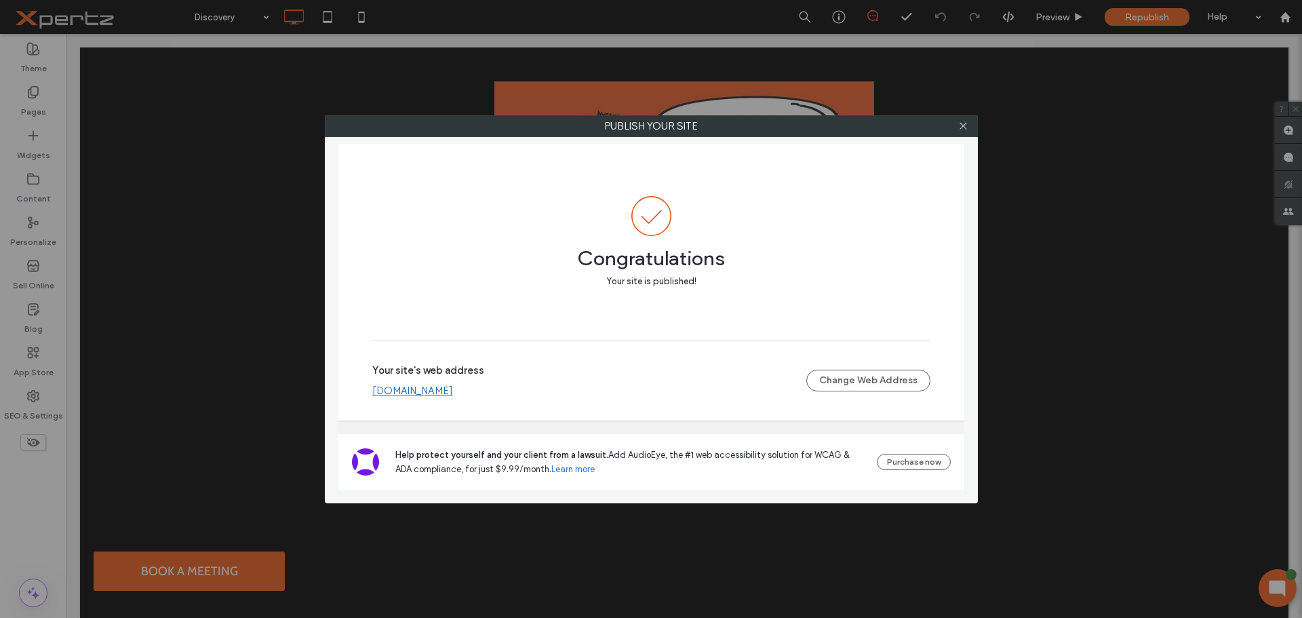
click at [1138, 18] on div "Publish your site Congratulations Your site is published! Your site's web addre…" at bounding box center [651, 309] width 1302 height 618
click at [960, 123] on icon at bounding box center [963, 126] width 10 height 10
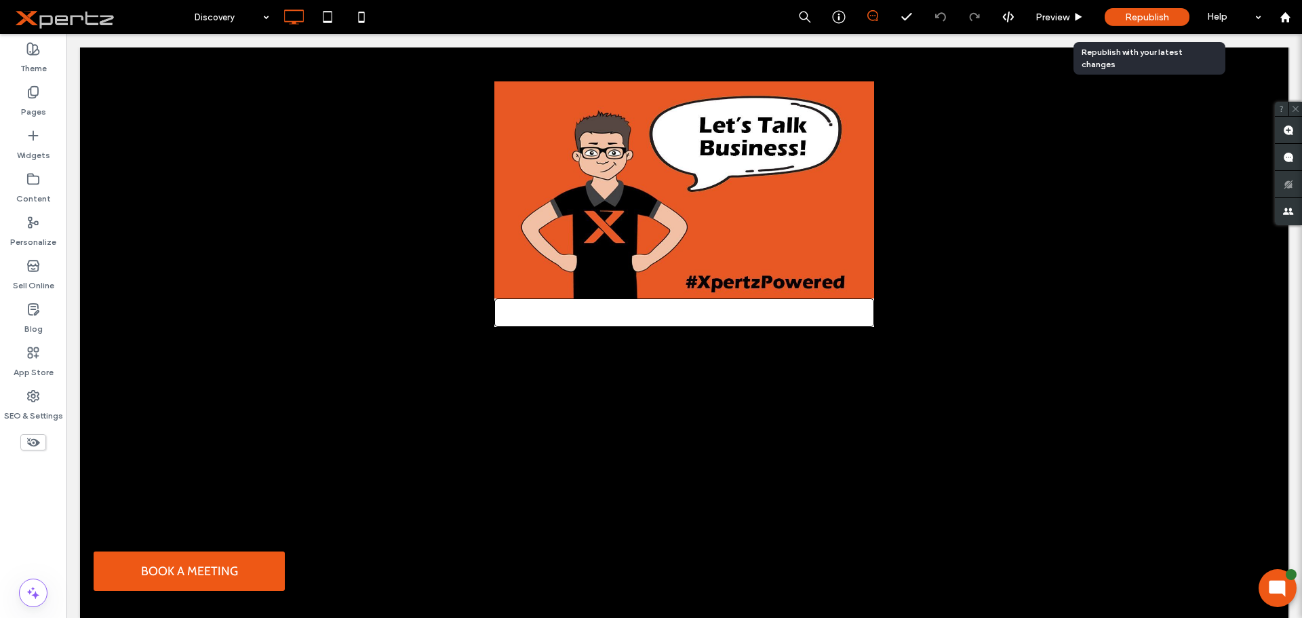
click at [1131, 19] on span "Republish" at bounding box center [1147, 18] width 44 height 12
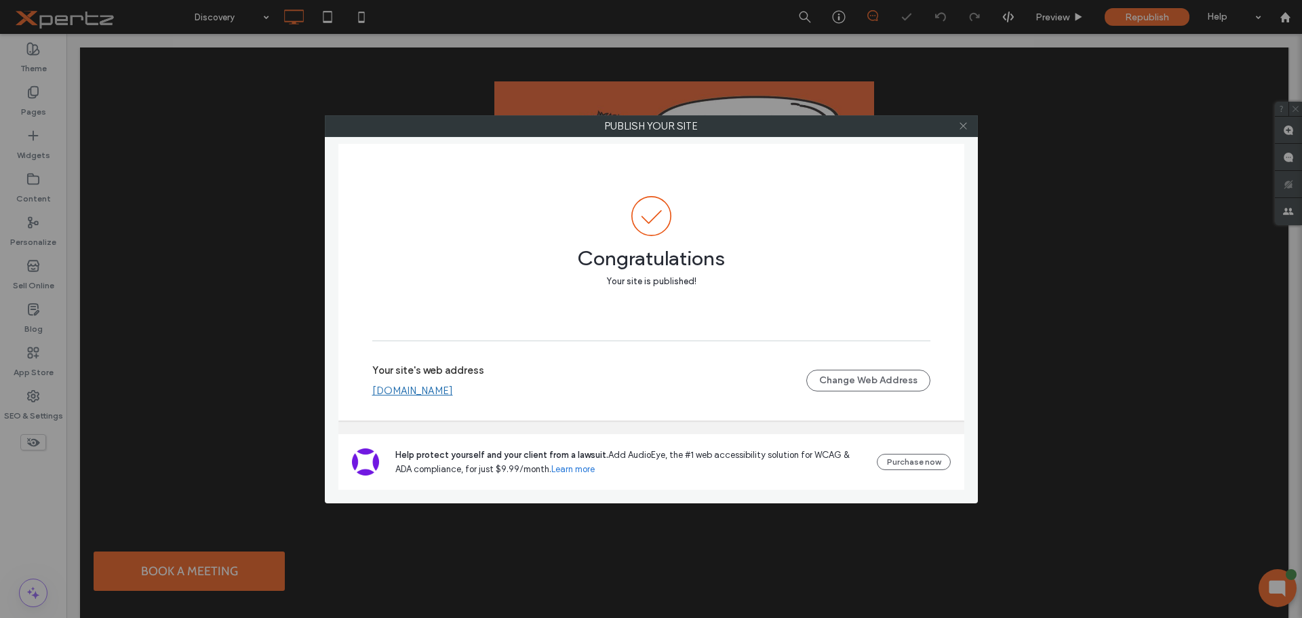
click at [962, 127] on use at bounding box center [962, 126] width 7 height 7
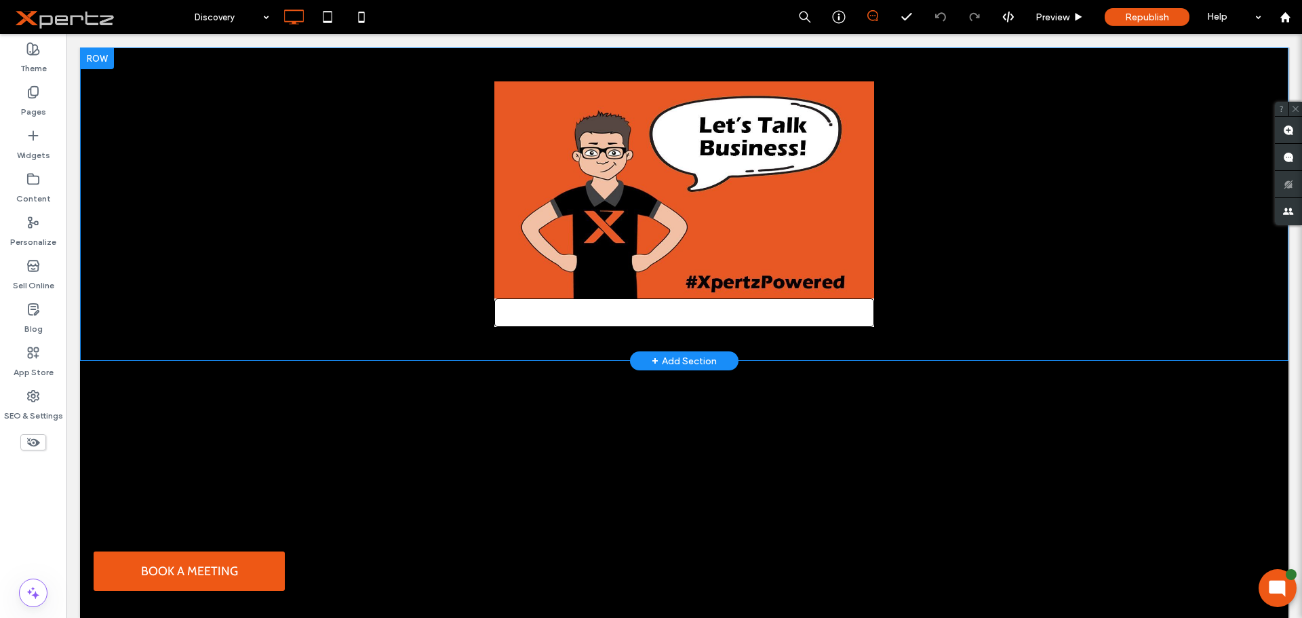
click at [582, 313] on form at bounding box center [684, 312] width 380 height 28
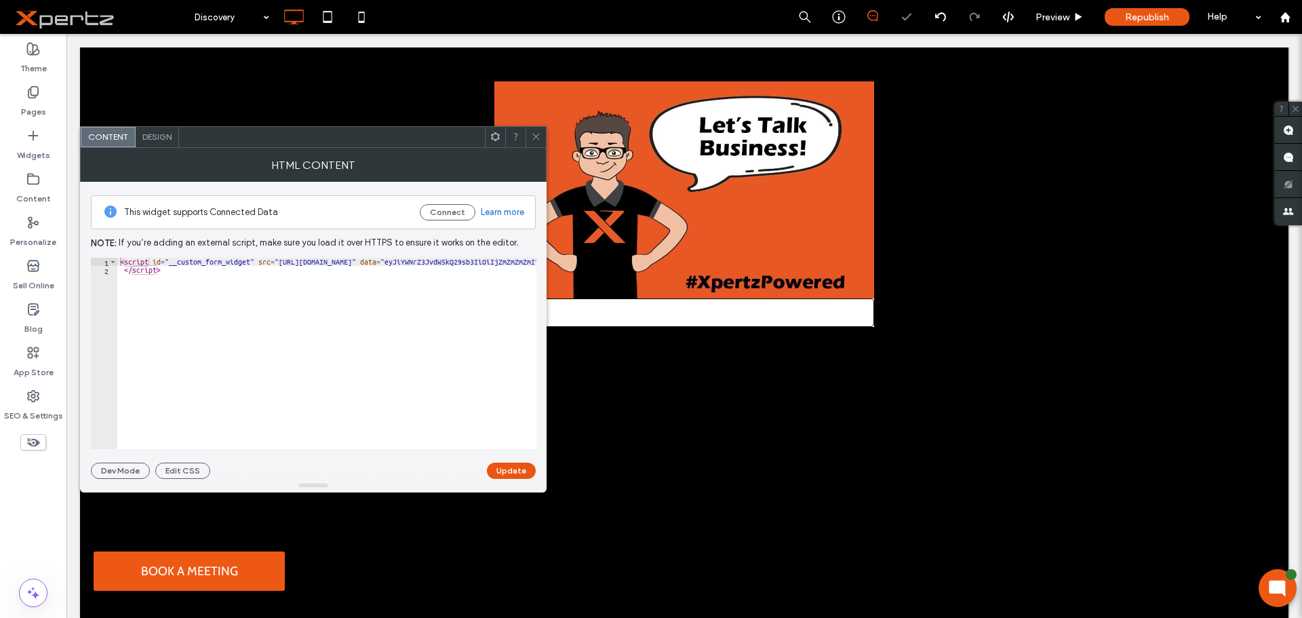
click at [151, 141] on span "Design" at bounding box center [156, 137] width 29 height 10
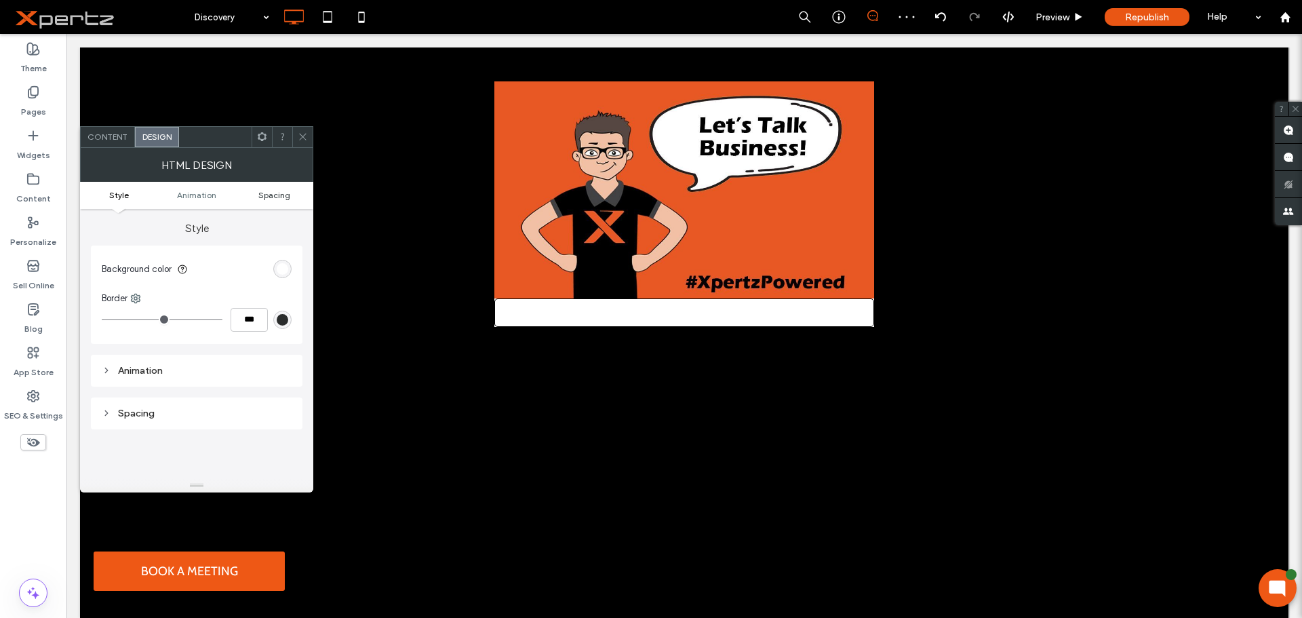
drag, startPoint x: 249, startPoint y: 194, endPoint x: 255, endPoint y: 197, distance: 7.0
click at [249, 194] on link "Spacing" at bounding box center [274, 195] width 78 height 10
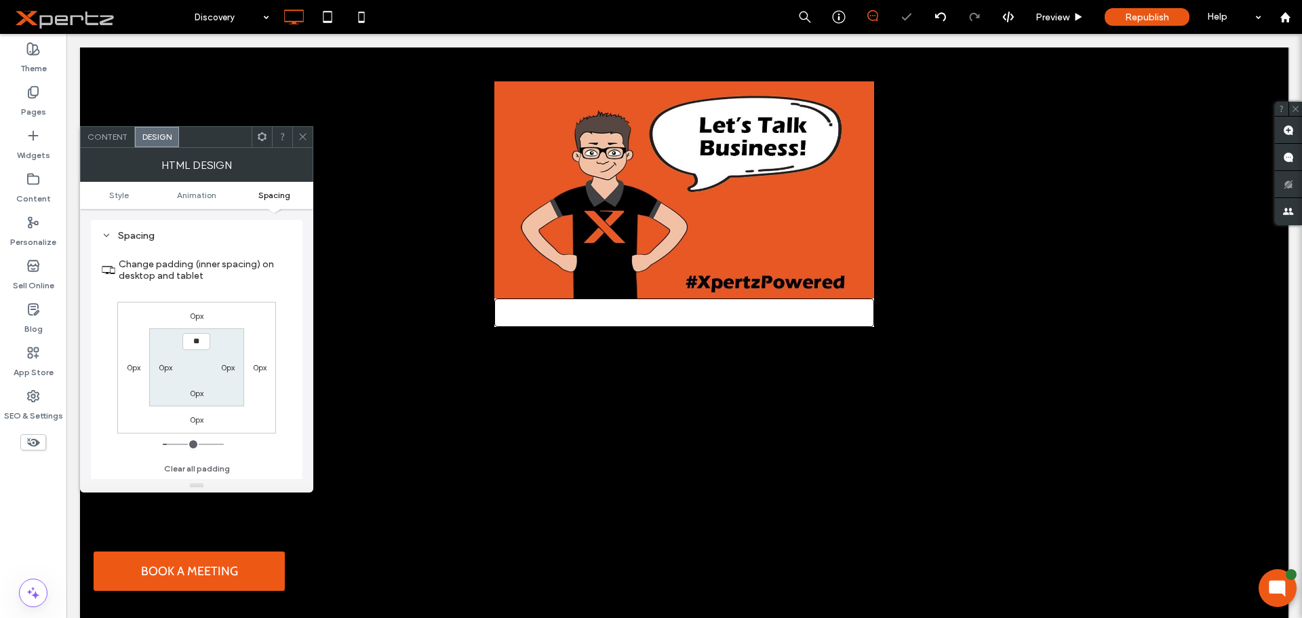
type input "****"
click at [165, 366] on label "0px" at bounding box center [166, 367] width 14 height 10
type input "*"
type input "**"
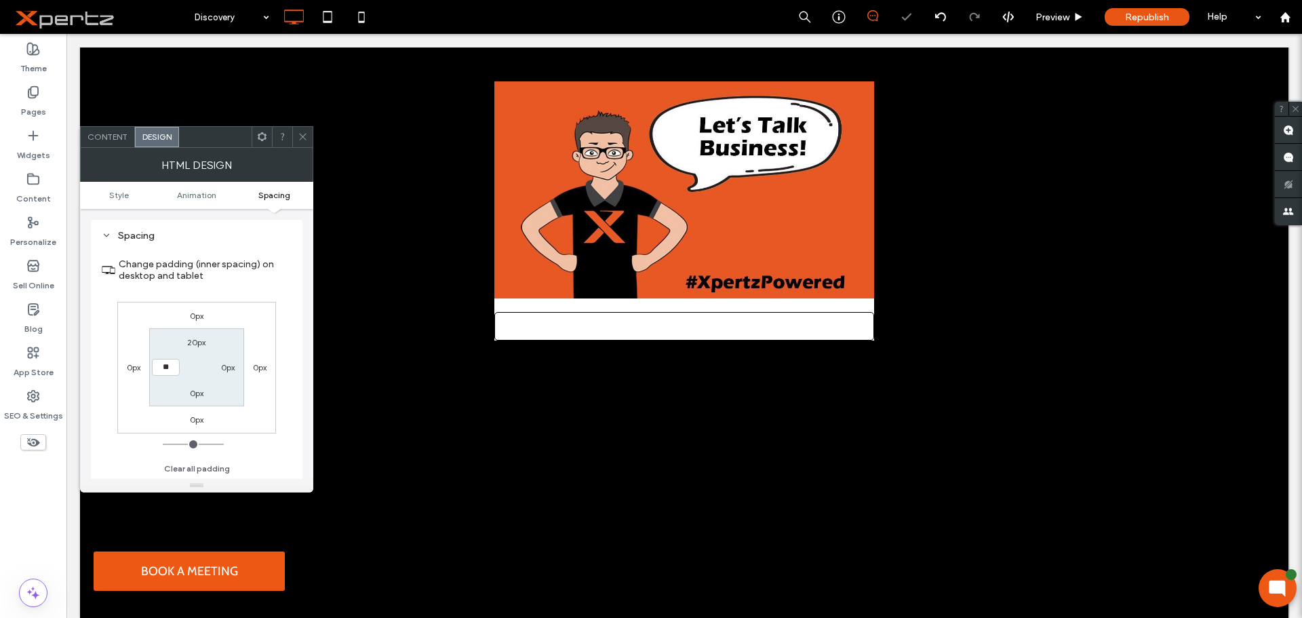
type input "****"
click at [195, 388] on label "0px" at bounding box center [197, 393] width 14 height 10
type input "*"
type input "**"
type input "*"
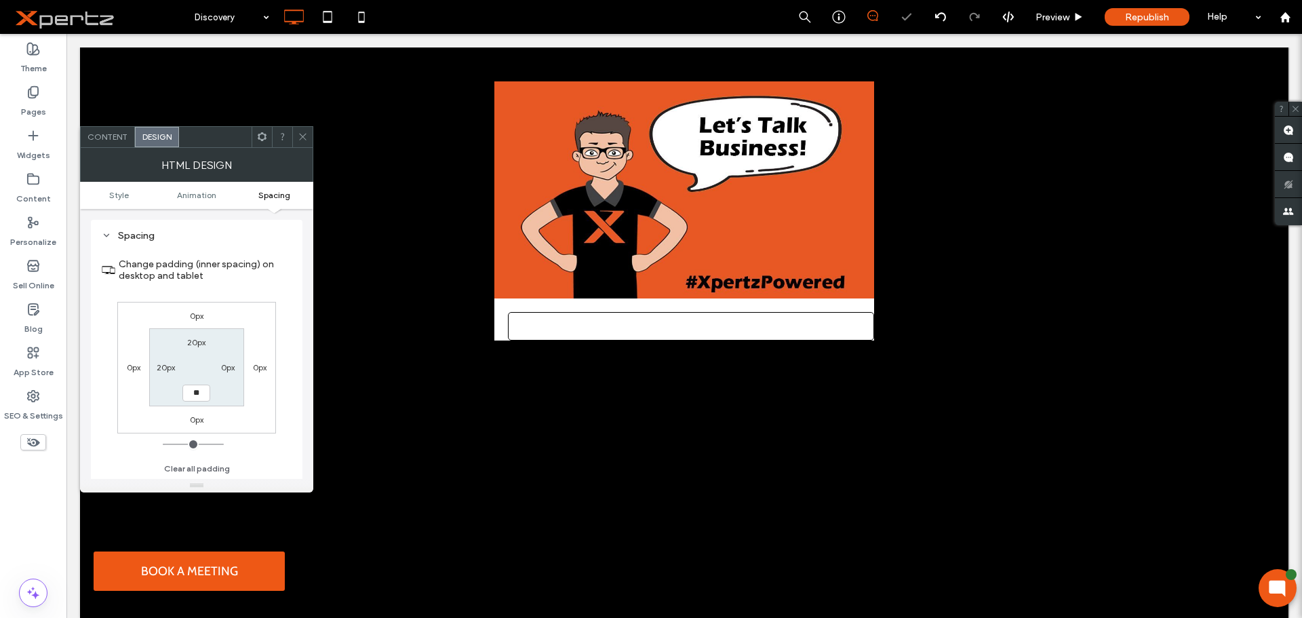
type input "***"
click at [230, 367] on label "0px" at bounding box center [228, 367] width 14 height 10
type input "*"
type input "**"
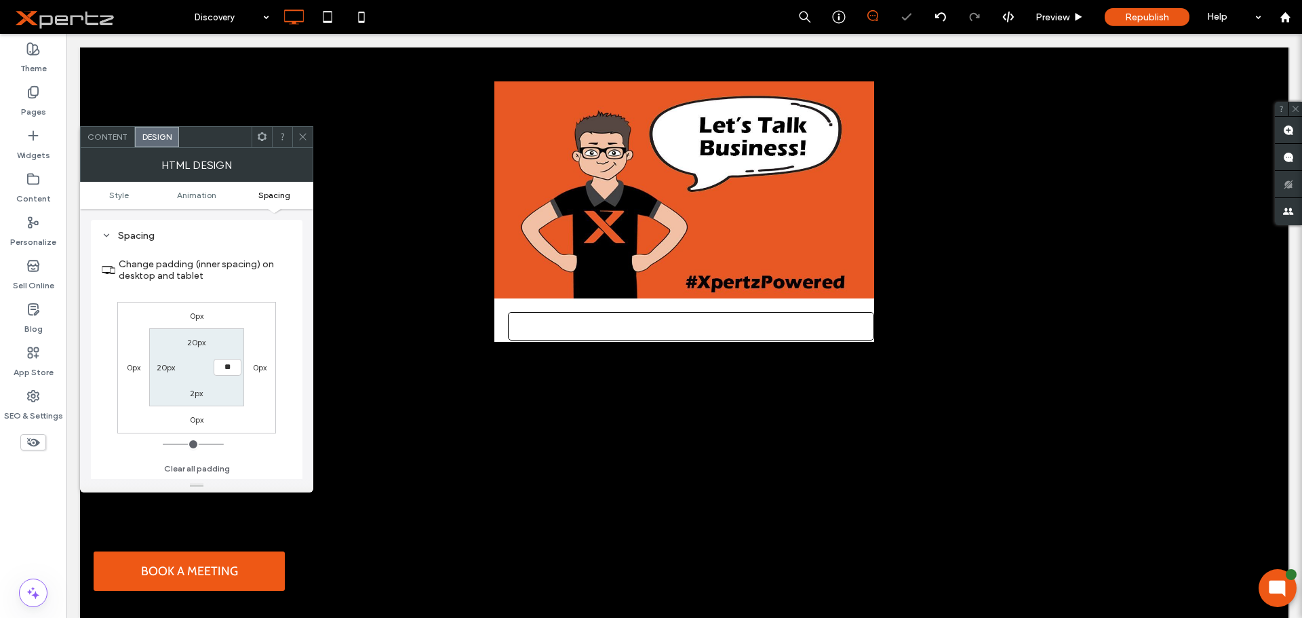
type input "****"
click at [196, 395] on label "2px" at bounding box center [196, 393] width 13 height 10
type input "*"
type input "**"
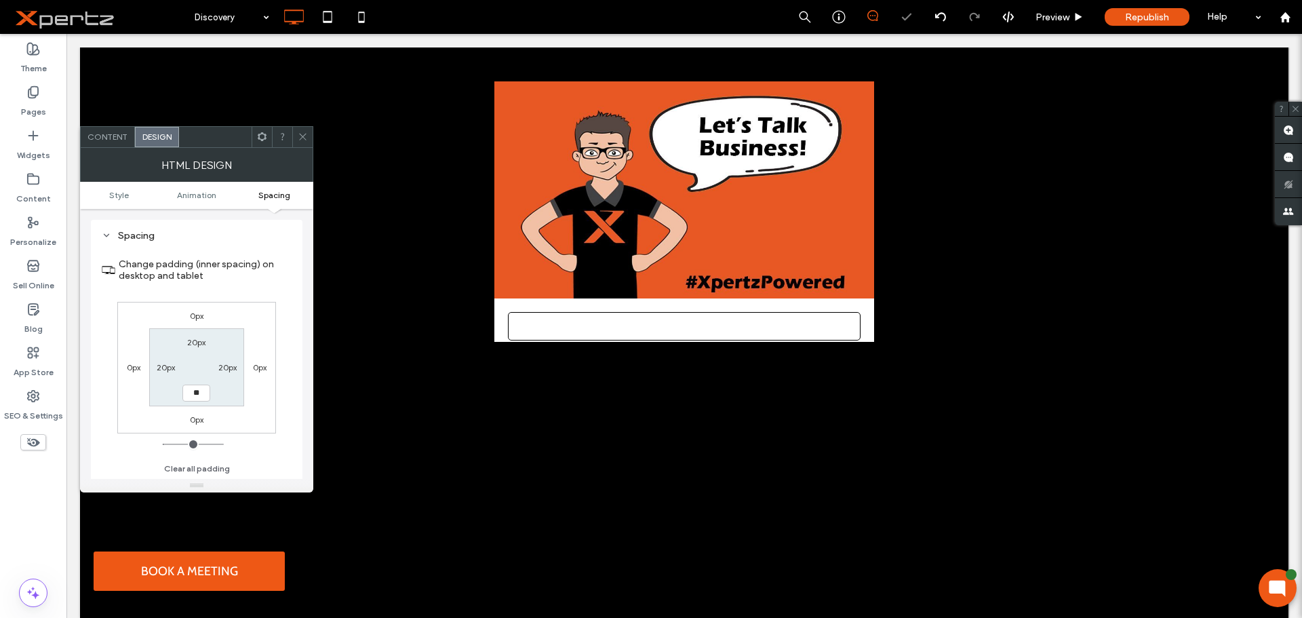
type input "****"
click at [239, 396] on section "20px 20px **** 20px" at bounding box center [196, 367] width 94 height 78
click at [302, 135] on icon at bounding box center [303, 137] width 10 height 10
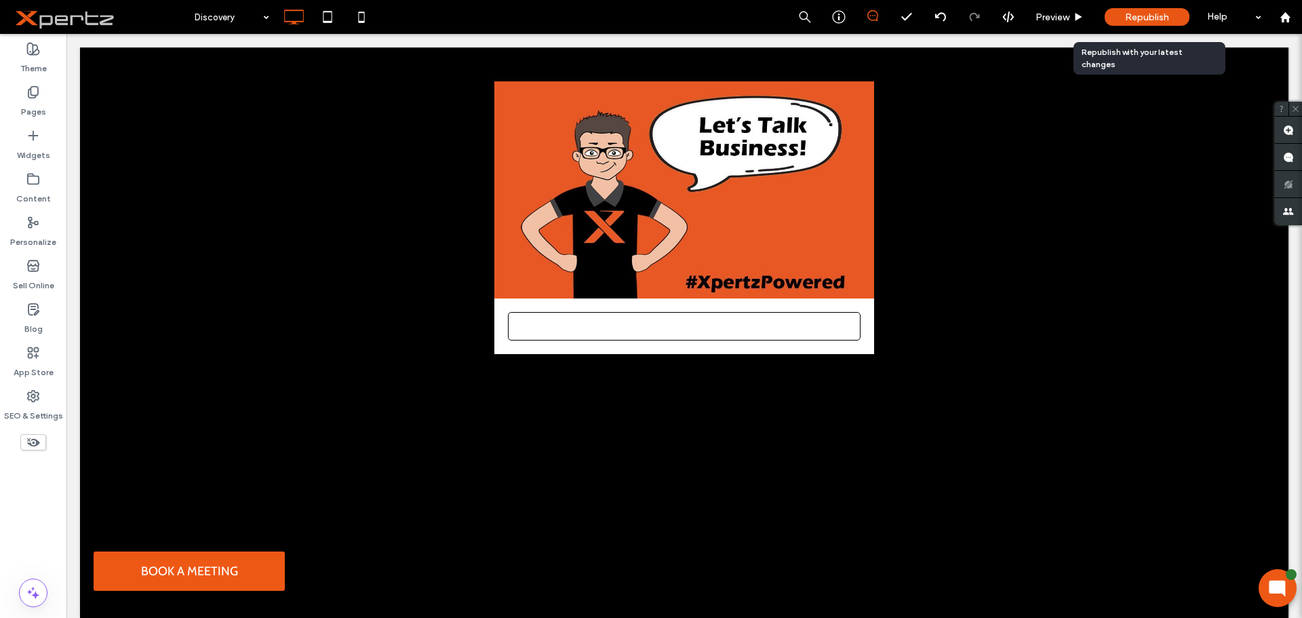
click at [1143, 16] on span "Republish" at bounding box center [1147, 18] width 44 height 12
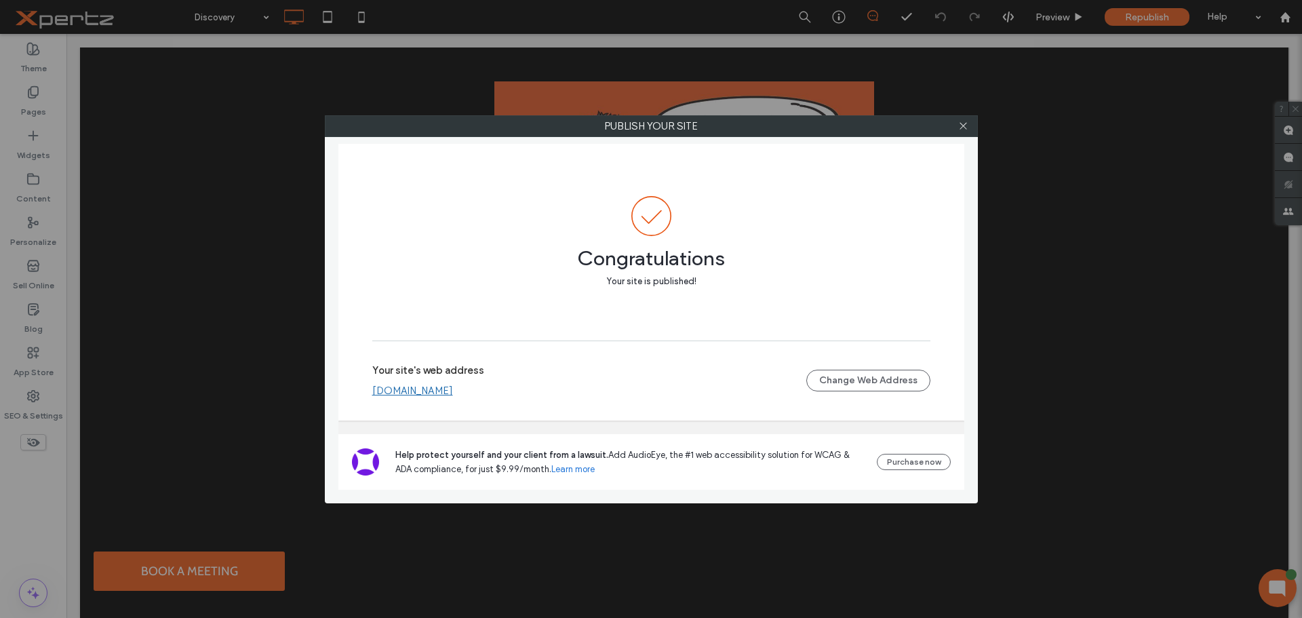
click at [973, 120] on div at bounding box center [963, 126] width 20 height 20
click at [963, 126] on use at bounding box center [962, 126] width 7 height 7
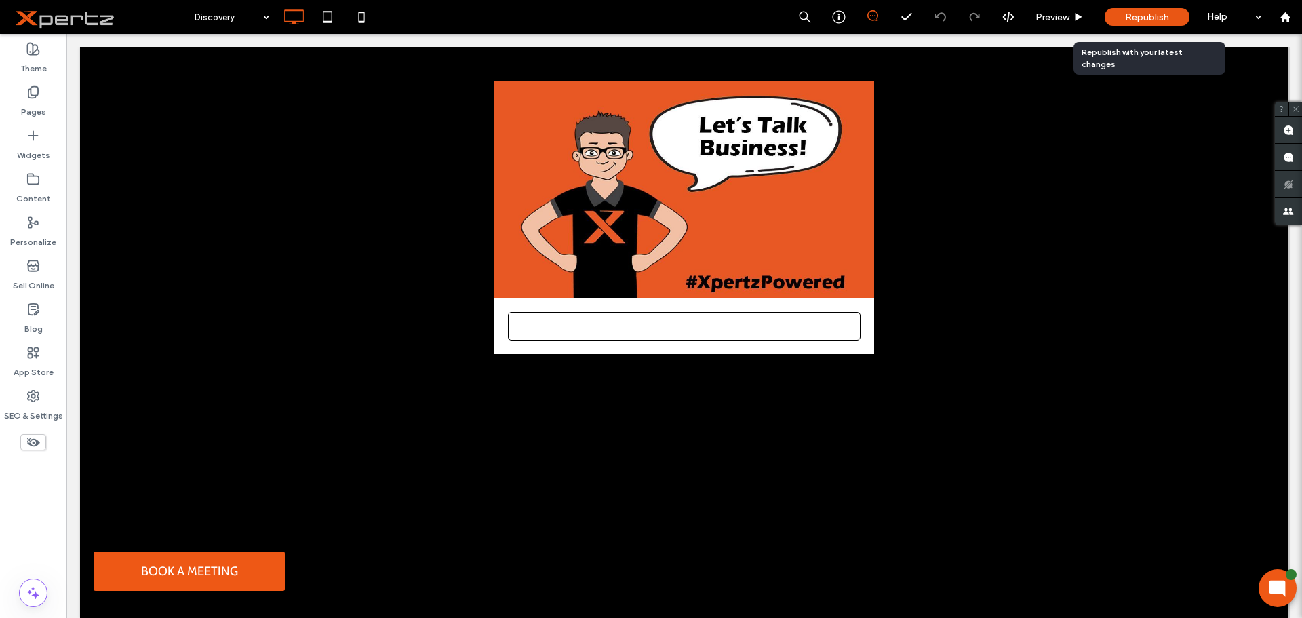
click at [1133, 16] on span "Republish" at bounding box center [1147, 18] width 44 height 12
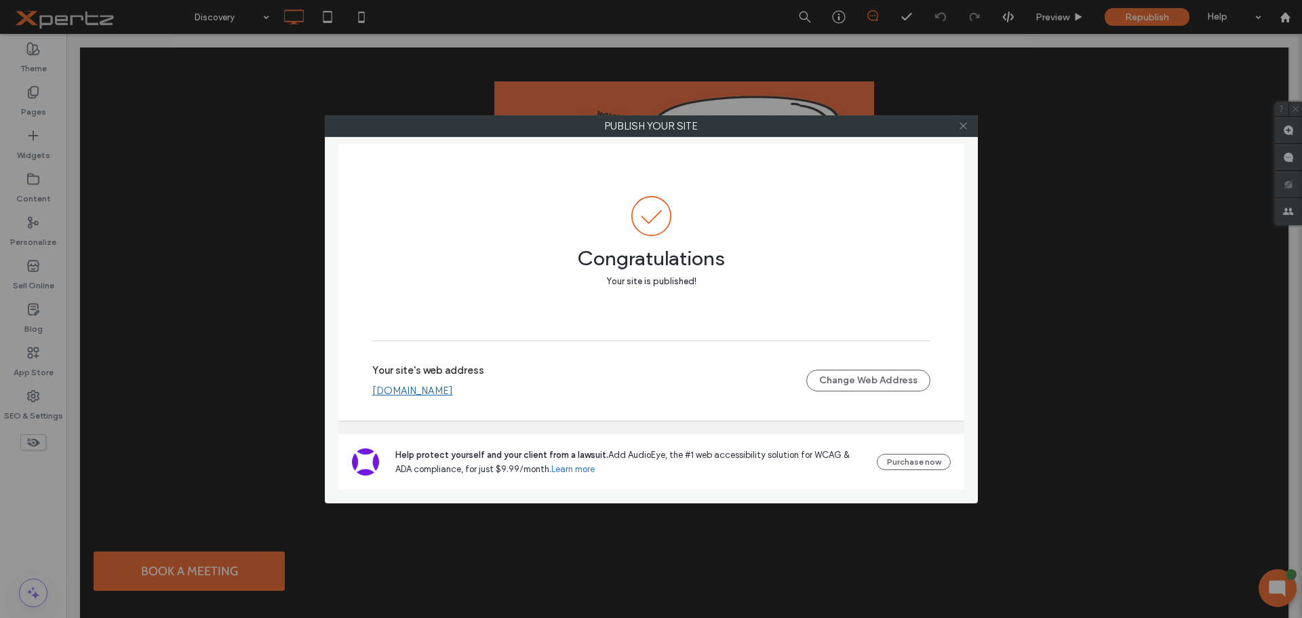
click at [963, 129] on icon at bounding box center [963, 126] width 10 height 10
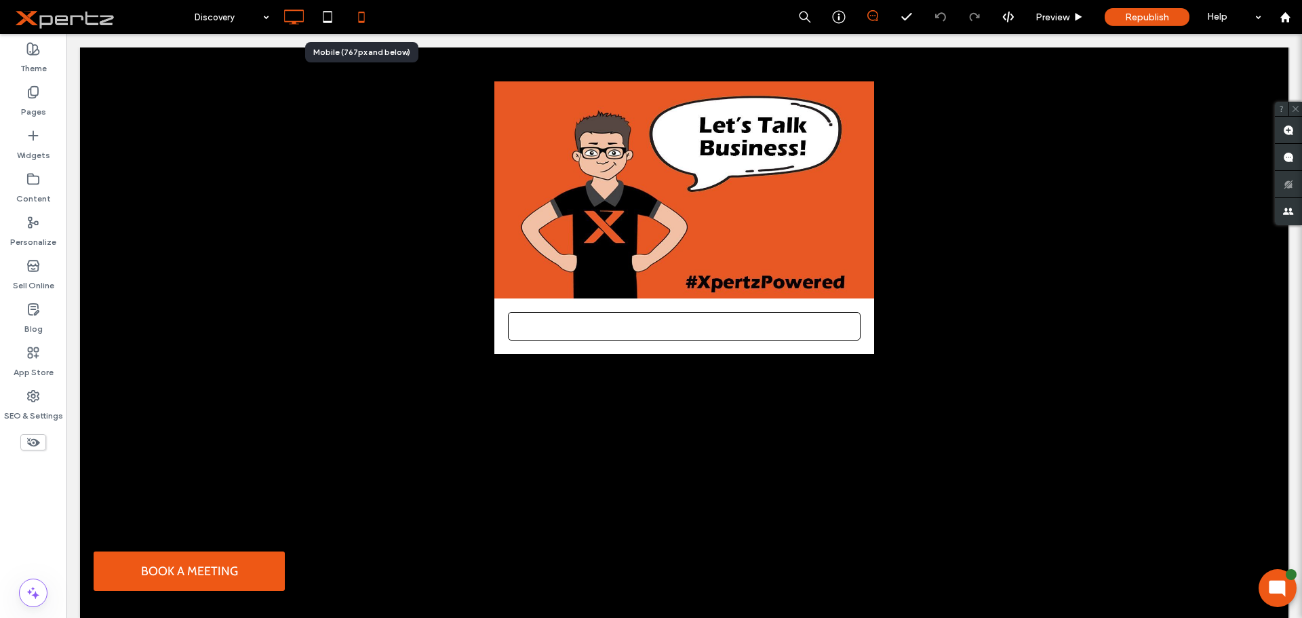
click at [365, 16] on icon at bounding box center [361, 16] width 27 height 27
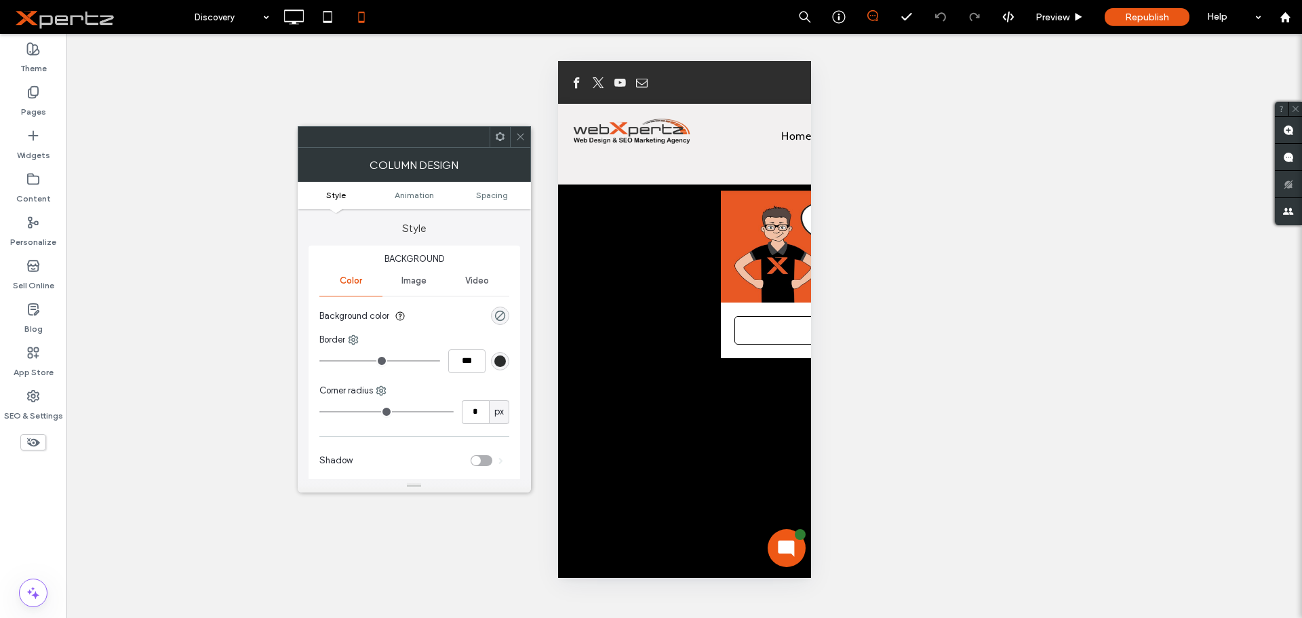
click at [517, 137] on icon at bounding box center [520, 137] width 10 height 10
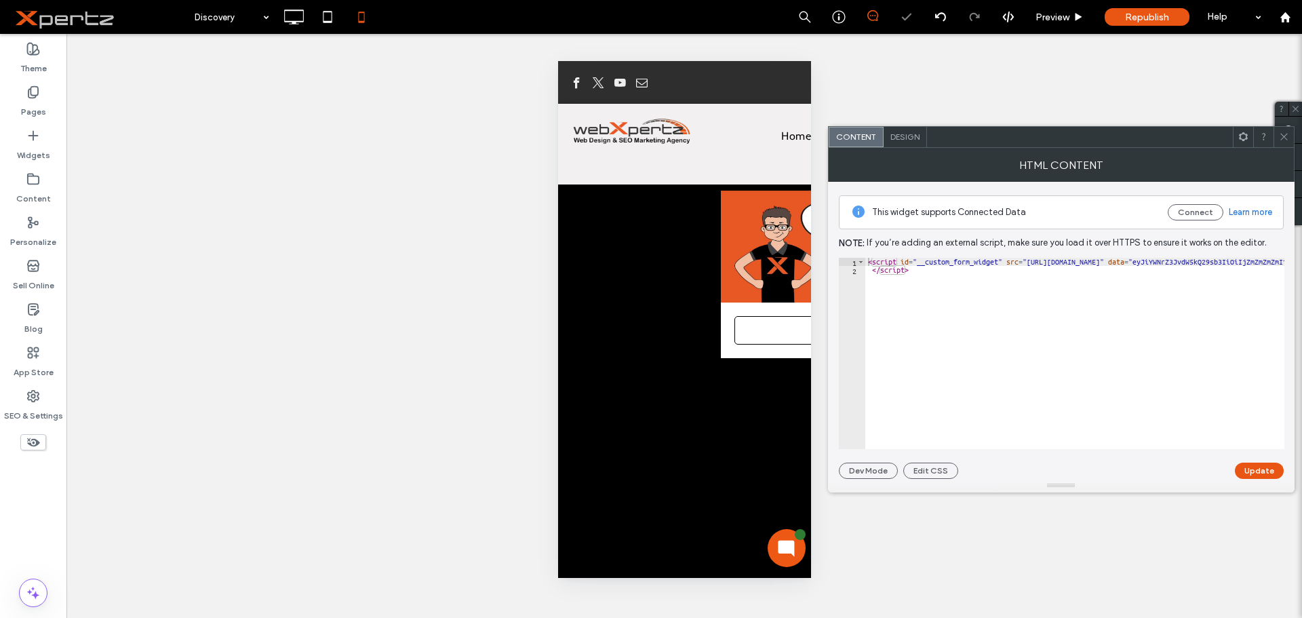
click at [898, 140] on span "Design" at bounding box center [904, 137] width 29 height 10
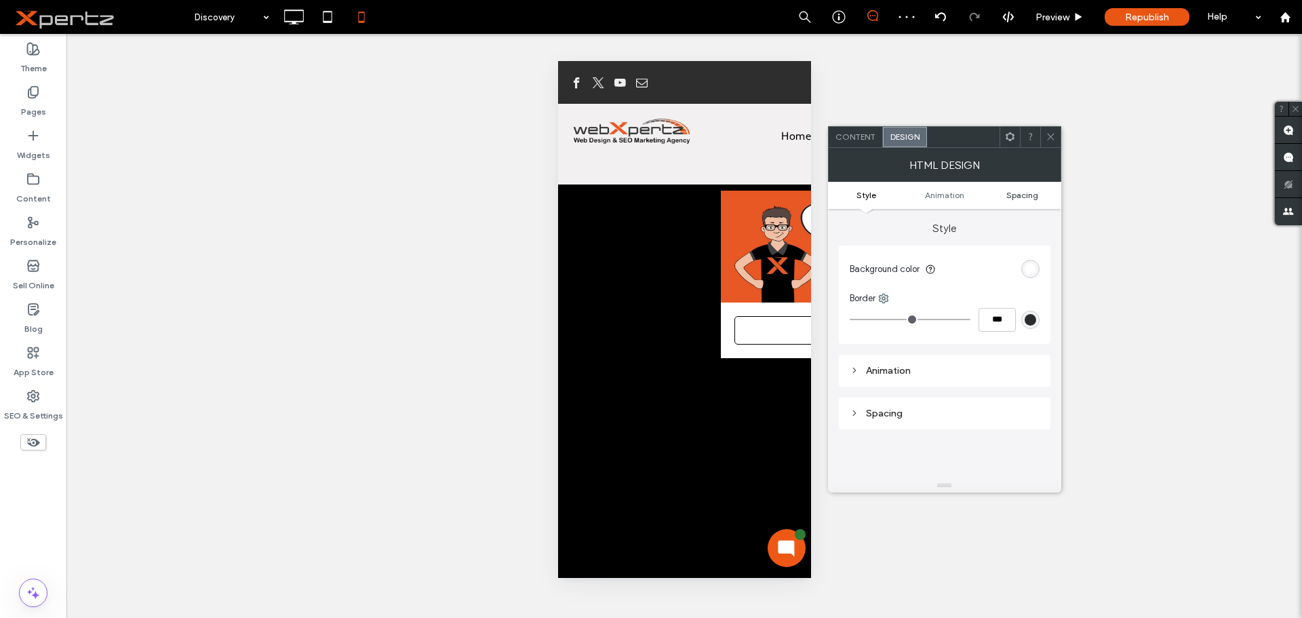
click at [1020, 195] on span "Spacing" at bounding box center [1022, 195] width 32 height 10
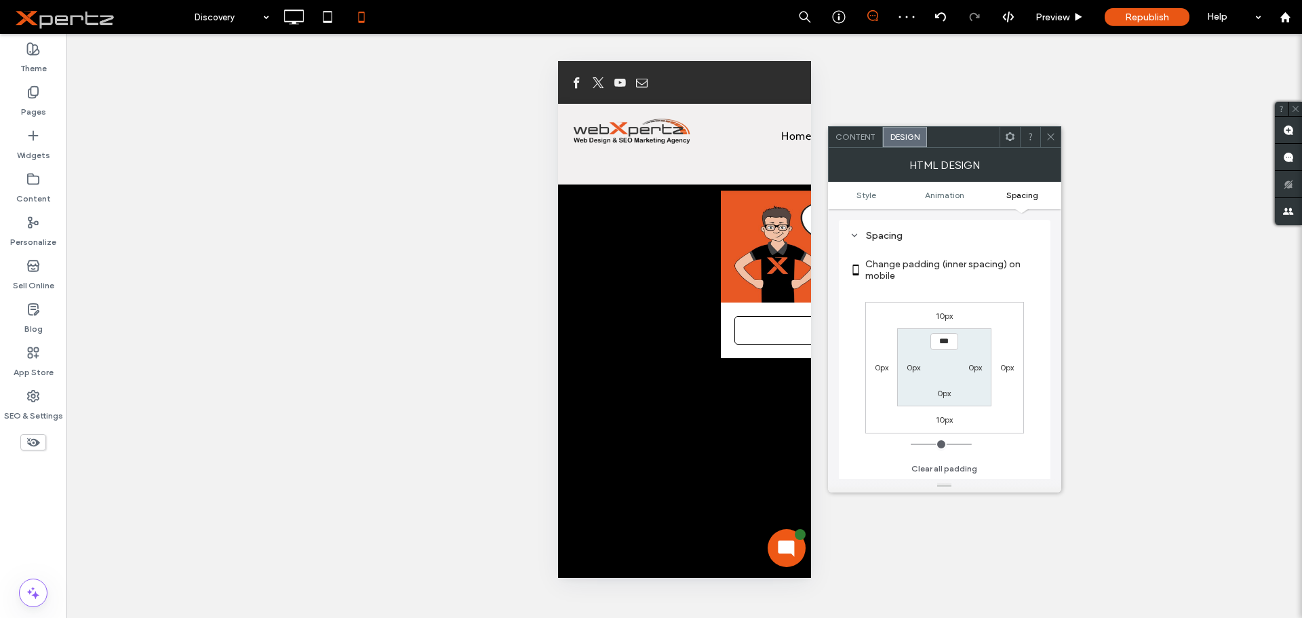
click at [912, 365] on label "0px" at bounding box center [913, 367] width 14 height 10
type input "**"
type input "****"
click at [944, 340] on label "0px" at bounding box center [944, 342] width 14 height 10
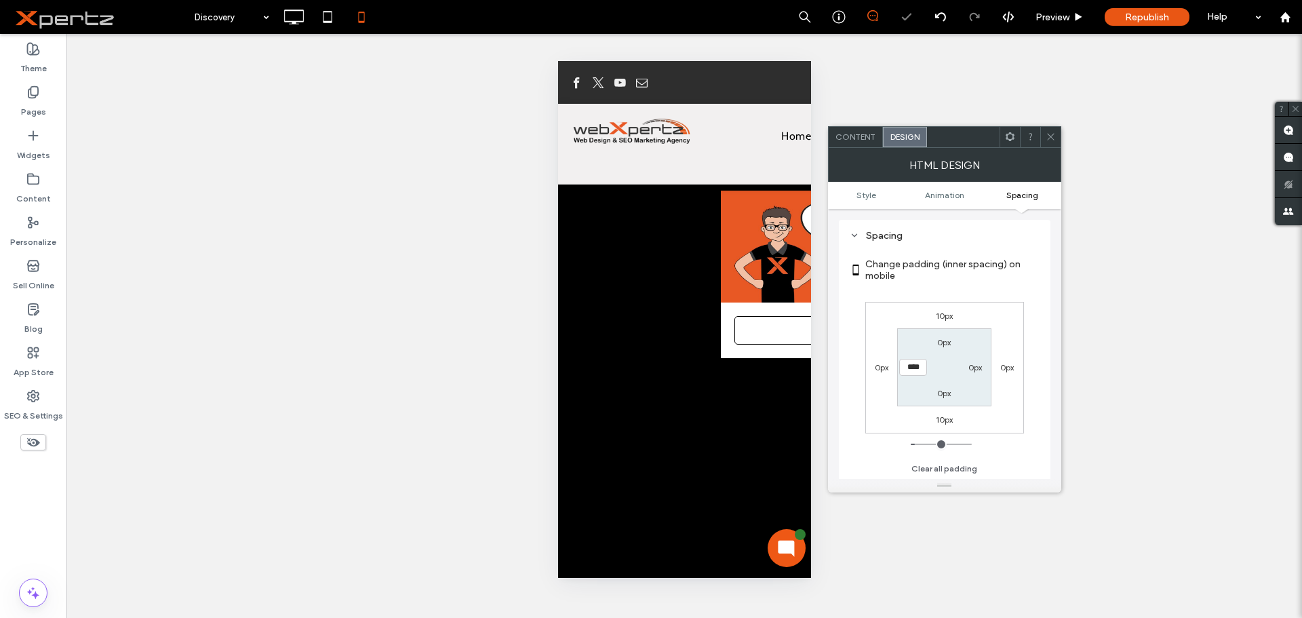
type input "*"
type input "**"
type input "****"
click at [968, 367] on label "0px" at bounding box center [975, 367] width 14 height 10
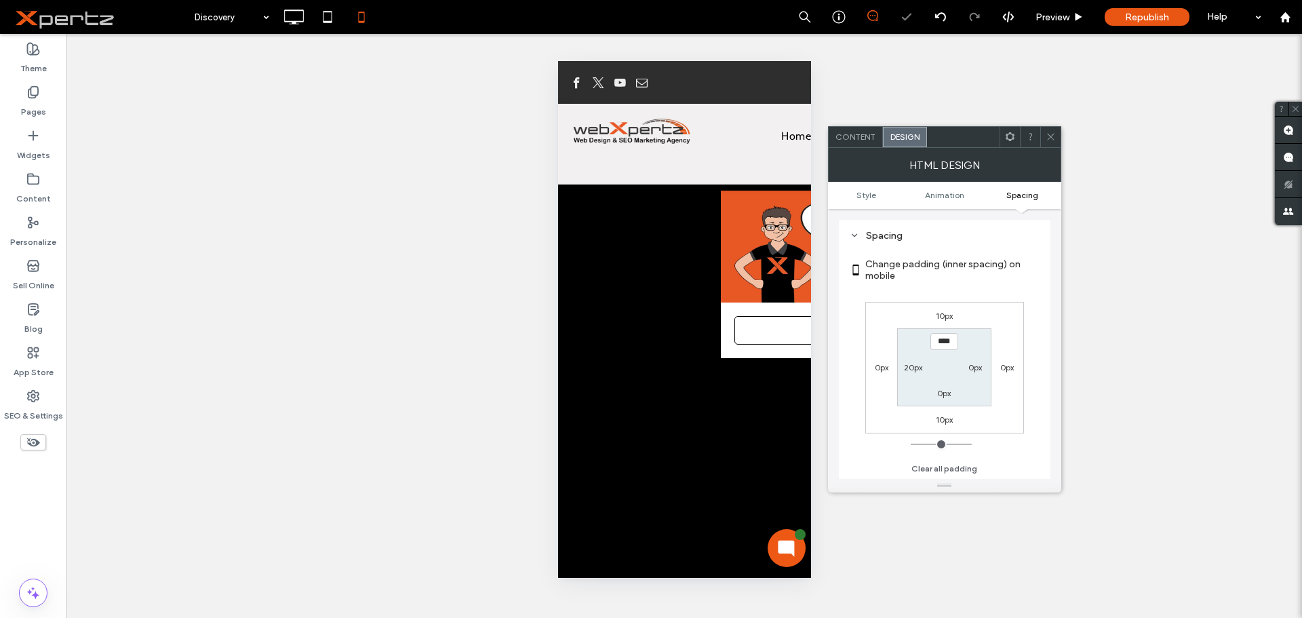
type input "*"
type input "**"
type input "****"
click at [942, 394] on label "0px" at bounding box center [944, 393] width 14 height 10
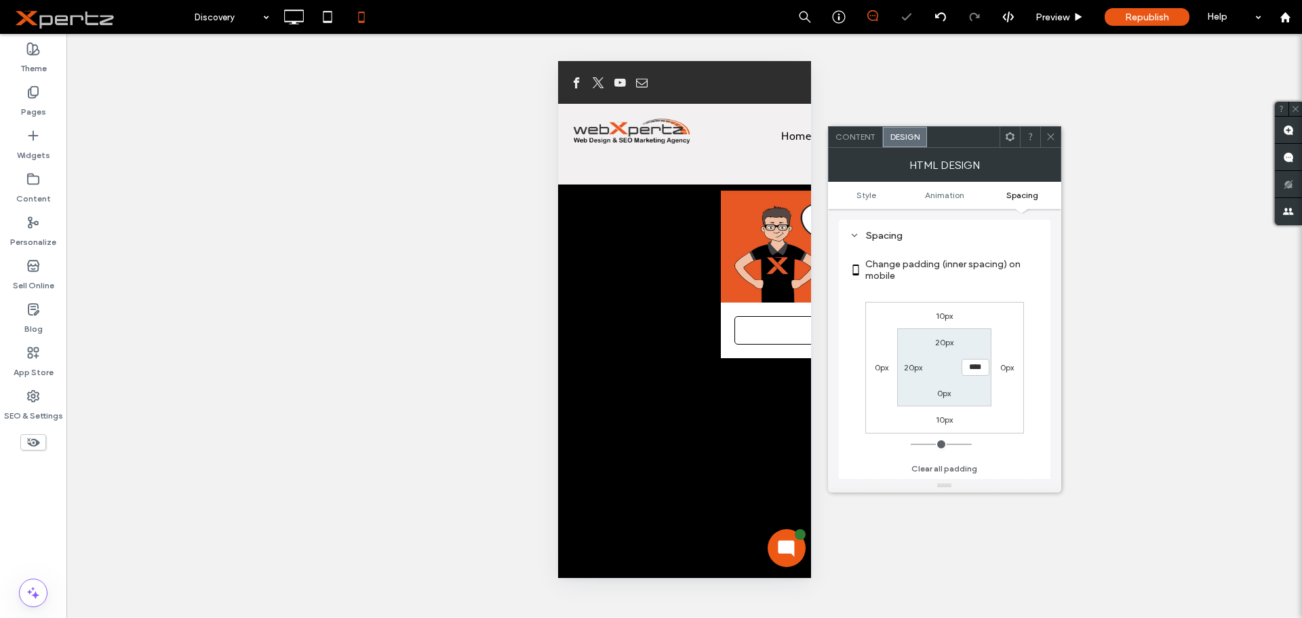
type input "*"
type input "**"
type input "****"
click at [963, 413] on div "10px 0px 10px 0px 20px 20px **** 20px" at bounding box center [944, 368] width 159 height 132
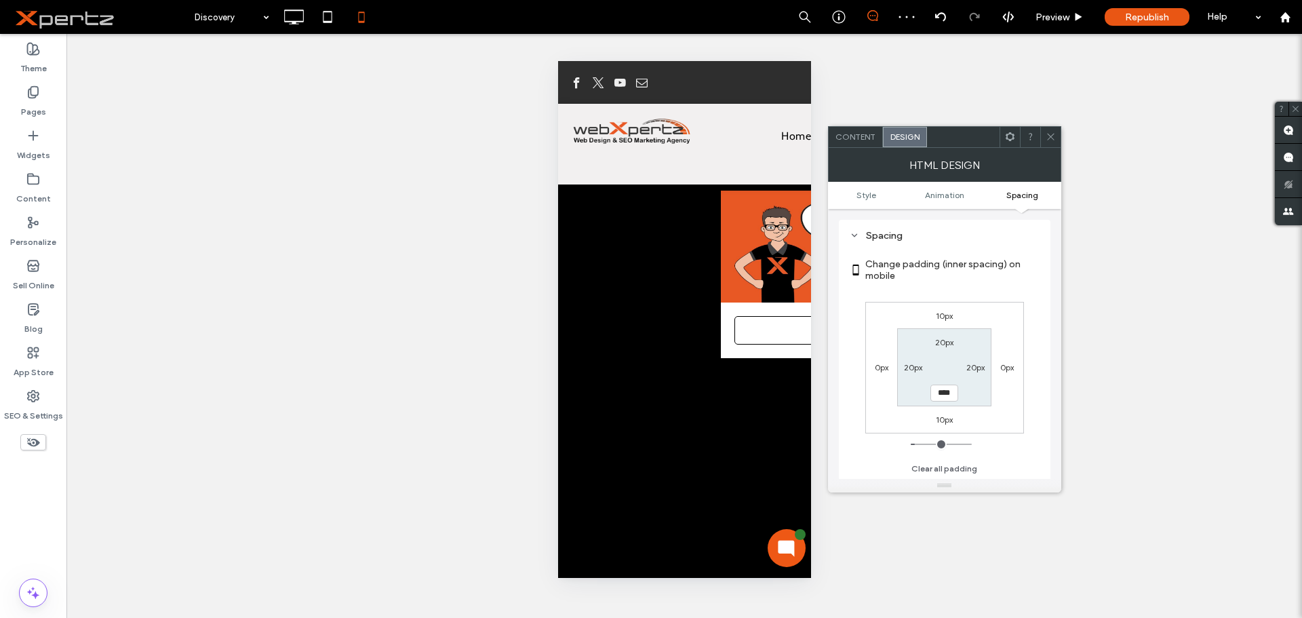
click at [1050, 140] on icon at bounding box center [1050, 137] width 10 height 10
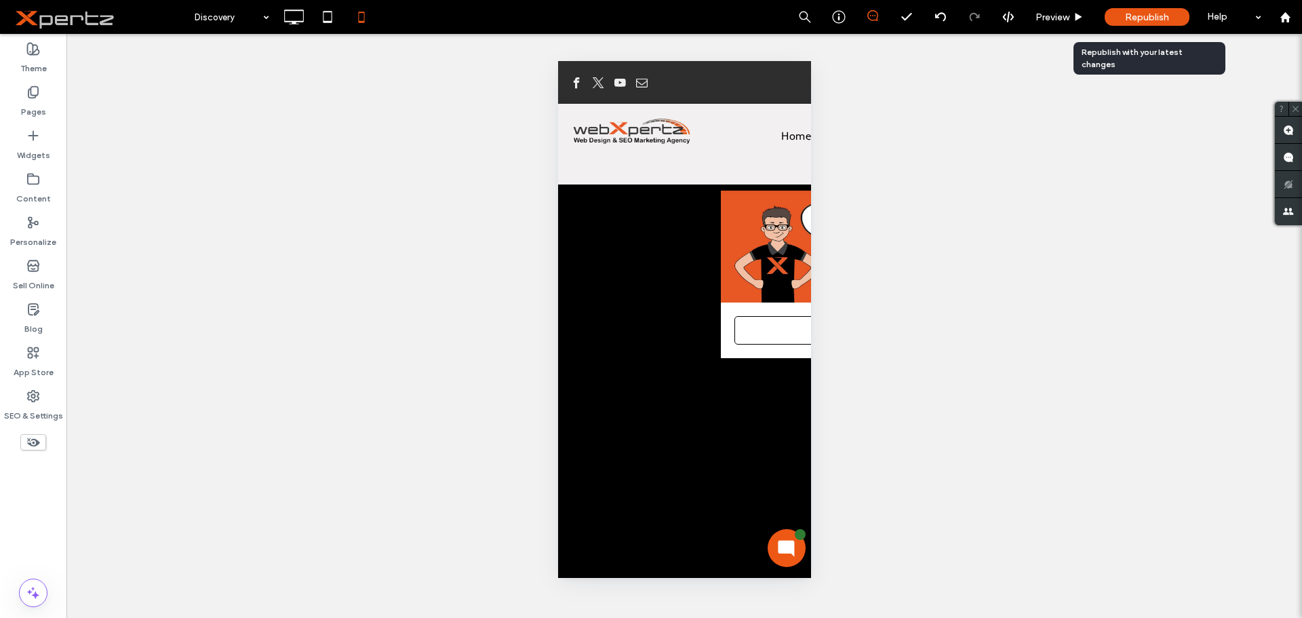
click at [1146, 24] on div "Republish" at bounding box center [1146, 17] width 85 height 18
